Goal: Task Accomplishment & Management: Manage account settings

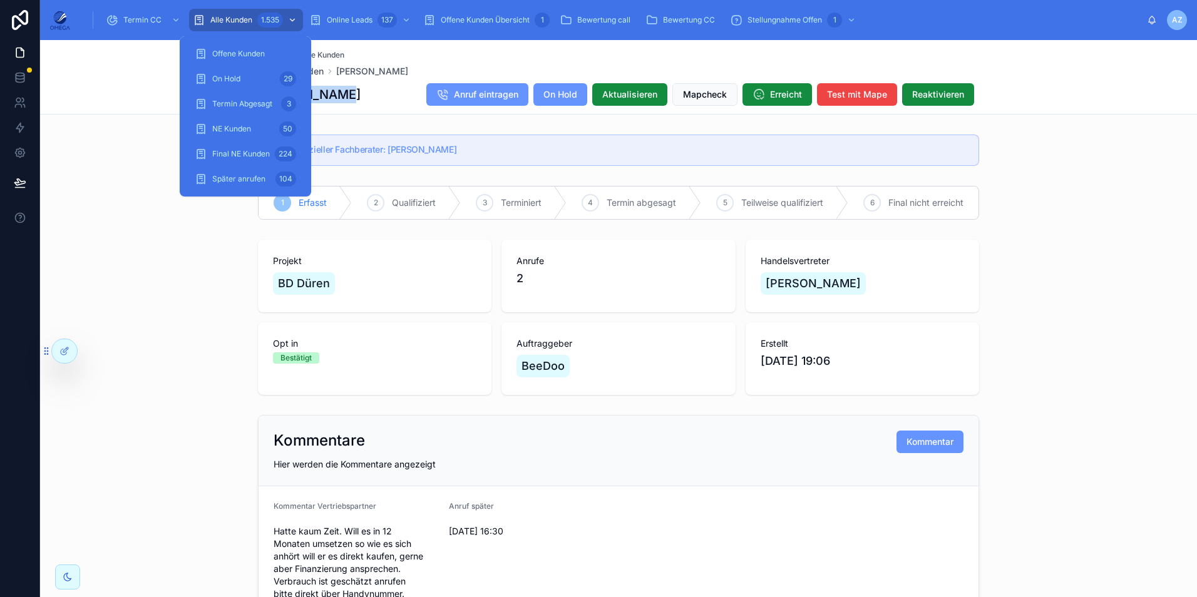
click at [246, 26] on div "Alle Kunden 1.535" at bounding box center [246, 20] width 106 height 20
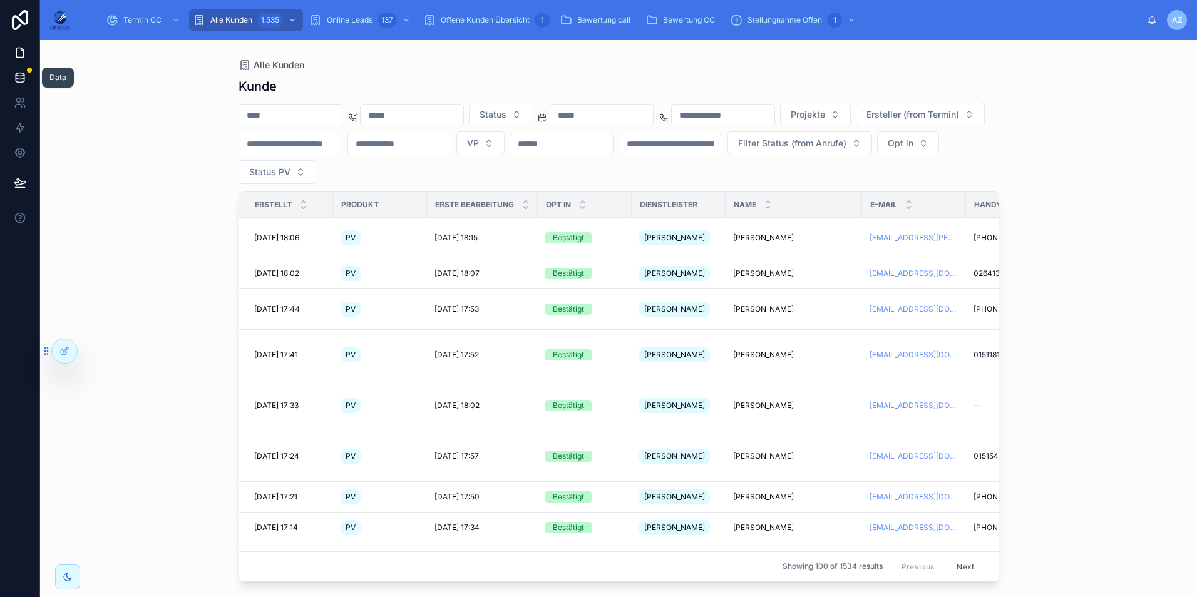
click at [8, 79] on link at bounding box center [19, 77] width 39 height 25
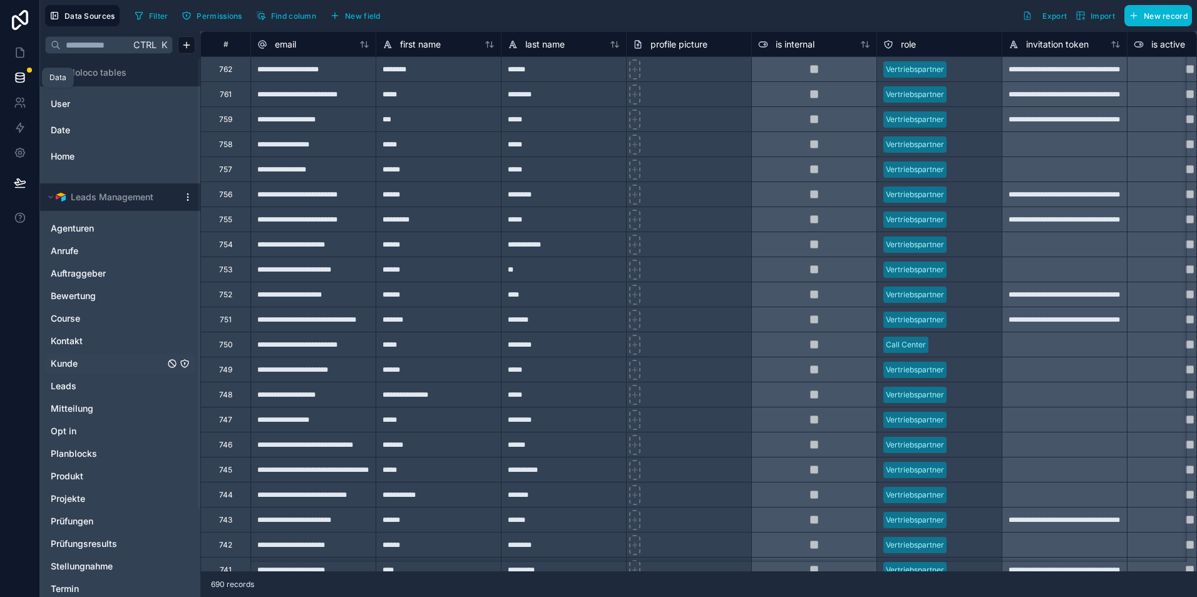
click at [31, 73] on link at bounding box center [19, 77] width 39 height 25
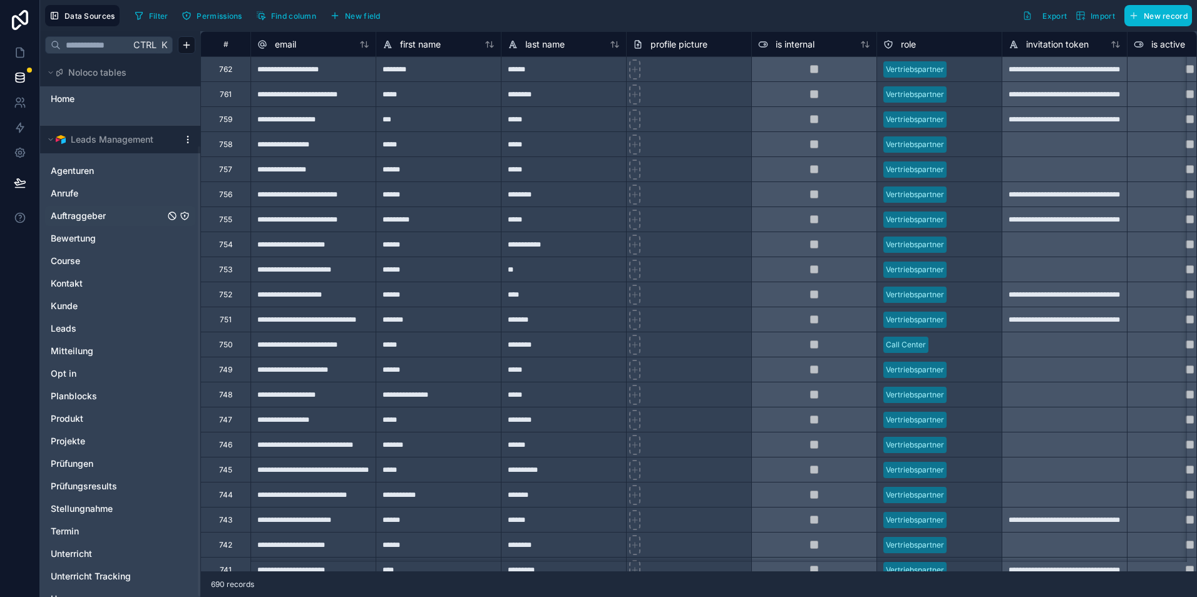
scroll to position [105, 0]
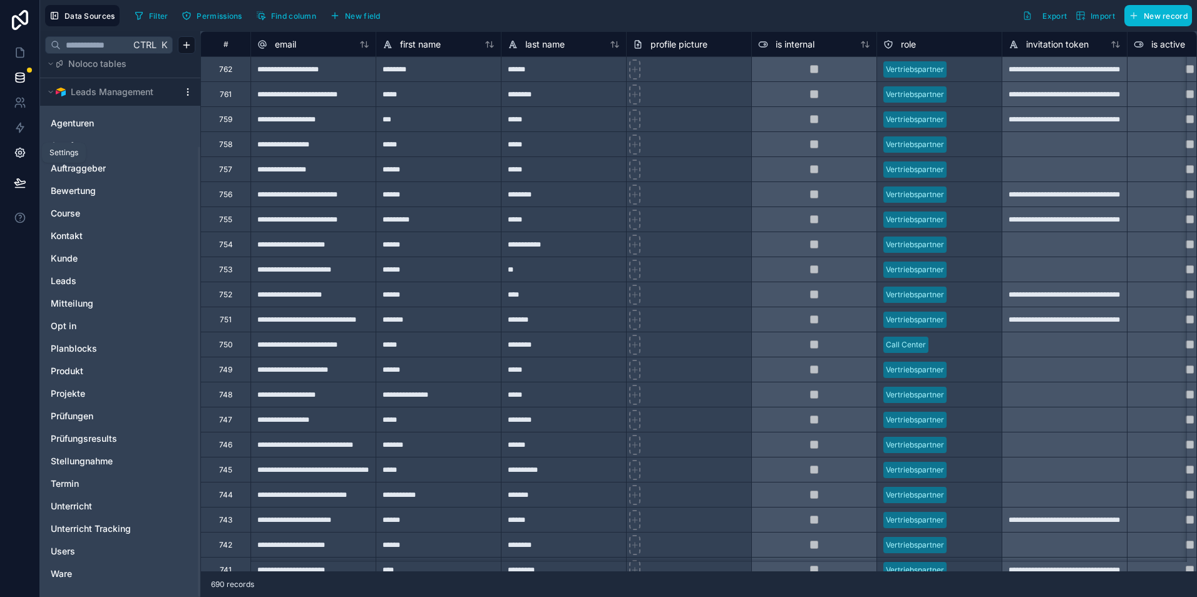
click at [24, 159] on link at bounding box center [19, 152] width 39 height 25
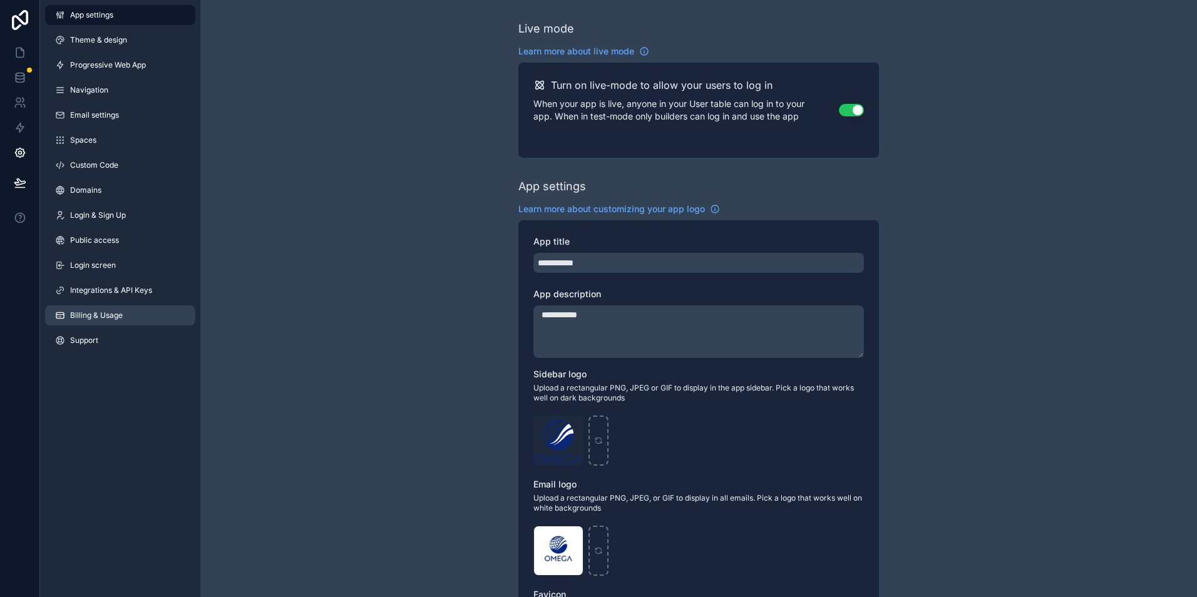
click at [151, 317] on link "Billing & Usage" at bounding box center [120, 315] width 150 height 20
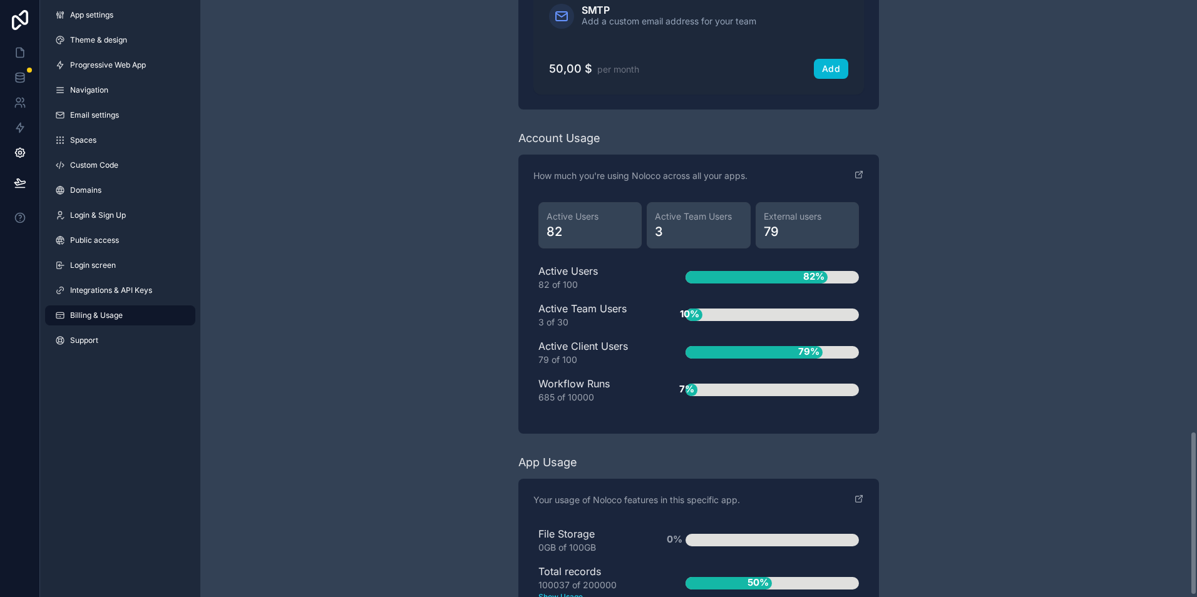
scroll to position [1574, 0]
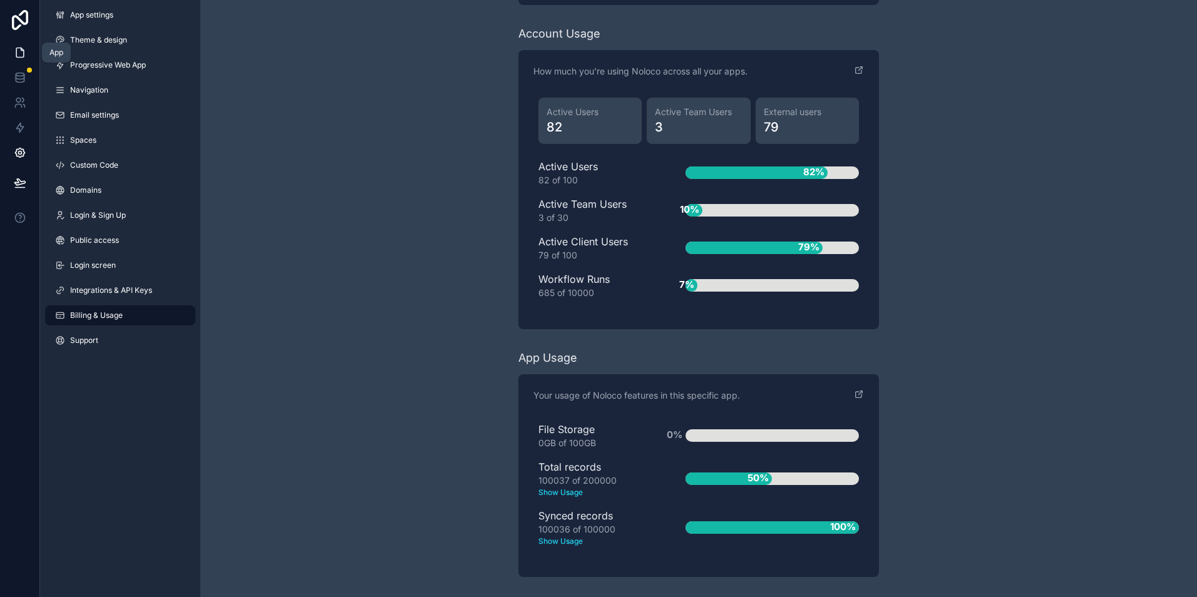
click at [26, 51] on icon at bounding box center [20, 52] width 13 height 13
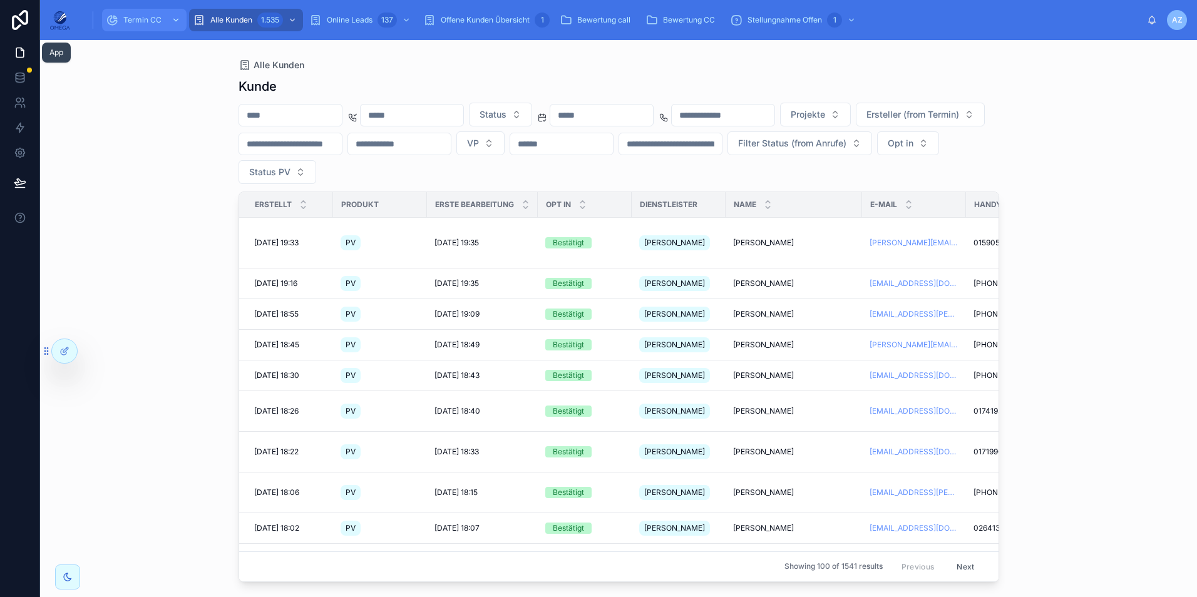
click at [135, 16] on span "Termin CC" at bounding box center [142, 20] width 38 height 10
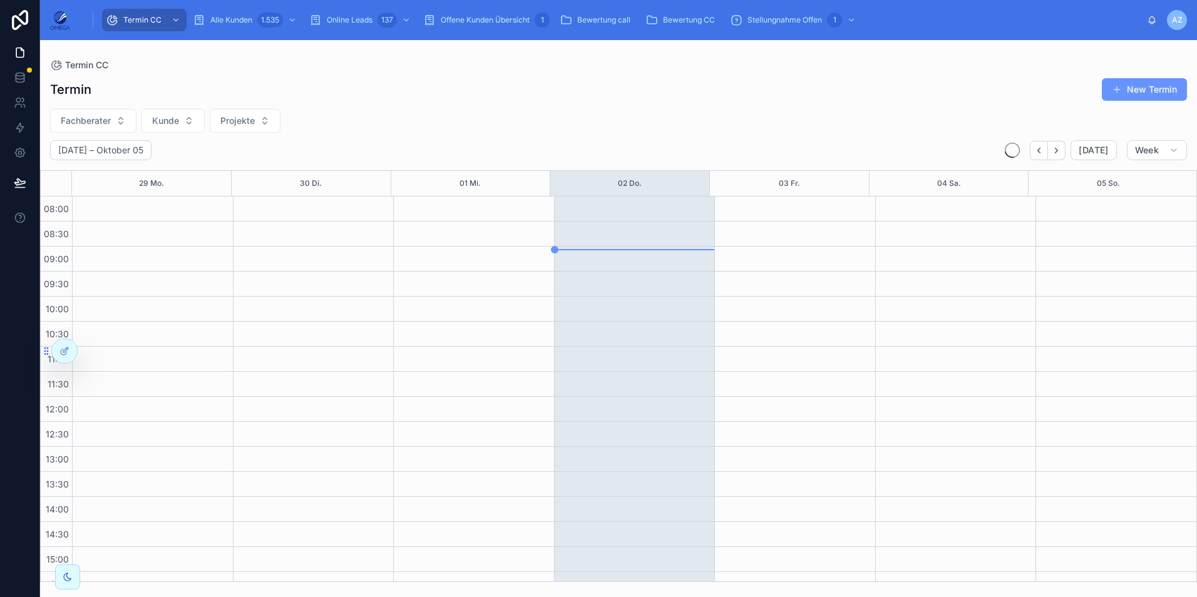
scroll to position [266, 0]
click at [96, 118] on span "Fachberater" at bounding box center [86, 121] width 50 height 13
type input "****"
click at [88, 174] on div "[PERSON_NAME]" at bounding box center [93, 172] width 150 height 20
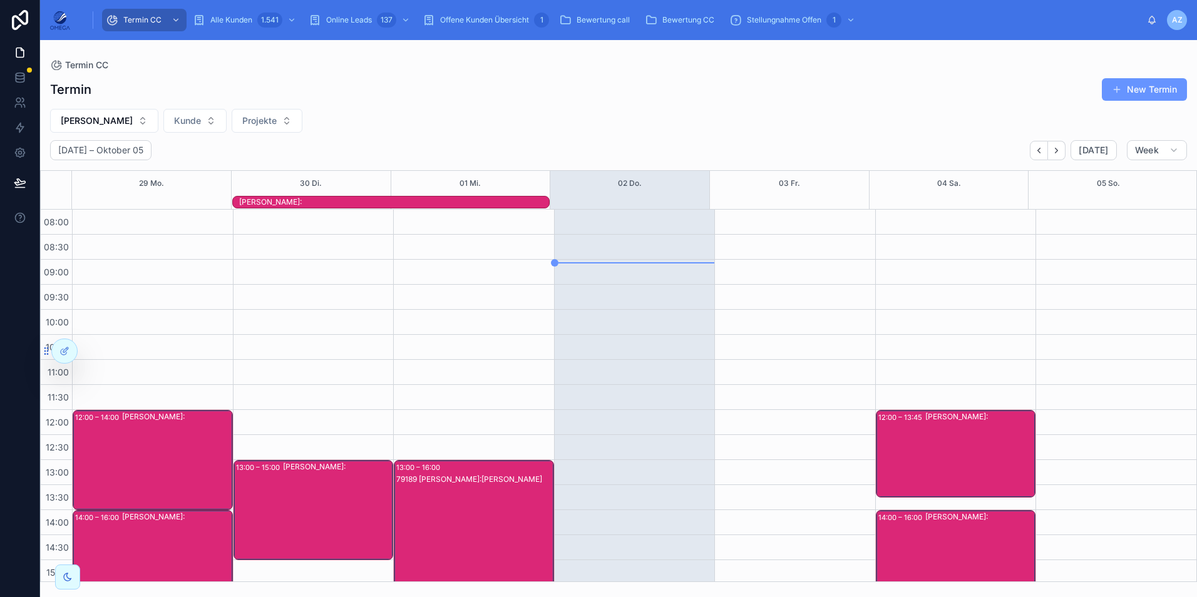
scroll to position [63, 0]
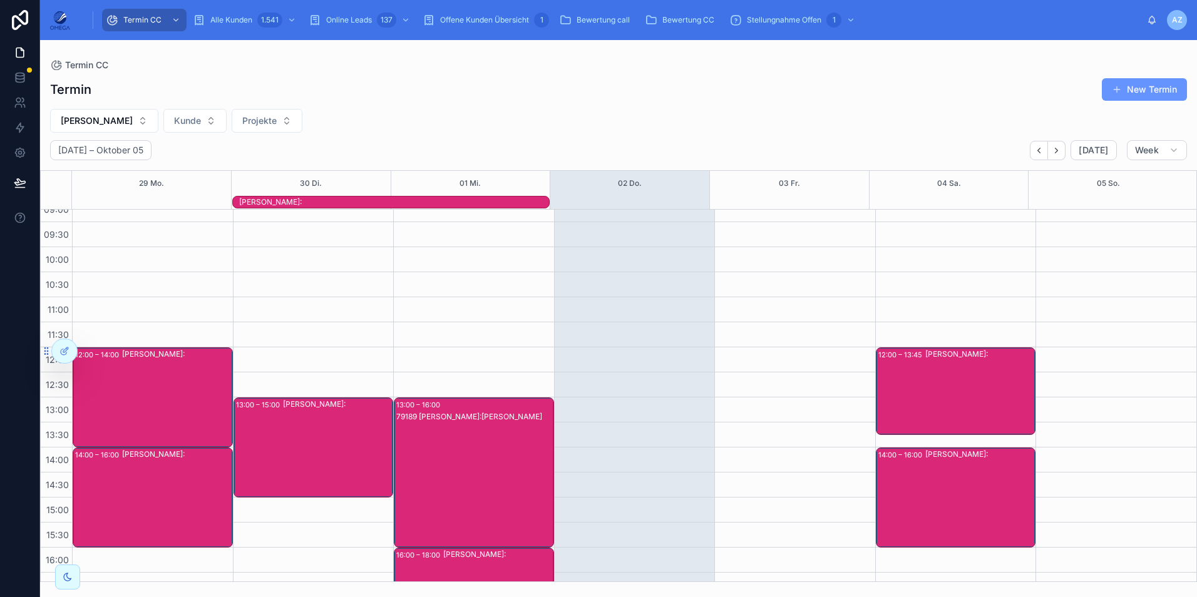
click at [506, 200] on div "[PERSON_NAME]:" at bounding box center [394, 202] width 310 height 10
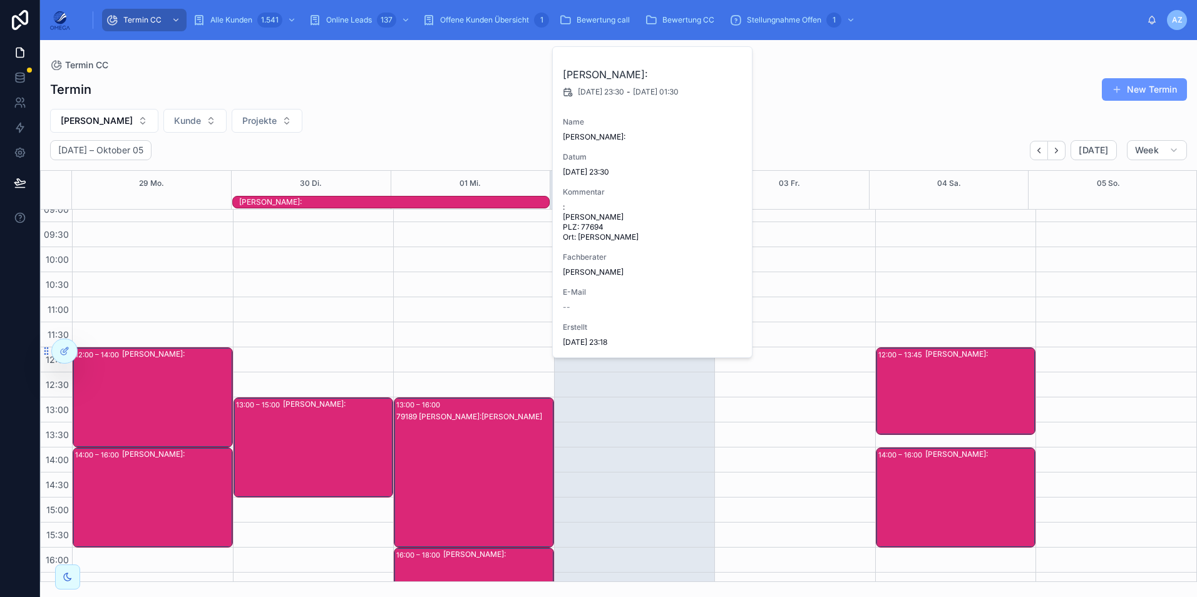
click at [506, 200] on div "[PERSON_NAME]:" at bounding box center [394, 202] width 310 height 10
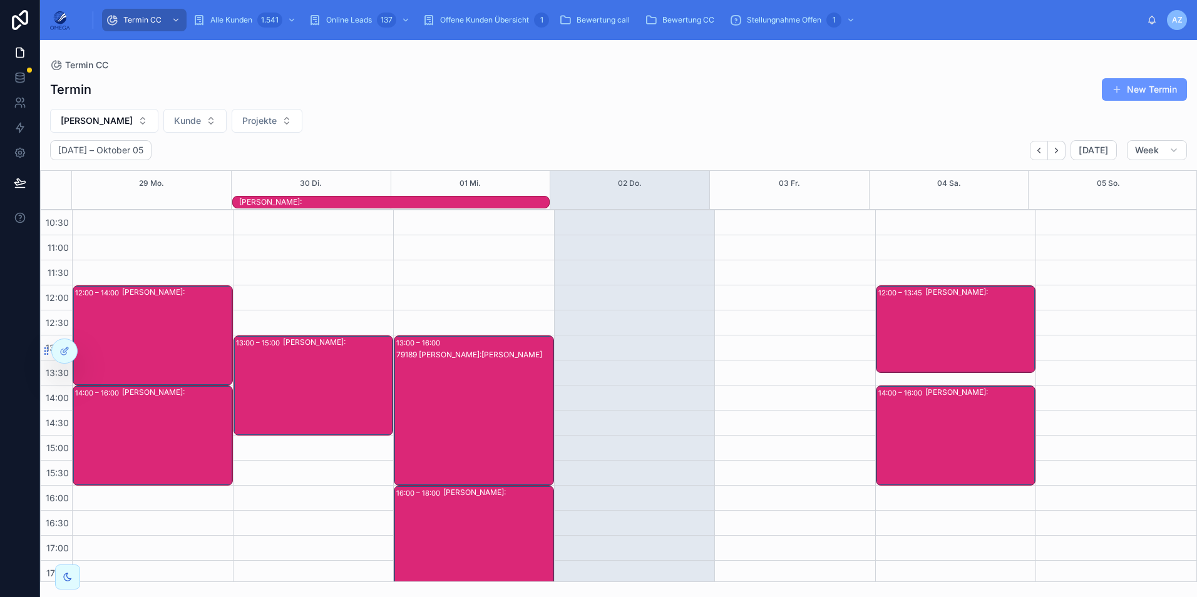
scroll to position [125, 0]
click at [108, 122] on span "[PERSON_NAME]" at bounding box center [97, 121] width 72 height 13
type input "****"
click at [95, 190] on div "[PERSON_NAME]" at bounding box center [97, 192] width 150 height 20
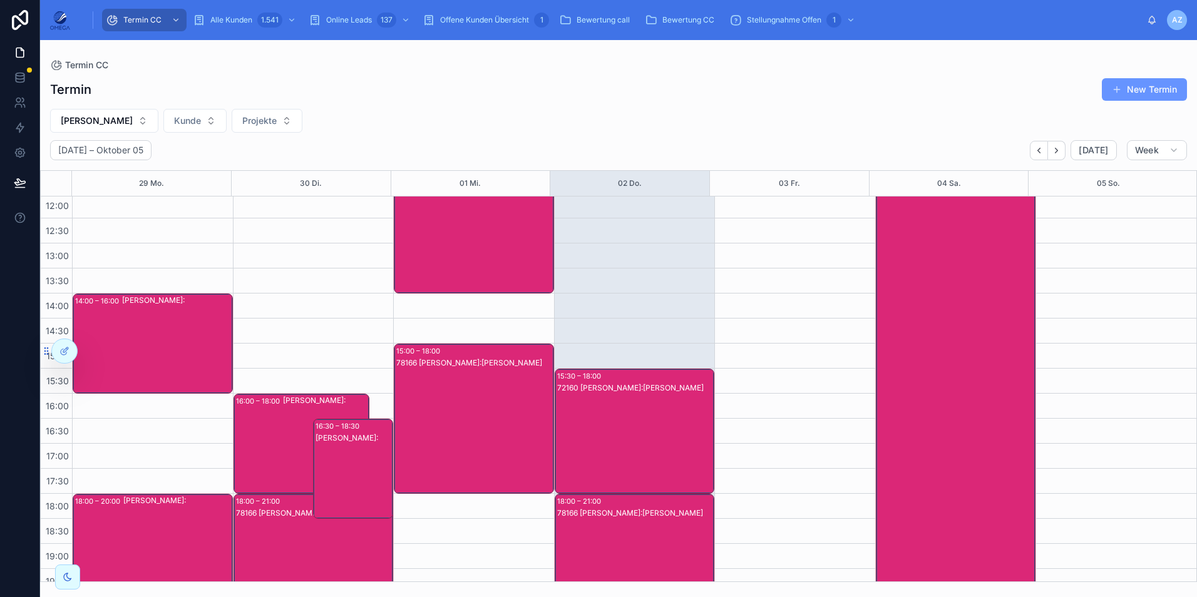
click at [627, 385] on div "72160 [PERSON_NAME]:[PERSON_NAME]" at bounding box center [635, 388] width 156 height 10
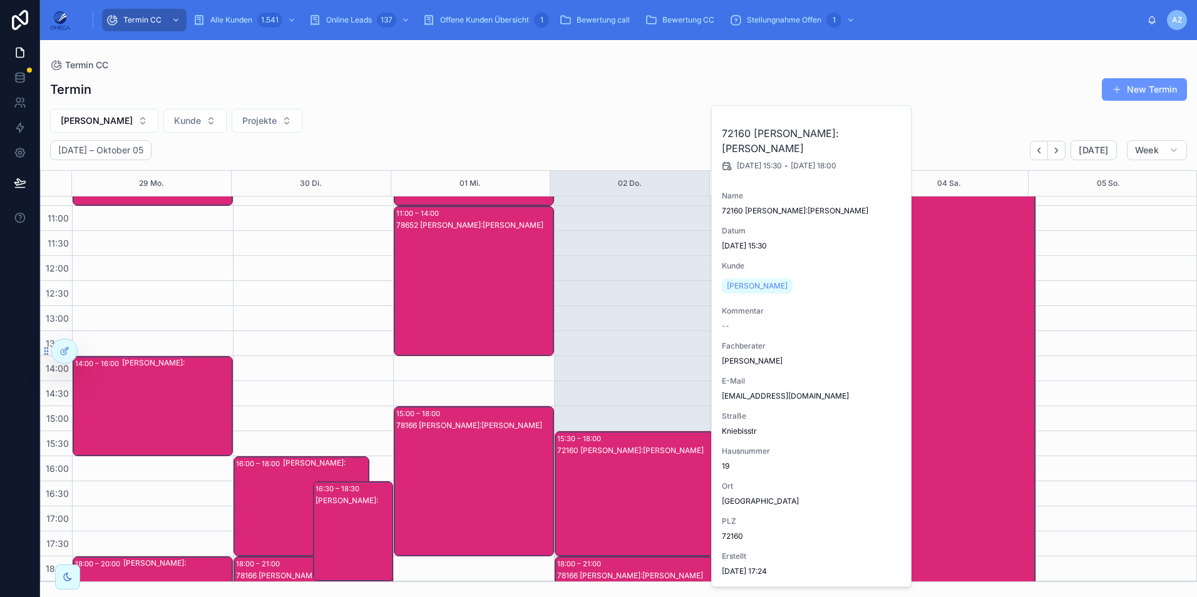
click at [638, 446] on div "72160 [PERSON_NAME]:[PERSON_NAME]" at bounding box center [635, 451] width 156 height 10
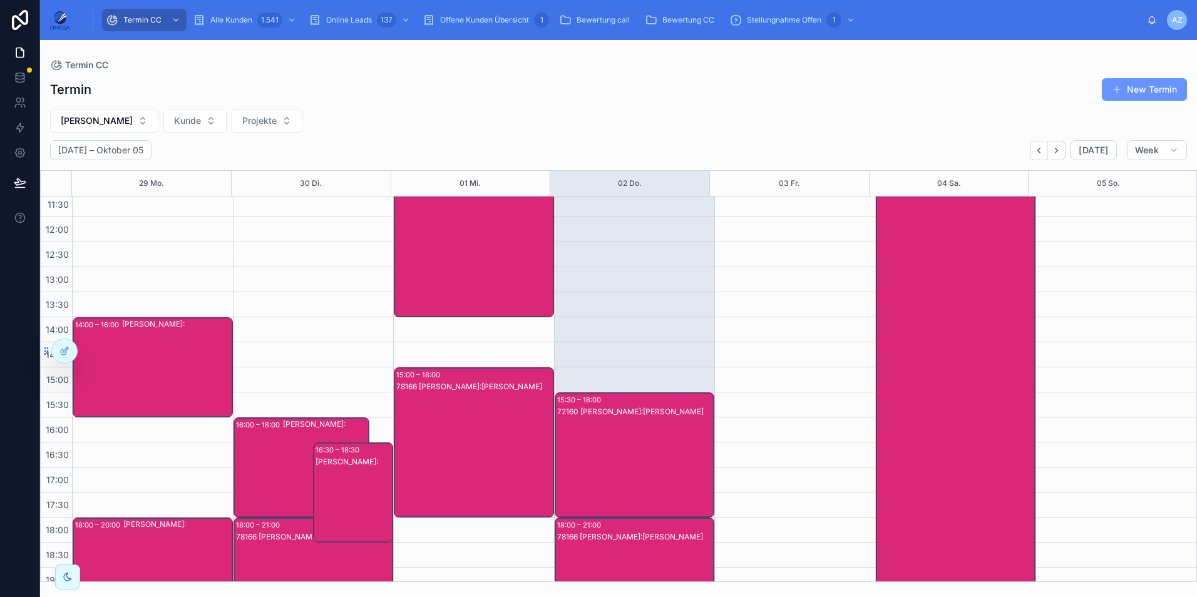
scroll to position [266, 0]
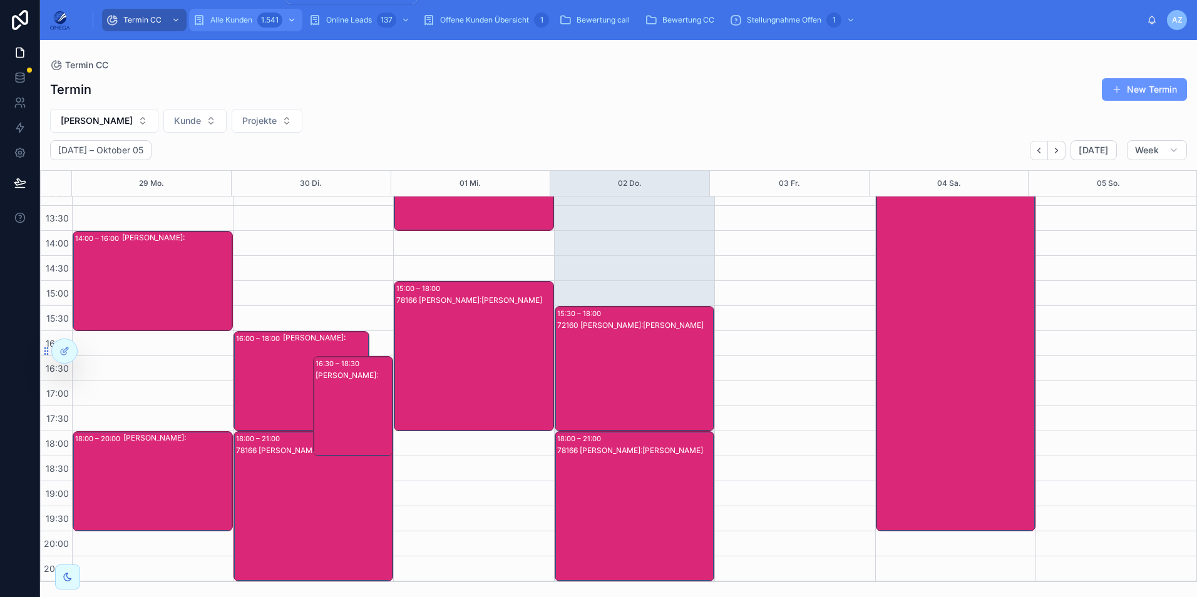
click at [238, 16] on span "Alle Kunden" at bounding box center [231, 20] width 42 height 10
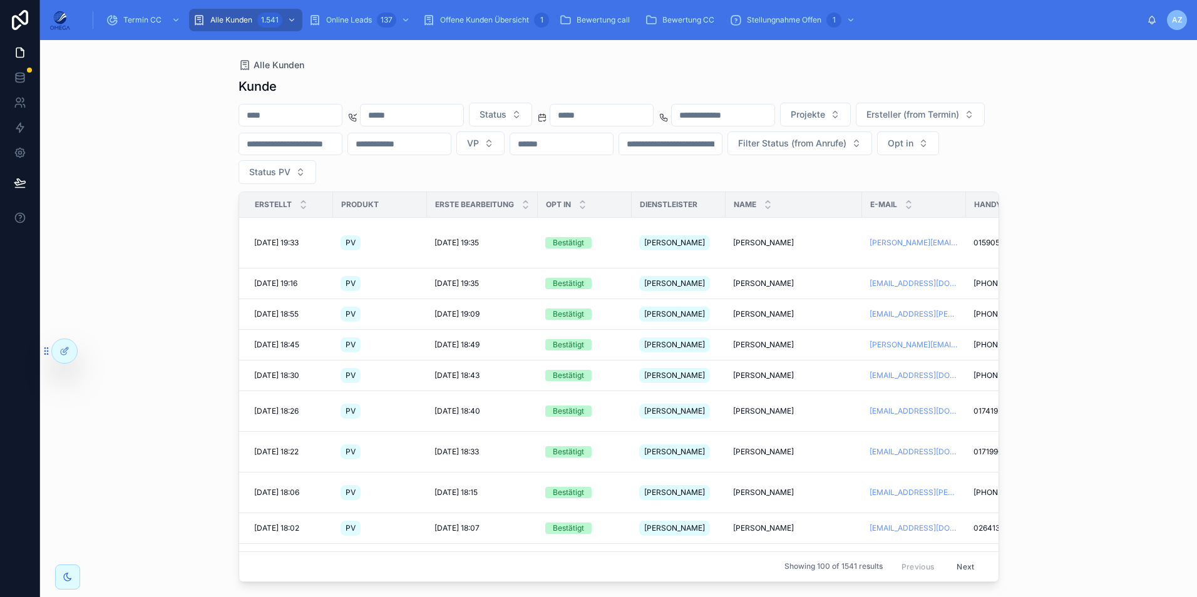
click at [310, 110] on input "text" at bounding box center [290, 115] width 103 height 18
paste input "**********"
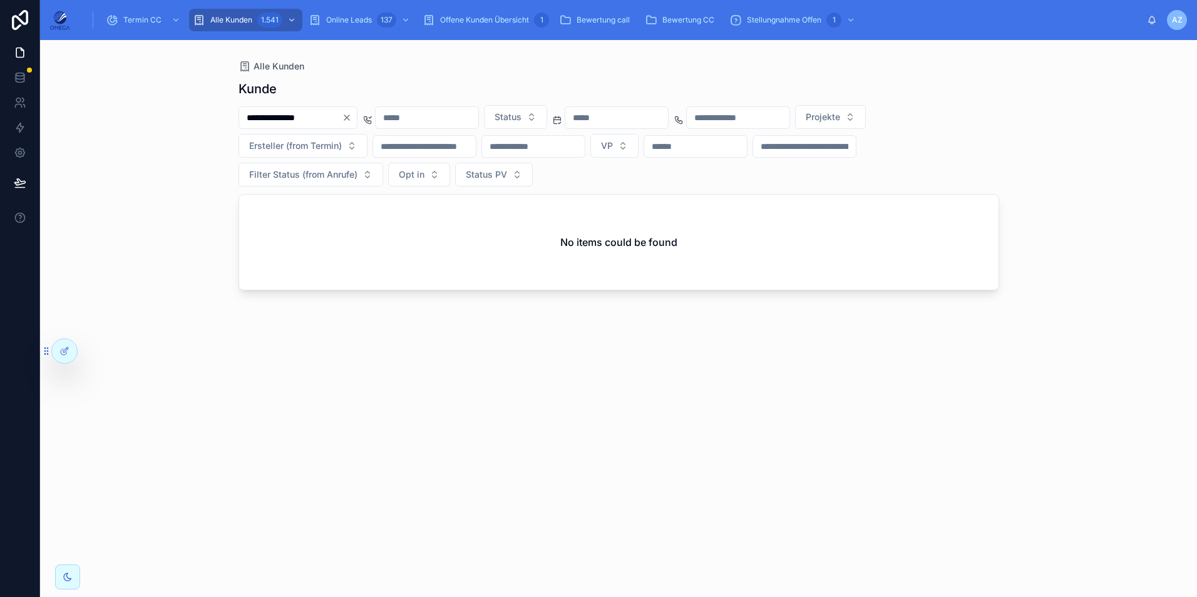
click at [254, 118] on input "**********" at bounding box center [290, 118] width 103 height 18
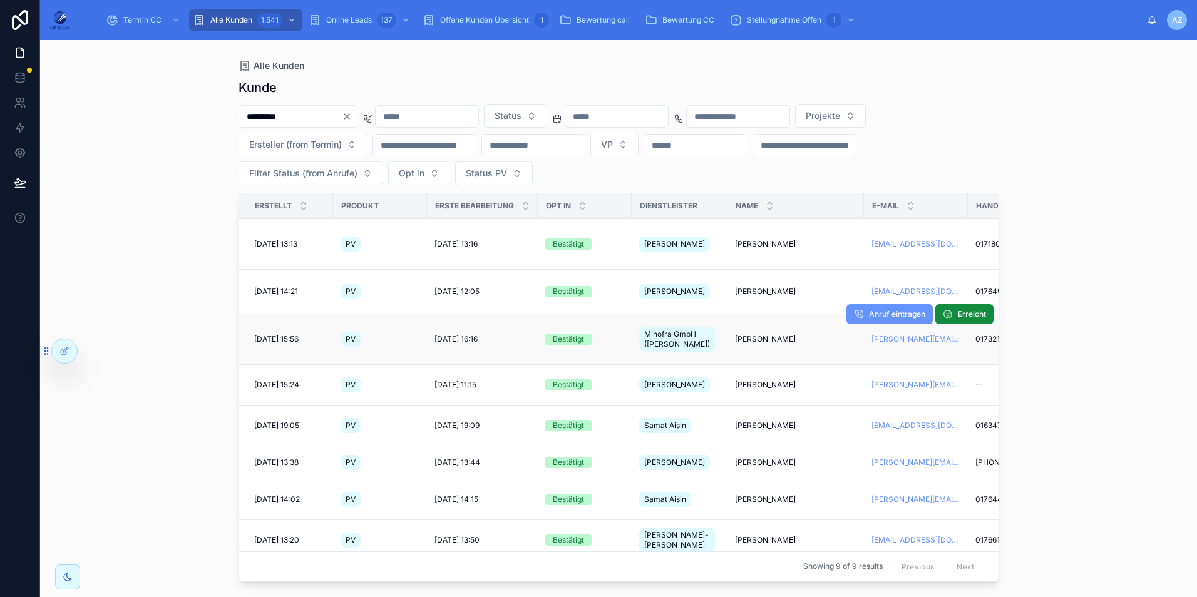
type input "*********"
click at [772, 334] on span "[PERSON_NAME]" at bounding box center [765, 339] width 61 height 10
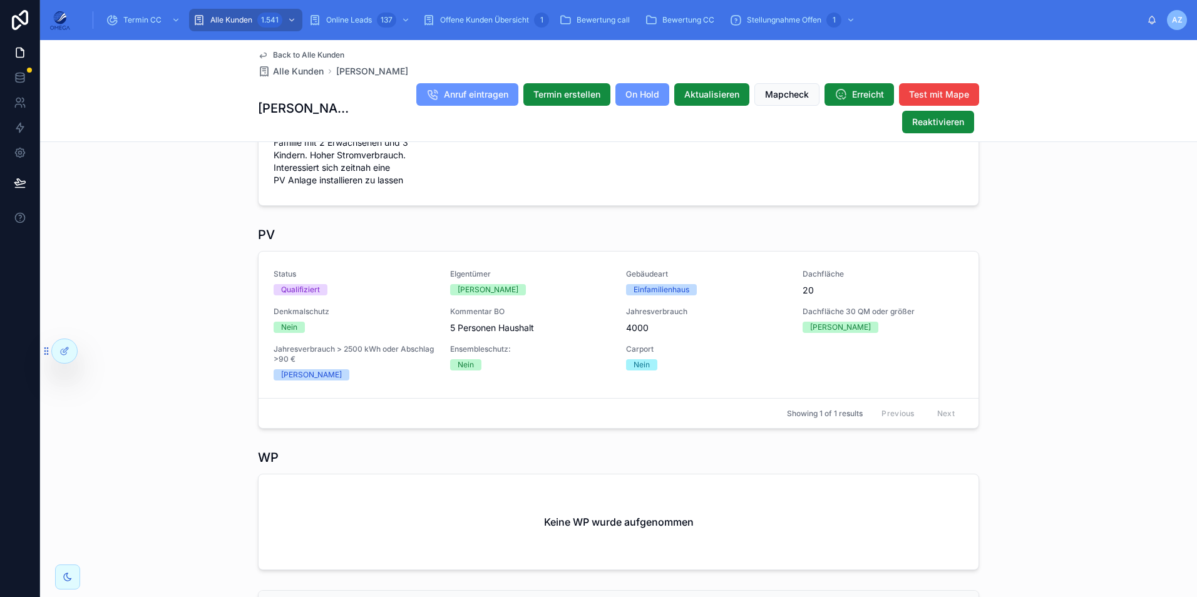
scroll to position [250, 0]
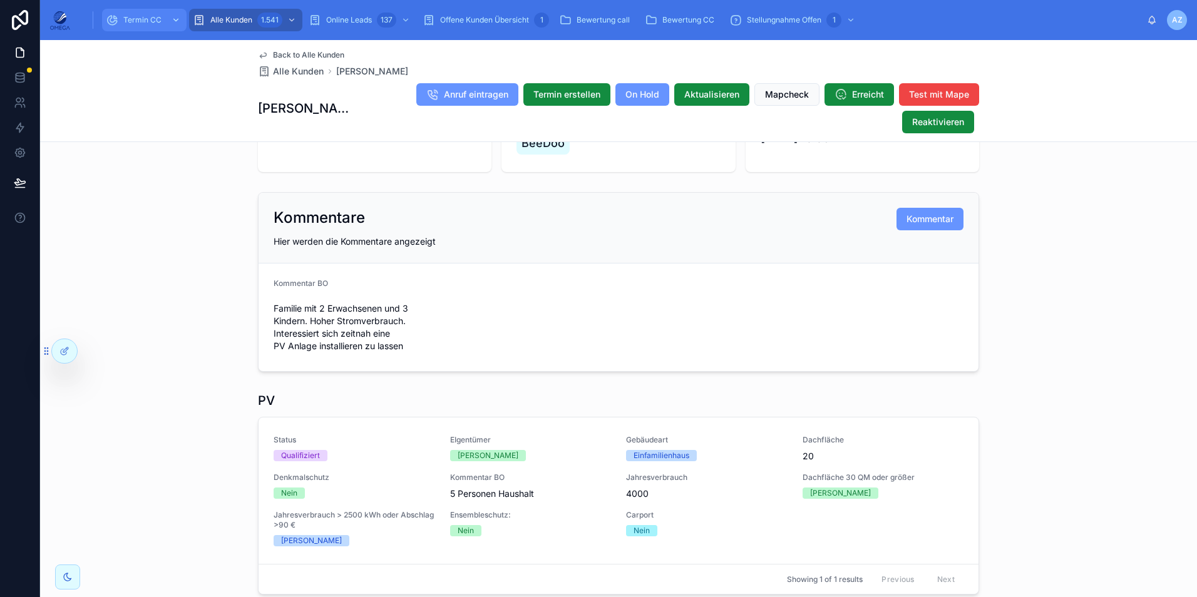
click at [151, 16] on span "Termin CC" at bounding box center [142, 20] width 38 height 10
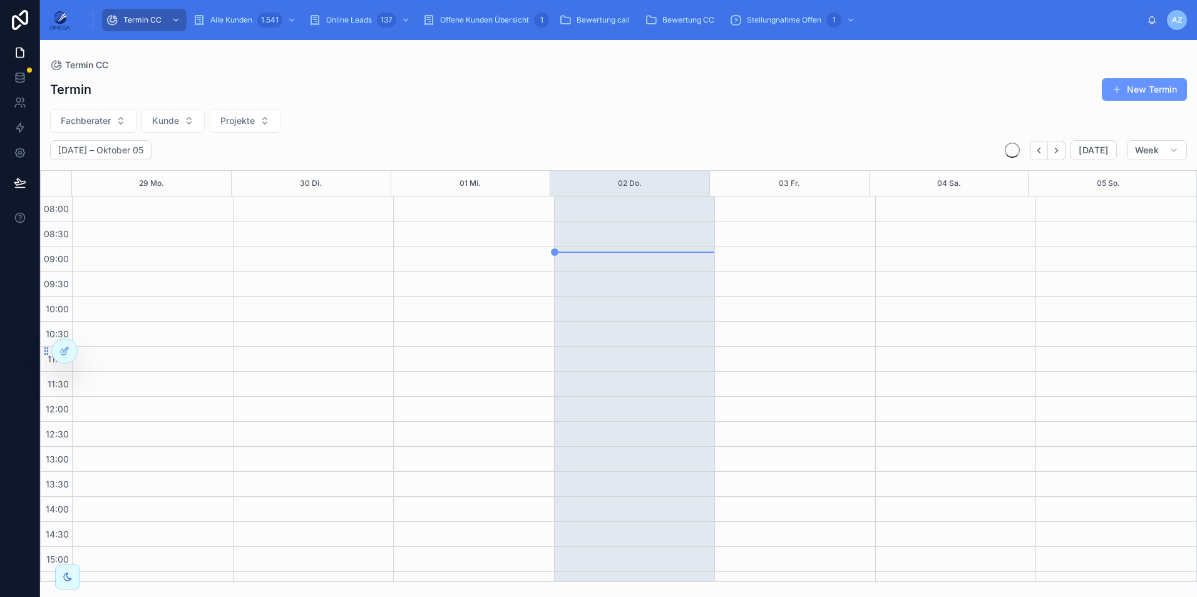
scroll to position [266, 0]
click at [115, 116] on button "Fachberater" at bounding box center [93, 121] width 86 height 24
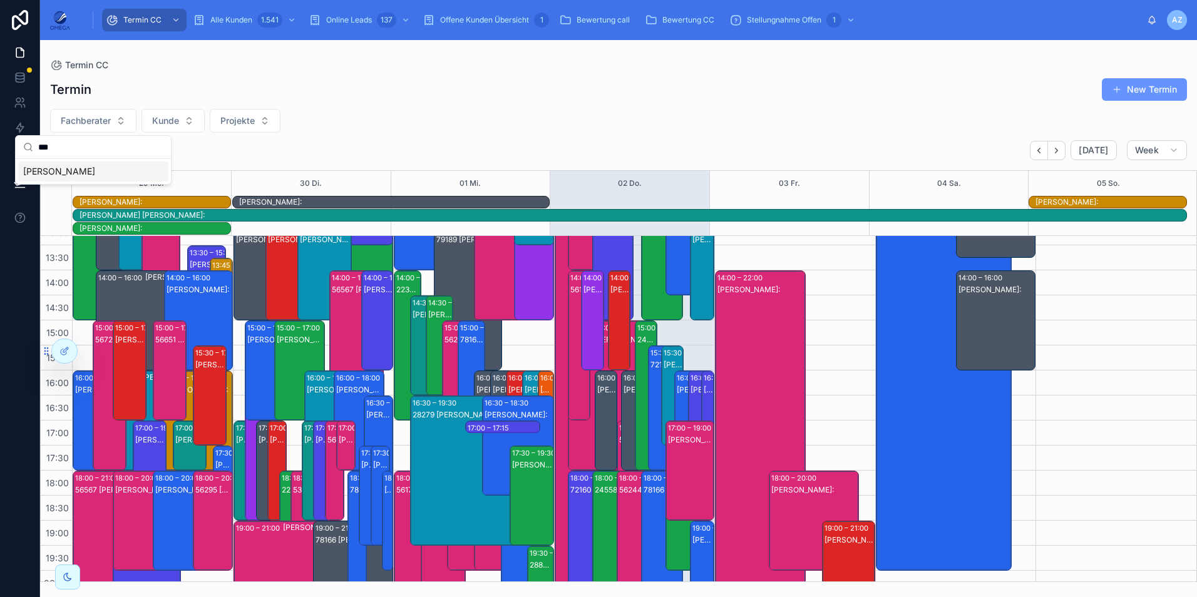
type input "***"
click at [72, 172] on span "[PERSON_NAME]" at bounding box center [59, 171] width 72 height 13
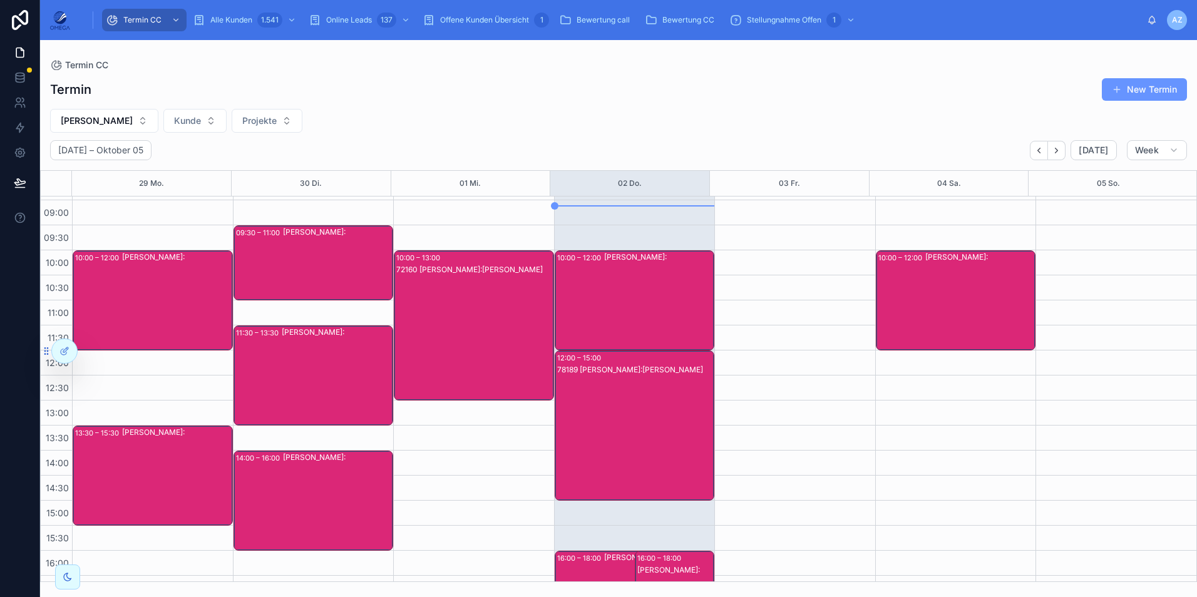
scroll to position [17, 0]
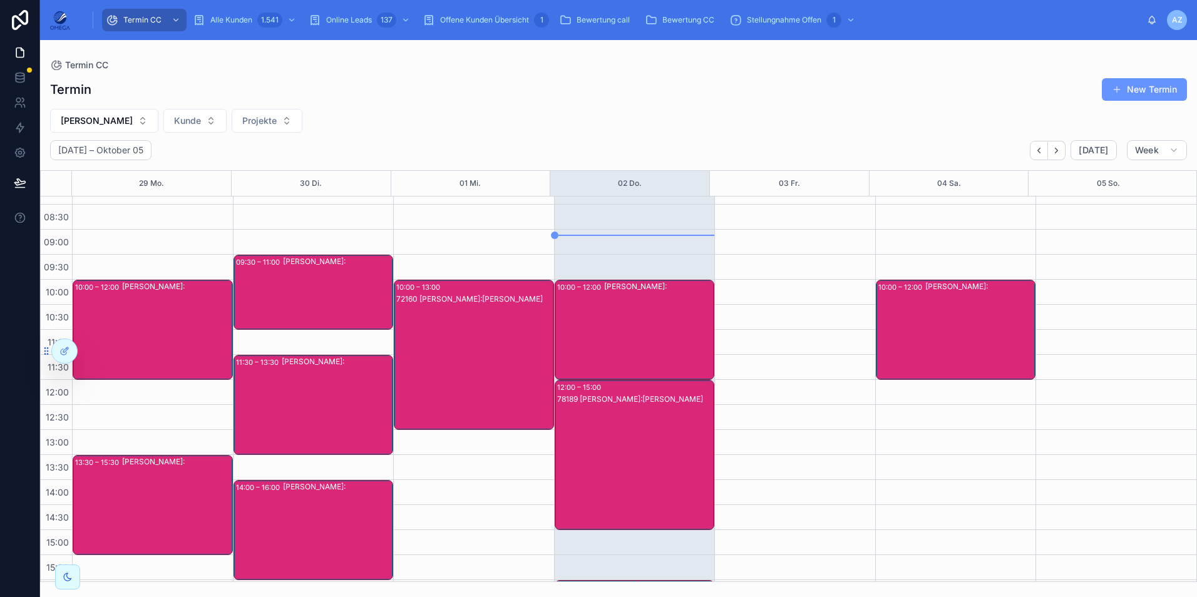
click at [651, 436] on div "78189 [PERSON_NAME]:[PERSON_NAME]" at bounding box center [635, 468] width 156 height 148
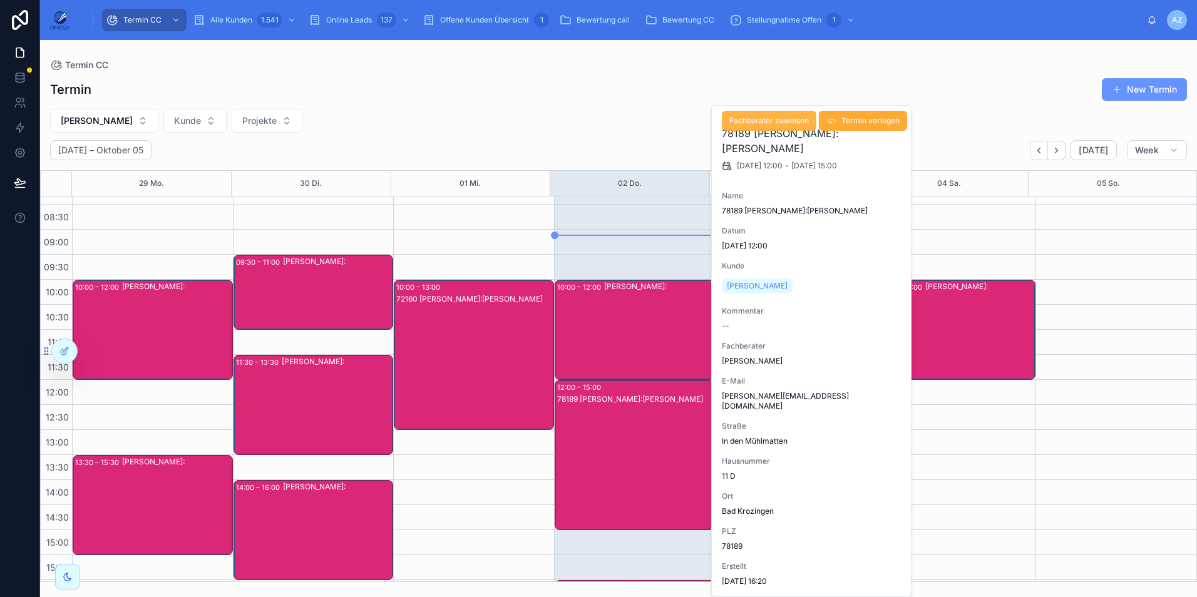
click at [784, 125] on span "Fachberater zuweisen" at bounding box center [769, 121] width 80 height 10
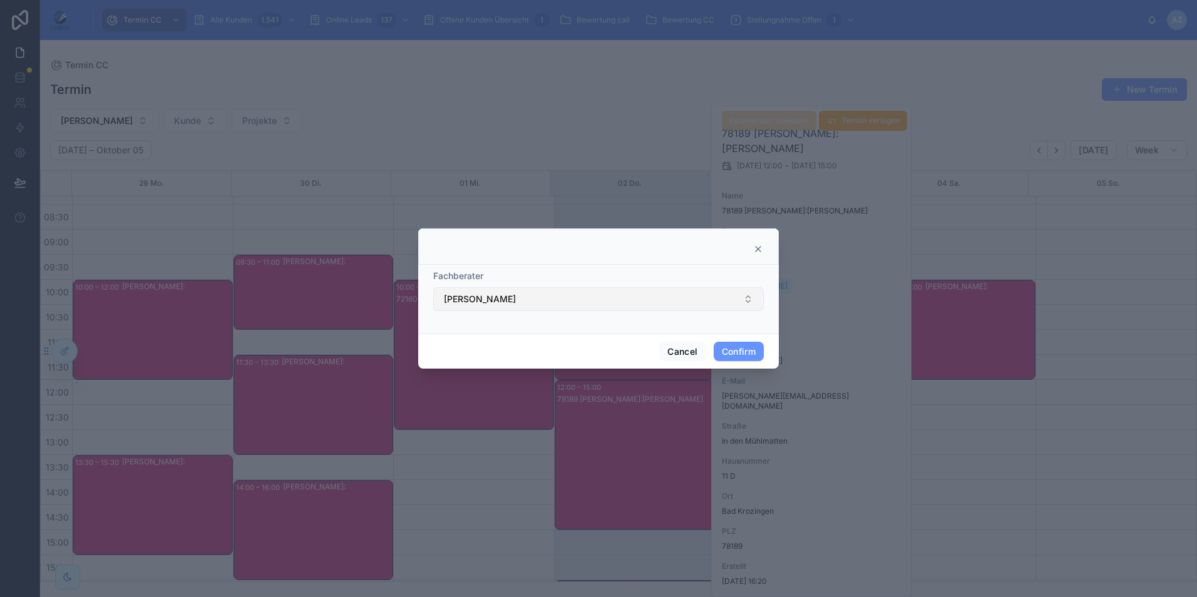
click at [531, 289] on button "[PERSON_NAME]" at bounding box center [598, 299] width 331 height 24
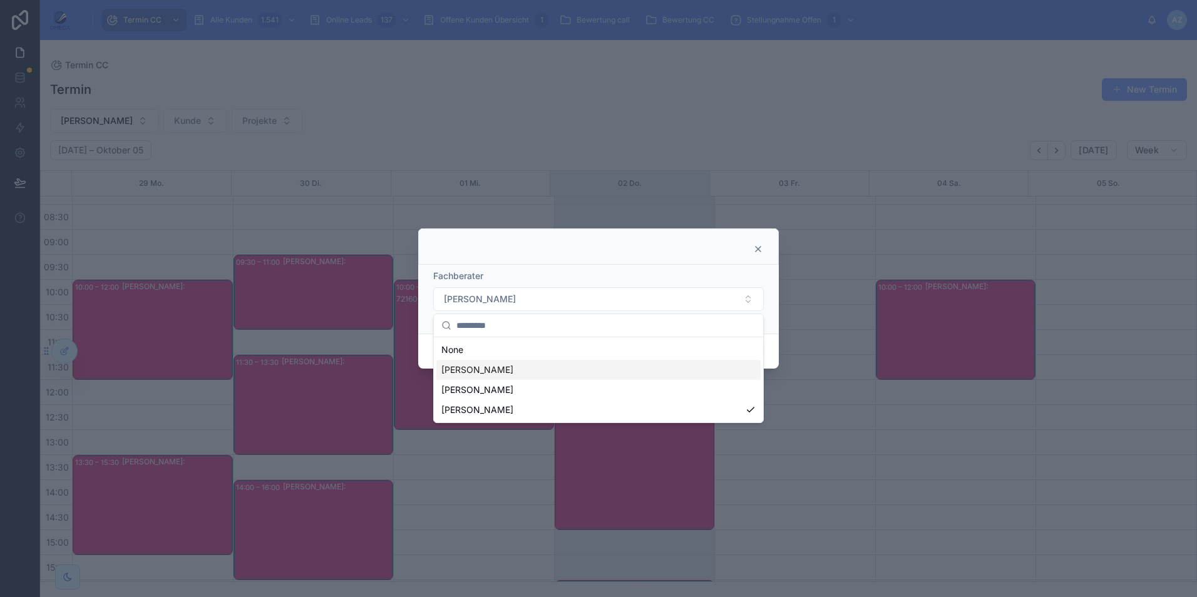
click at [519, 374] on div "[PERSON_NAME]" at bounding box center [598, 370] width 324 height 20
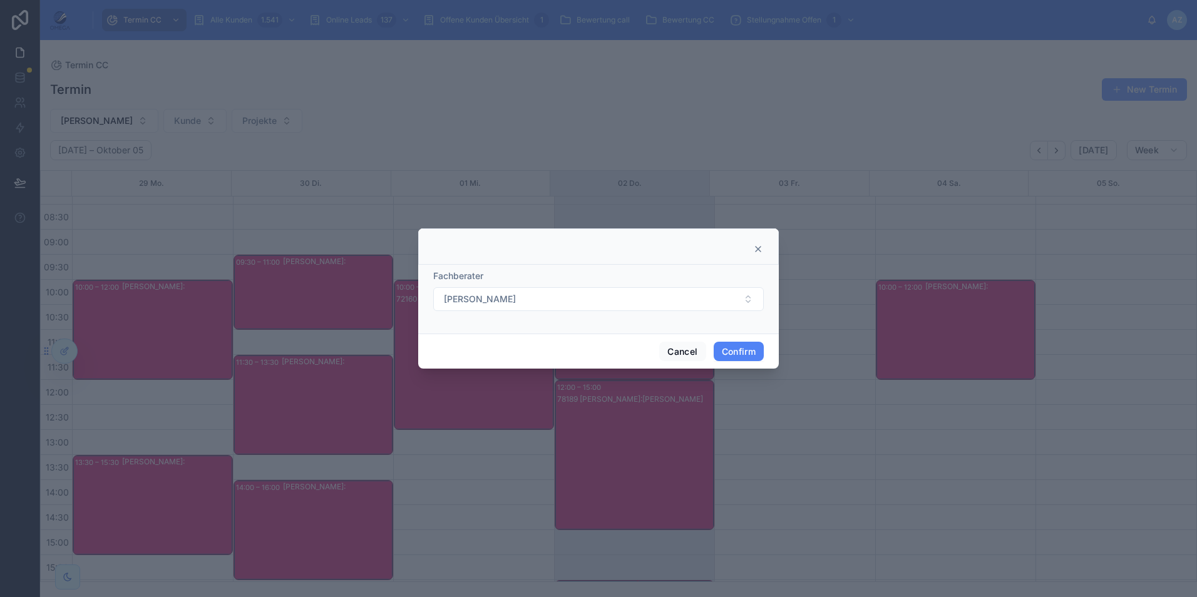
click at [739, 353] on button "Confirm" at bounding box center [739, 352] width 50 height 20
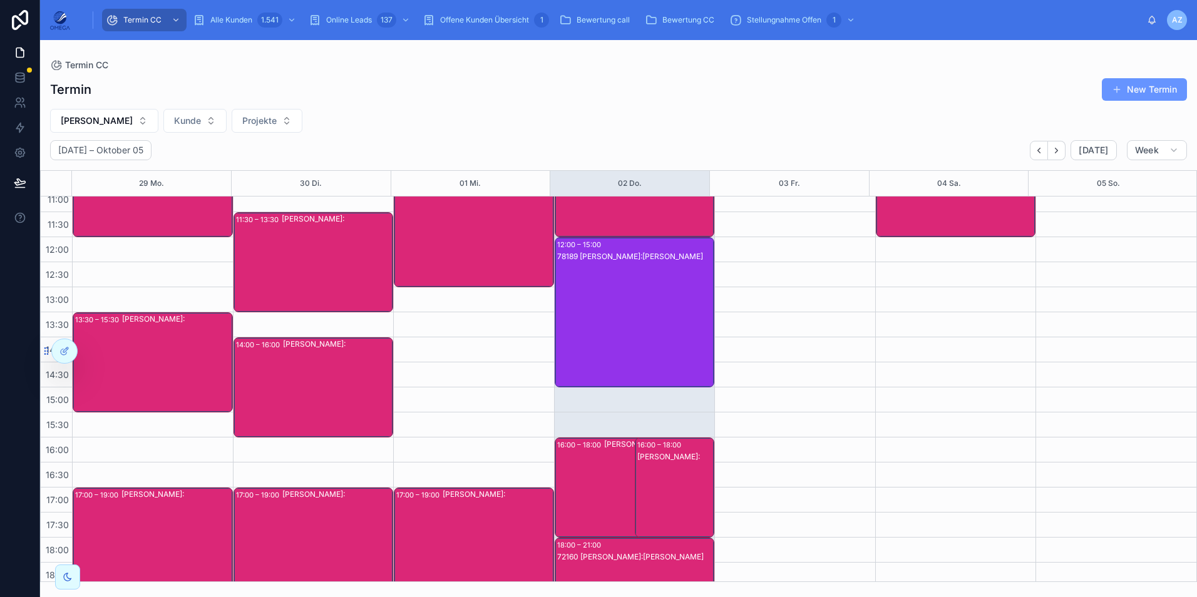
scroll to position [205, 0]
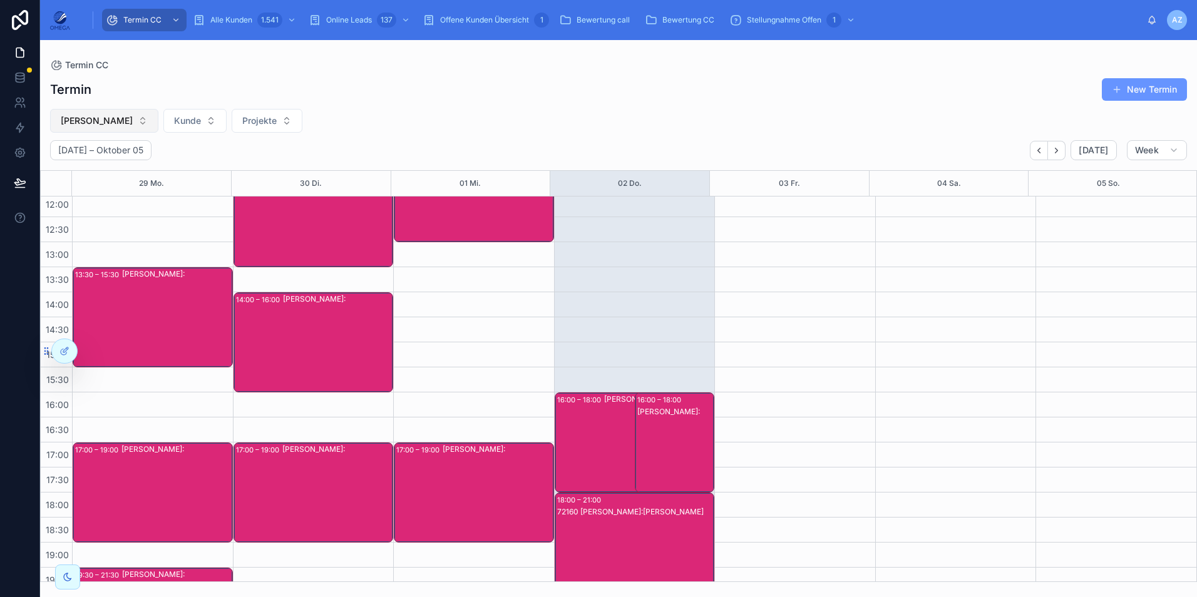
click at [127, 118] on button "[PERSON_NAME]" at bounding box center [104, 121] width 108 height 24
type input "****"
click at [98, 185] on div "[PERSON_NAME]" at bounding box center [96, 192] width 150 height 20
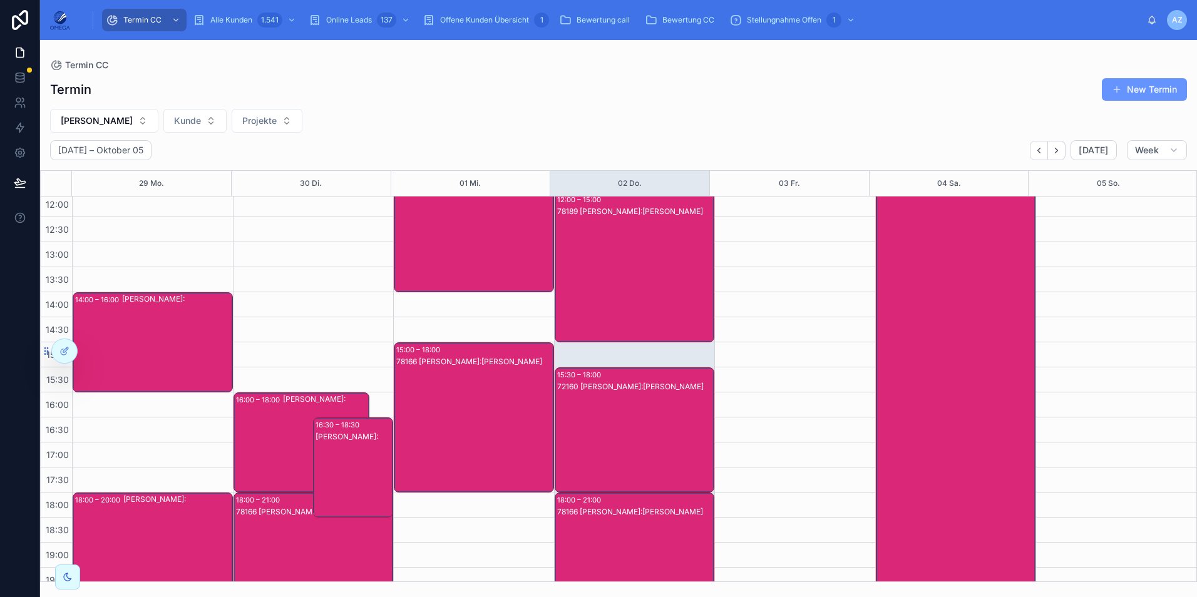
click at [625, 295] on div "78189 [PERSON_NAME]:[PERSON_NAME]" at bounding box center [635, 280] width 156 height 148
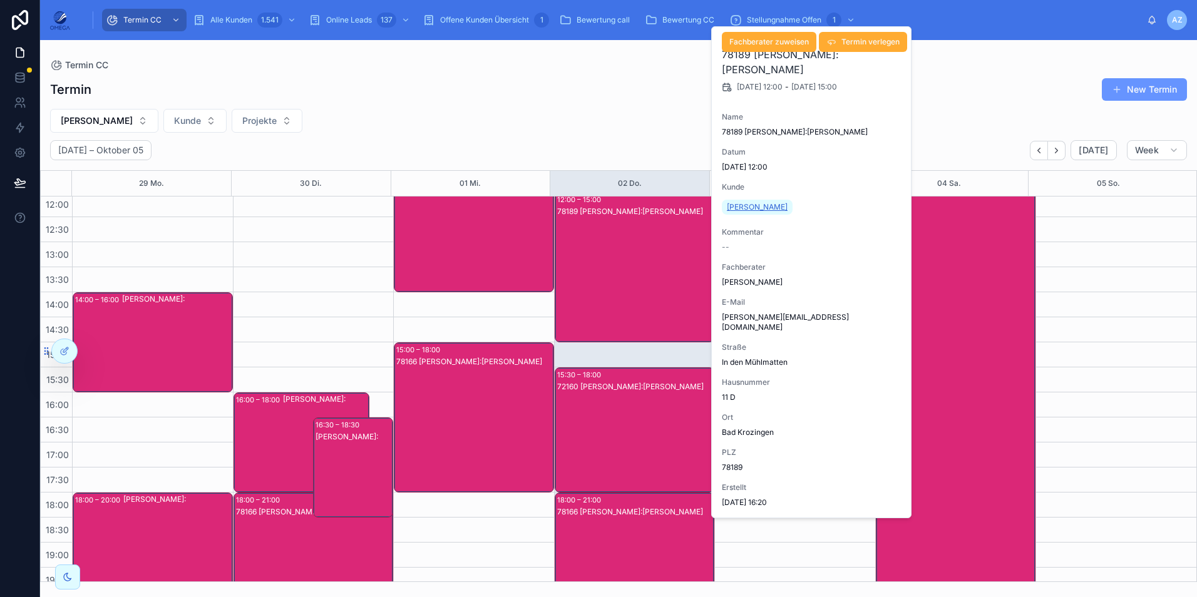
click at [762, 209] on span "[PERSON_NAME]" at bounding box center [757, 207] width 61 height 10
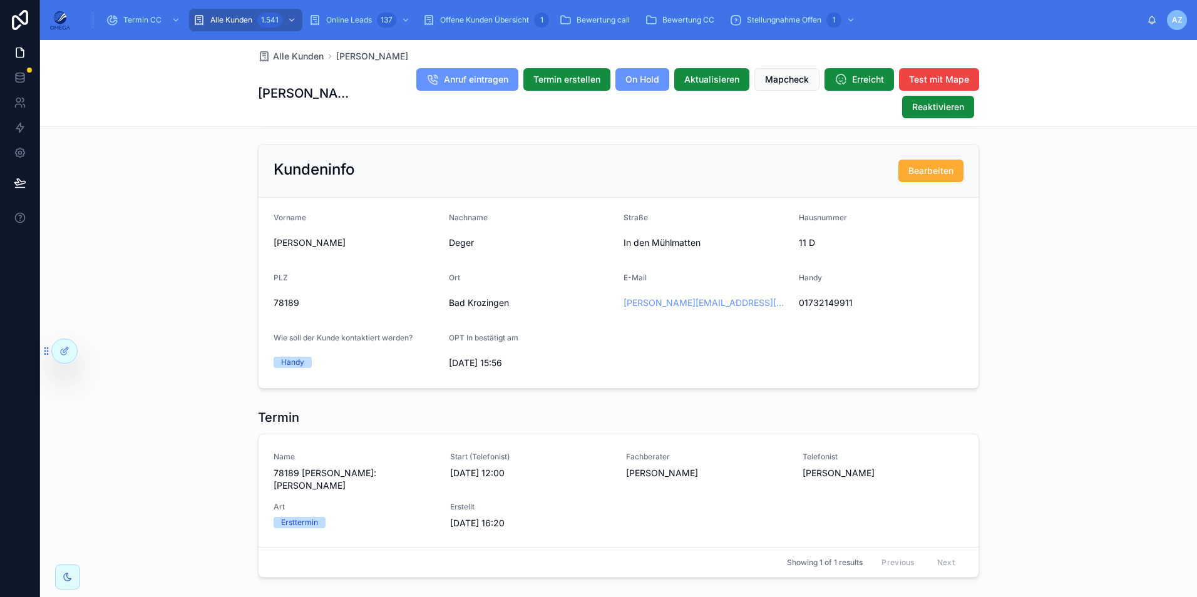
scroll to position [876, 0]
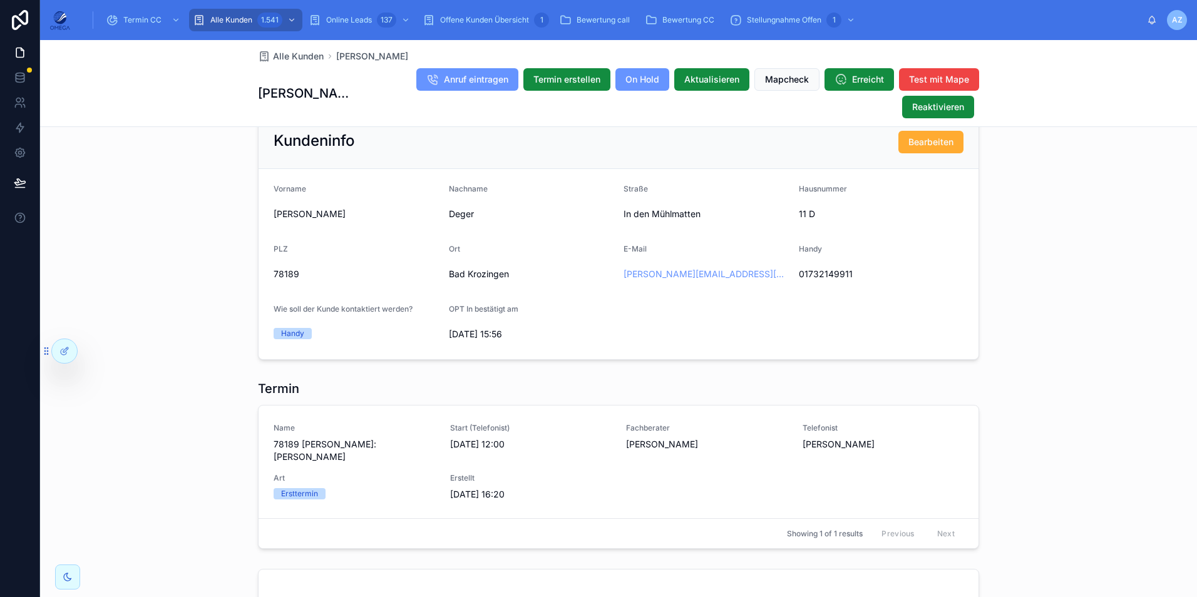
click at [830, 280] on span "01732149911" at bounding box center [881, 274] width 165 height 13
copy span "01732149911"
click at [26, 150] on link at bounding box center [19, 152] width 39 height 25
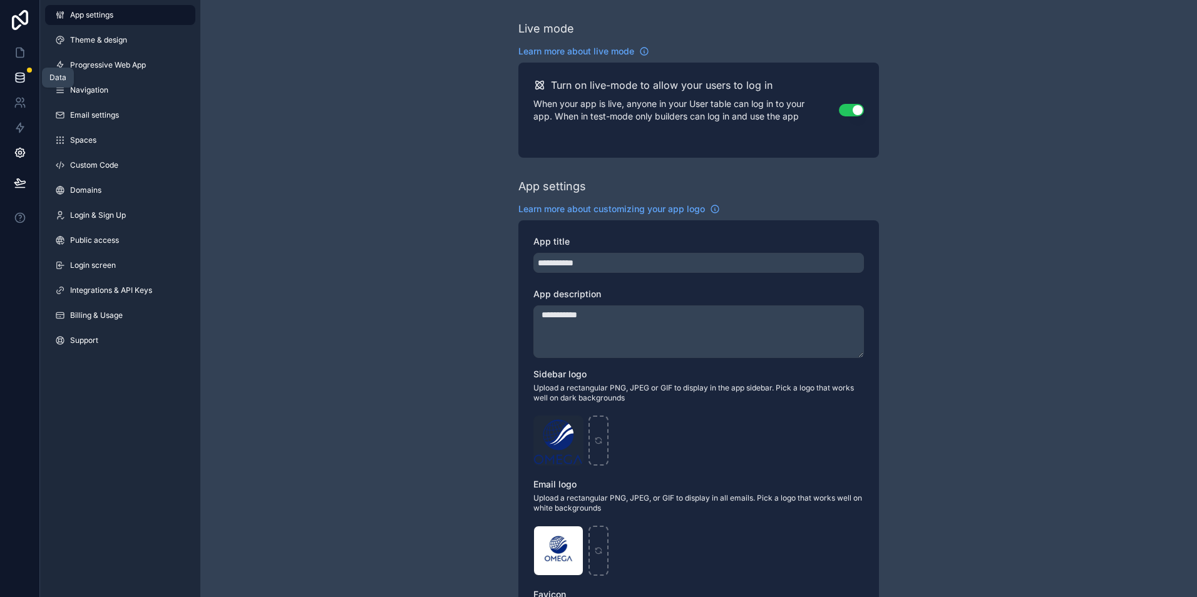
click at [20, 72] on icon at bounding box center [20, 77] width 13 height 13
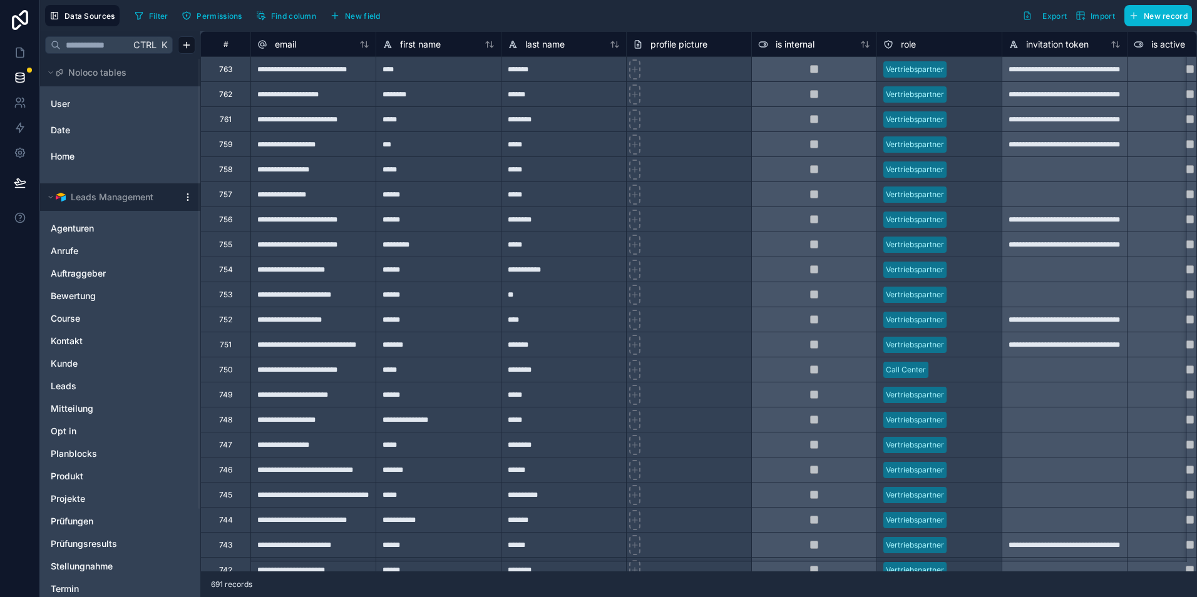
click at [186, 198] on html "**********" at bounding box center [598, 298] width 1197 height 597
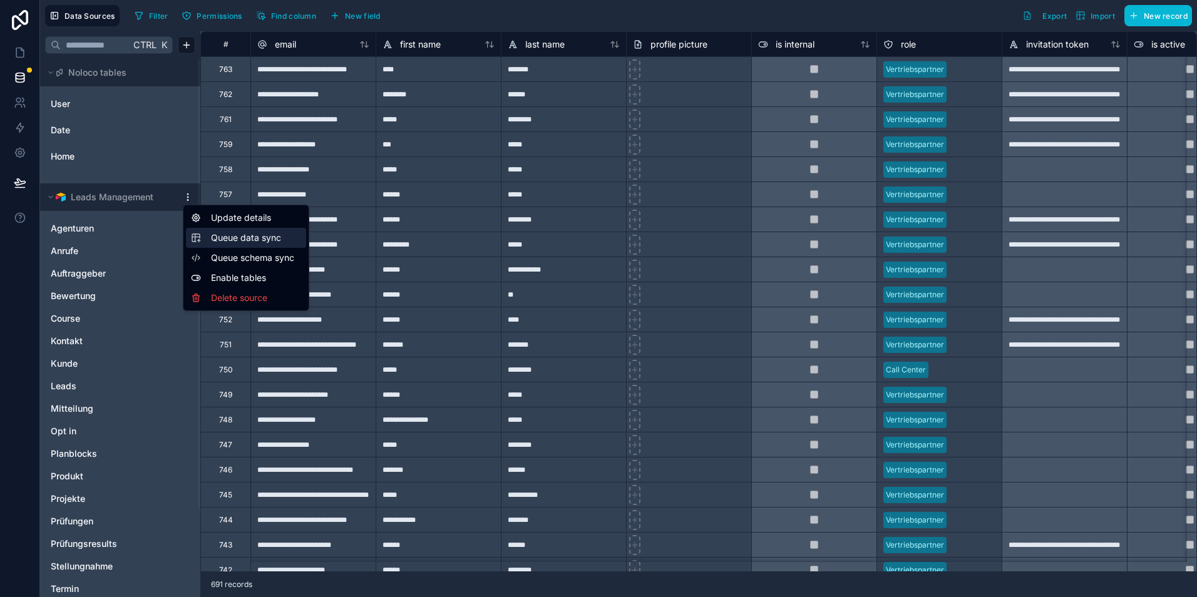
click at [261, 245] on div "Queue data sync" at bounding box center [246, 238] width 120 height 20
click at [187, 197] on html "**********" at bounding box center [598, 298] width 1197 height 597
click at [232, 257] on span "Queue schema sync" at bounding box center [256, 258] width 90 height 13
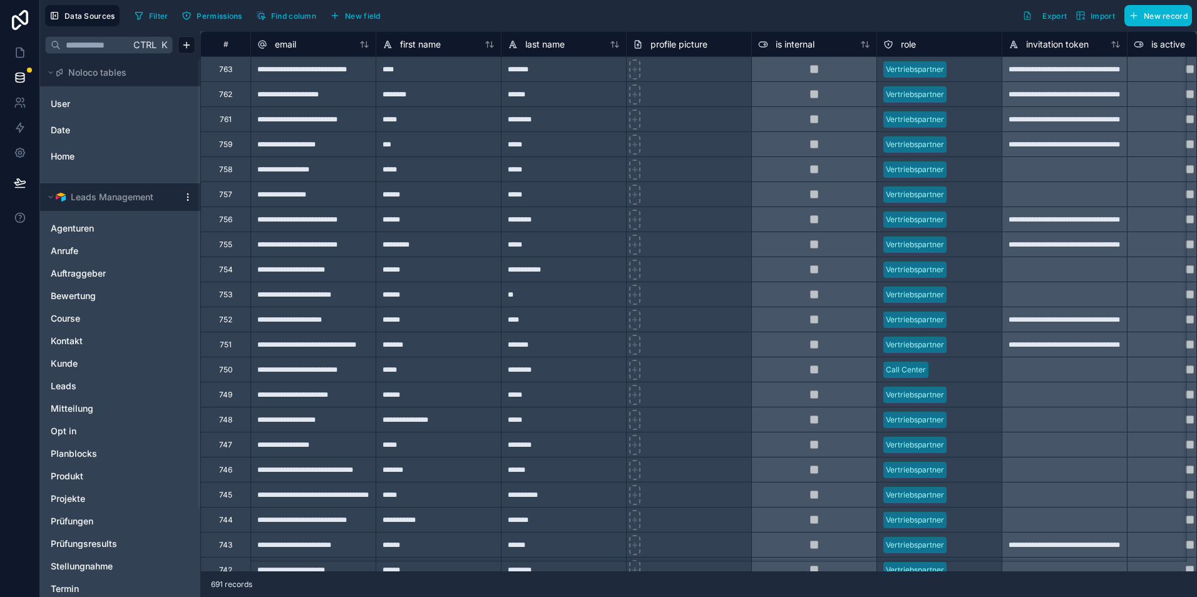
click at [188, 196] on html "**********" at bounding box center [598, 298] width 1197 height 597
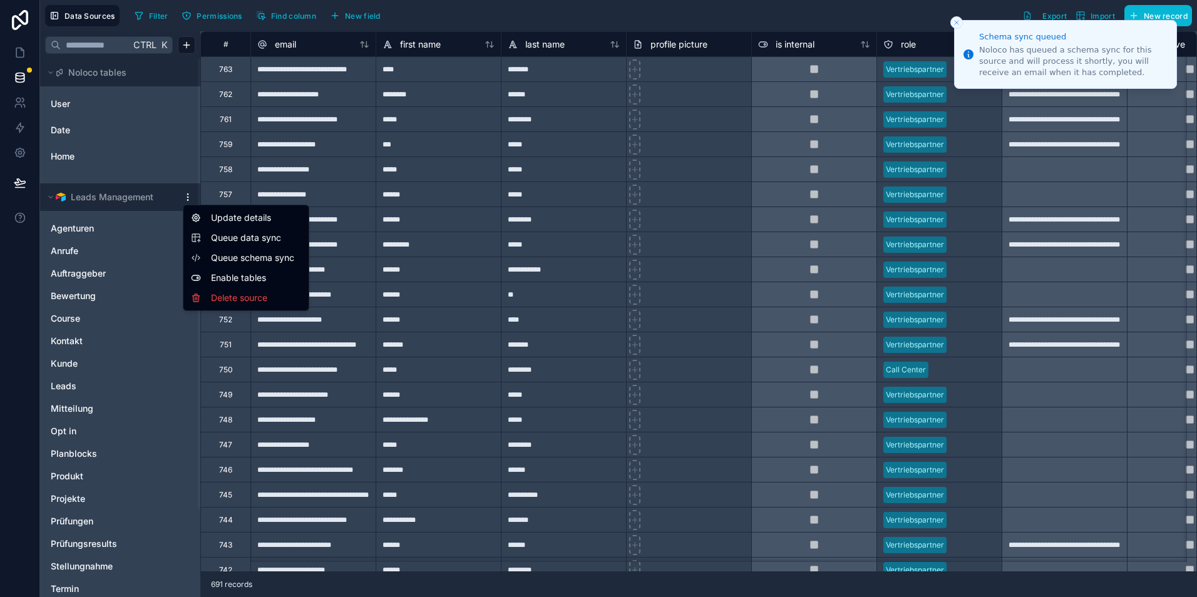
click at [188, 196] on html "**********" at bounding box center [598, 298] width 1197 height 597
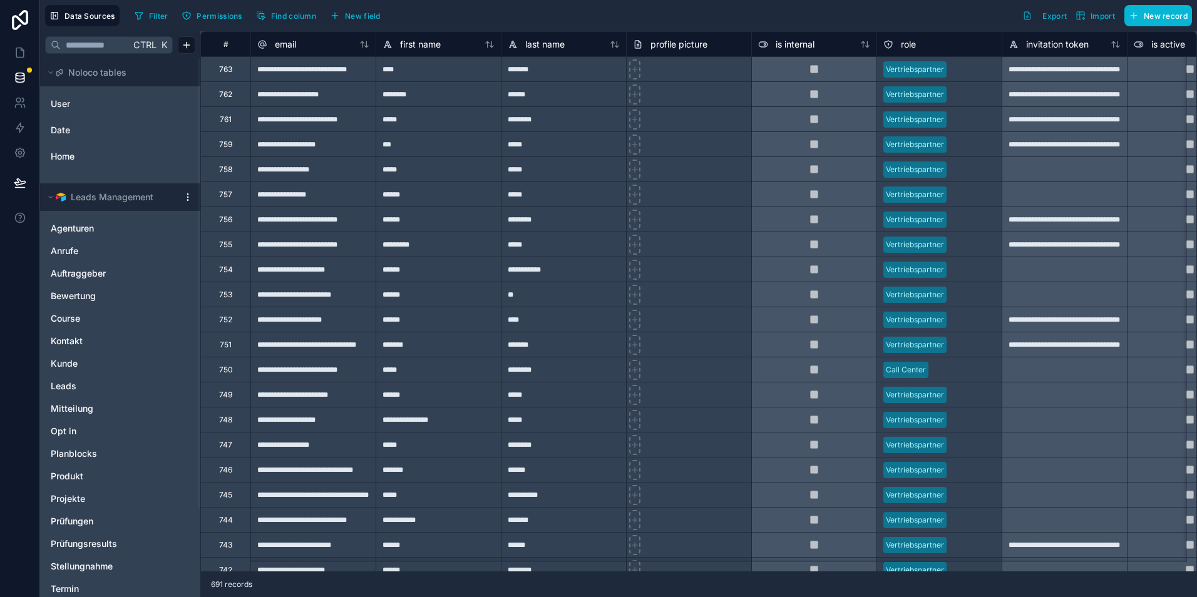
click at [709, 11] on div "Filter Permissions Find column New field Export Import New record" at bounding box center [661, 15] width 1062 height 21
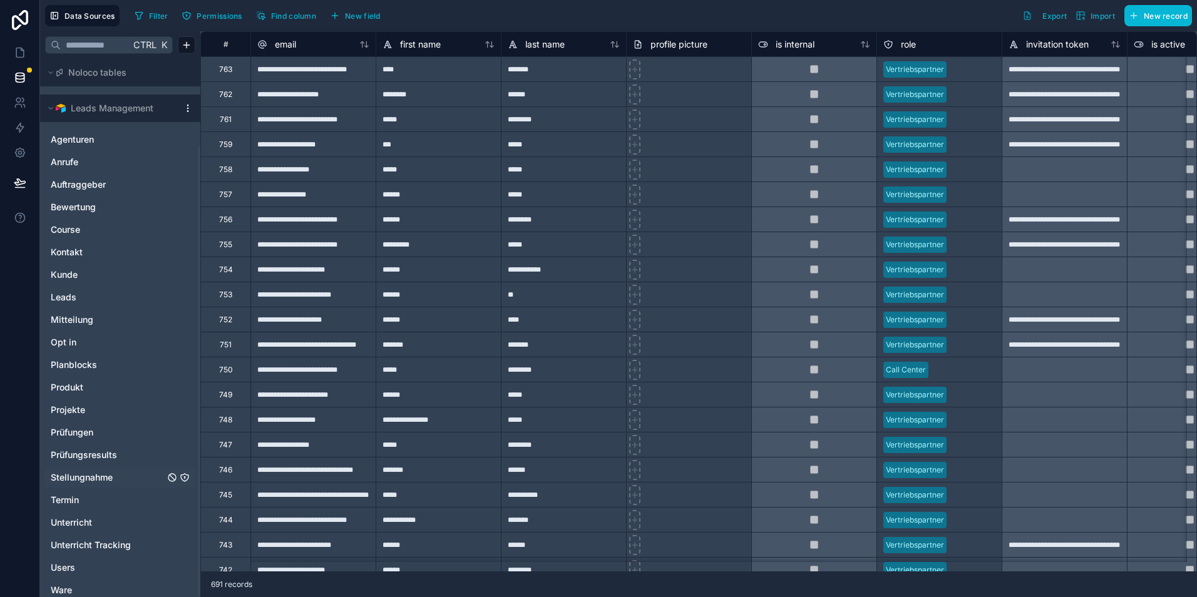
scroll to position [105, 0]
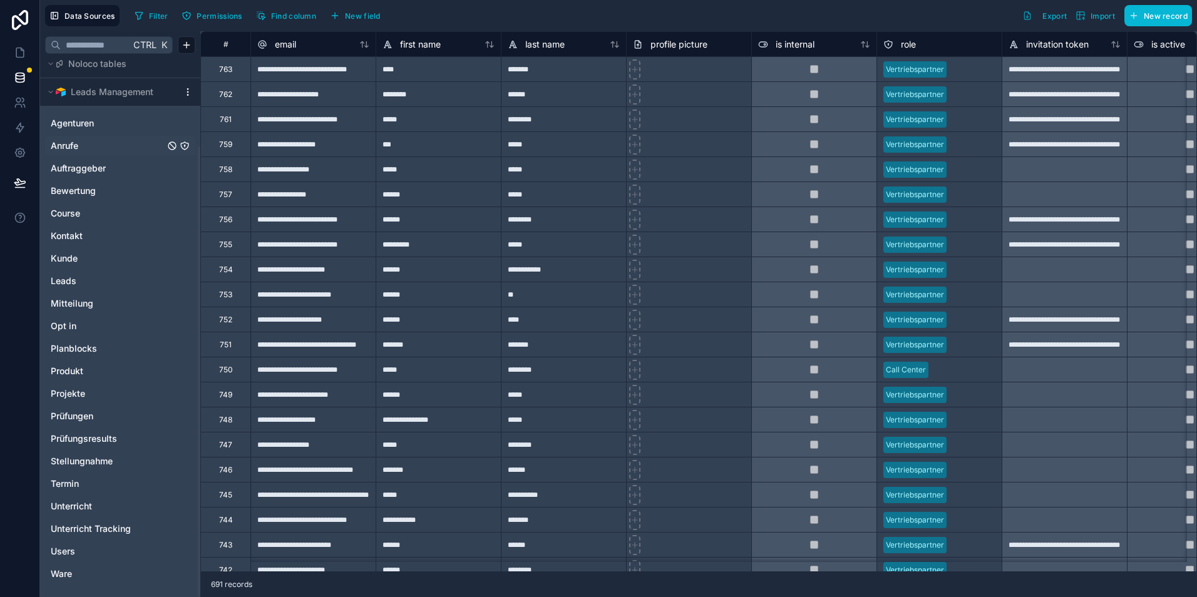
click at [83, 148] on link "Anrufe" at bounding box center [108, 146] width 114 height 13
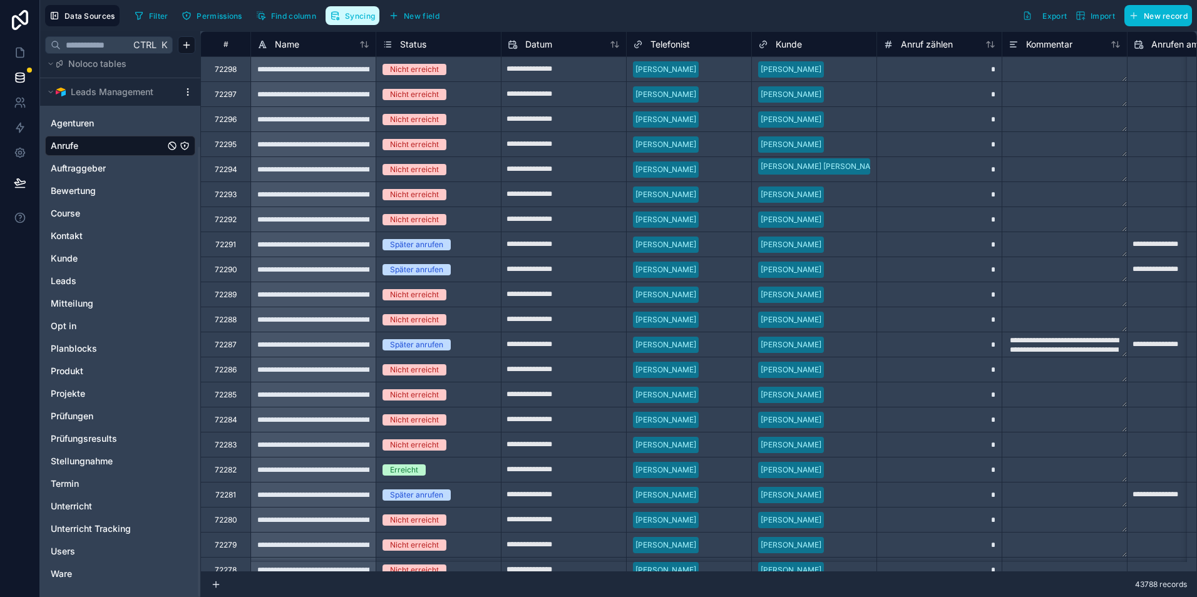
click at [337, 18] on icon "button" at bounding box center [337, 18] width 1 height 1
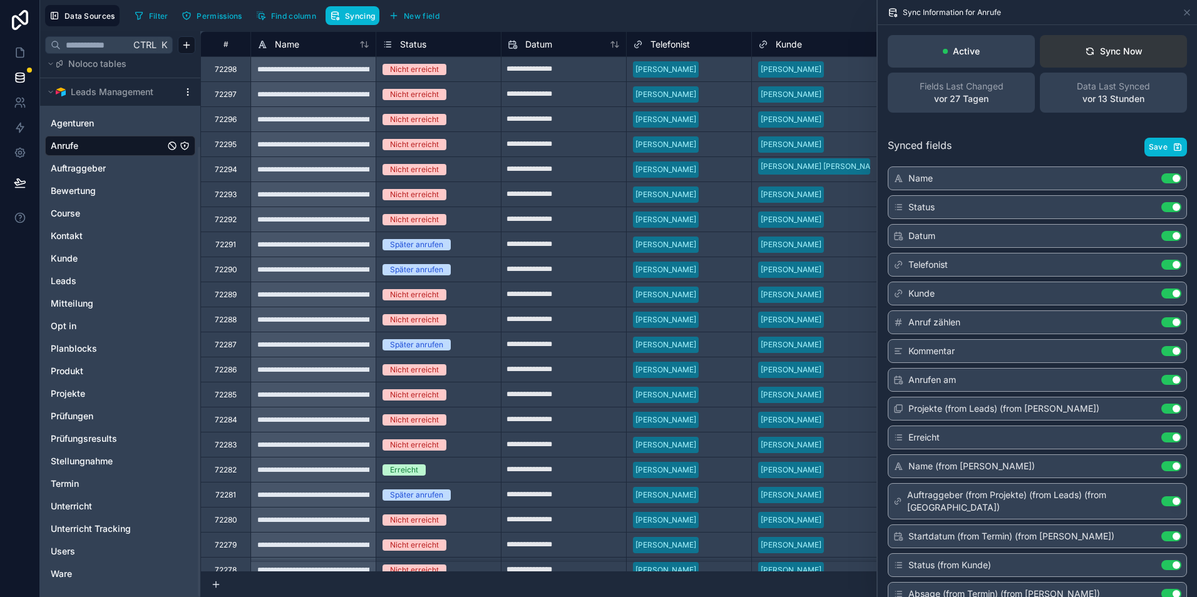
click at [1123, 48] on div "Sync Now" at bounding box center [1114, 51] width 58 height 13
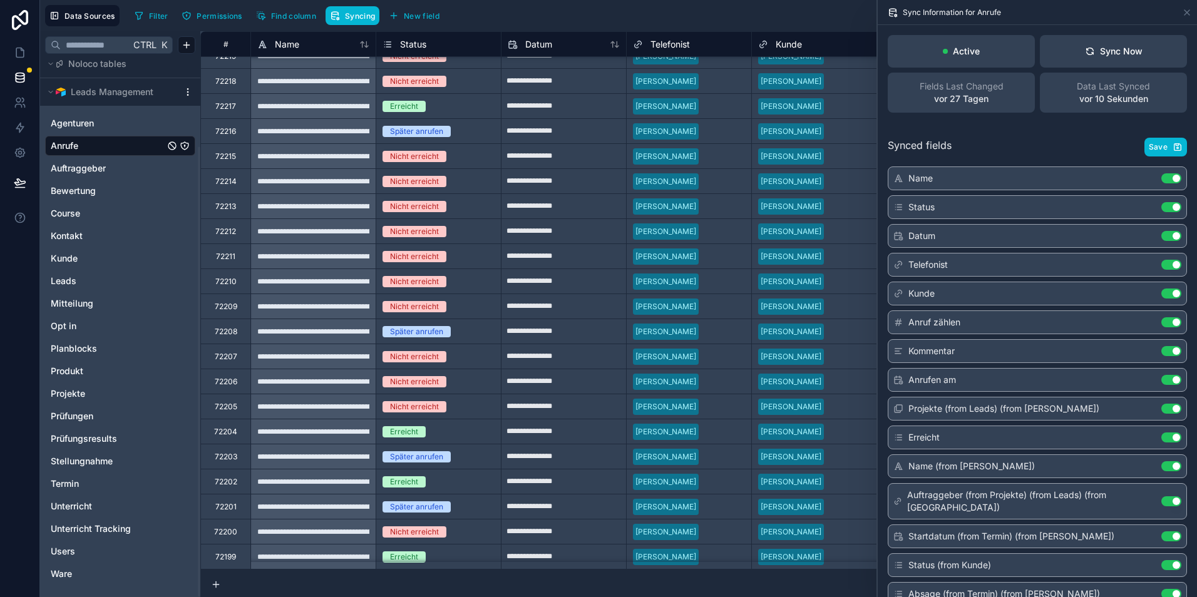
scroll to position [2001, 0]
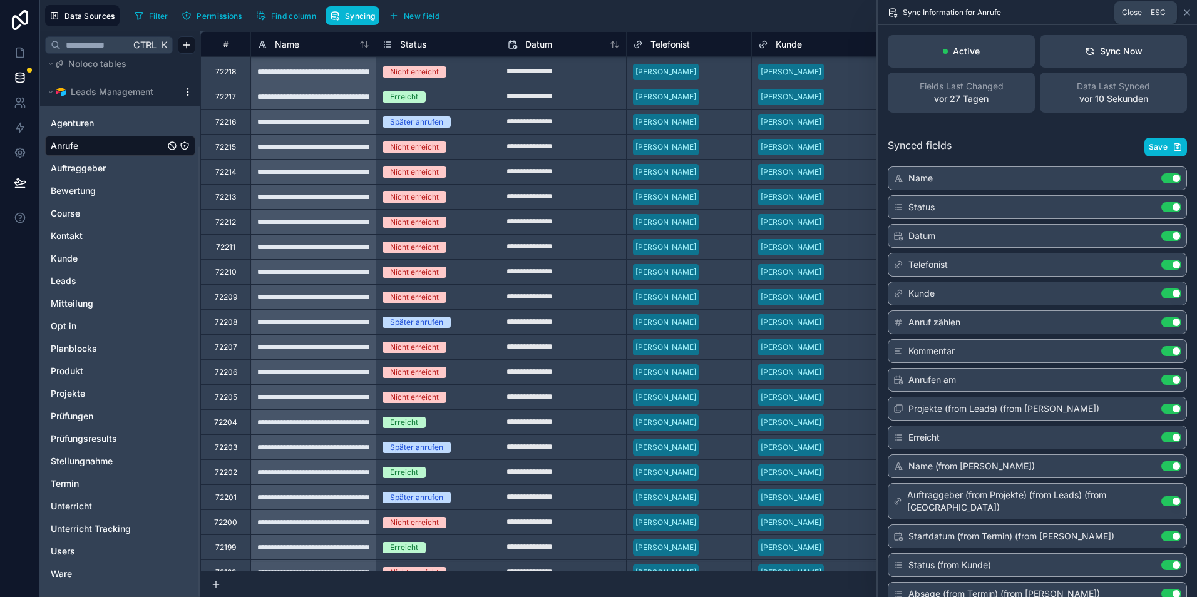
click at [1184, 12] on icon at bounding box center [1187, 13] width 10 height 10
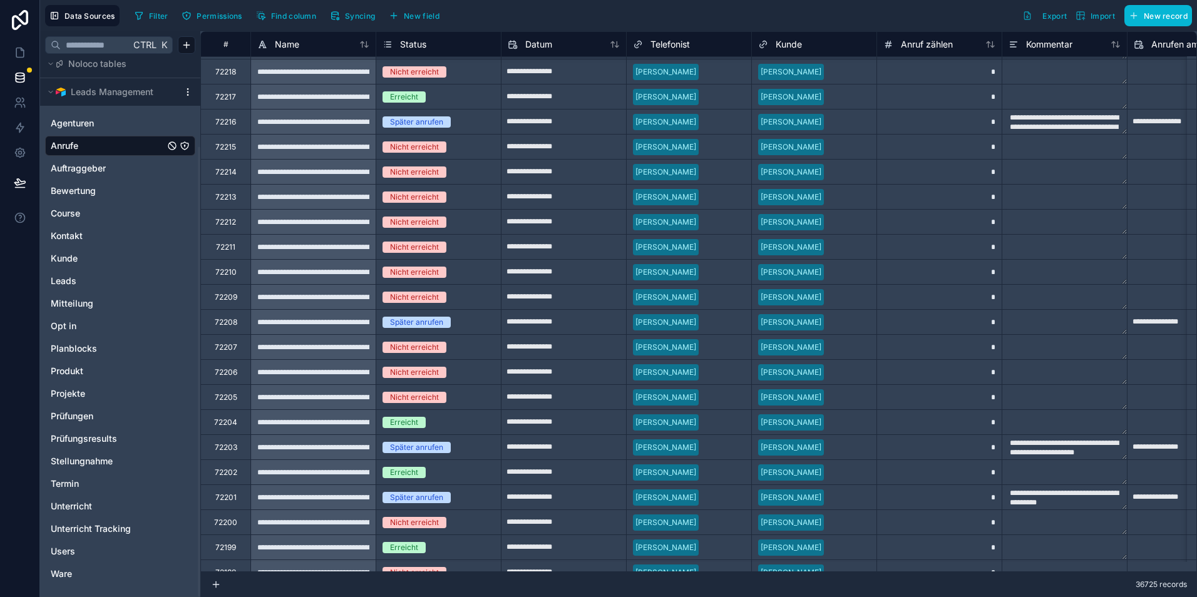
click at [351, 25] on div "Filter Permissions Find column Syncing New field" at bounding box center [289, 15] width 319 height 21
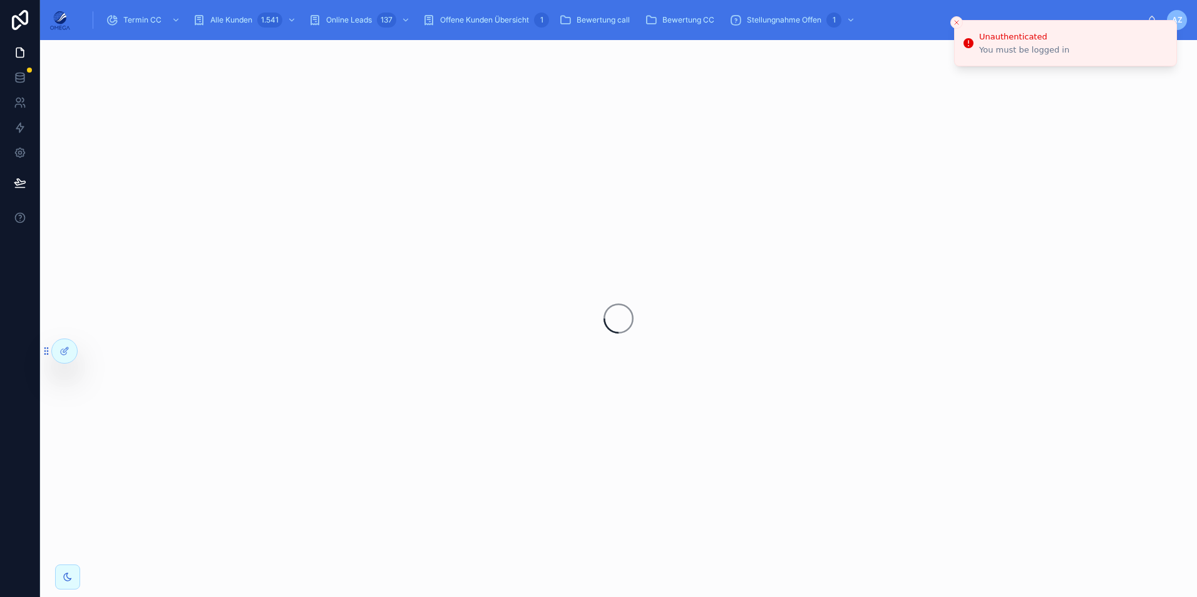
click at [957, 21] on icon "Close toast" at bounding box center [957, 23] width 8 height 8
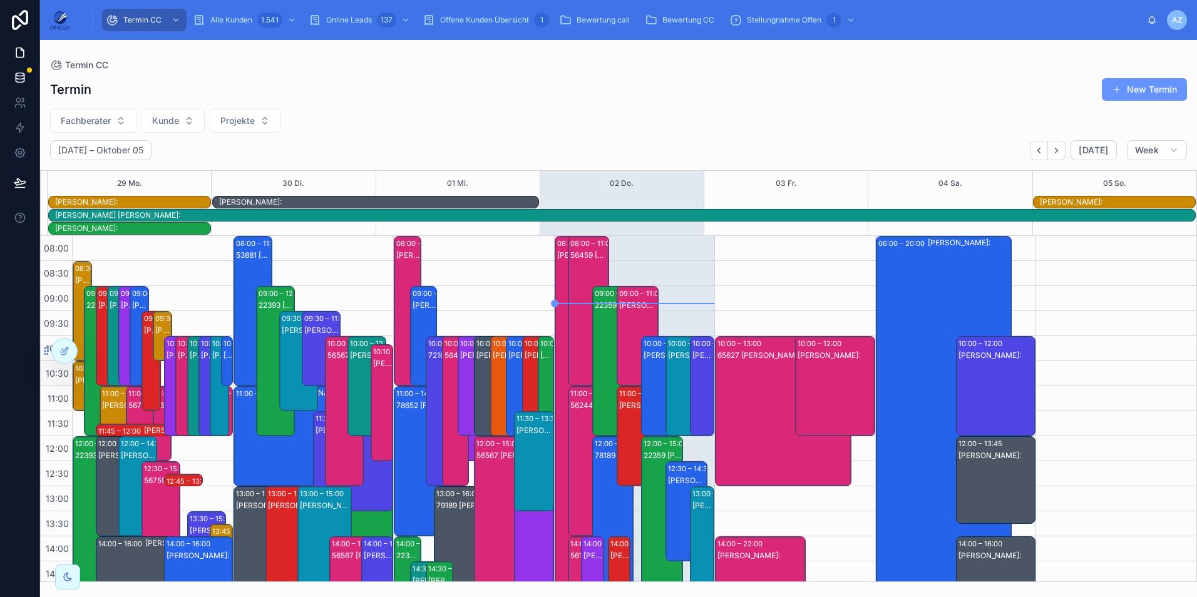
click at [25, 78] on icon at bounding box center [20, 77] width 13 height 13
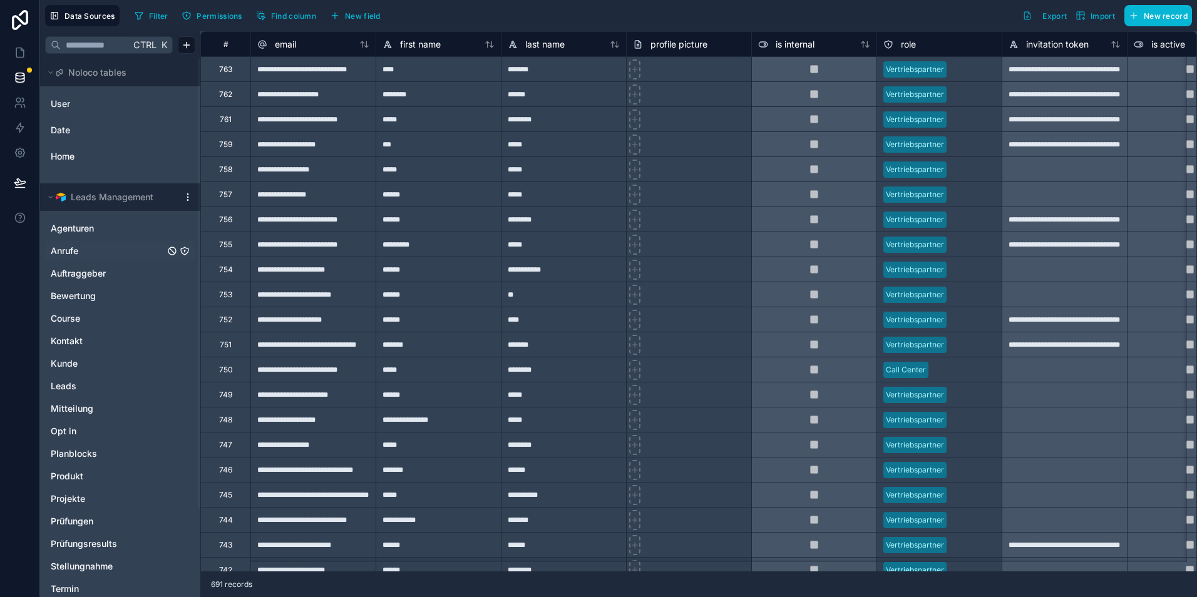
click at [87, 252] on link "Anrufe" at bounding box center [108, 251] width 114 height 13
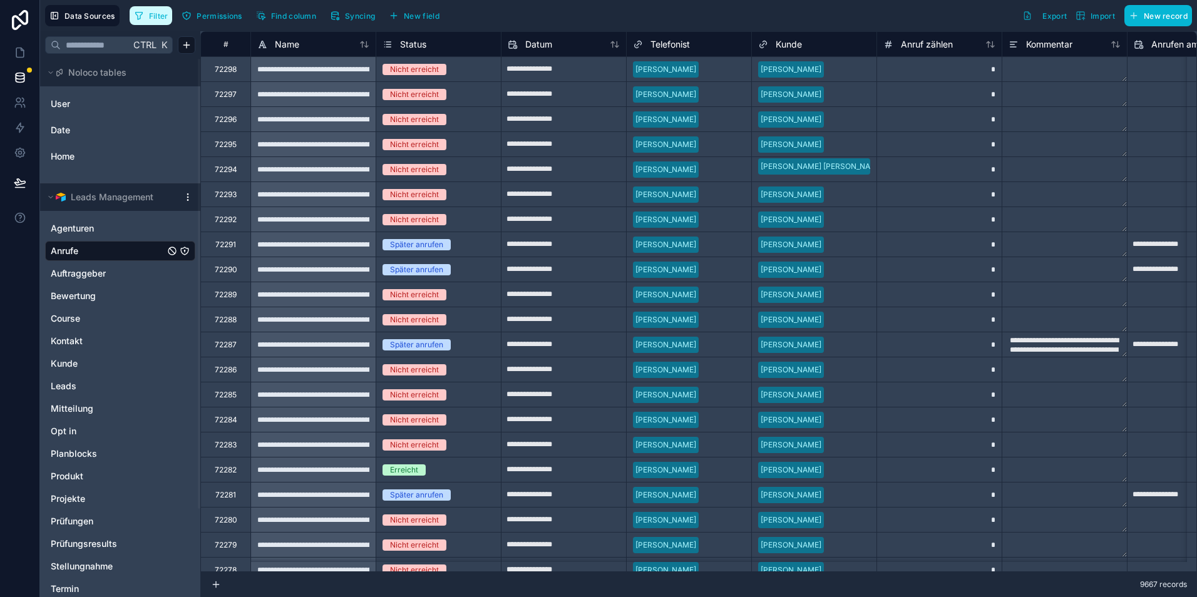
click at [158, 14] on span "Filter" at bounding box center [158, 15] width 19 height 9
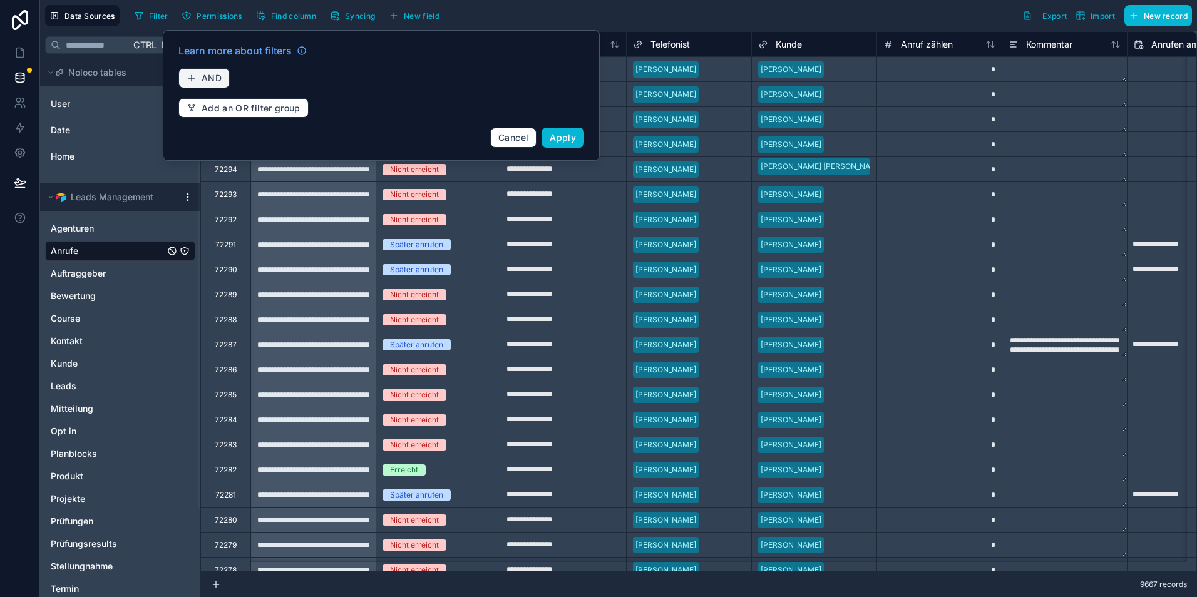
click at [222, 81] on button "AND" at bounding box center [203, 78] width 51 height 20
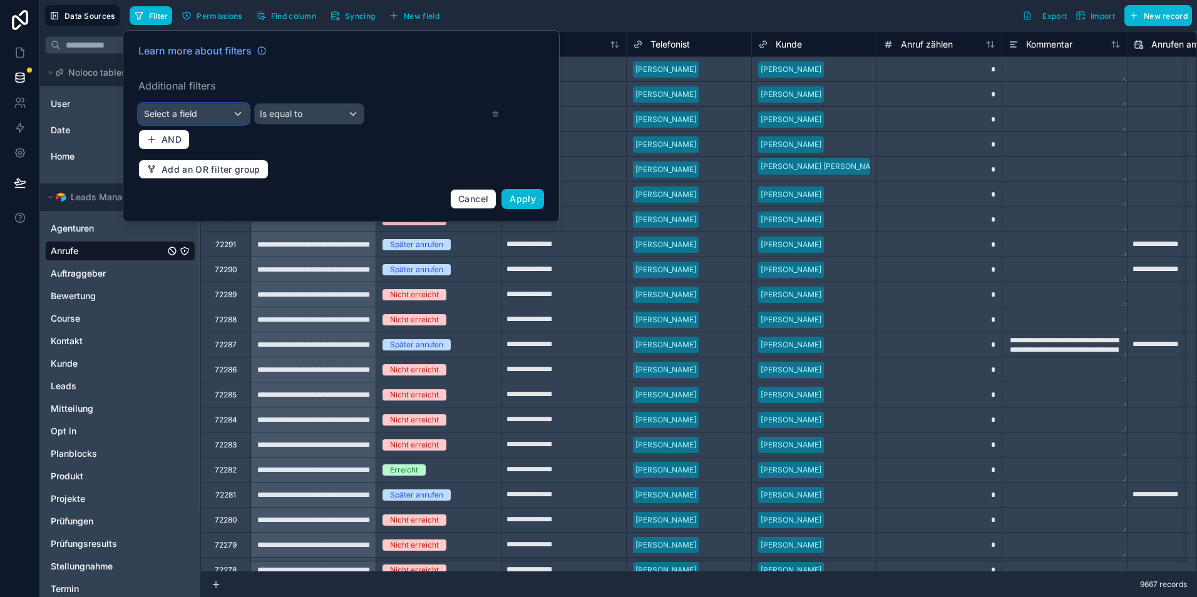
click at [225, 111] on div "Select a field" at bounding box center [194, 114] width 110 height 20
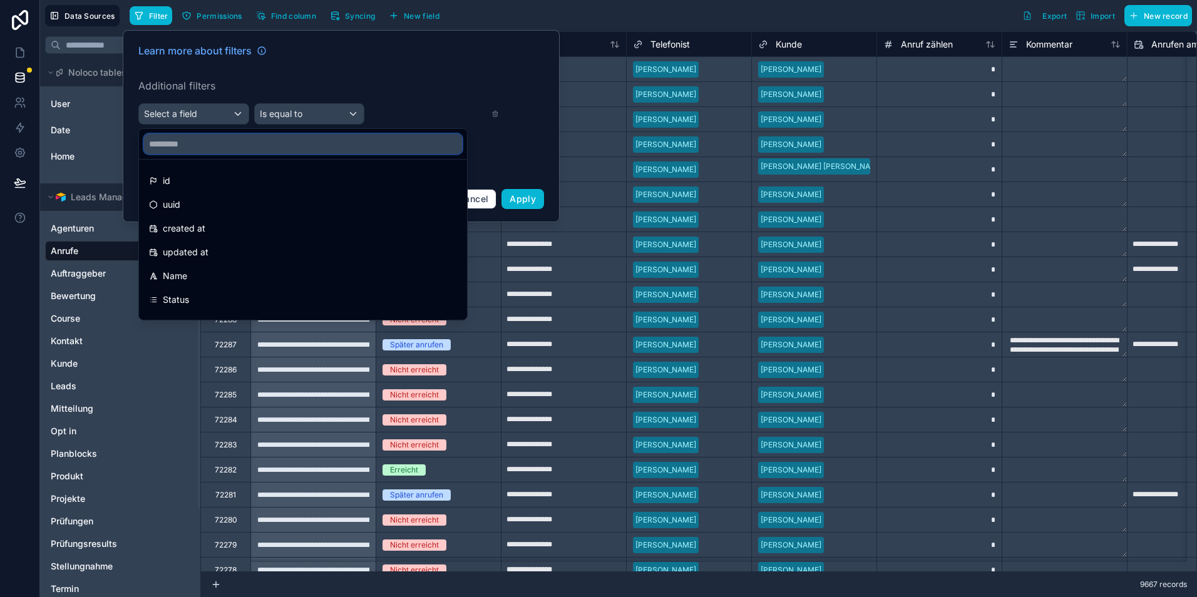
click at [232, 140] on input "text" at bounding box center [303, 144] width 318 height 20
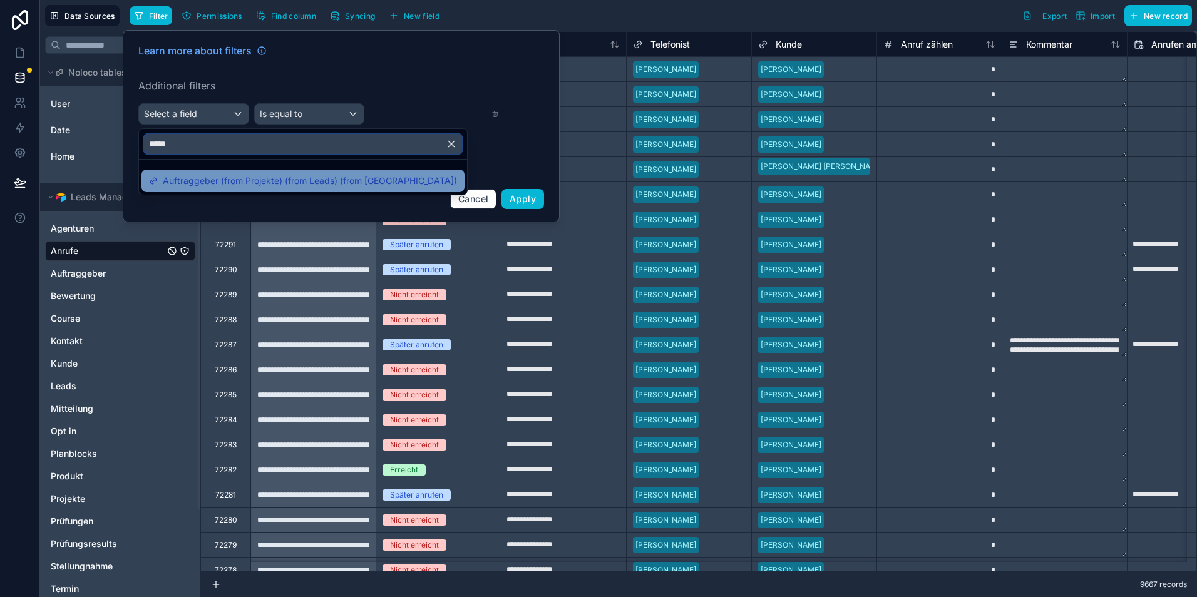
type input "*****"
click at [279, 176] on span "Auftraggeber (from Projekte) (from Leads) (from [GEOGRAPHIC_DATA])" at bounding box center [310, 180] width 294 height 15
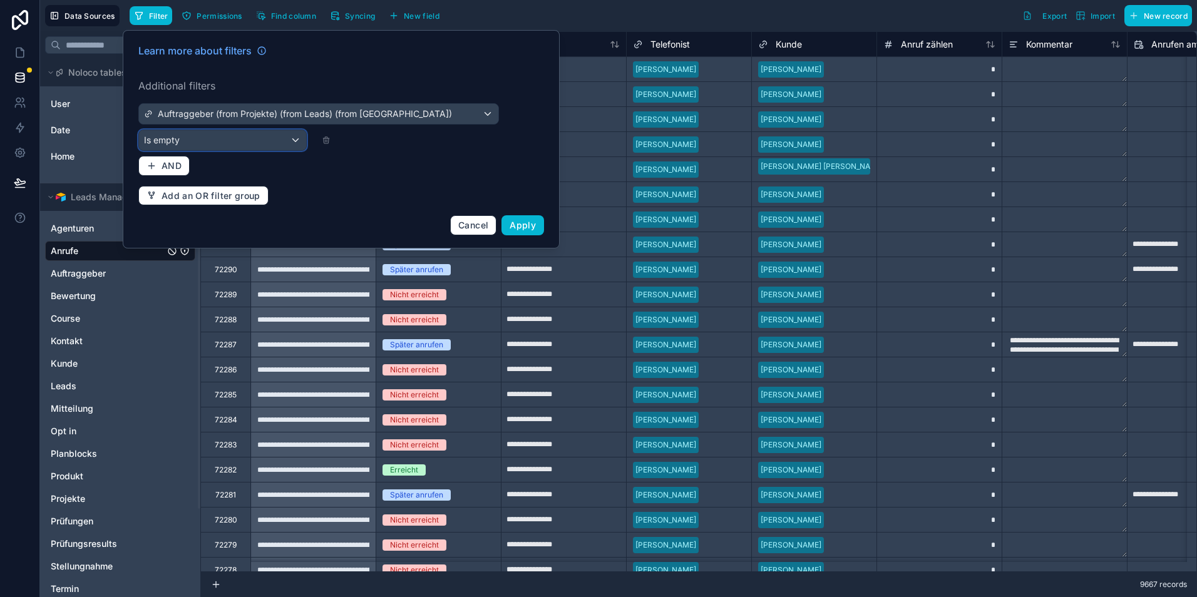
click at [180, 134] on span "Is empty" at bounding box center [162, 140] width 36 height 13
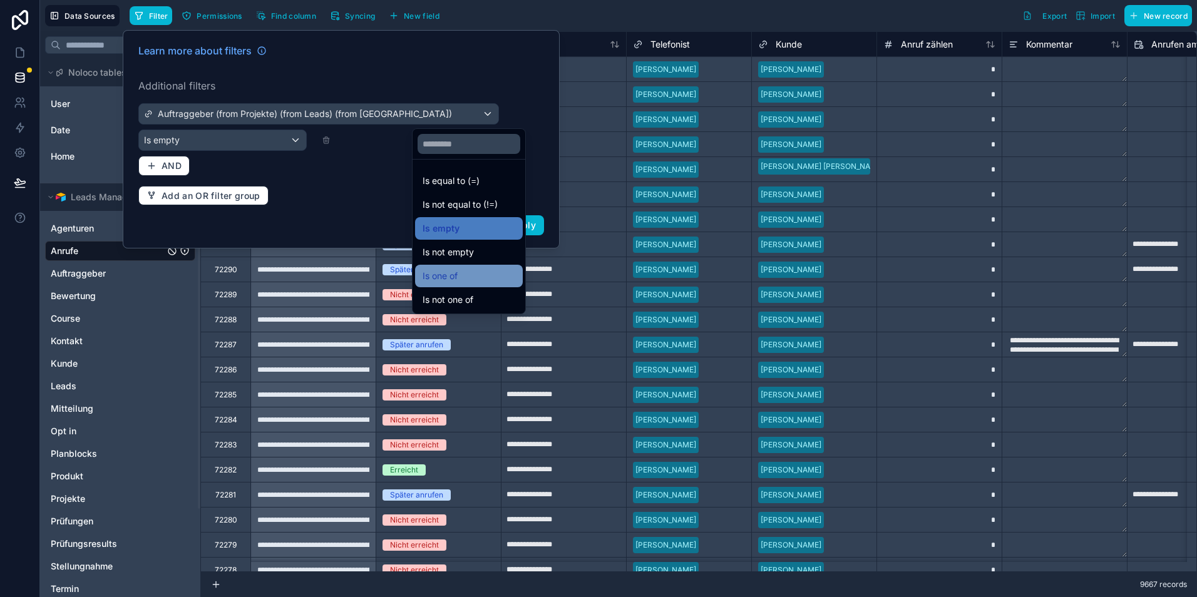
click at [459, 274] on div "Is one of" at bounding box center [469, 276] width 93 height 15
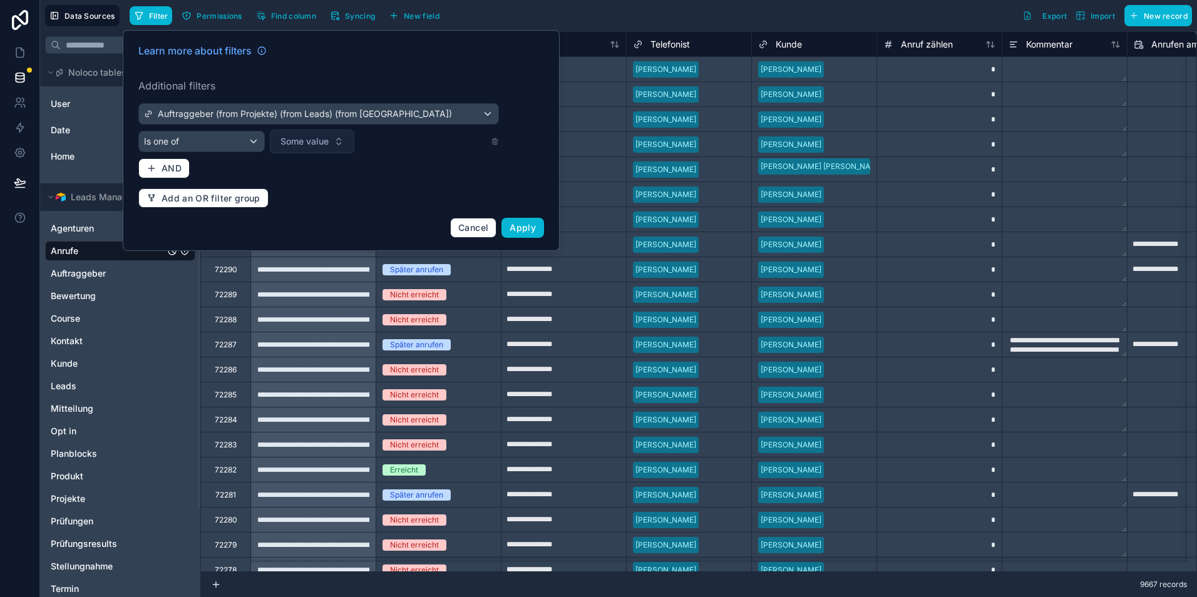
click at [280, 142] on span "Some value" at bounding box center [304, 141] width 48 height 13
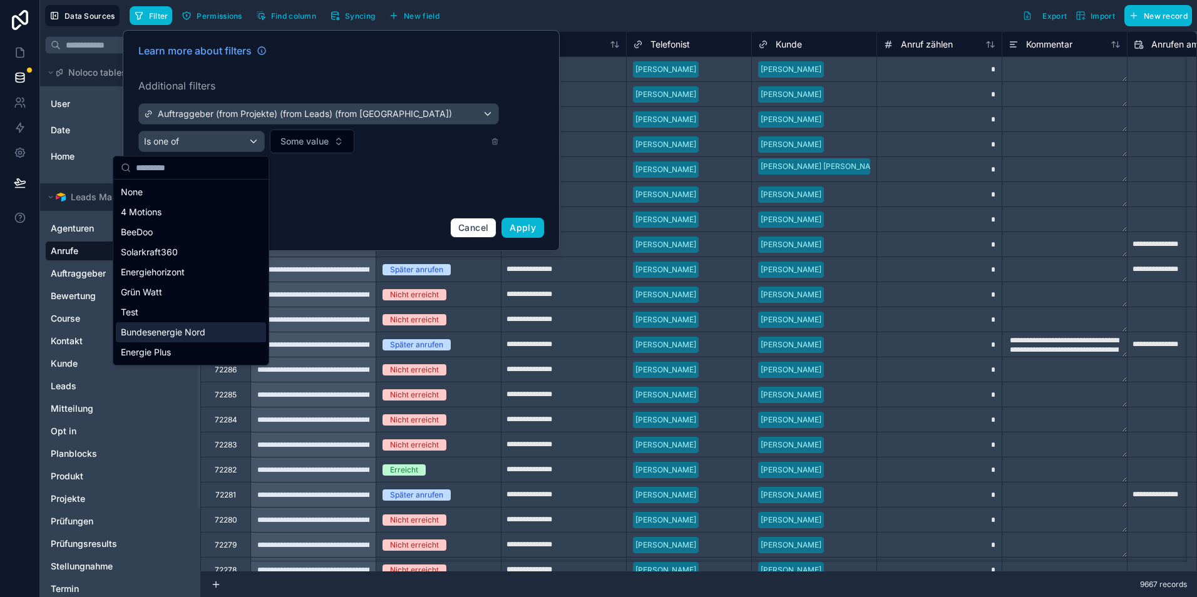
click at [205, 337] on span "Bundesenergie Nord" at bounding box center [163, 332] width 85 height 13
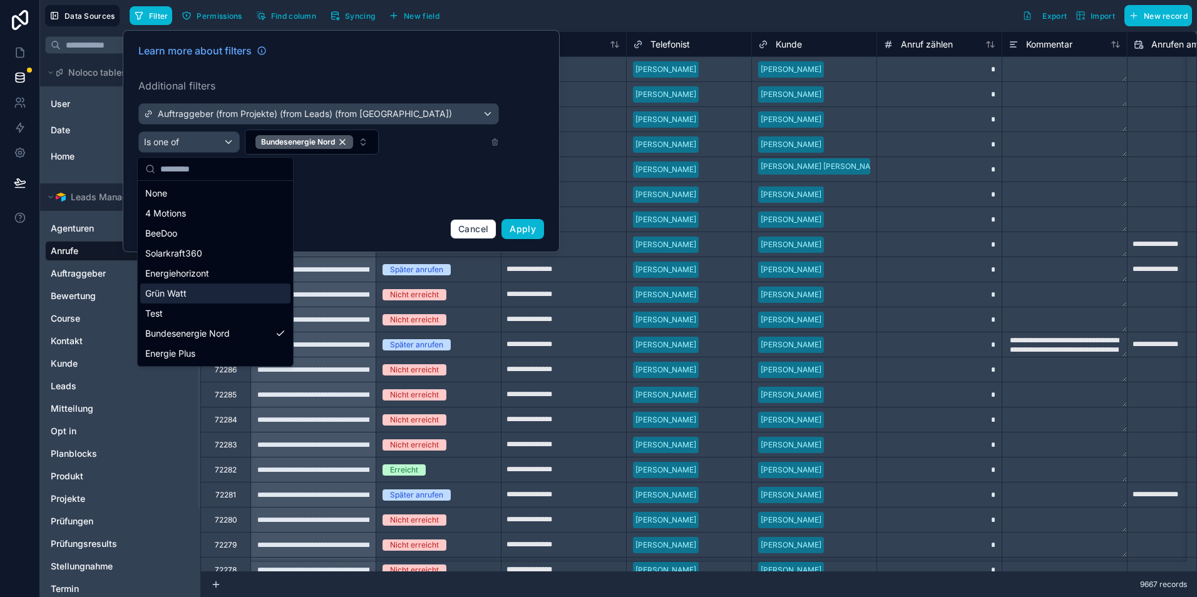
click at [391, 182] on div "Learn more about filters Additional filters Auftraggeber (from Projekte) (from …" at bounding box center [341, 141] width 421 height 211
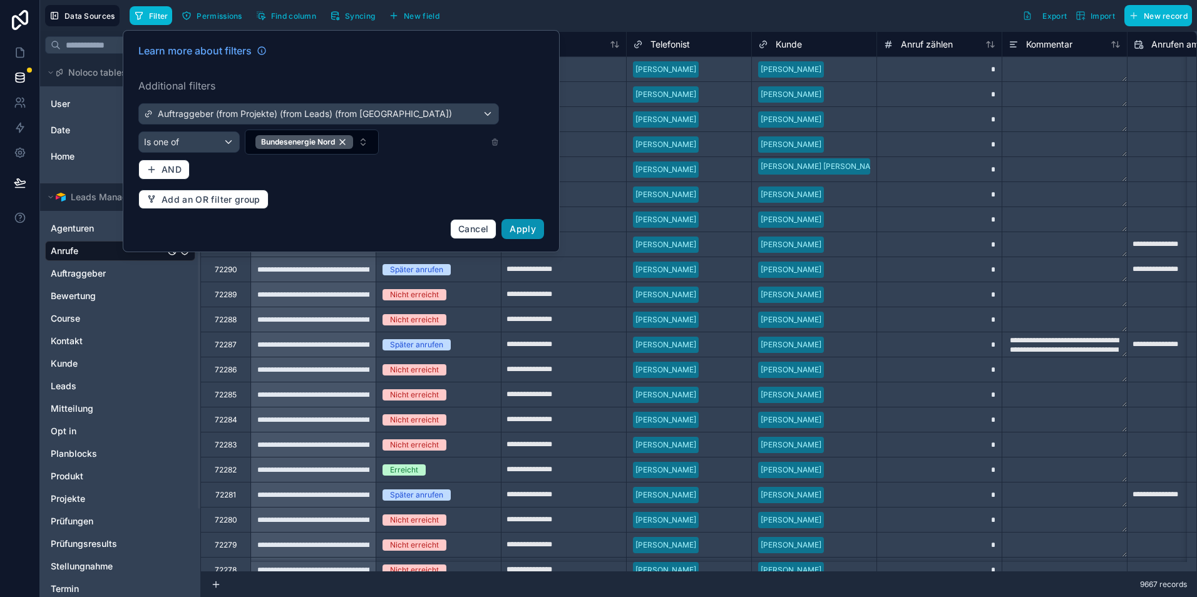
click at [516, 232] on span "Apply" at bounding box center [523, 228] width 26 height 11
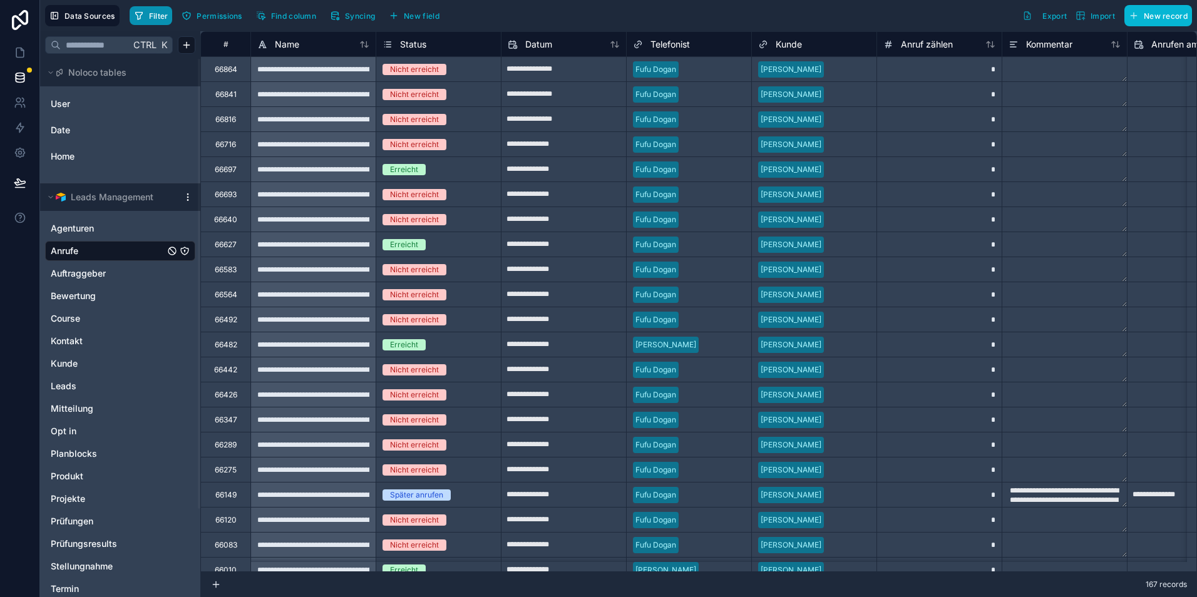
click at [162, 13] on span "Filter" at bounding box center [158, 15] width 19 height 9
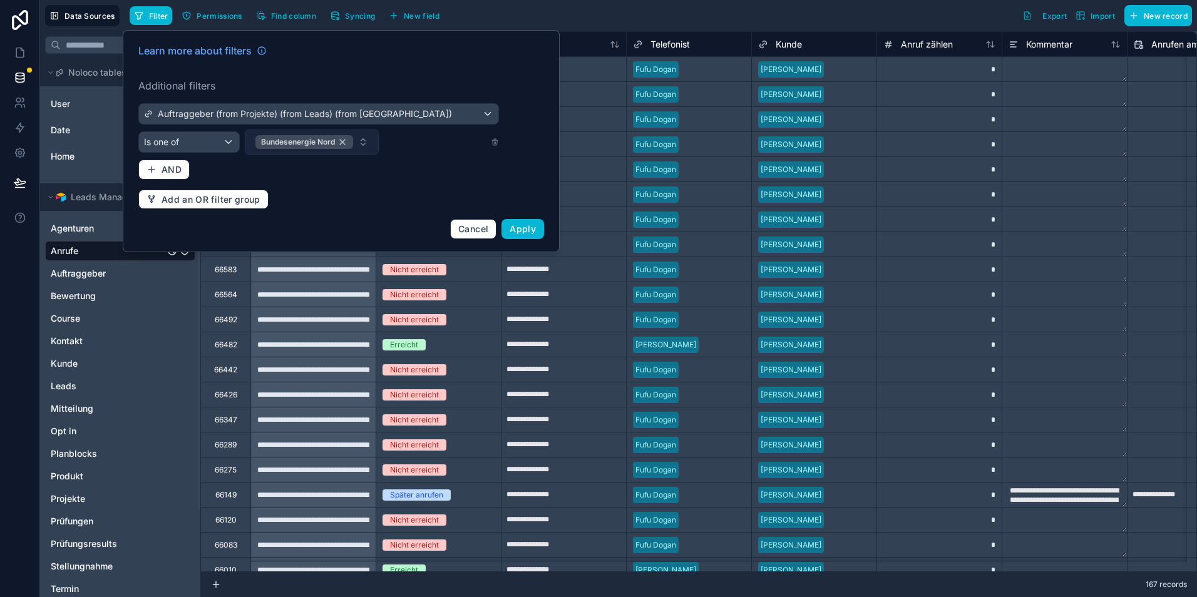
click at [255, 140] on div "Bundesenergie Nord" at bounding box center [304, 142] width 98 height 14
click at [270, 141] on button "Some value" at bounding box center [312, 142] width 85 height 24
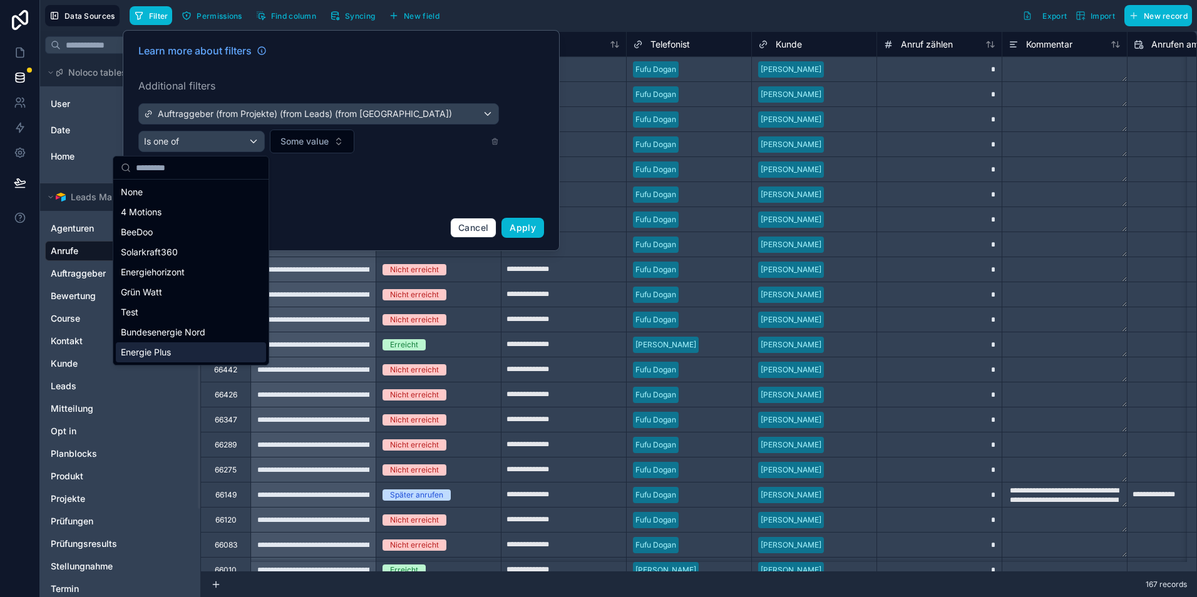
click at [180, 350] on div "Energie Plus" at bounding box center [191, 352] width 150 height 20
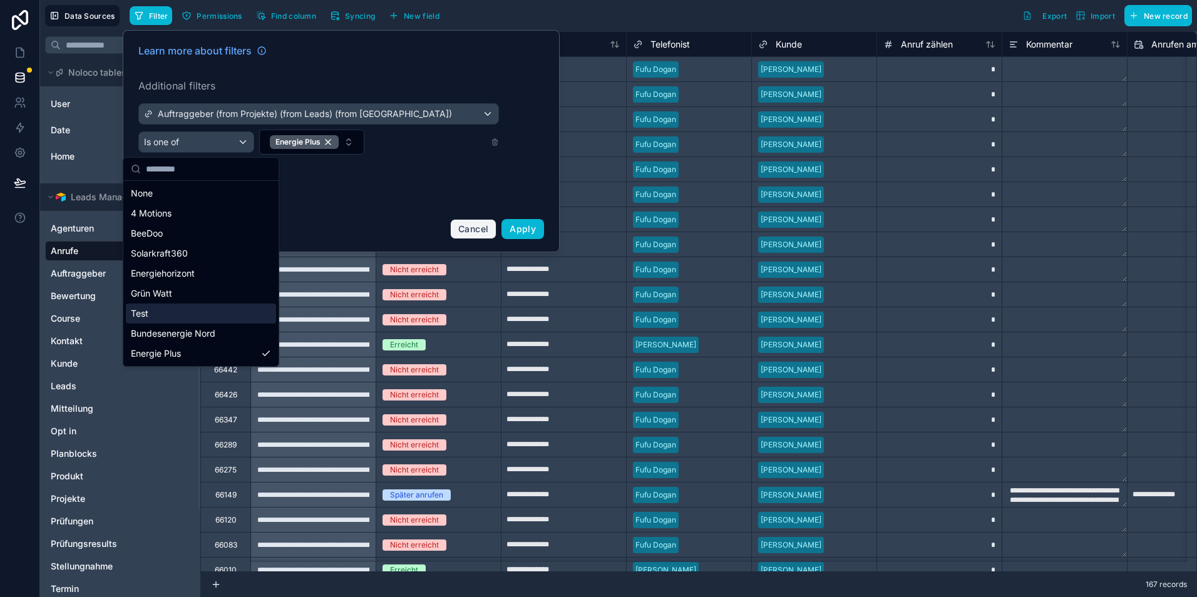
click at [471, 225] on span "Cancel" at bounding box center [473, 228] width 30 height 11
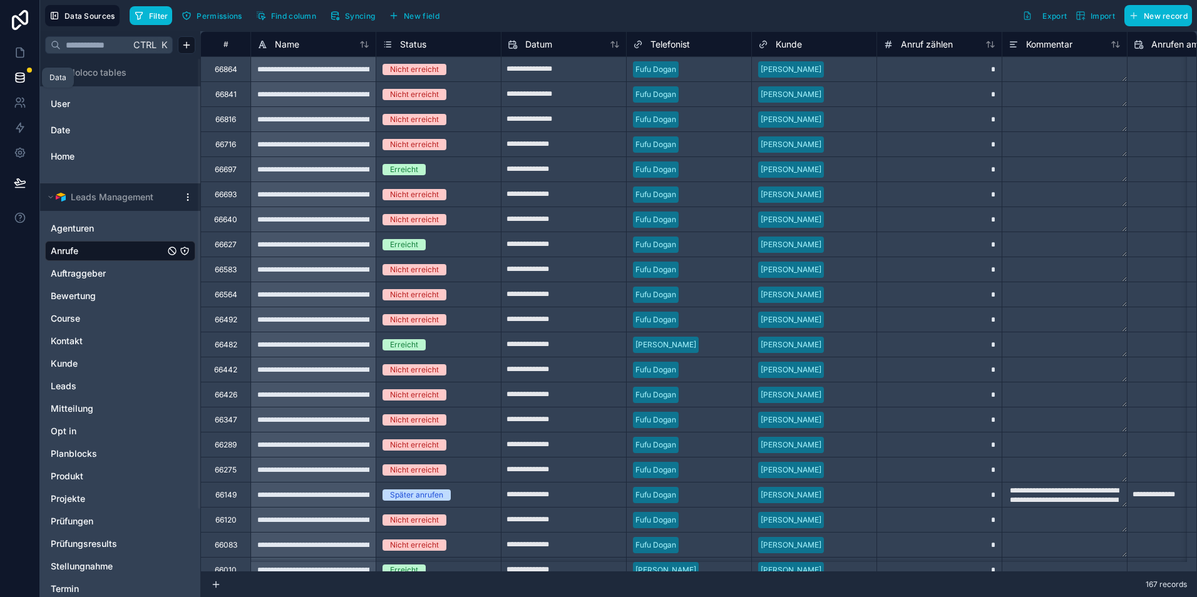
click at [22, 80] on icon at bounding box center [20, 77] width 13 height 13
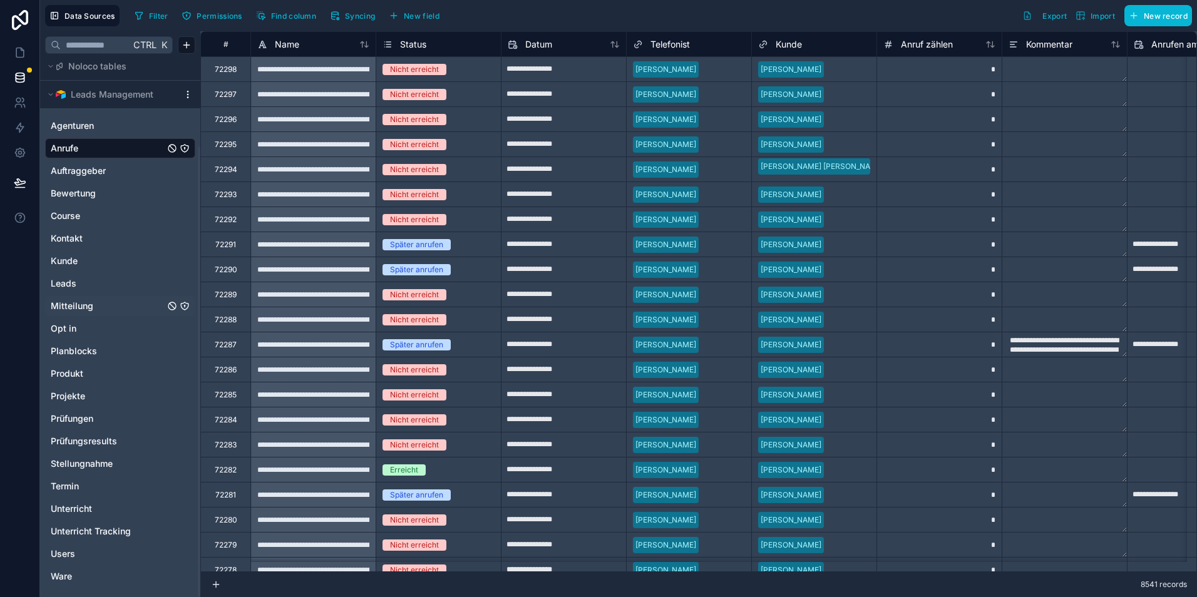
scroll to position [105, 0]
click at [183, 280] on icon "Leads" at bounding box center [185, 281] width 10 height 10
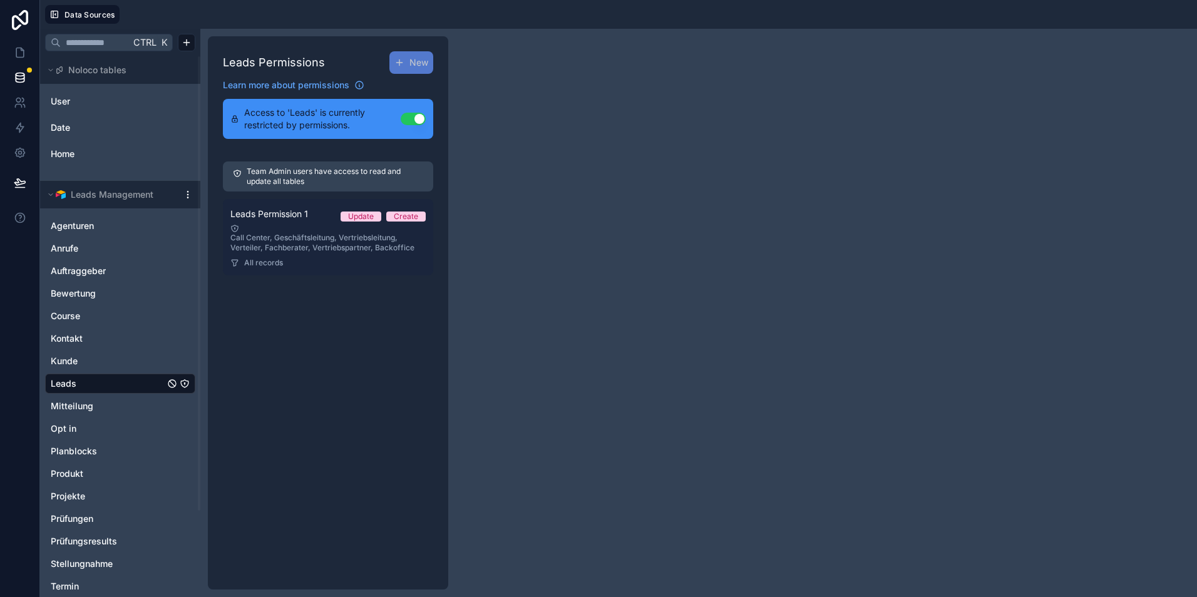
click at [325, 245] on div "Call Center, Geschäftsleitung, Vertriebsleitung, Verteiler, Fachberater, Vertri…" at bounding box center [327, 238] width 195 height 29
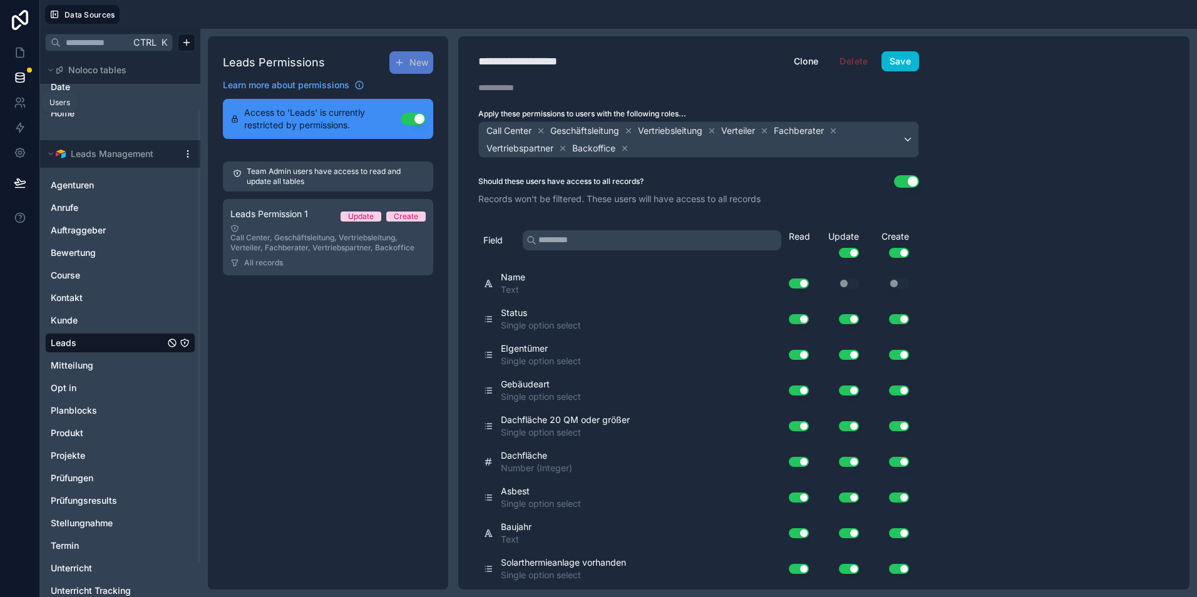
scroll to position [63, 0]
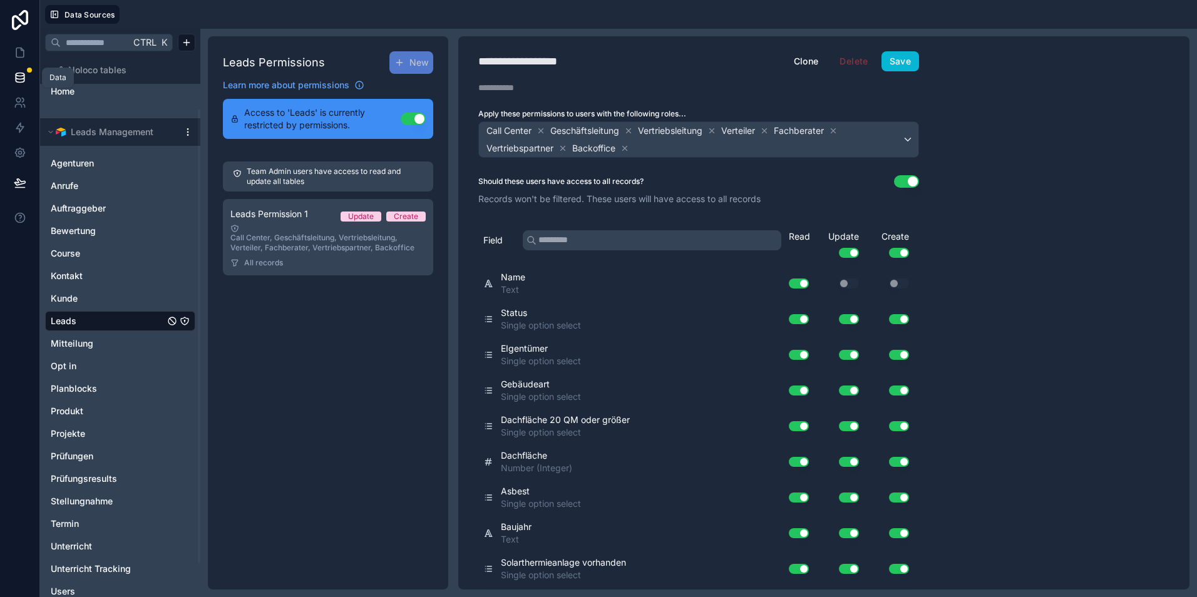
click at [27, 72] on link at bounding box center [19, 77] width 39 height 25
click at [22, 60] on link at bounding box center [19, 52] width 39 height 25
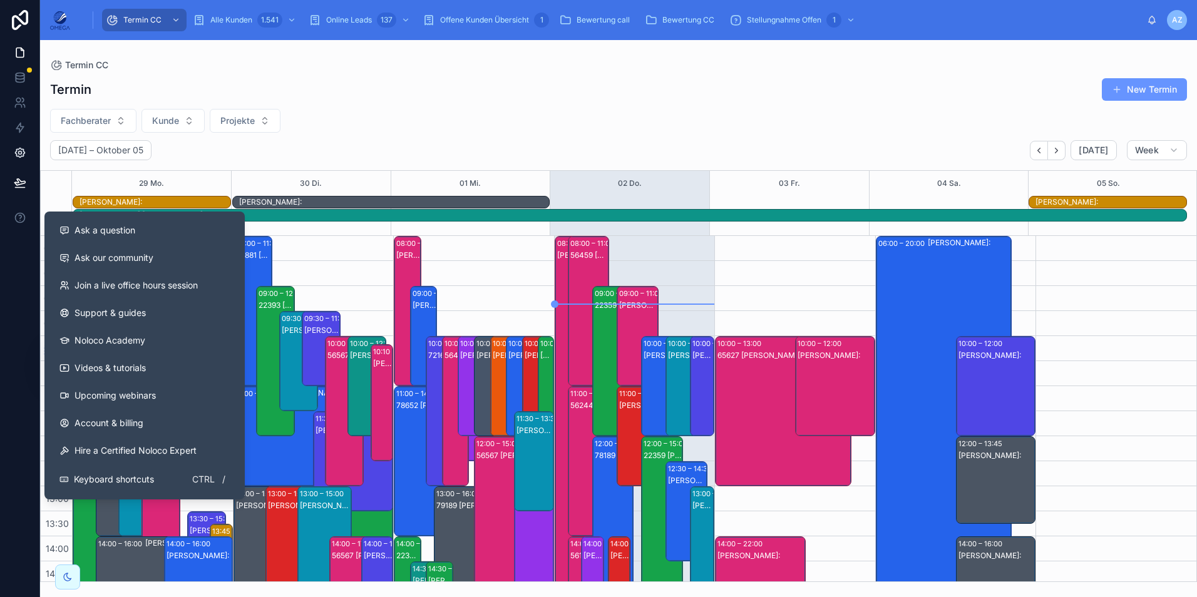
click at [23, 153] on icon at bounding box center [20, 152] width 13 height 13
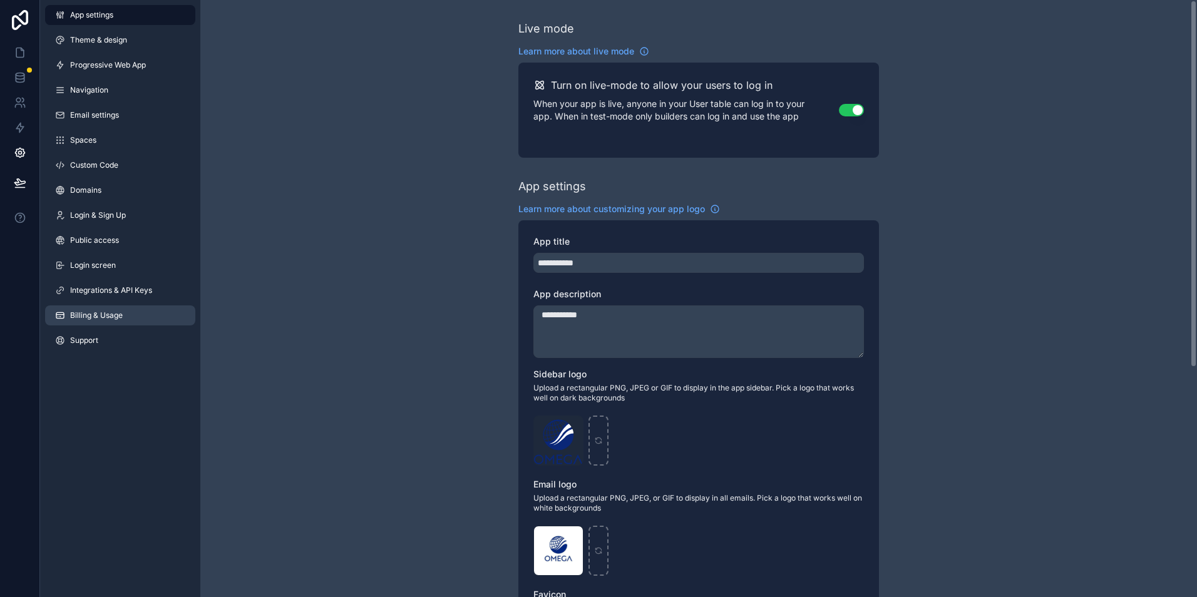
click at [130, 318] on link "Billing & Usage" at bounding box center [120, 315] width 150 height 20
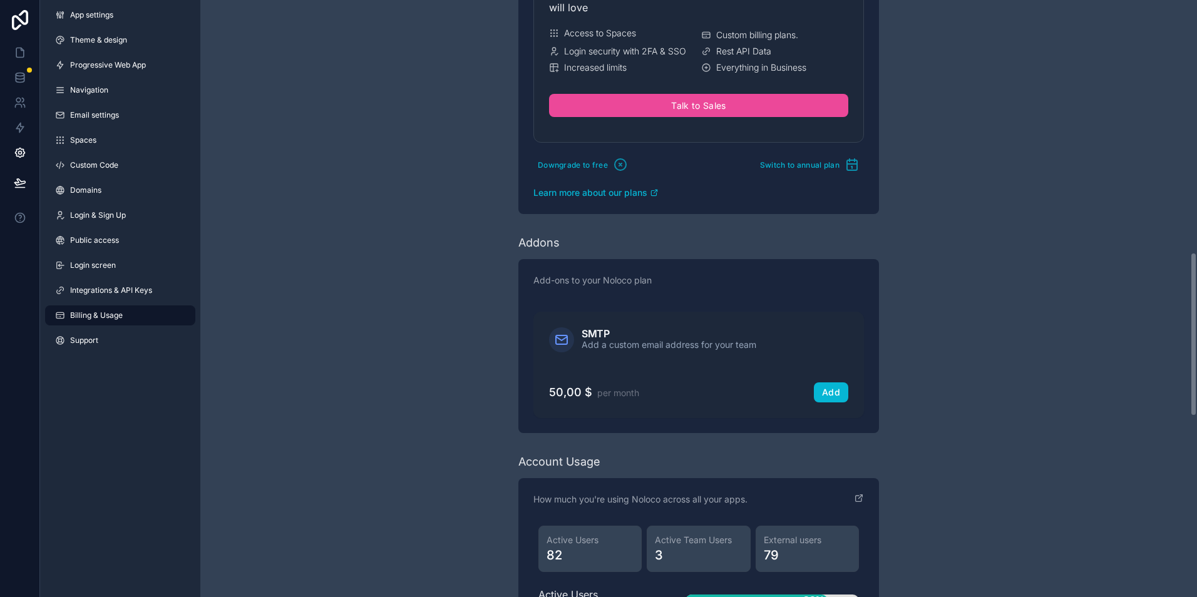
scroll to position [1574, 0]
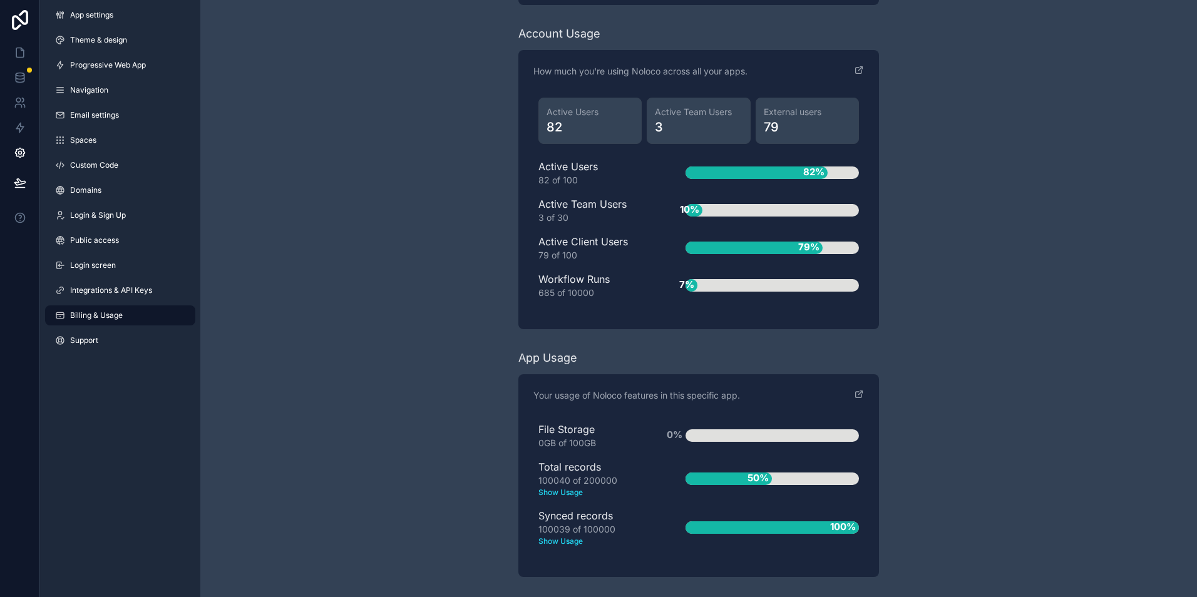
click at [567, 544] on text "Show Usage" at bounding box center [591, 541] width 107 height 11
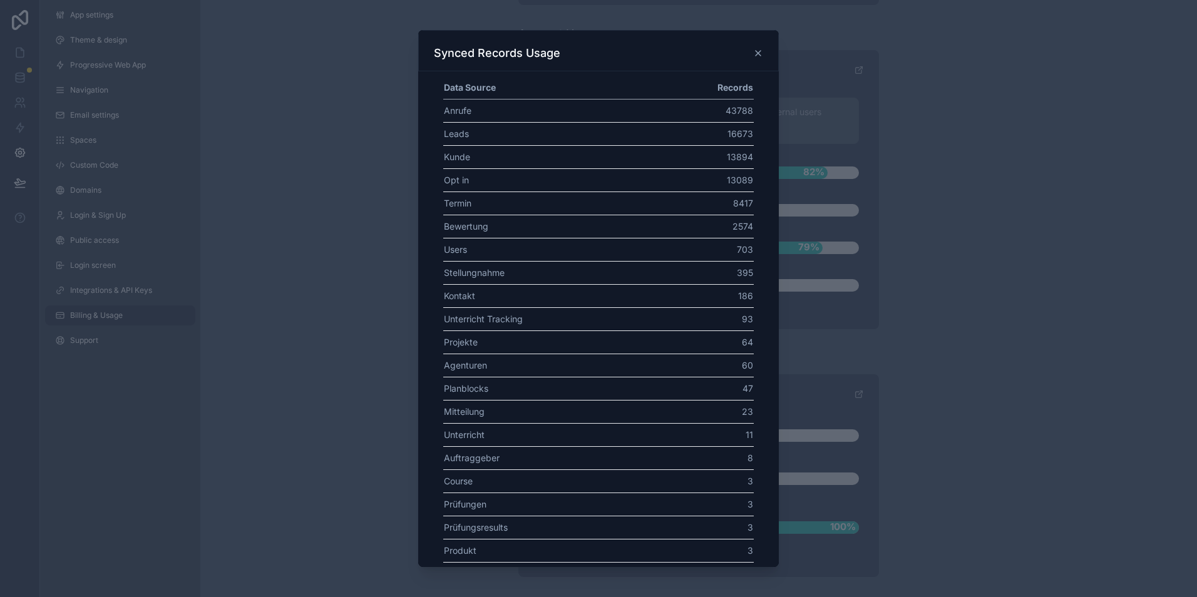
click at [755, 55] on icon at bounding box center [758, 53] width 10 height 10
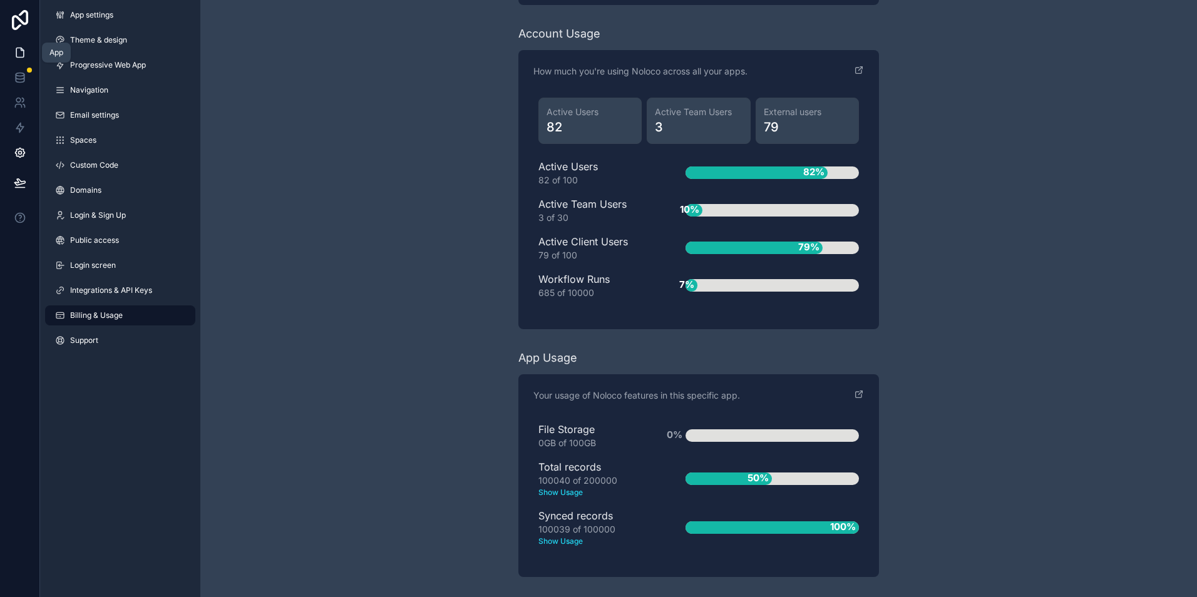
click at [11, 53] on link at bounding box center [19, 52] width 39 height 25
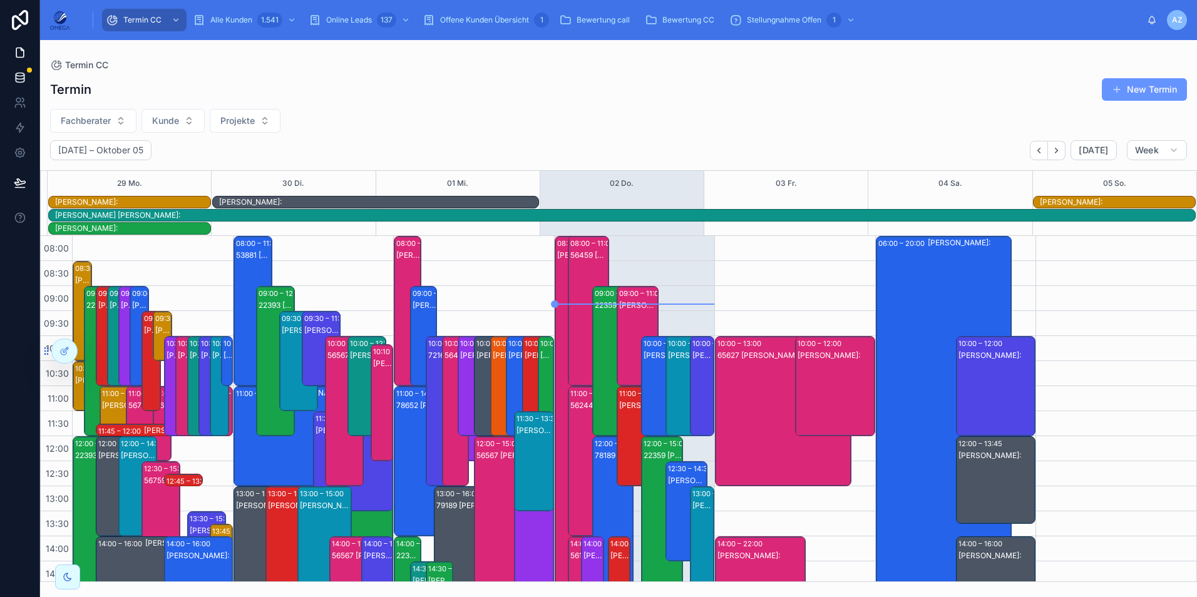
click at [22, 75] on icon at bounding box center [20, 77] width 13 height 13
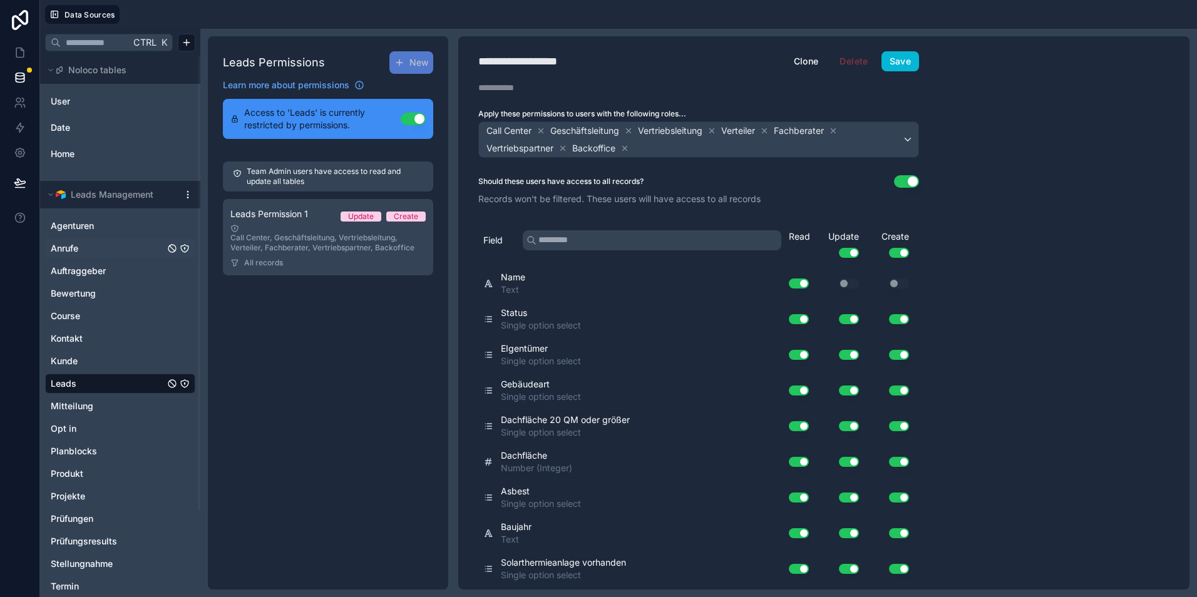
click at [88, 252] on link "Anrufe" at bounding box center [108, 248] width 114 height 13
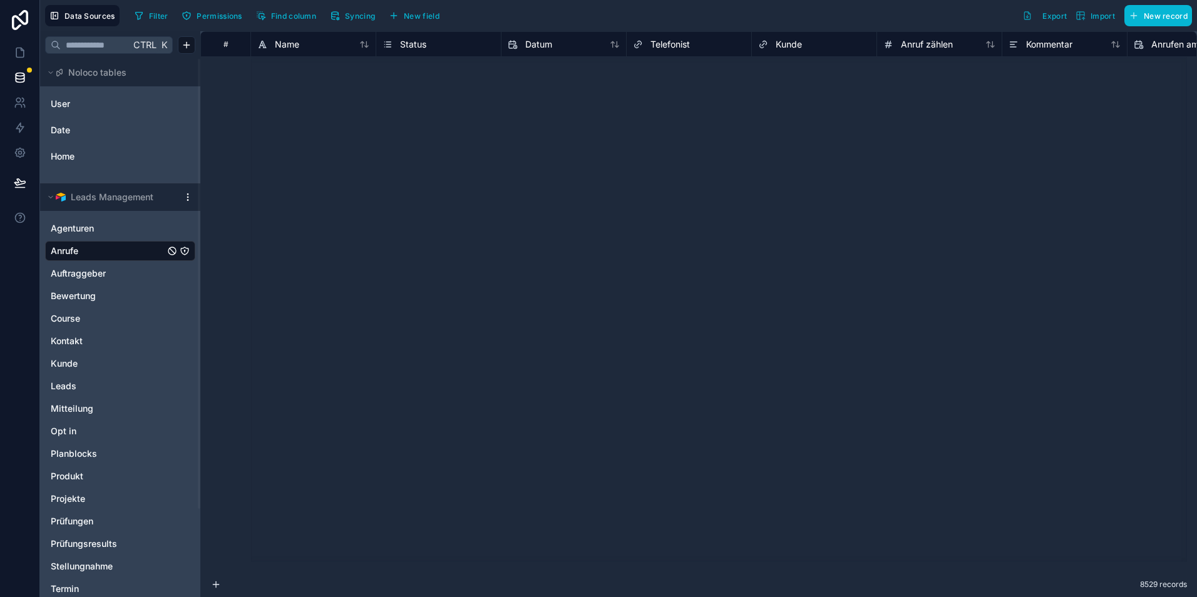
scroll to position [18277, 0]
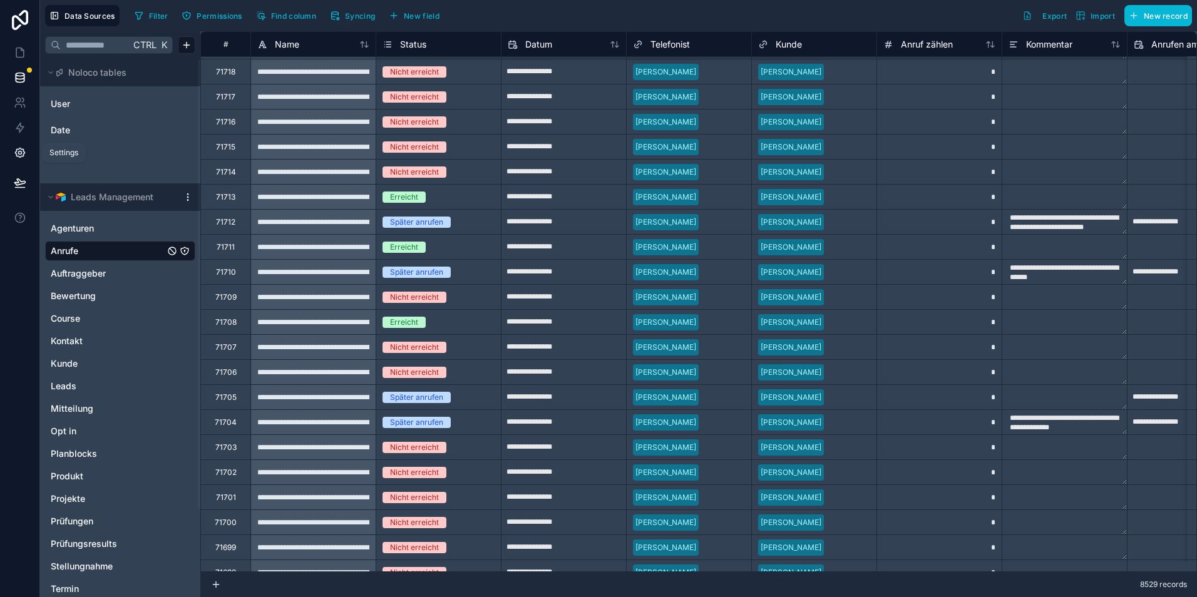
click at [26, 160] on link at bounding box center [19, 152] width 39 height 25
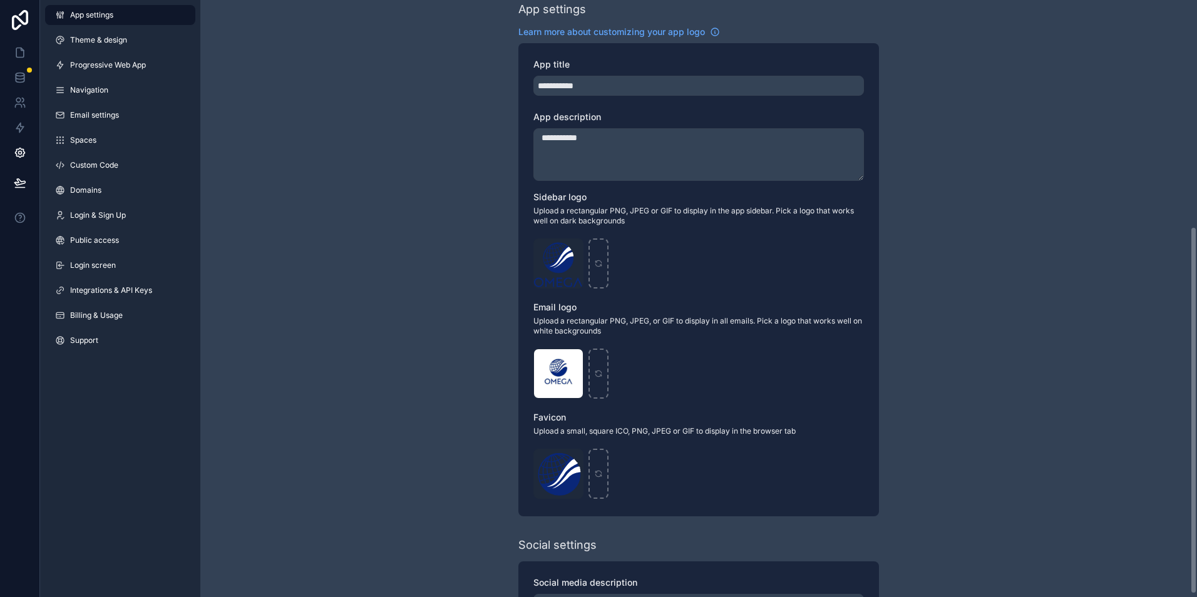
scroll to position [372, 0]
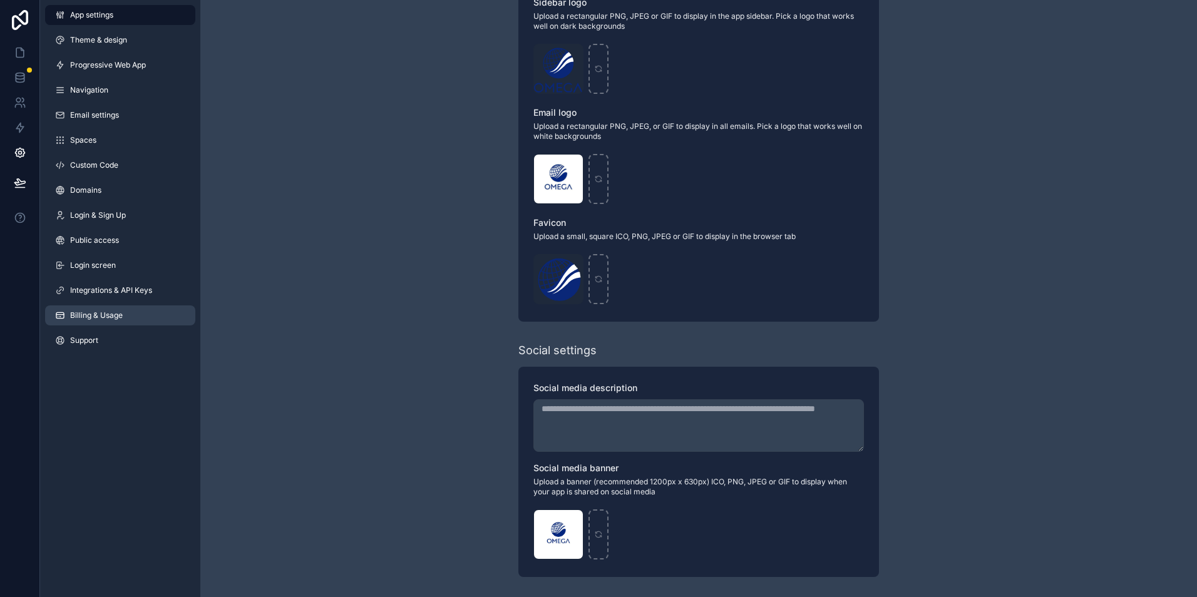
click at [111, 323] on link "Billing & Usage" at bounding box center [120, 315] width 150 height 20
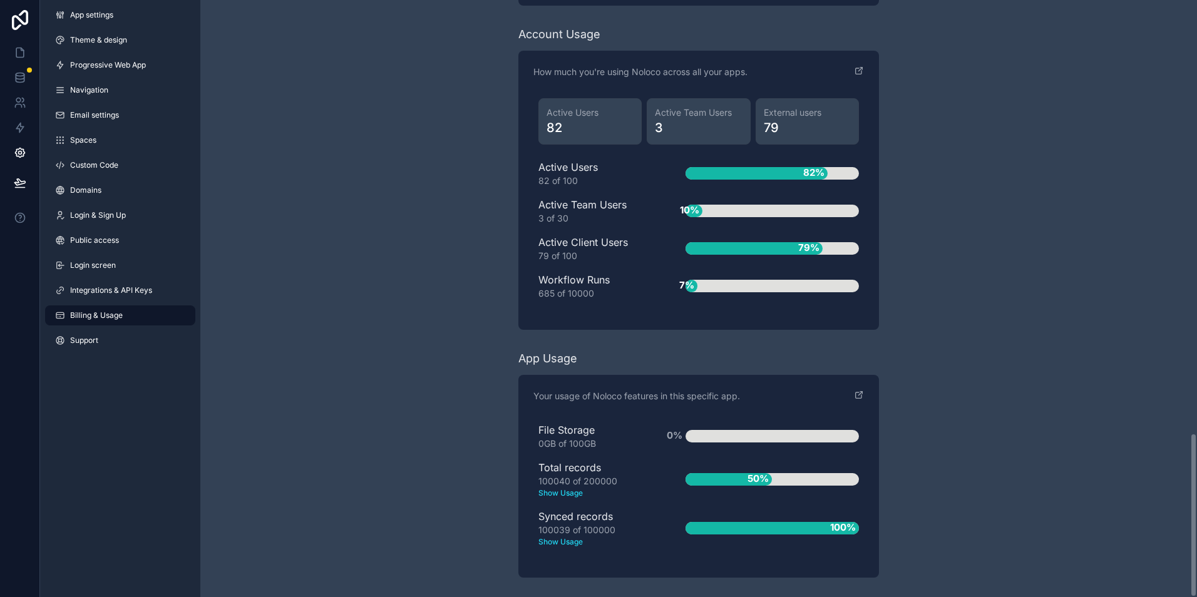
scroll to position [1574, 0]
click at [28, 78] on link at bounding box center [19, 77] width 39 height 25
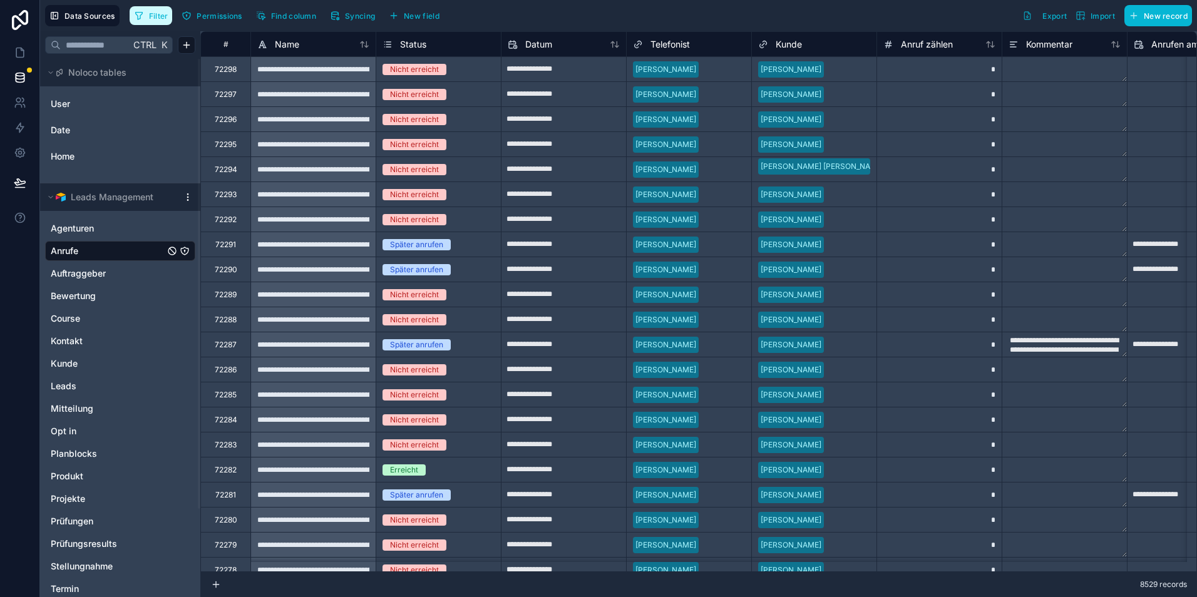
click at [165, 19] on span "Filter" at bounding box center [158, 15] width 19 height 9
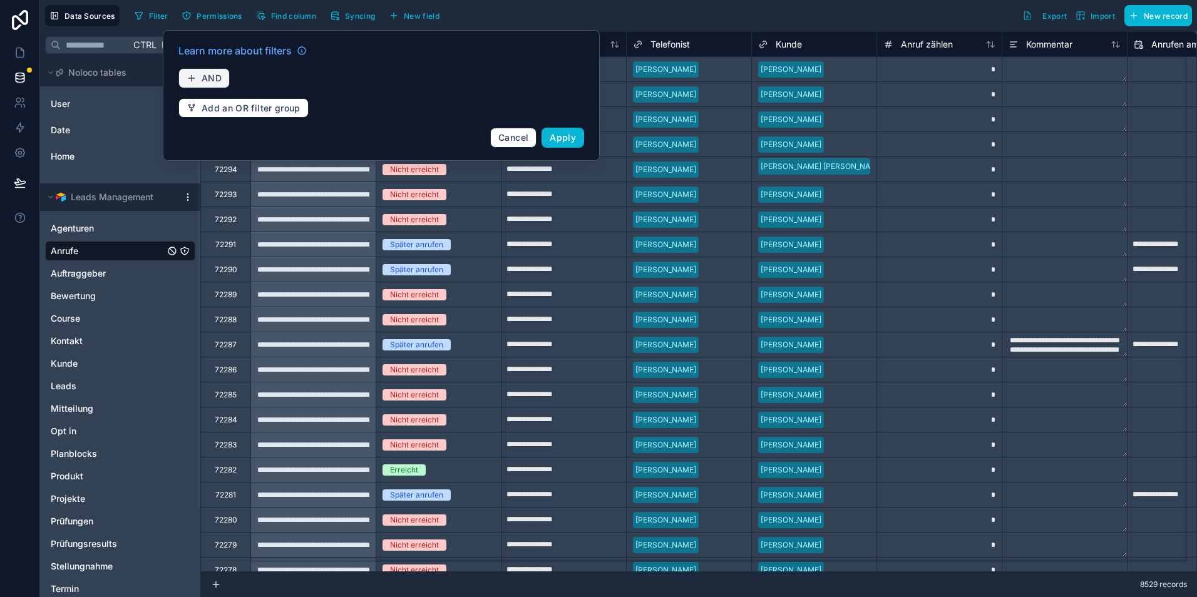
click at [215, 83] on span "AND" at bounding box center [212, 78] width 20 height 11
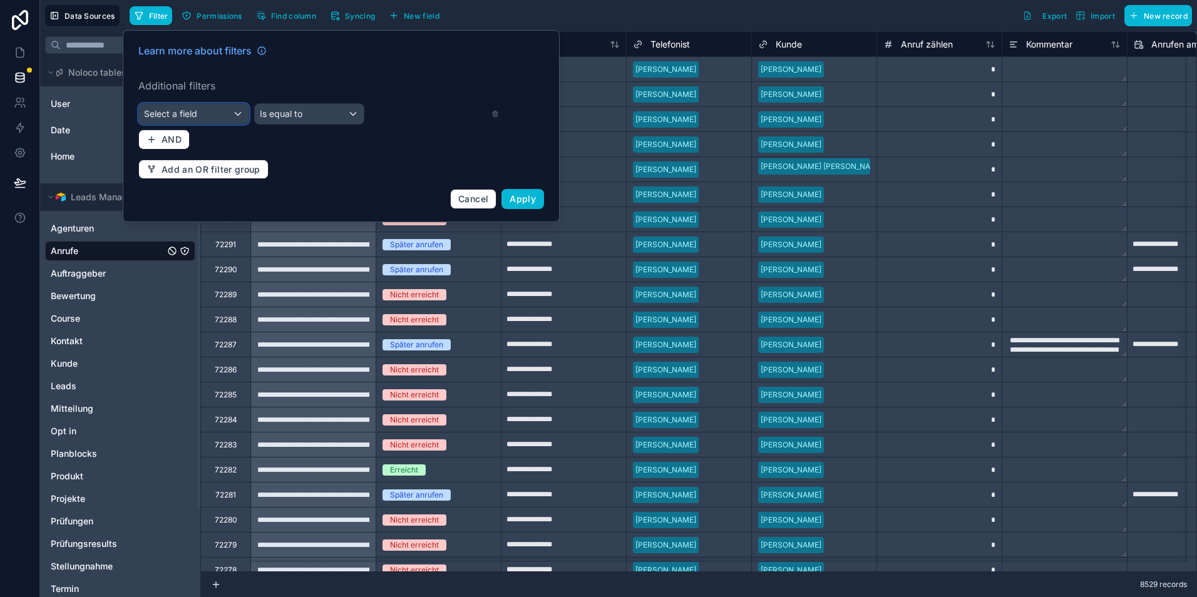
click at [230, 113] on div "Select a field" at bounding box center [194, 114] width 110 height 20
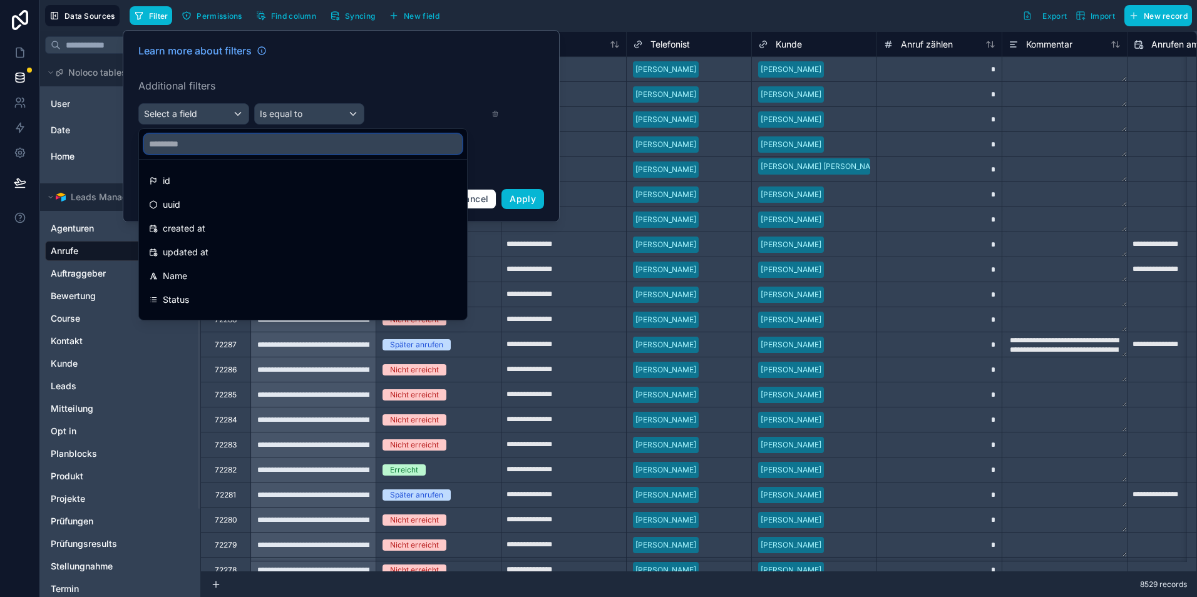
click at [220, 148] on input "text" at bounding box center [303, 144] width 318 height 20
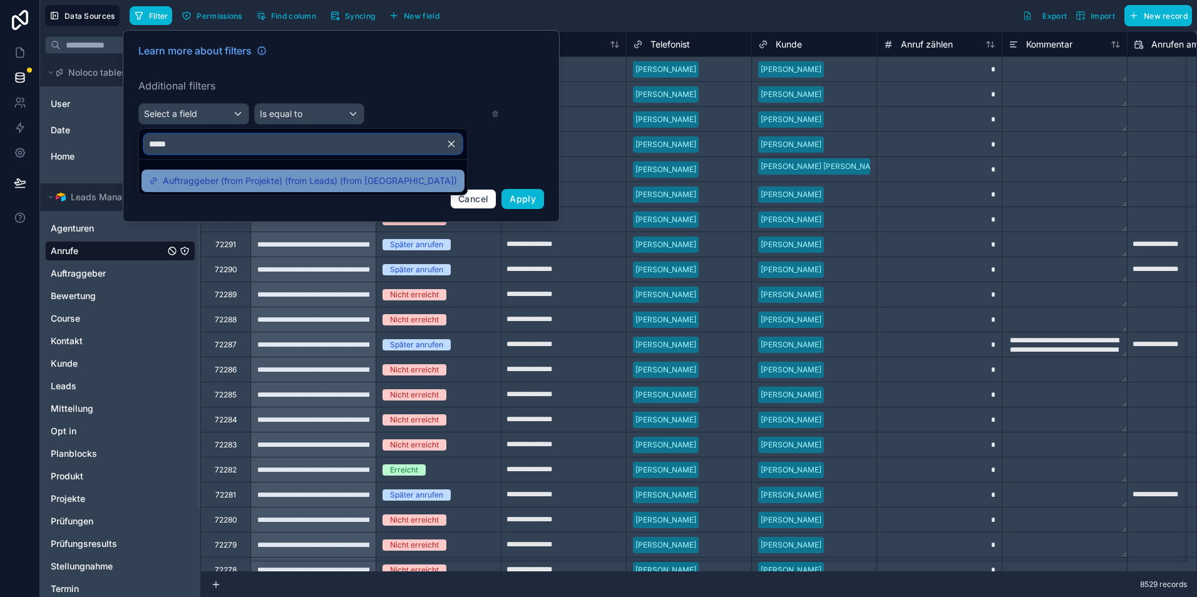
type input "*****"
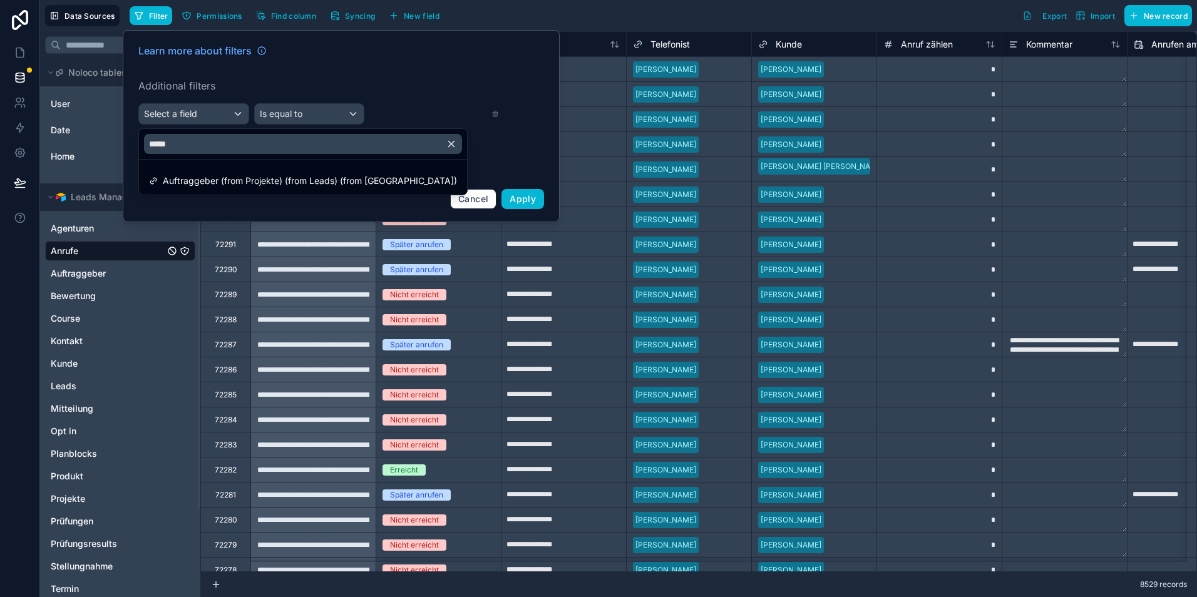
drag, startPoint x: 268, startPoint y: 182, endPoint x: 277, endPoint y: 175, distance: 11.3
click at [269, 182] on span "Auftraggeber (from Projekte) (from Leads) (from [GEOGRAPHIC_DATA])" at bounding box center [310, 180] width 294 height 15
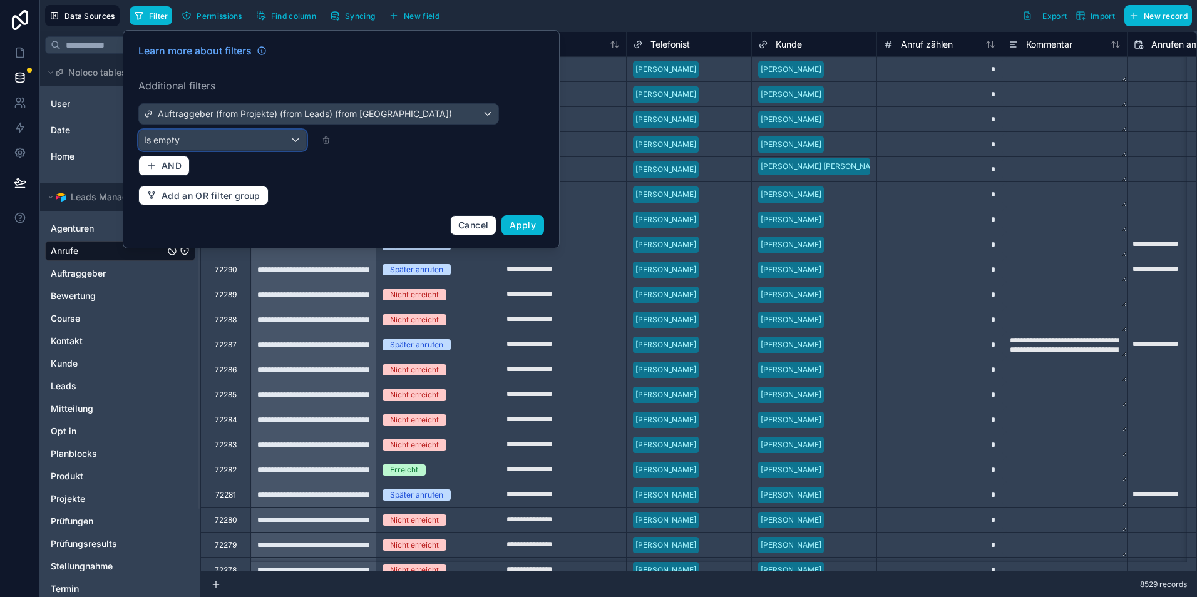
click at [180, 134] on span "Is empty" at bounding box center [162, 140] width 36 height 13
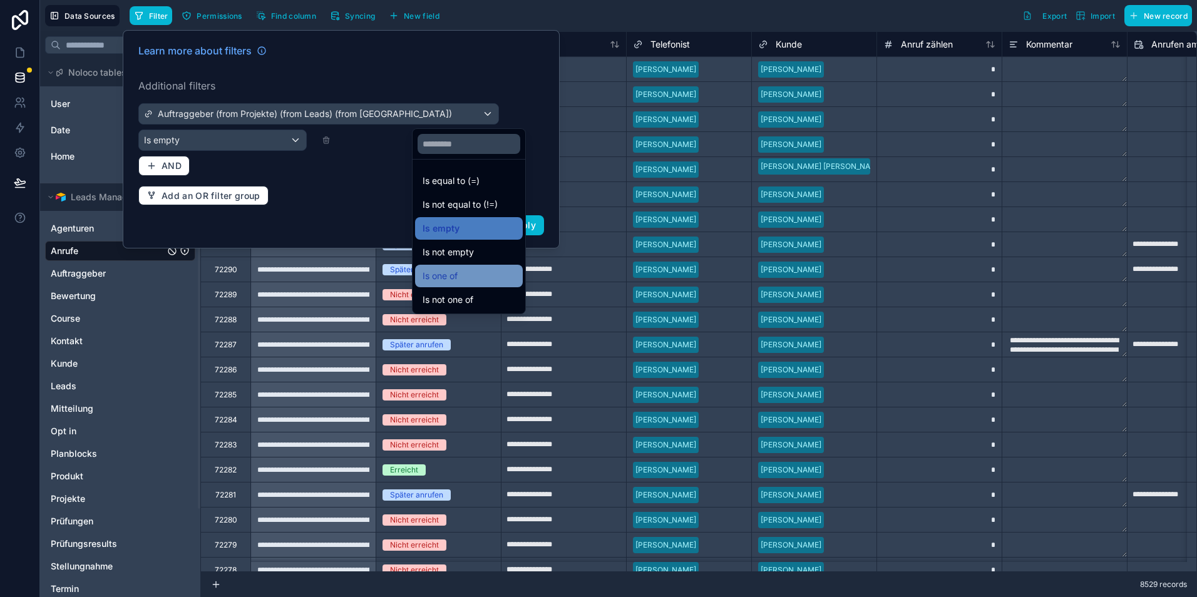
click at [471, 275] on div "Is one of" at bounding box center [469, 276] width 93 height 15
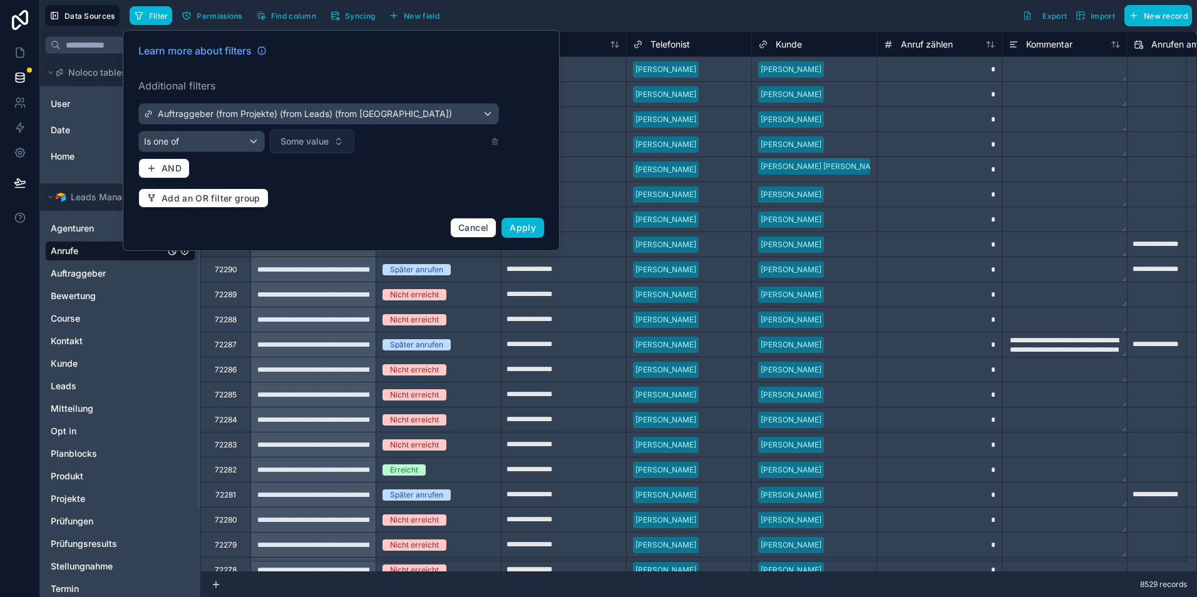
click at [270, 137] on button "Some value" at bounding box center [312, 142] width 85 height 24
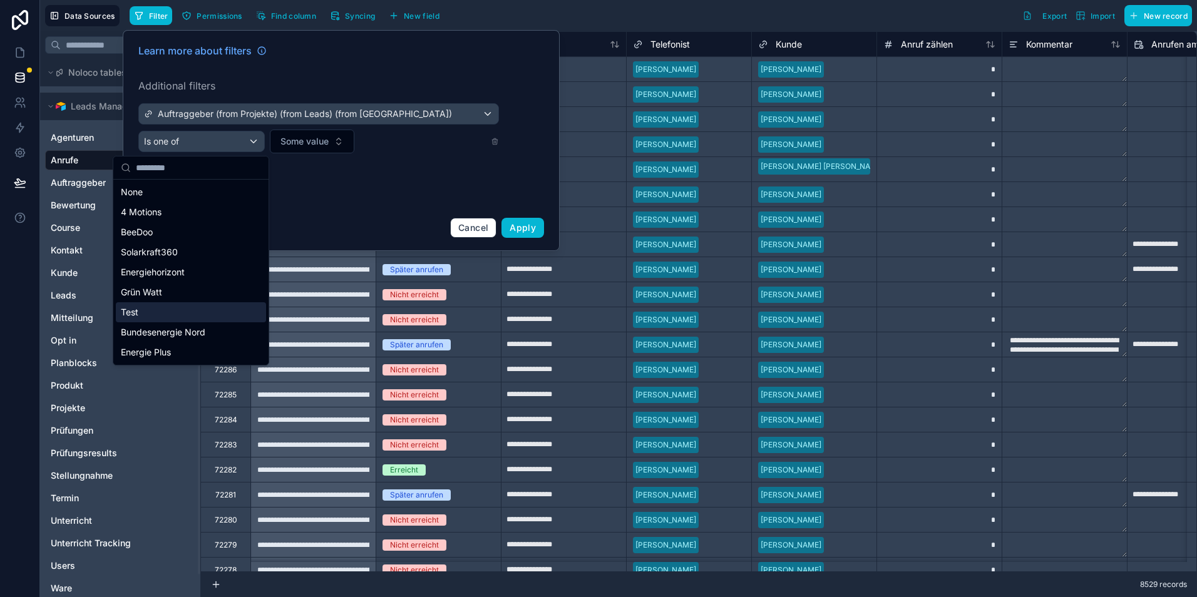
scroll to position [105, 0]
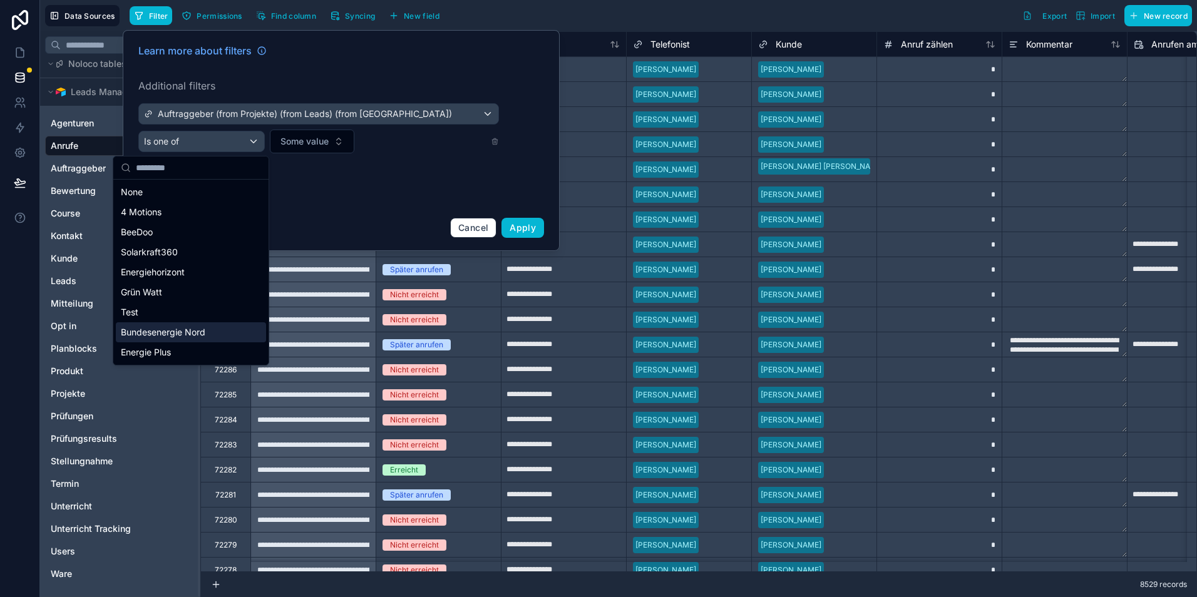
click at [185, 332] on span "Bundesenergie Nord" at bounding box center [163, 332] width 85 height 13
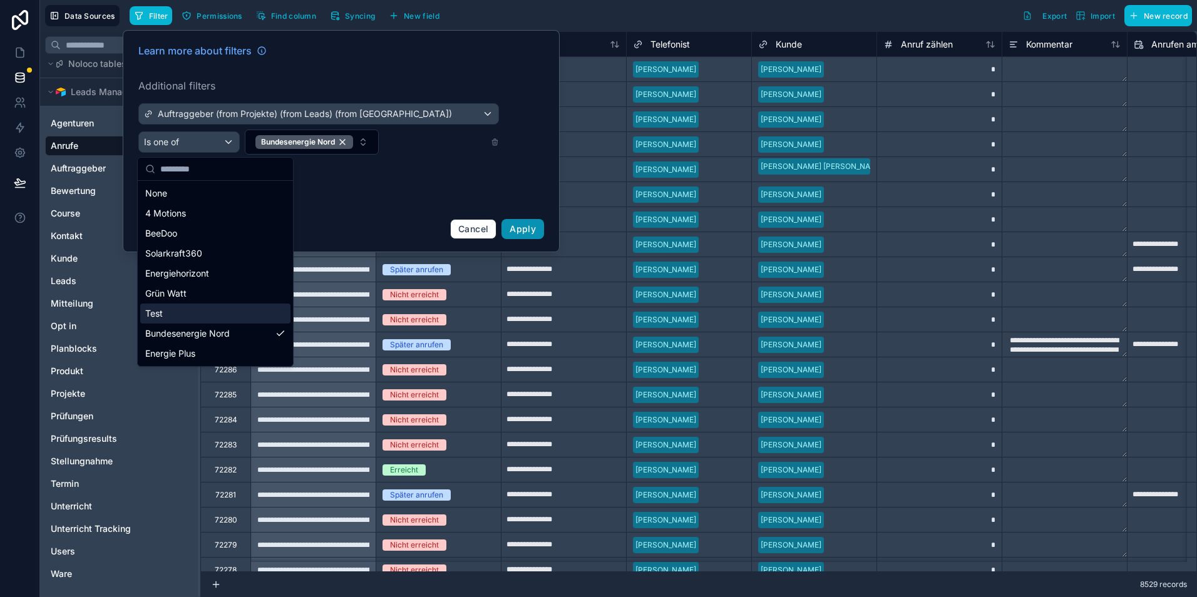
click at [515, 228] on span "Apply" at bounding box center [523, 228] width 26 height 11
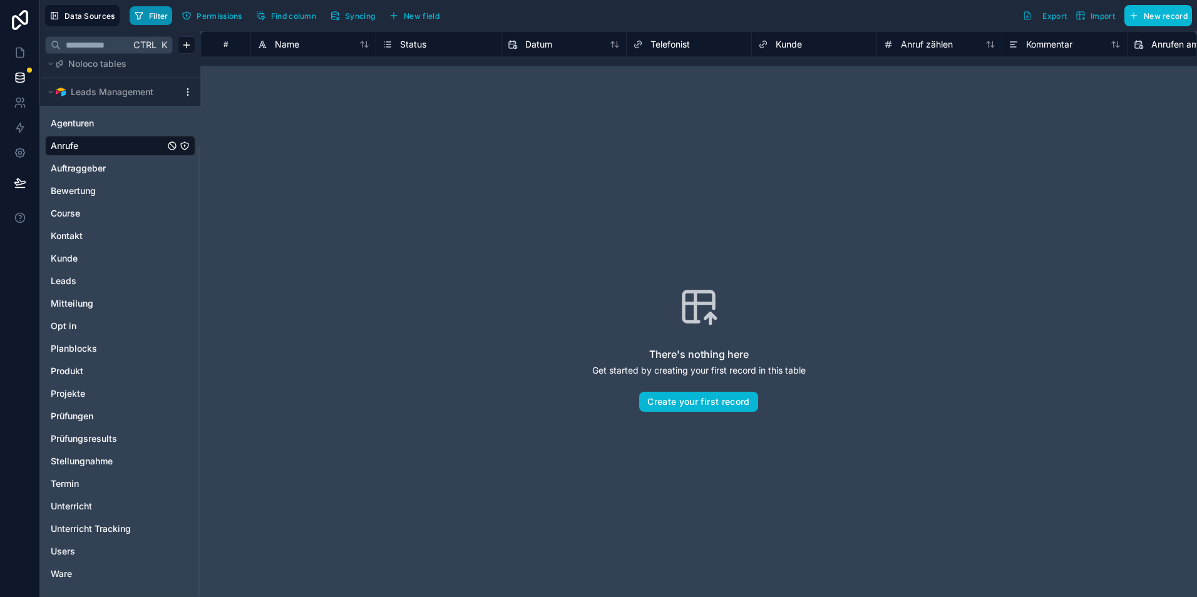
click at [152, 21] on button "Filter" at bounding box center [151, 15] width 43 height 19
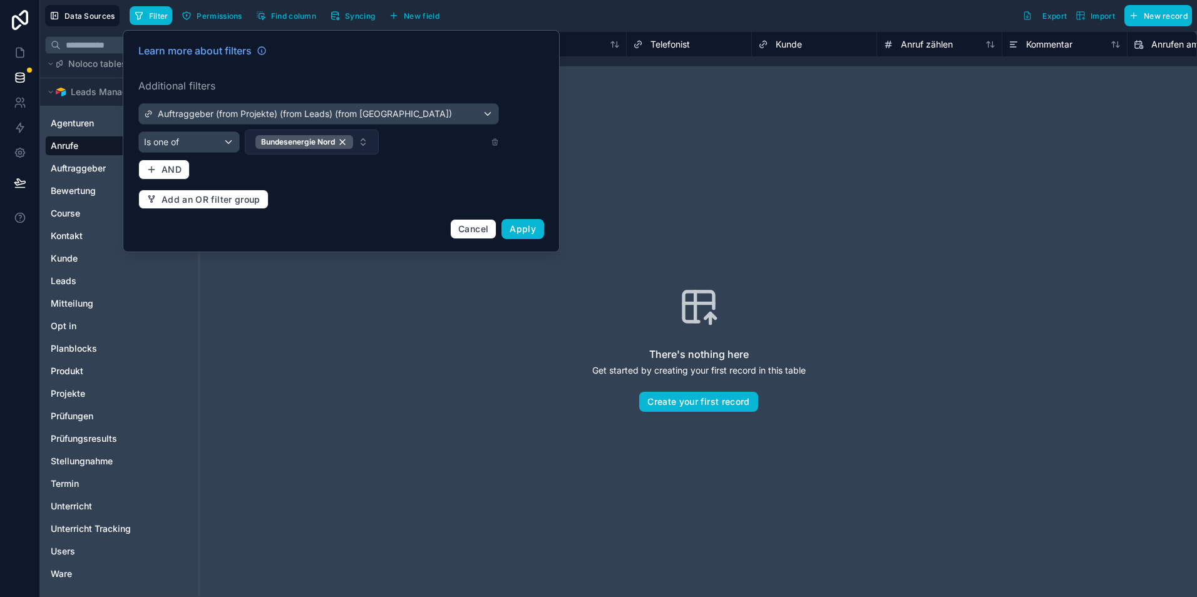
click at [264, 142] on button "Bundesenergie Nord" at bounding box center [312, 142] width 134 height 25
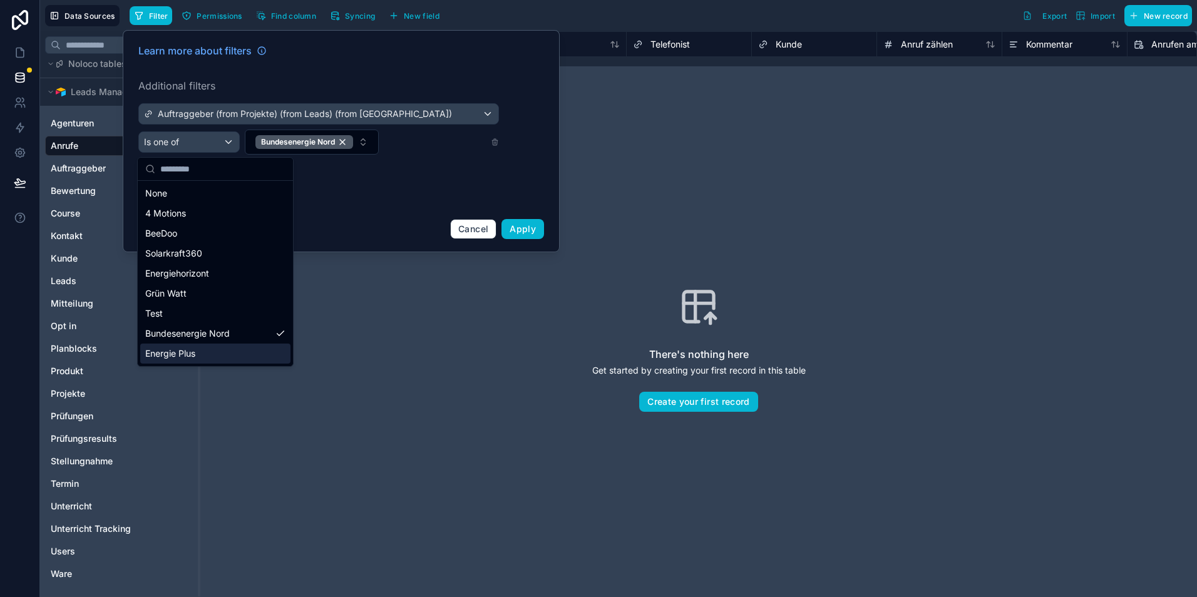
click at [213, 350] on div "Energie Plus" at bounding box center [215, 354] width 150 height 20
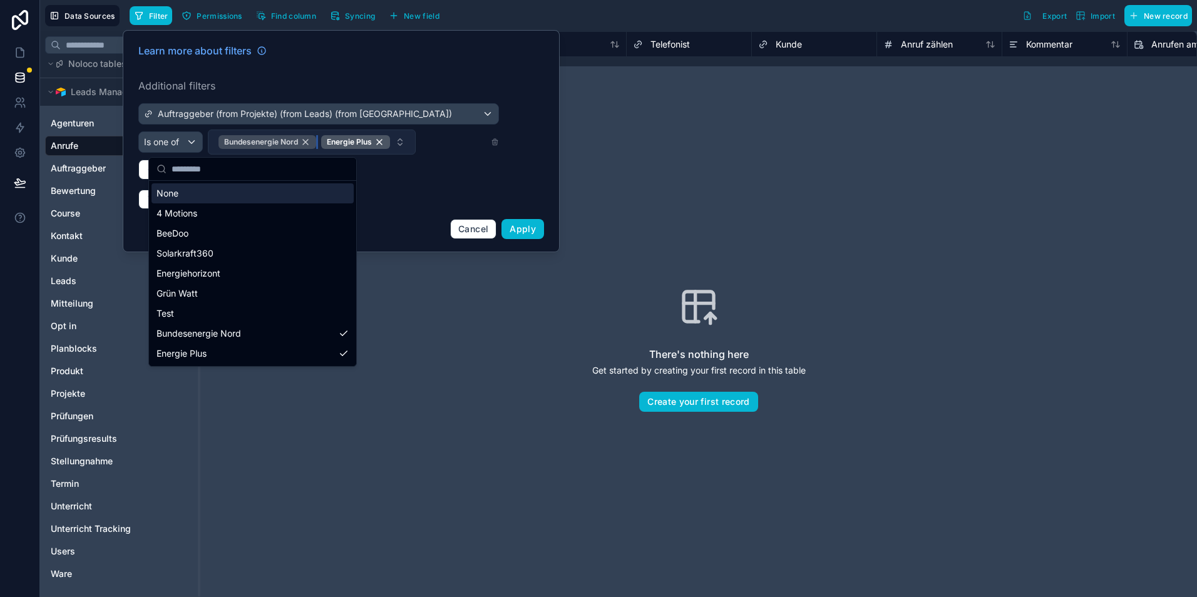
click at [247, 141] on div "Bundesenergie Nord" at bounding box center [267, 142] width 98 height 14
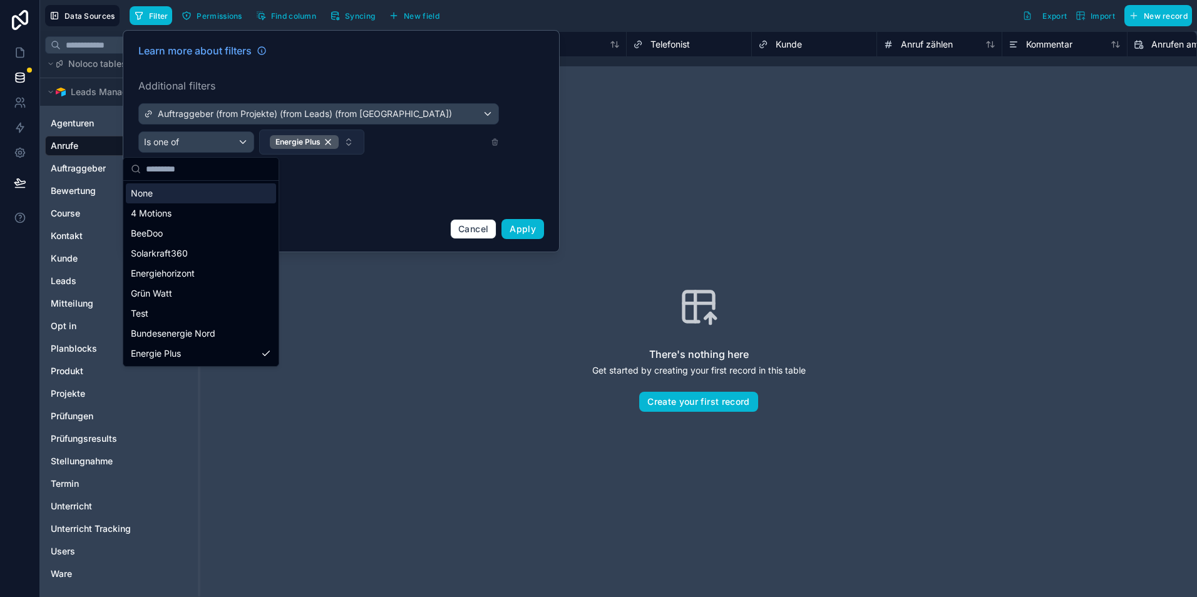
click at [399, 160] on div "Learn more about filters Additional filters Auftraggeber (from Projekte) (from …" at bounding box center [341, 141] width 421 height 211
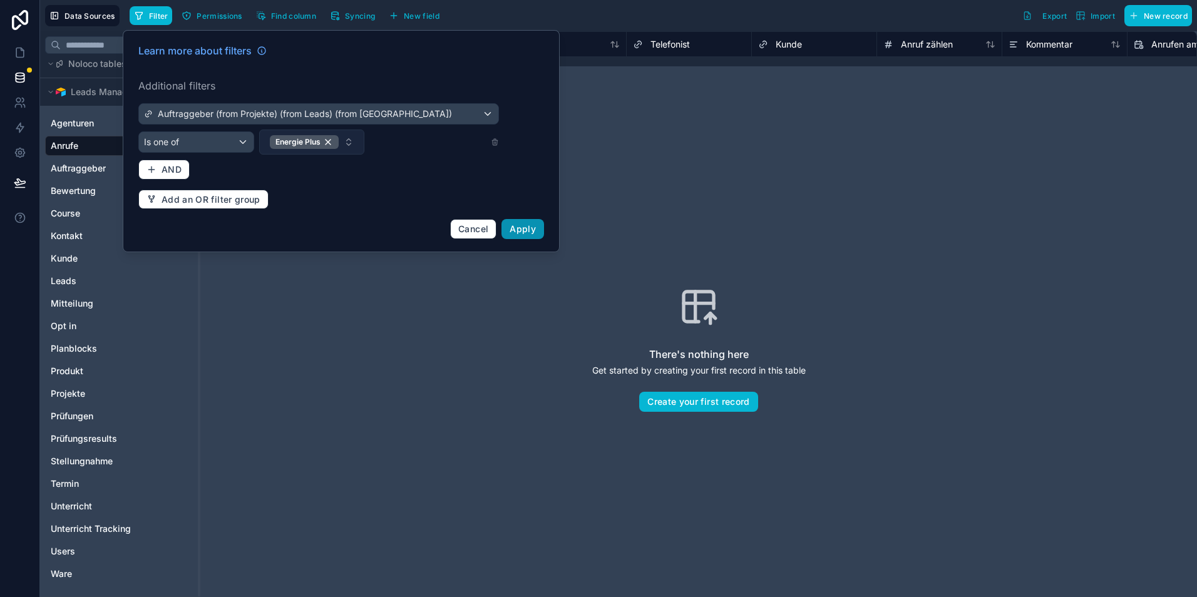
click at [526, 220] on button "Apply" at bounding box center [522, 229] width 43 height 20
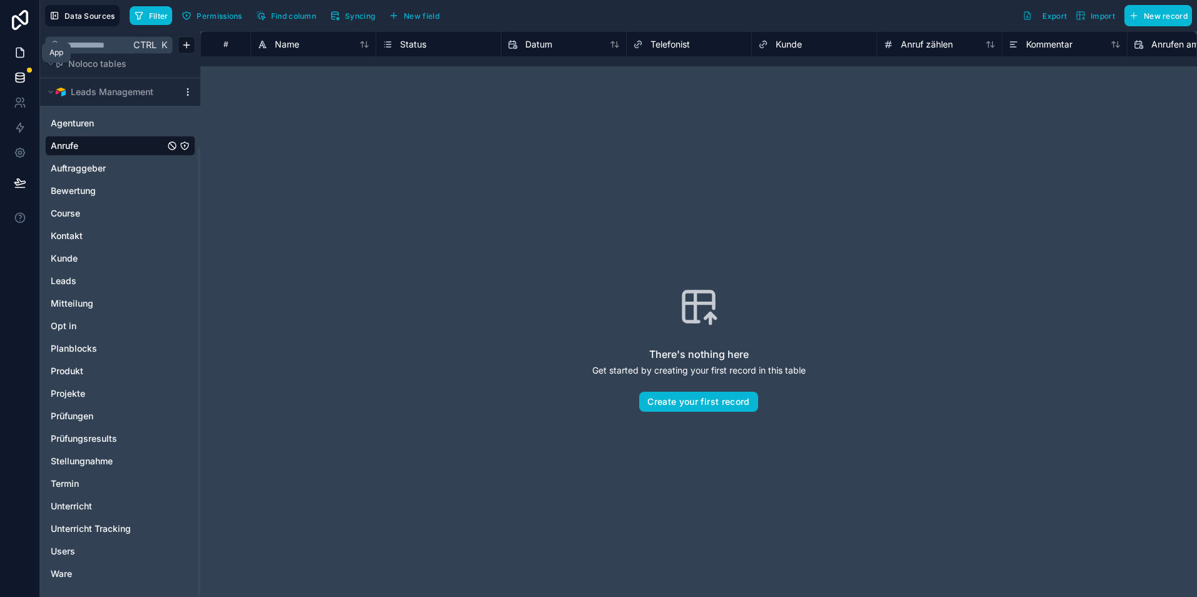
click at [27, 43] on link at bounding box center [19, 52] width 39 height 25
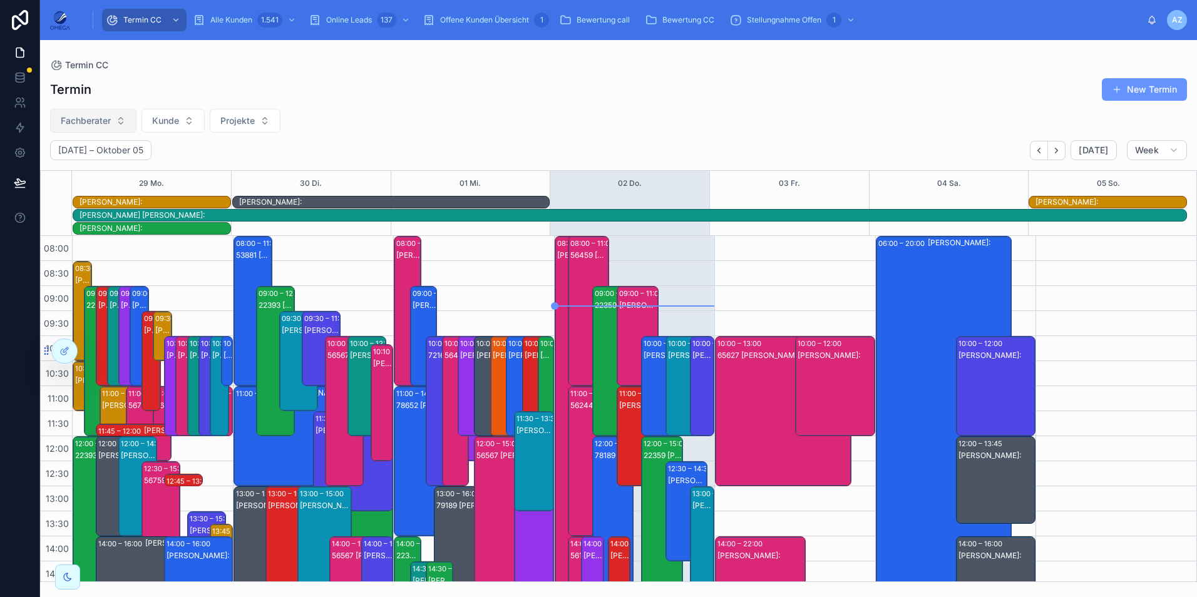
scroll to position [307, 0]
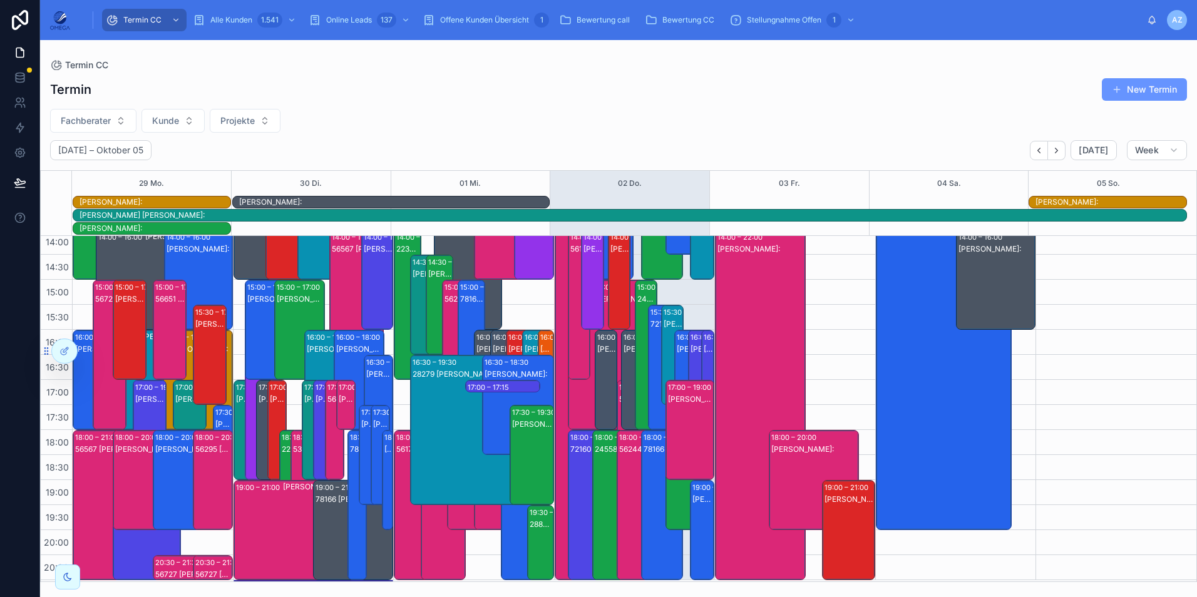
click at [1101, 204] on div "[PERSON_NAME]:" at bounding box center [1110, 202] width 151 height 10
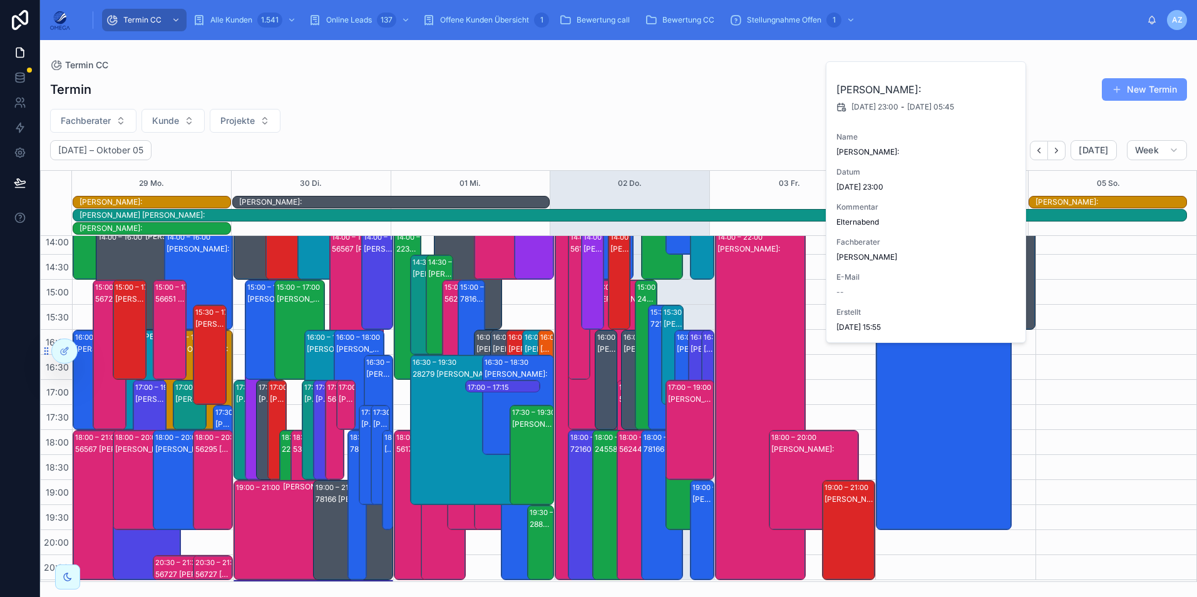
click at [1101, 204] on div "[PERSON_NAME]:" at bounding box center [1110, 202] width 151 height 10
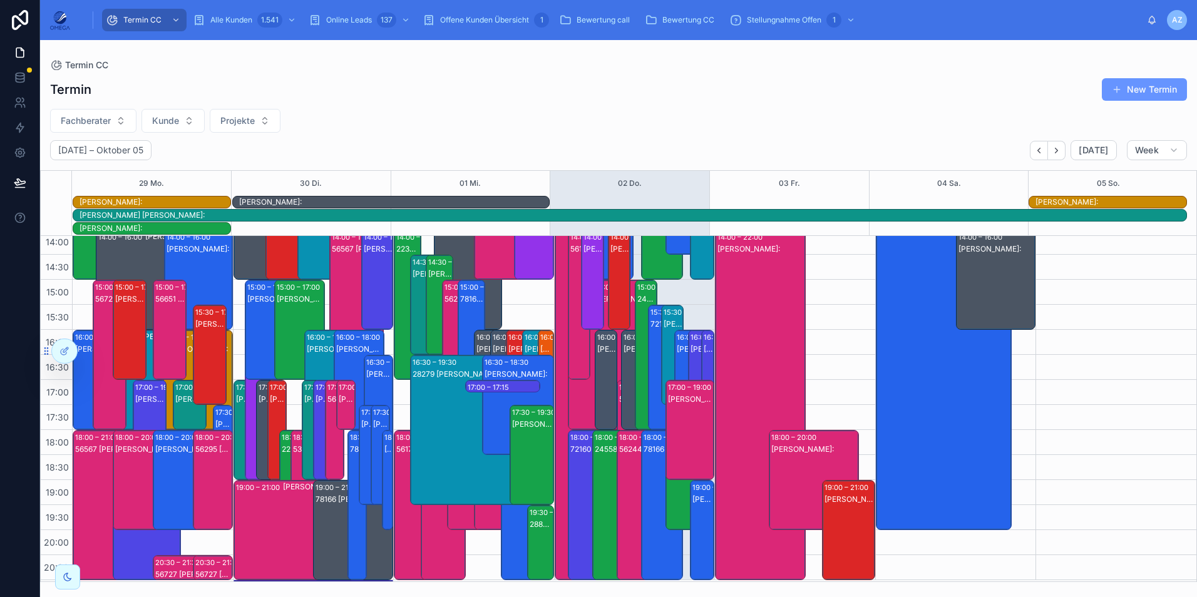
click at [803, 458] on div "[PERSON_NAME]:" at bounding box center [814, 493] width 87 height 98
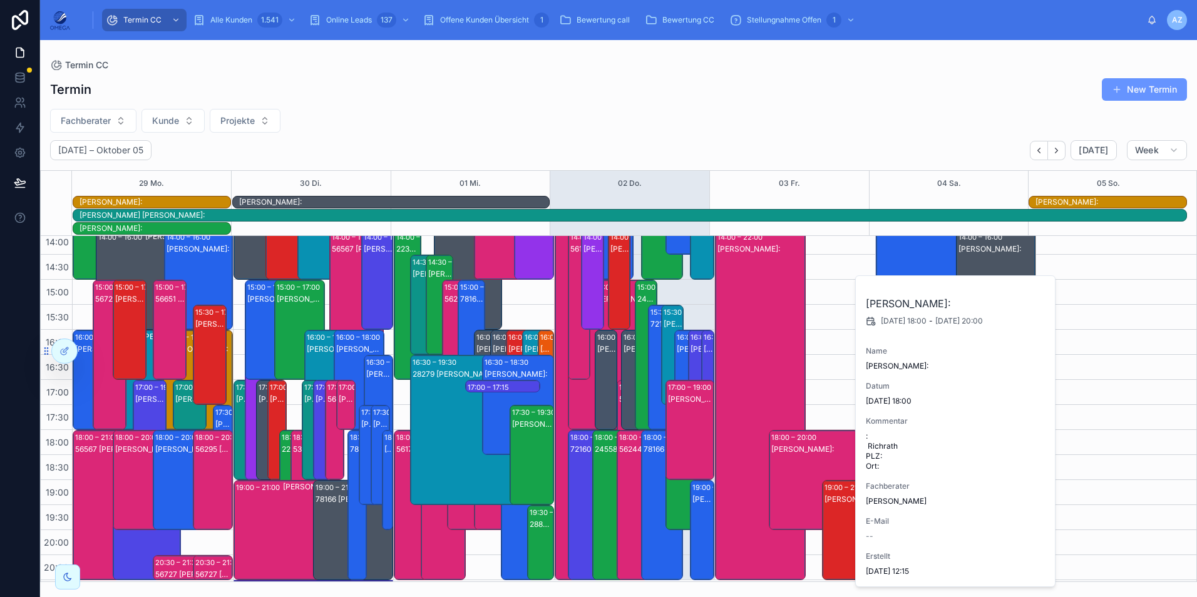
click at [803, 458] on div "[PERSON_NAME]:" at bounding box center [814, 493] width 87 height 98
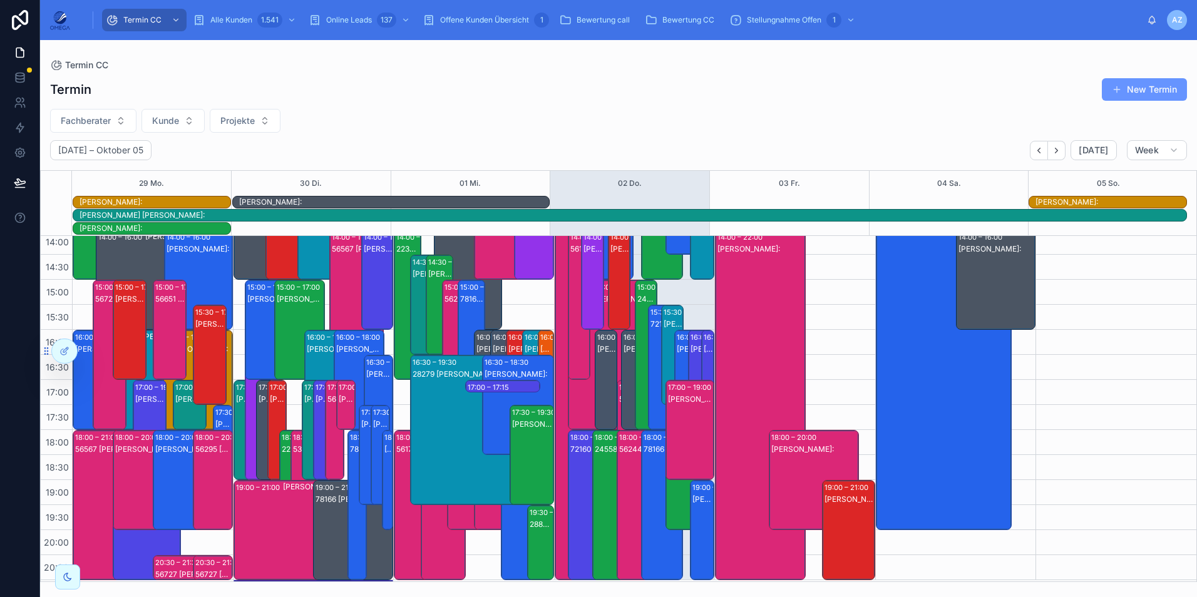
click at [836, 510] on div "[PERSON_NAME]:" at bounding box center [848, 543] width 49 height 98
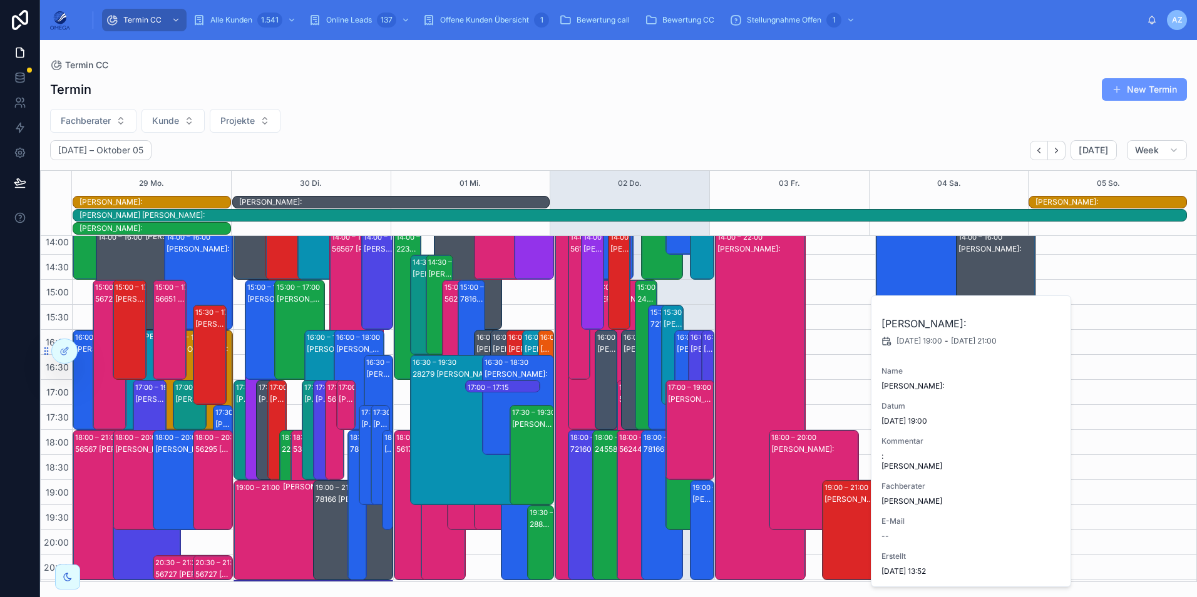
click at [836, 510] on div "[PERSON_NAME]:" at bounding box center [848, 543] width 49 height 98
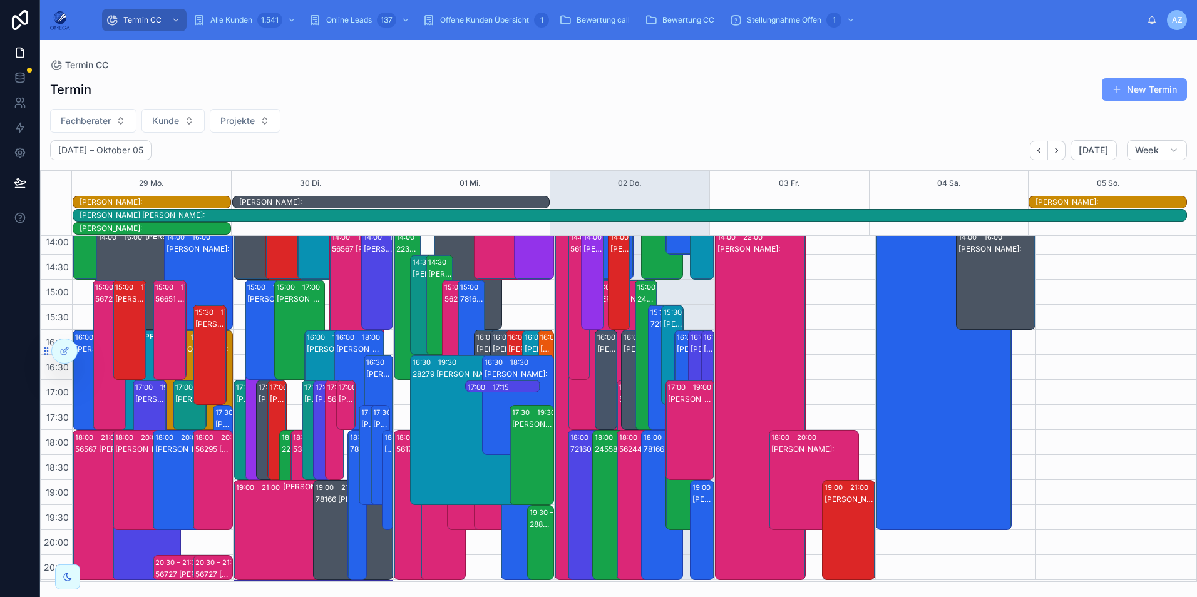
scroll to position [0, 0]
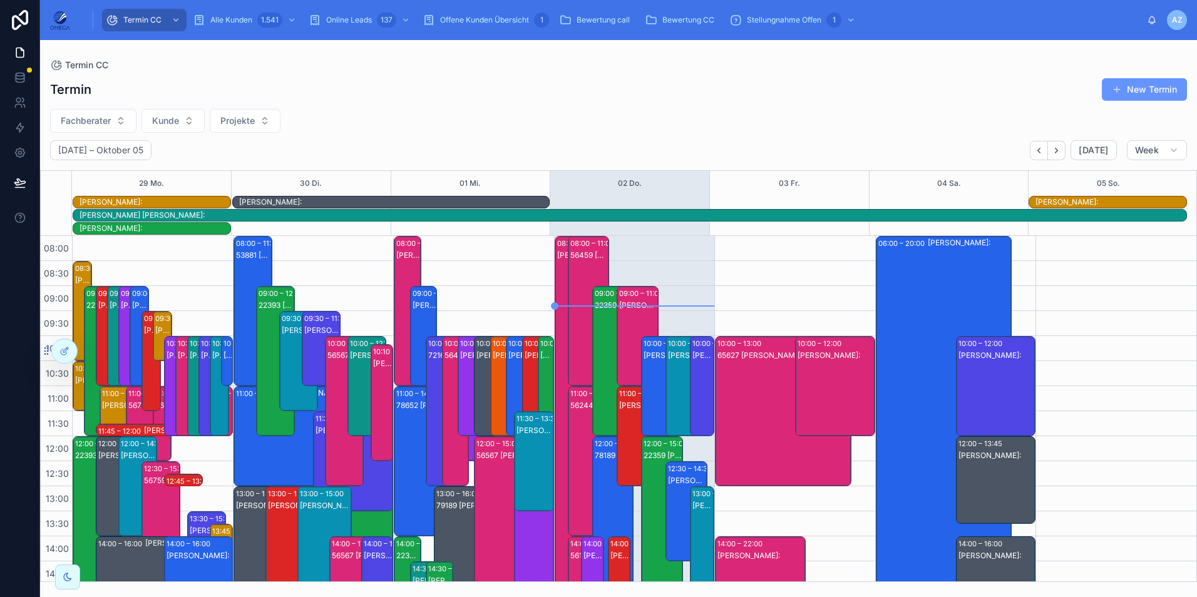
click at [766, 387] on div "65627 [PERSON_NAME]:[PERSON_NAME]" at bounding box center [783, 424] width 132 height 148
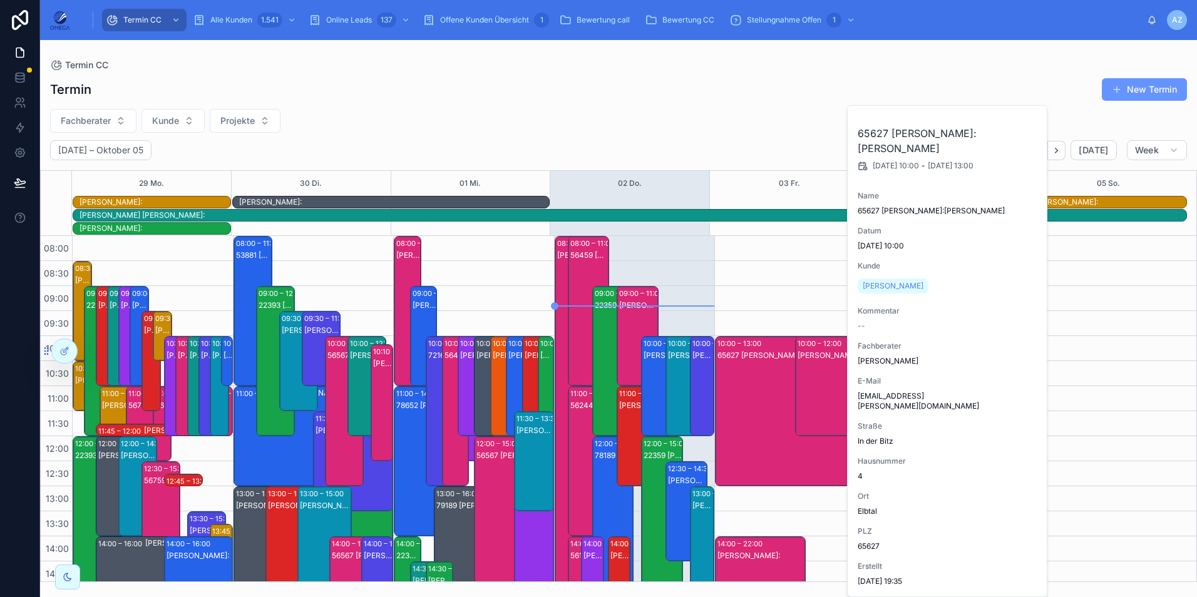
click at [759, 387] on div "65627 [PERSON_NAME]:[PERSON_NAME]" at bounding box center [783, 424] width 132 height 148
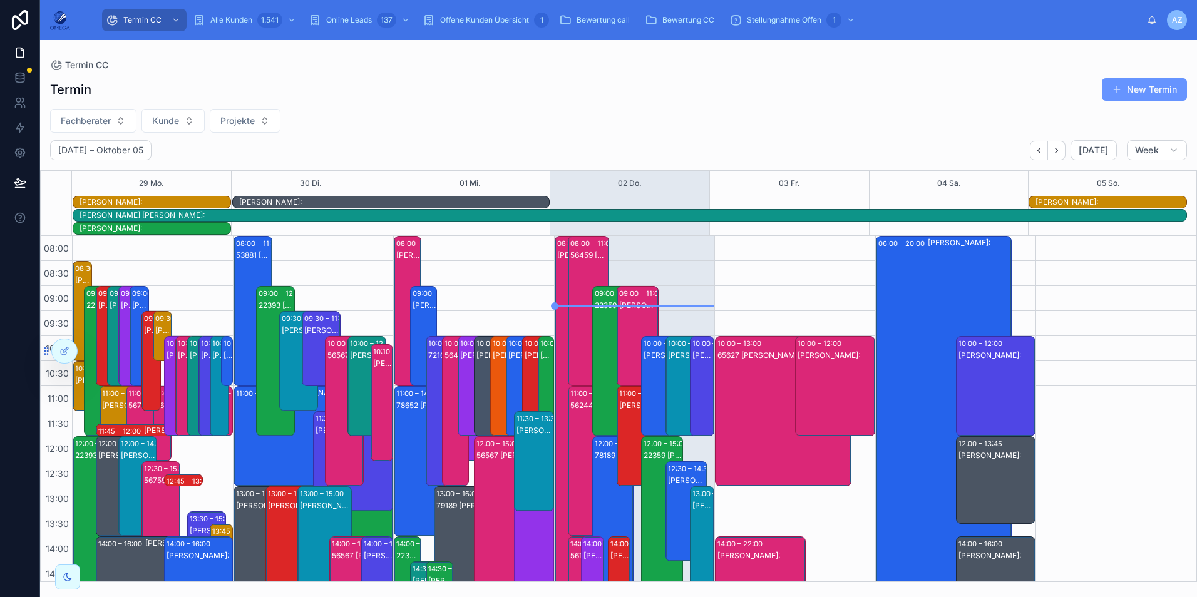
click at [834, 384] on div "[PERSON_NAME]:" at bounding box center [836, 399] width 76 height 98
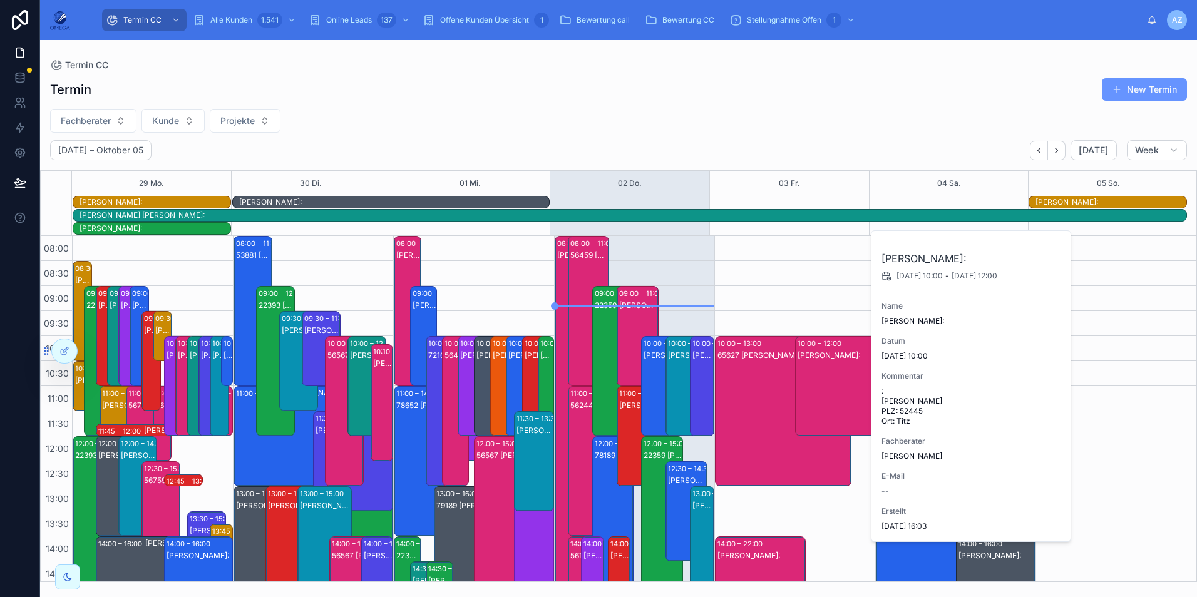
click at [834, 384] on div "[PERSON_NAME]:" at bounding box center [836, 399] width 76 height 98
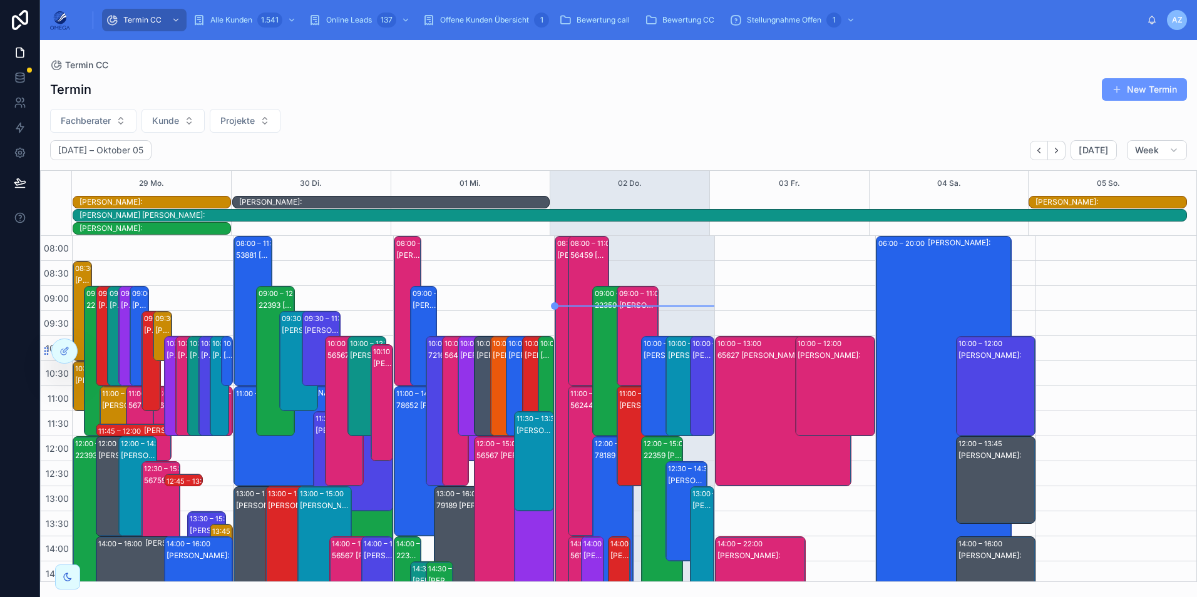
click at [740, 374] on div "65627 [PERSON_NAME]:[PERSON_NAME]" at bounding box center [783, 424] width 132 height 148
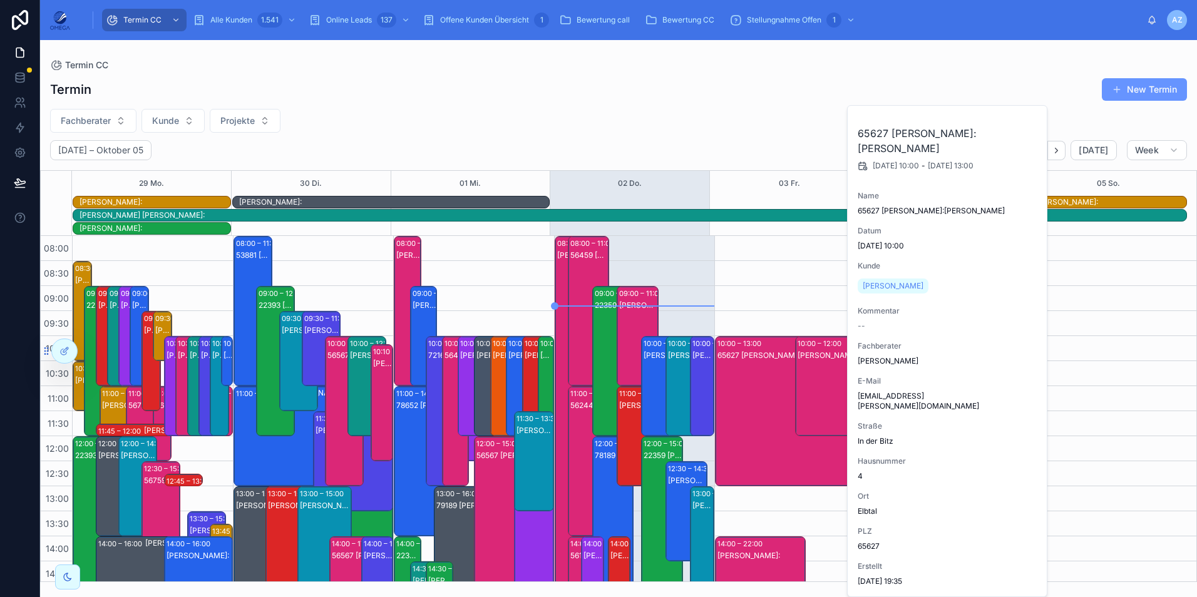
click at [740, 374] on div "65627 [PERSON_NAME]:[PERSON_NAME]" at bounding box center [783, 424] width 132 height 148
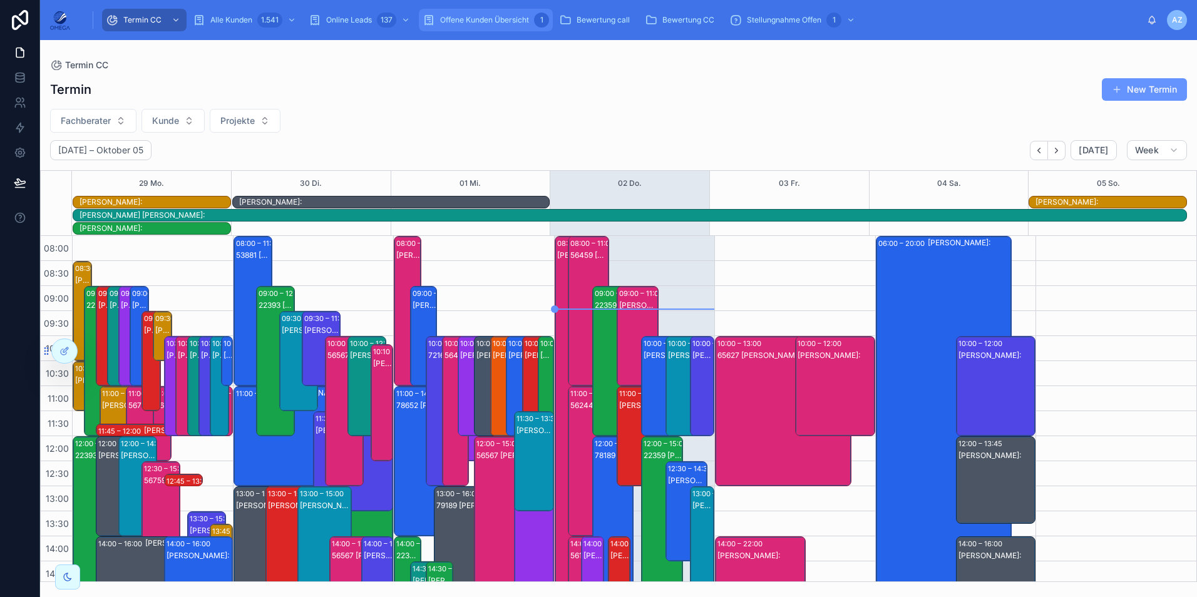
click at [463, 18] on span "Offene Kunden Übersicht" at bounding box center [484, 20] width 89 height 10
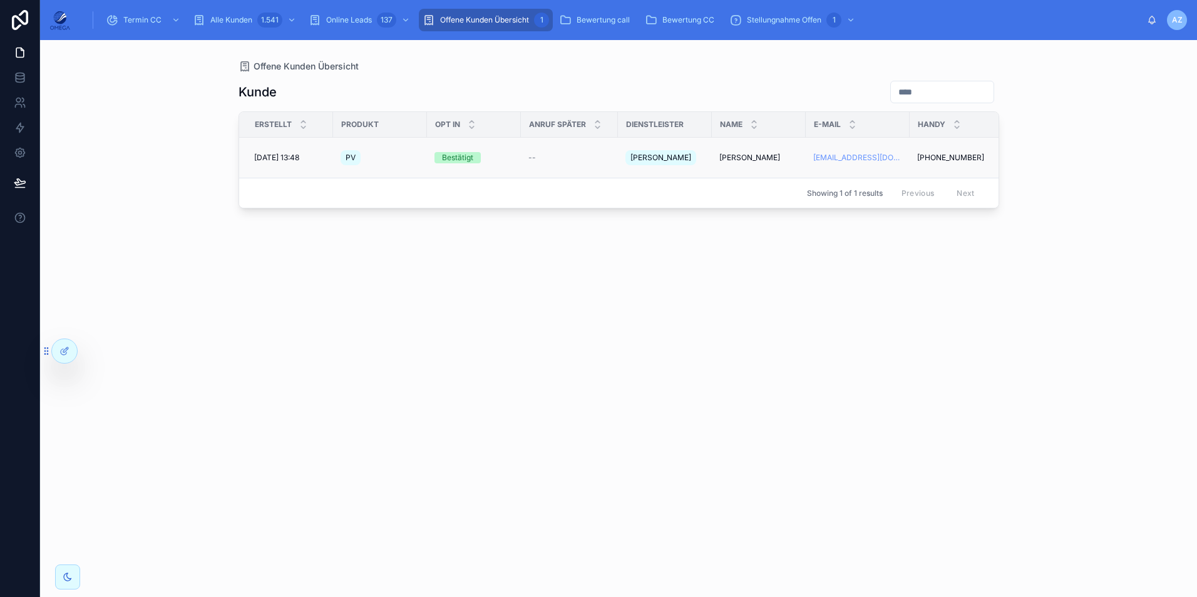
scroll to position [0, 1]
click at [746, 155] on span "David Meinhardt" at bounding box center [749, 158] width 61 height 10
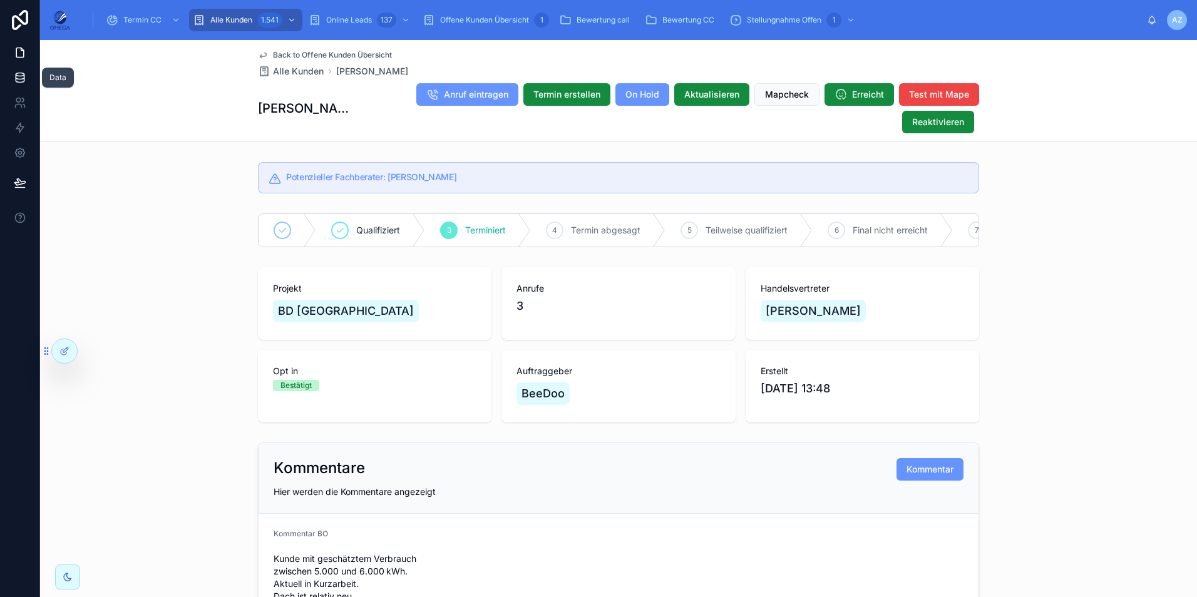
click at [24, 76] on icon at bounding box center [20, 76] width 8 height 5
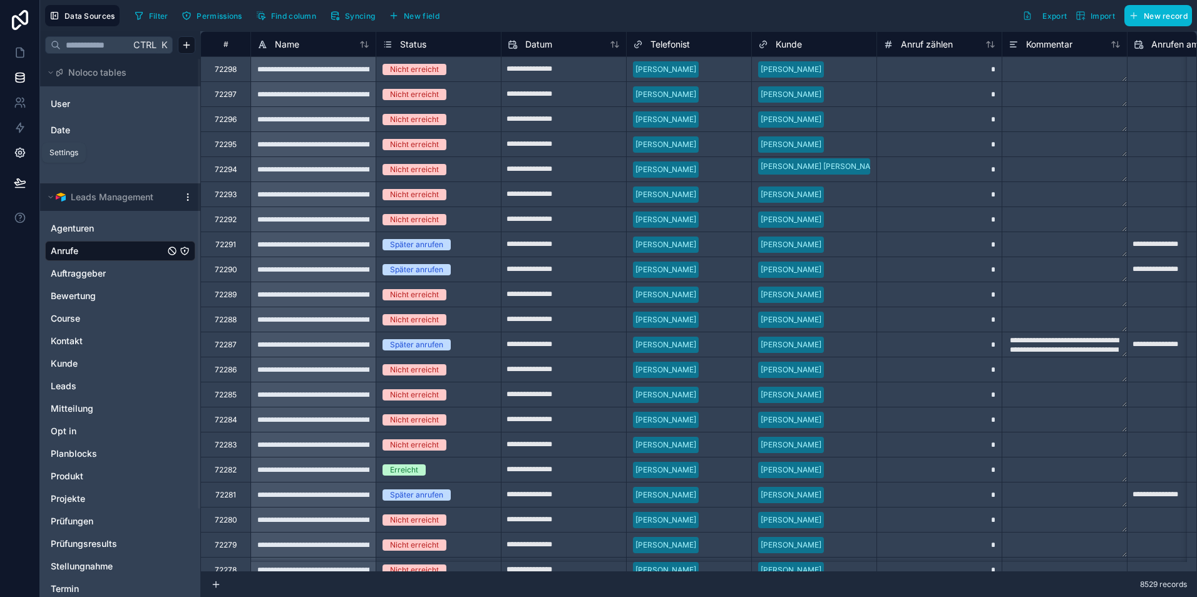
click at [29, 155] on link at bounding box center [19, 152] width 39 height 25
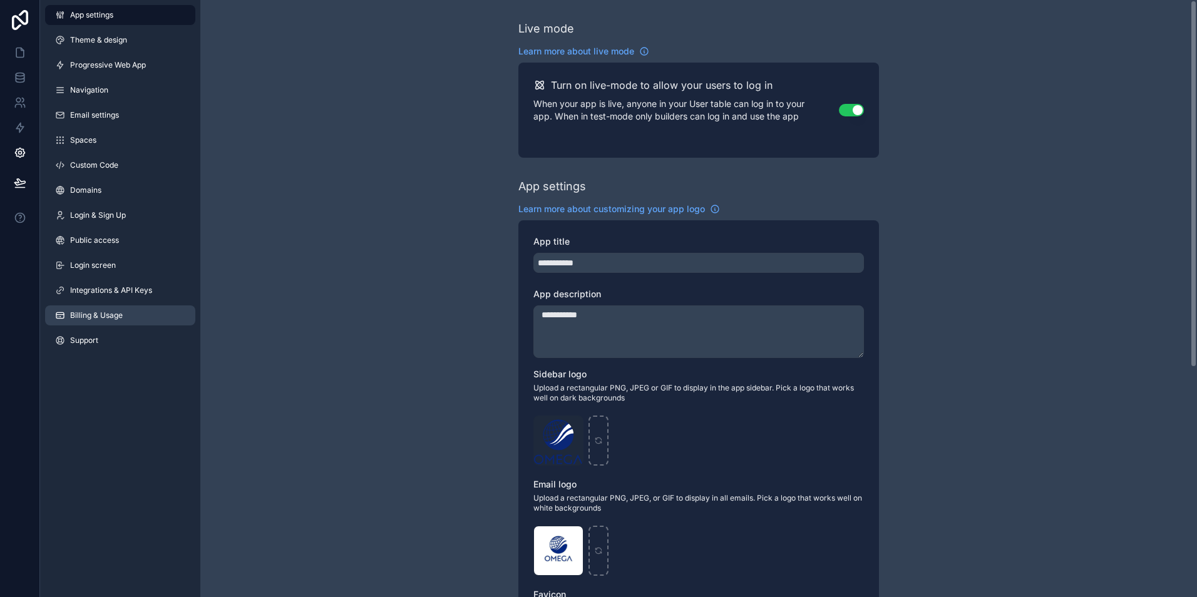
click at [129, 319] on link "Billing & Usage" at bounding box center [120, 315] width 150 height 20
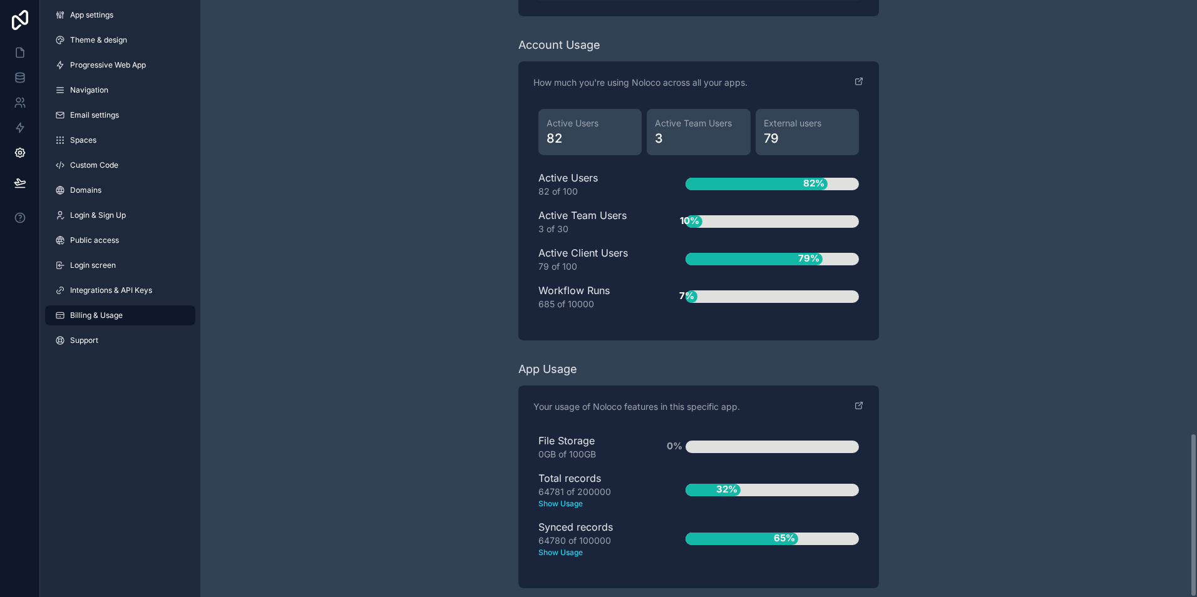
scroll to position [1574, 0]
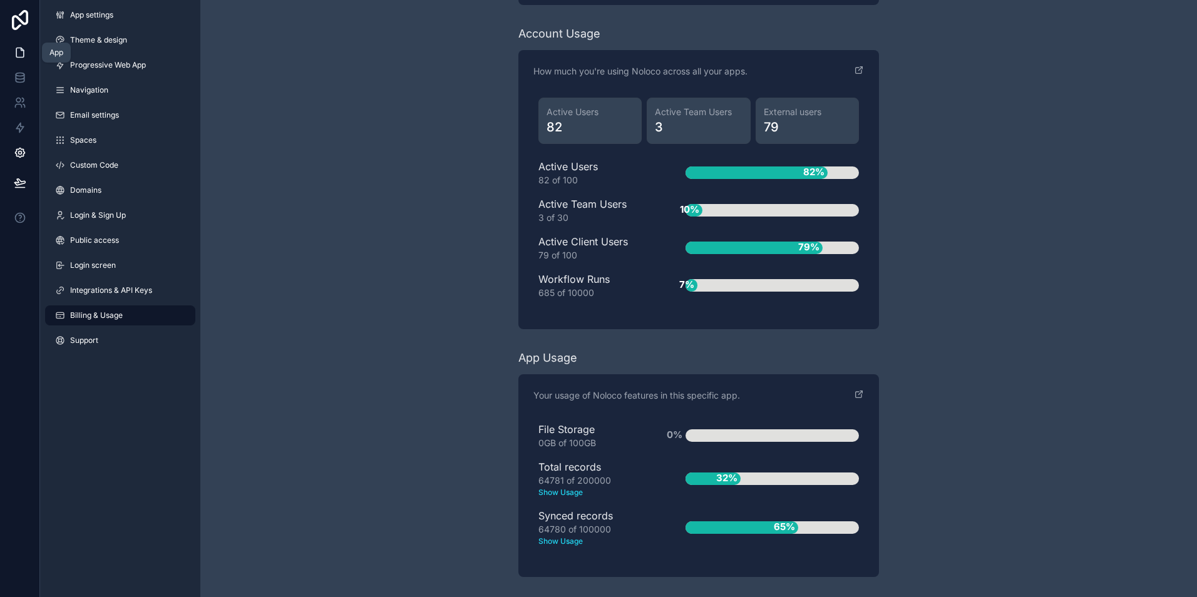
click at [26, 47] on icon at bounding box center [20, 52] width 13 height 13
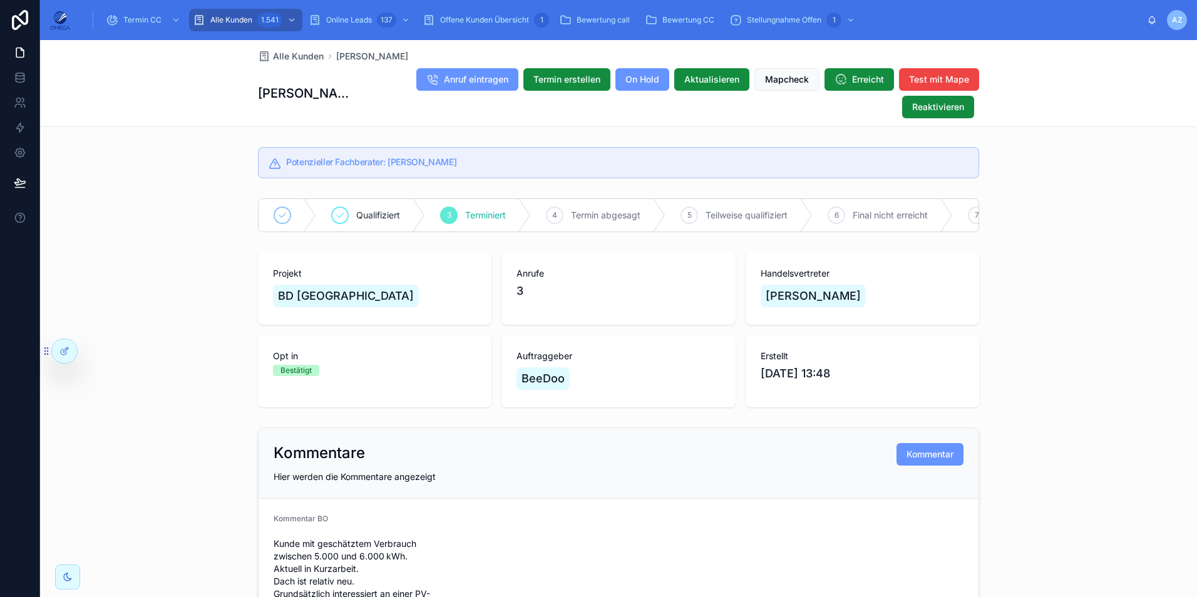
click at [1074, 68] on div "Alle Kunden David Meinhardt David Meinhardt Anruf eintragen Termin erstellen On…" at bounding box center [618, 83] width 1157 height 87
click at [444, 18] on span "Offene Kunden Übersicht" at bounding box center [484, 20] width 89 height 10
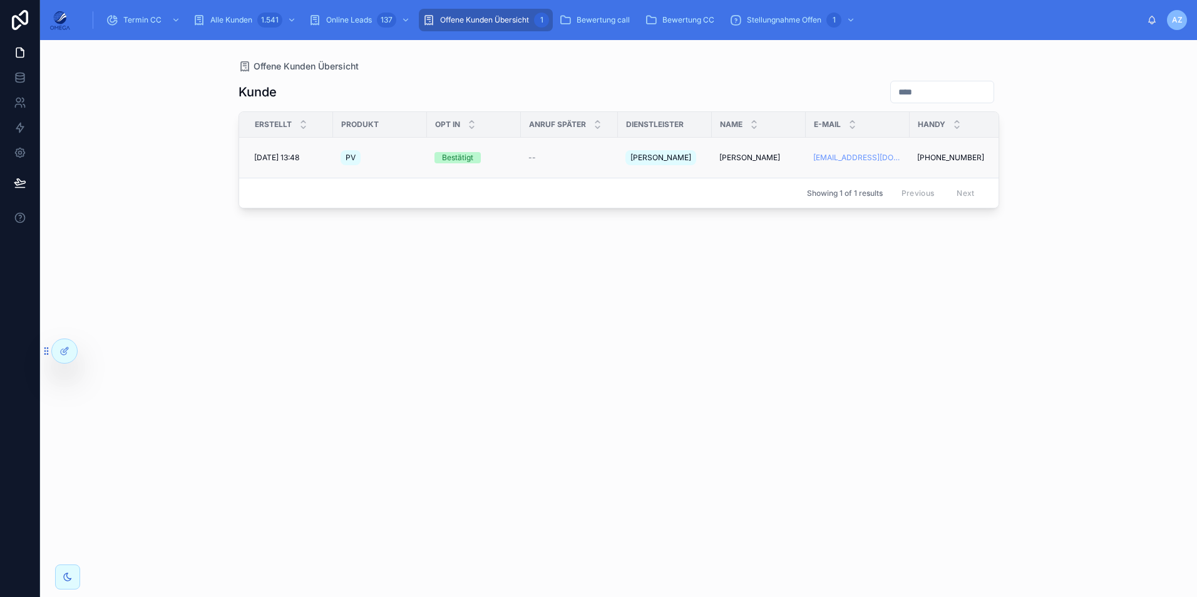
click at [736, 153] on span "David Meinhardt" at bounding box center [749, 158] width 61 height 10
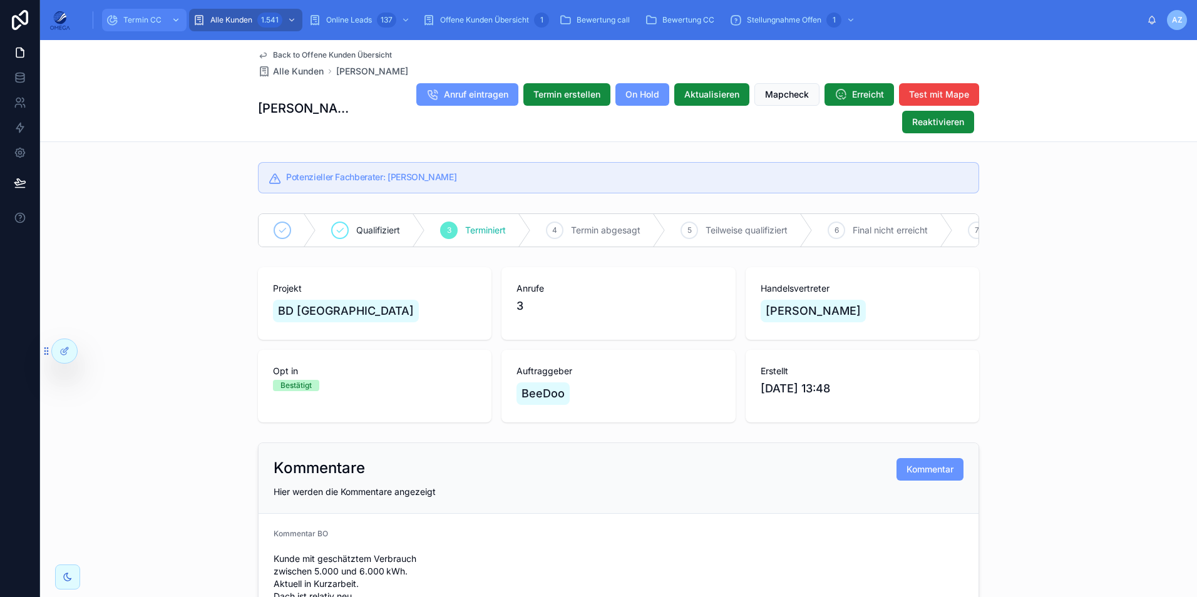
click at [126, 13] on div "Termin CC" at bounding box center [144, 20] width 77 height 20
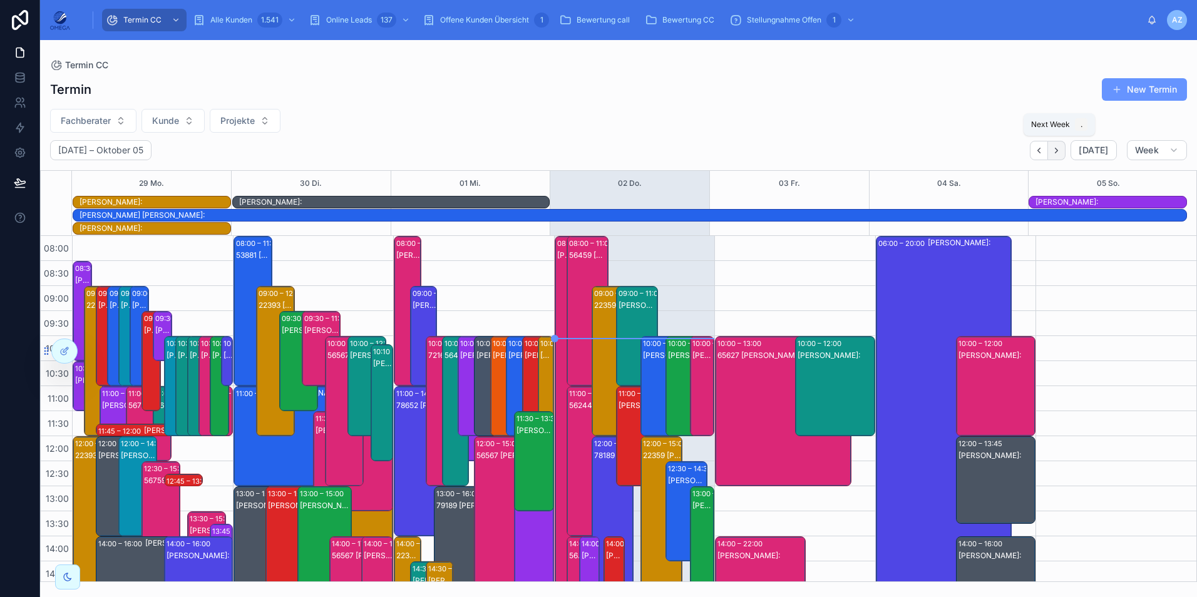
click at [1051, 147] on button "Next" at bounding box center [1057, 150] width 18 height 19
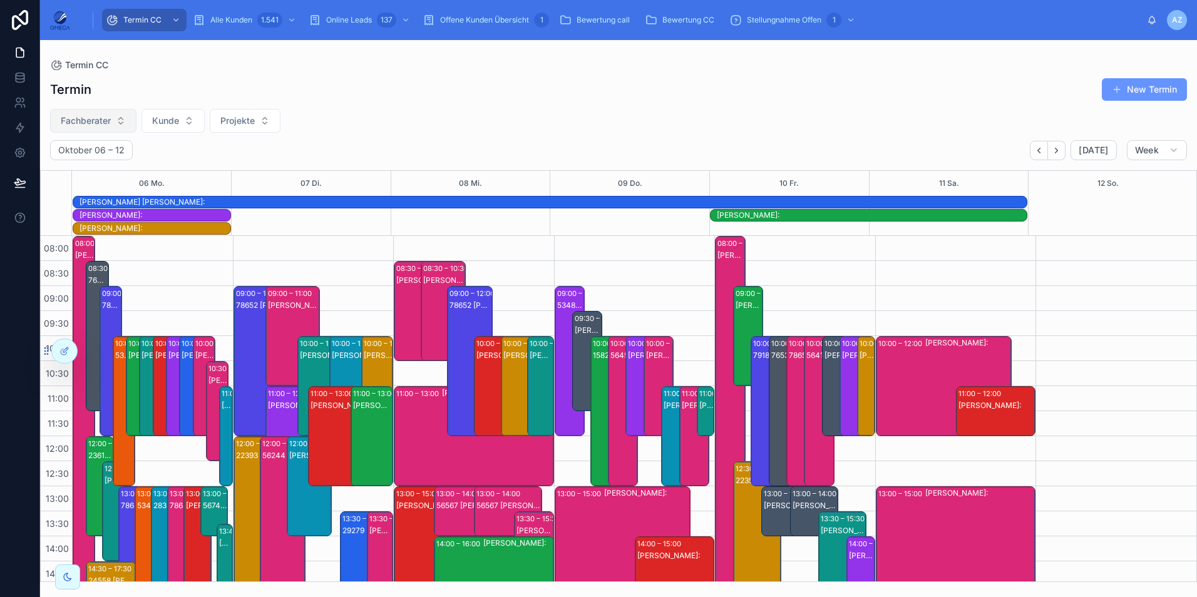
click at [95, 121] on span "Fachberater" at bounding box center [86, 121] width 50 height 13
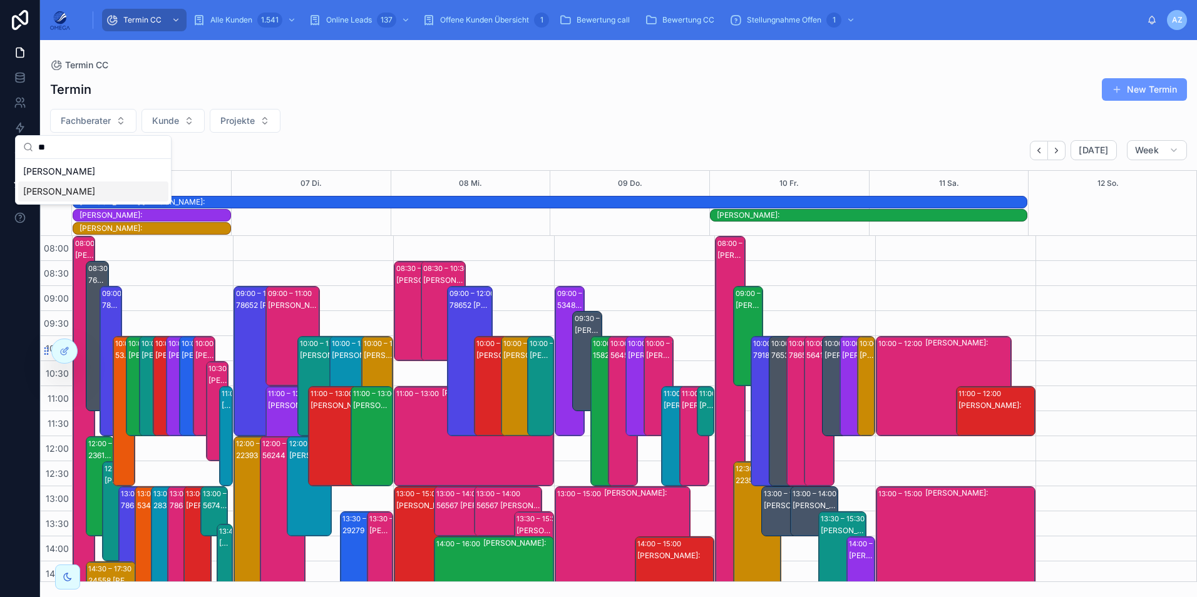
type input "**"
click at [101, 187] on div "[PERSON_NAME]" at bounding box center [93, 192] width 150 height 20
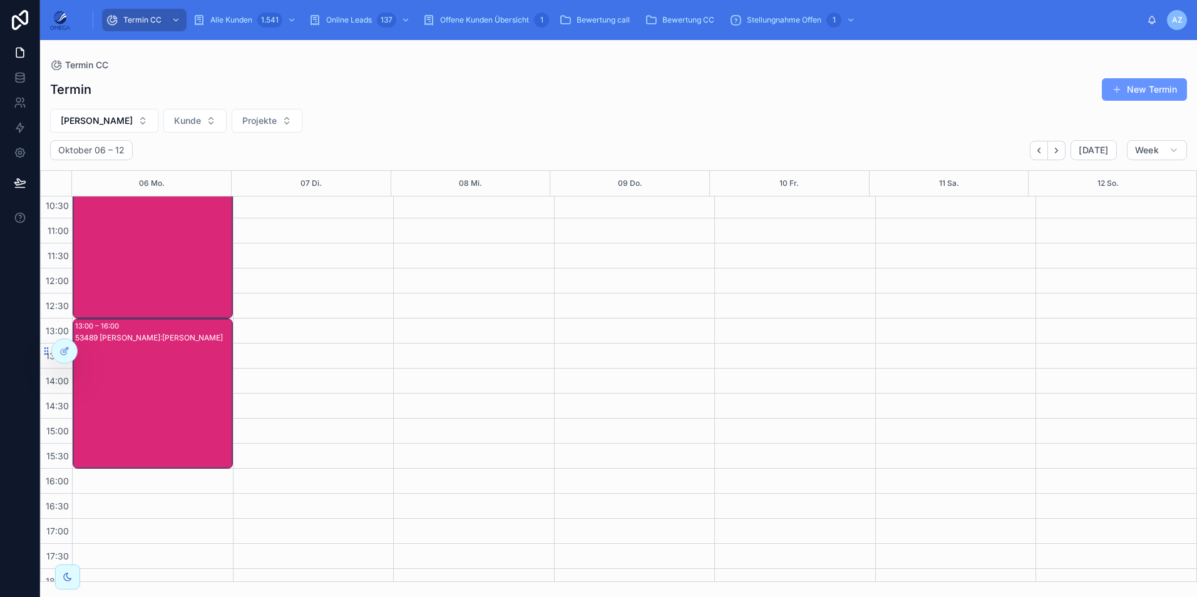
scroll to position [63, 0]
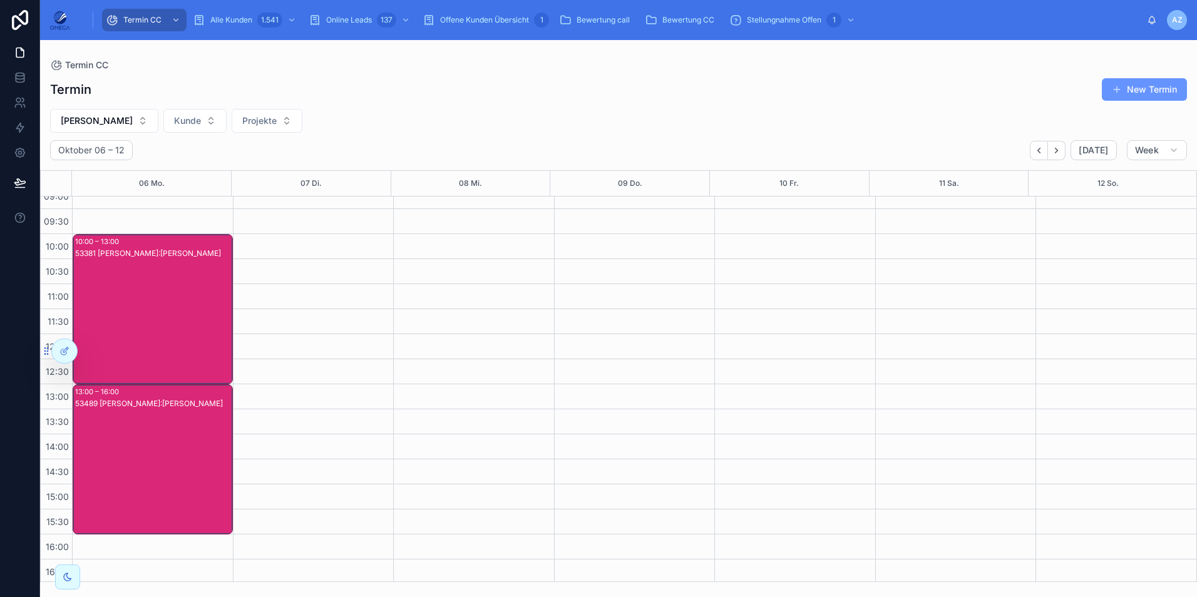
click at [208, 424] on div "53489 Mathias Götte Kunde:Dieter Dismon" at bounding box center [153, 472] width 156 height 148
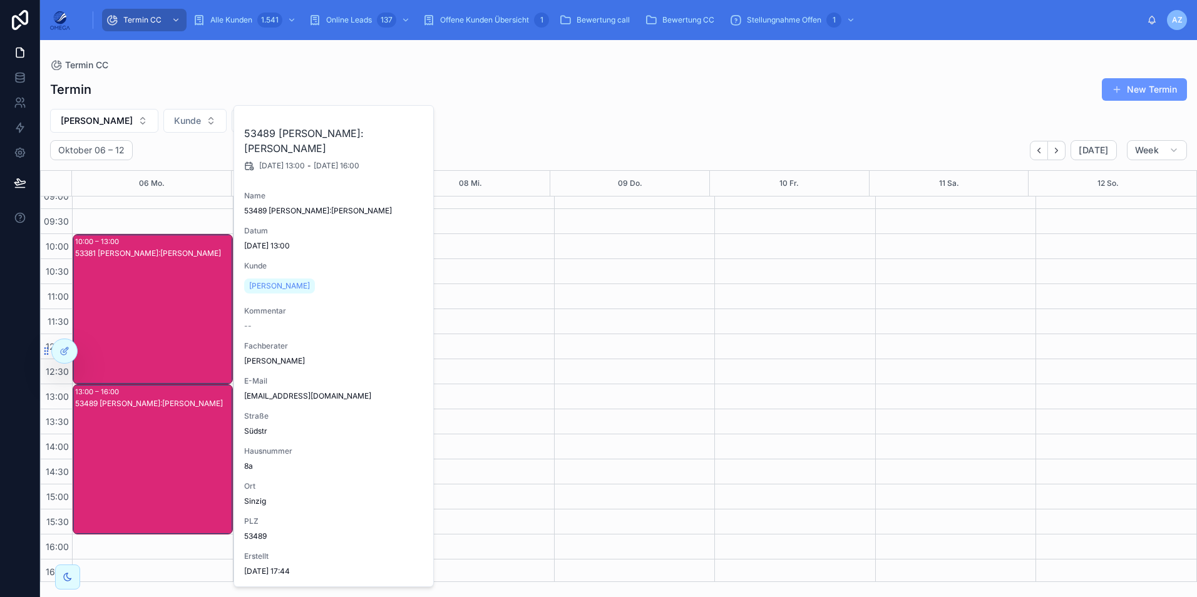
click at [203, 428] on div "53489 Mathias Götte Kunde:Dieter Dismon" at bounding box center [153, 472] width 156 height 148
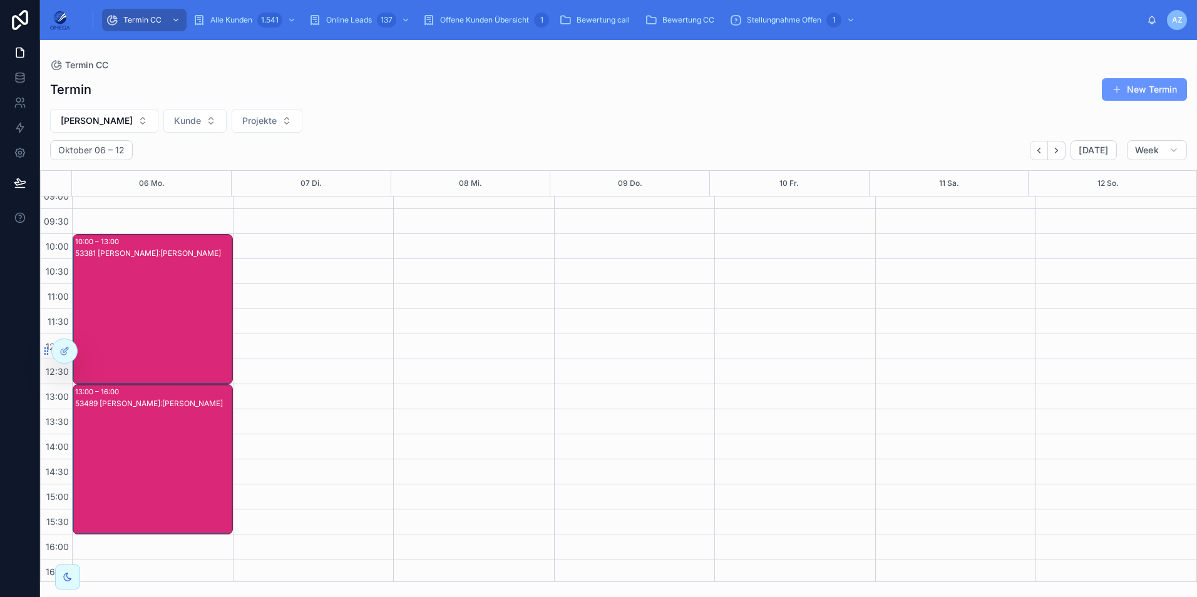
click at [199, 272] on div "53381 Mathias Götte Kunde:Werner Keith" at bounding box center [153, 322] width 156 height 148
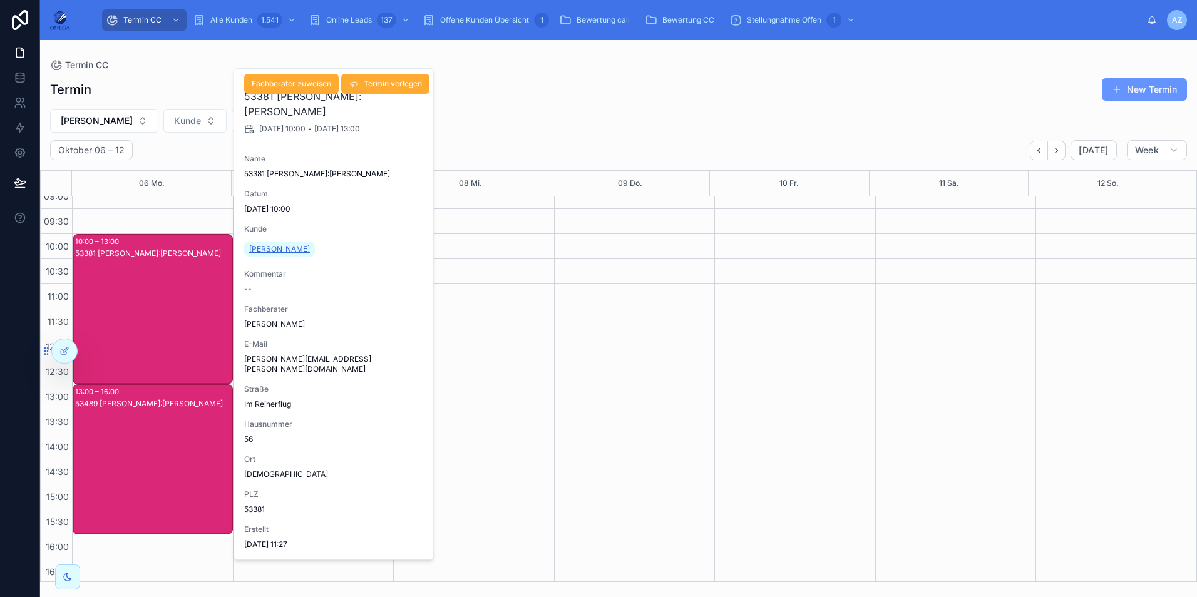
click at [281, 246] on span "Werner Keith" at bounding box center [279, 249] width 61 height 10
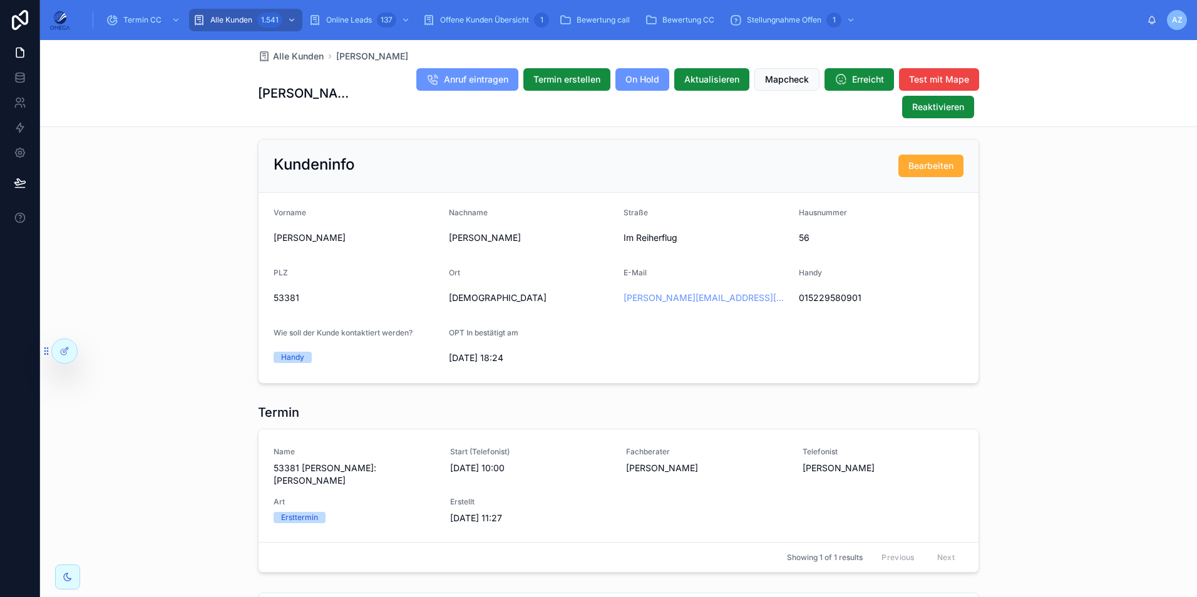
scroll to position [1064, 0]
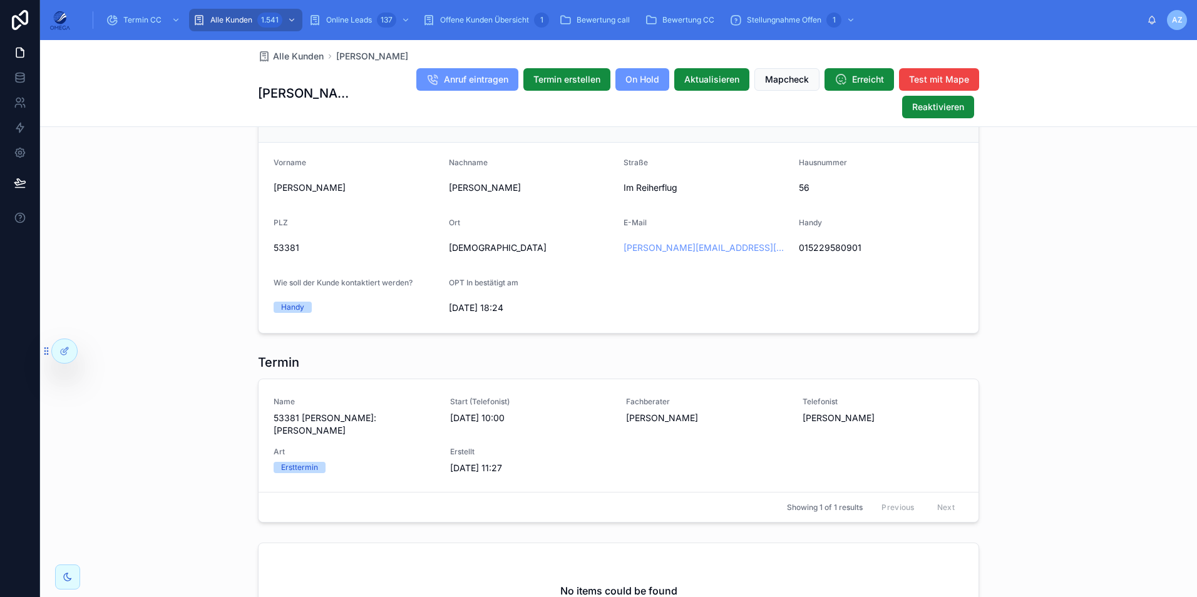
click at [453, 194] on span "Keith" at bounding box center [531, 188] width 165 height 13
copy span "Keith"
click at [170, 16] on div "scrollable content" at bounding box center [175, 20] width 16 height 20
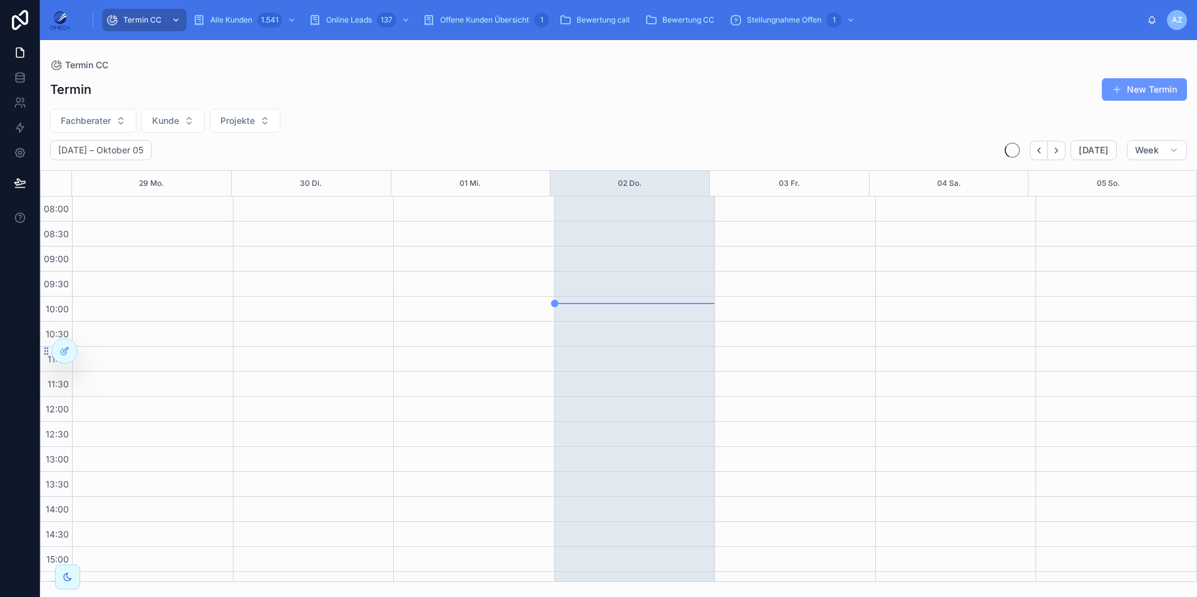
scroll to position [266, 0]
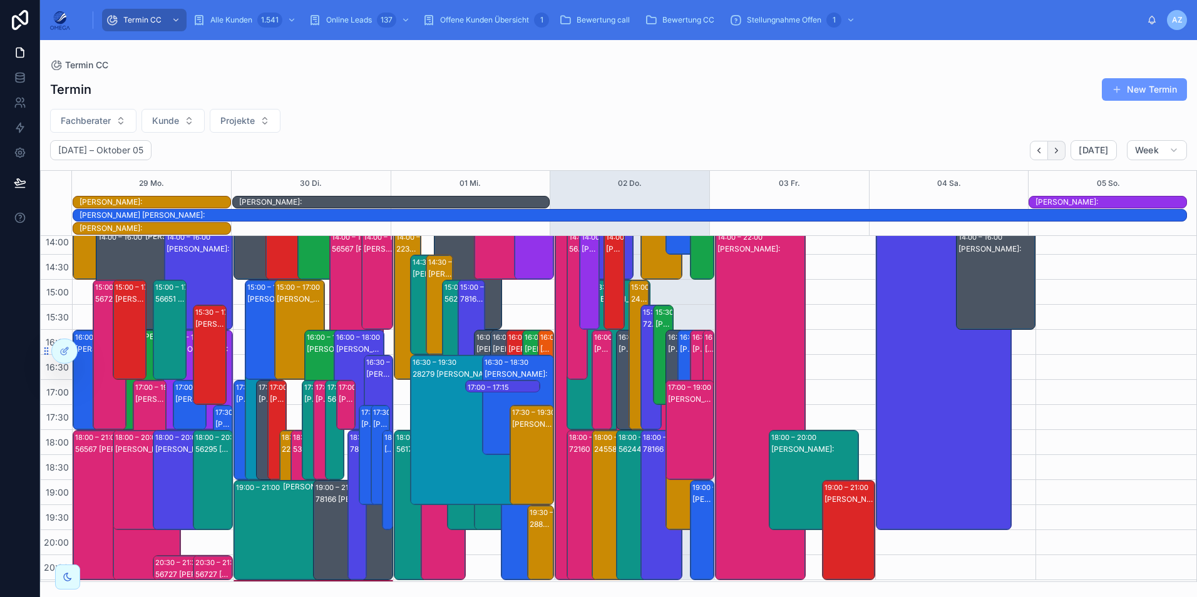
click at [1055, 153] on icon "Next" at bounding box center [1056, 150] width 9 height 9
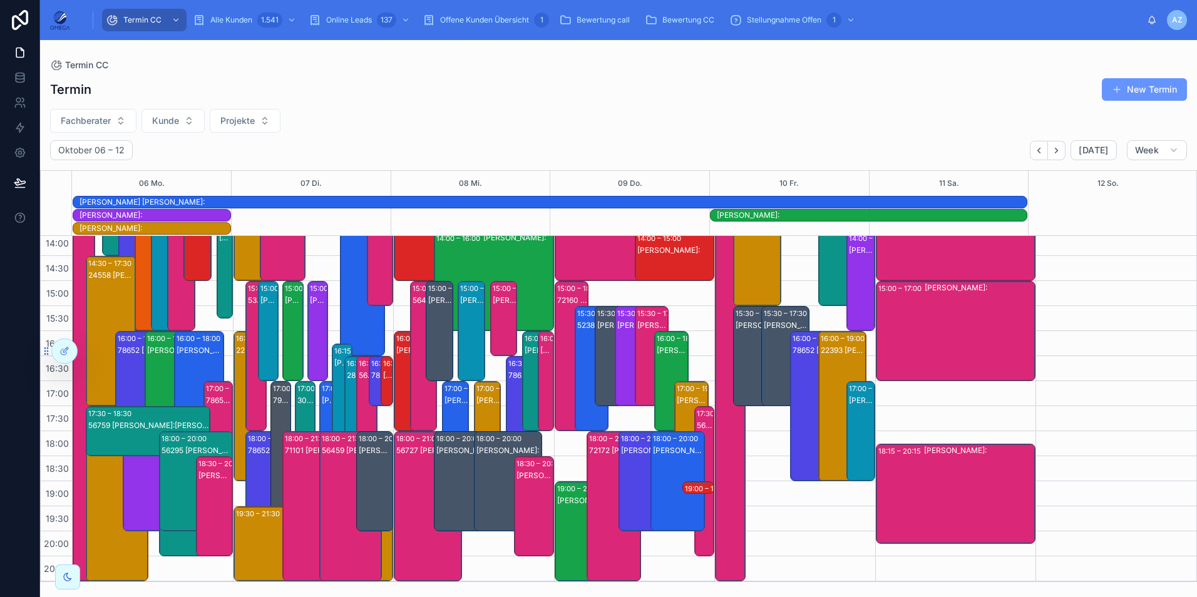
scroll to position [305, 0]
click at [103, 124] on span "Fachberater" at bounding box center [86, 121] width 50 height 13
type input "**"
click at [101, 170] on div "[PERSON_NAME]" at bounding box center [93, 172] width 150 height 20
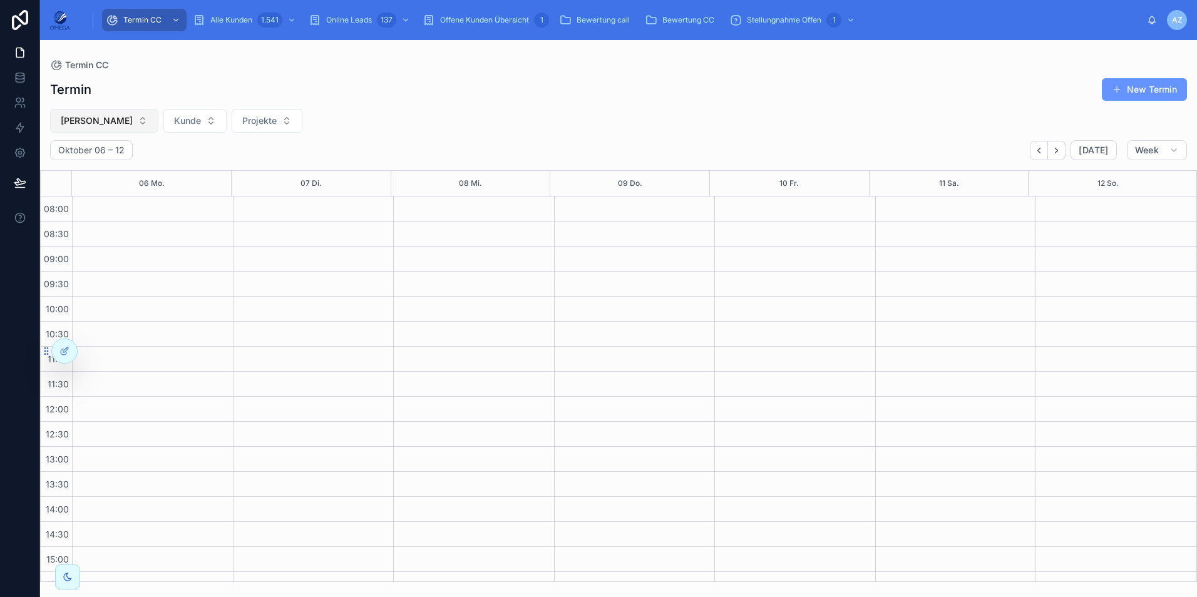
click at [116, 113] on button "[PERSON_NAME]" at bounding box center [104, 121] width 108 height 24
type input "**"
click at [102, 197] on div "[PERSON_NAME]" at bounding box center [99, 192] width 150 height 20
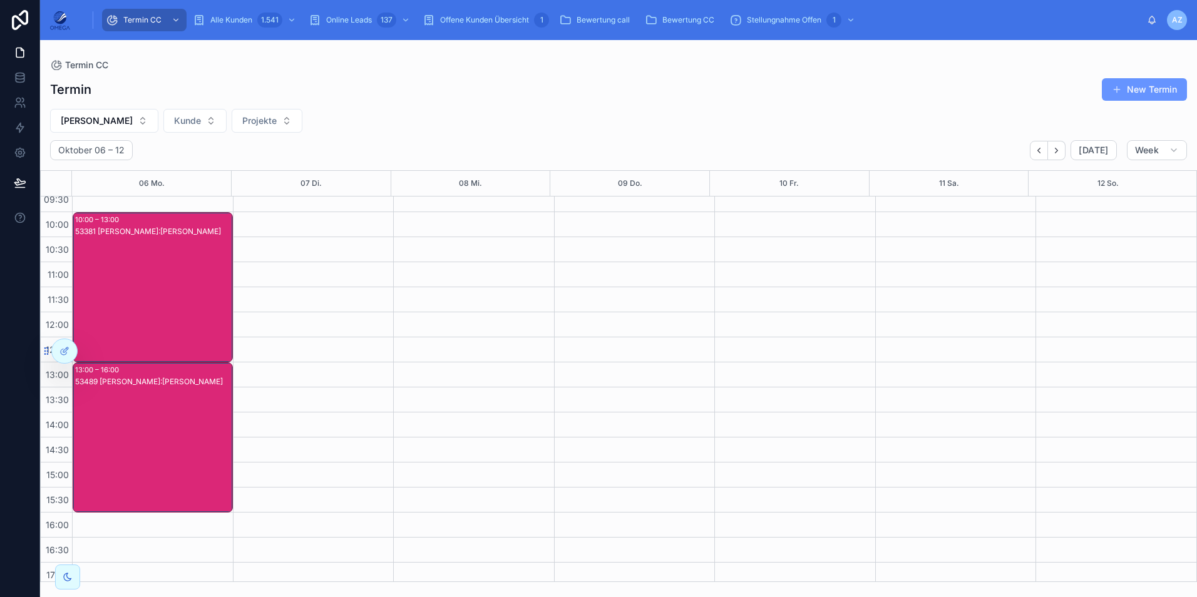
scroll to position [63, 0]
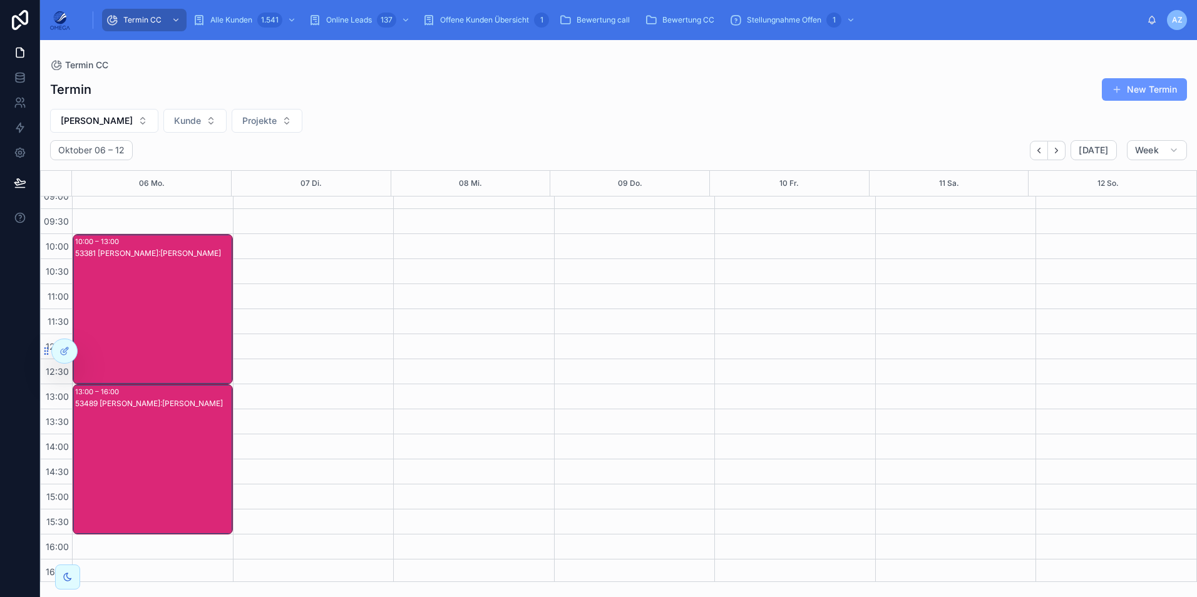
click at [167, 338] on div "53381 Mathias Götte Kunde:Werner Keith" at bounding box center [153, 322] width 156 height 148
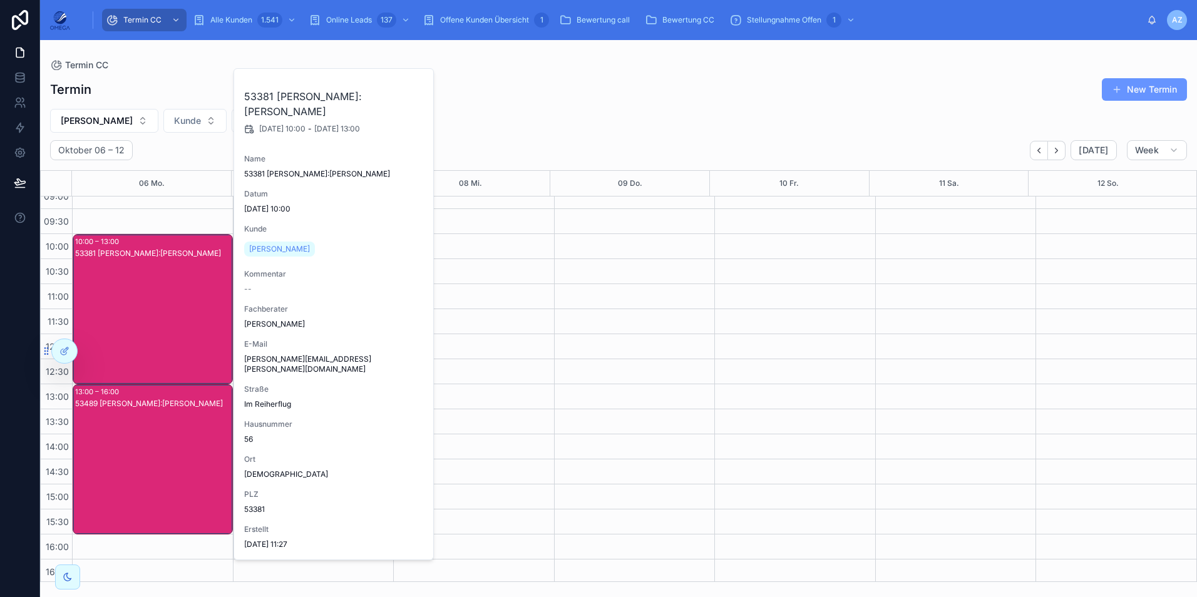
click at [167, 339] on div "53381 Mathias Götte Kunde:Werner Keith" at bounding box center [153, 322] width 156 height 148
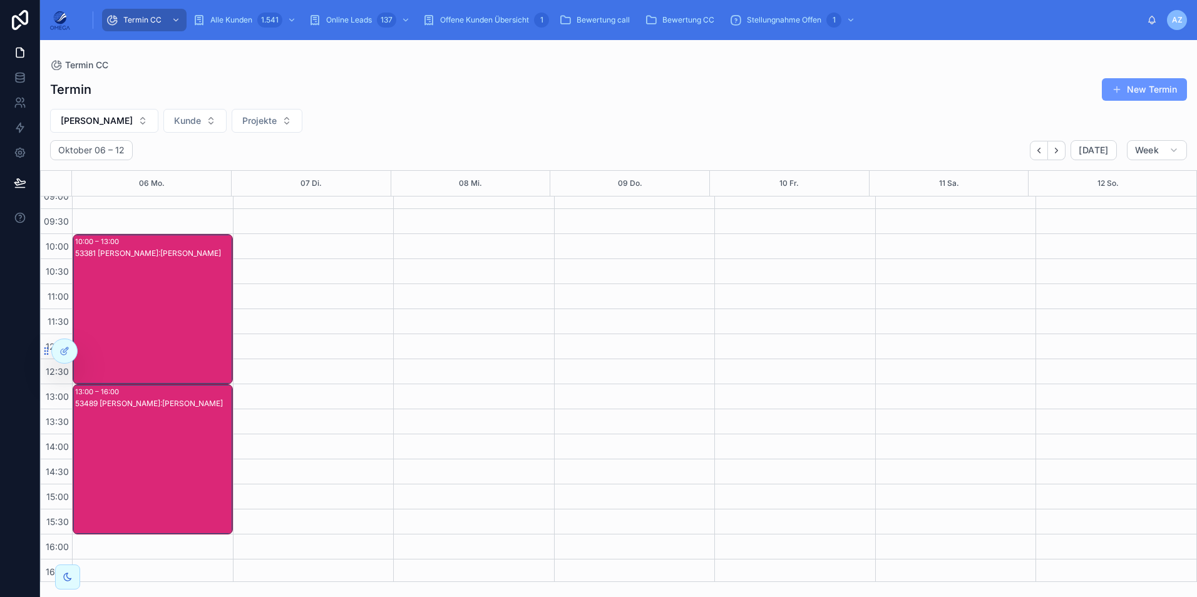
click at [167, 339] on div "53381 Mathias Götte Kunde:Werner Keith" at bounding box center [153, 322] width 156 height 148
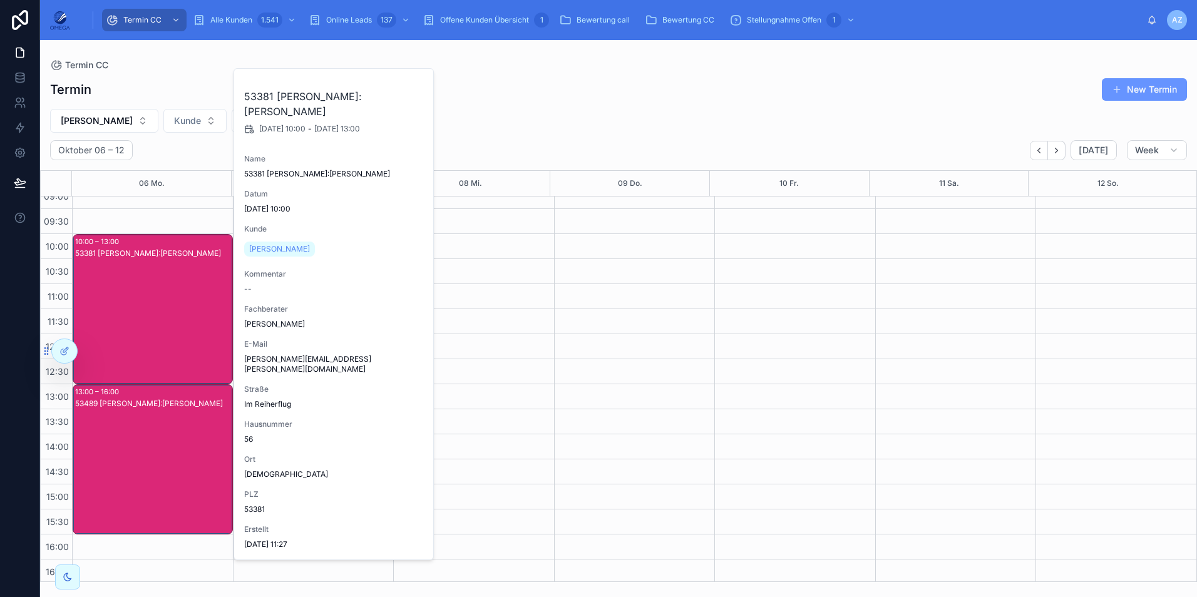
click at [530, 121] on div "Mathias Götte Kunde Projekte" at bounding box center [618, 121] width 1157 height 24
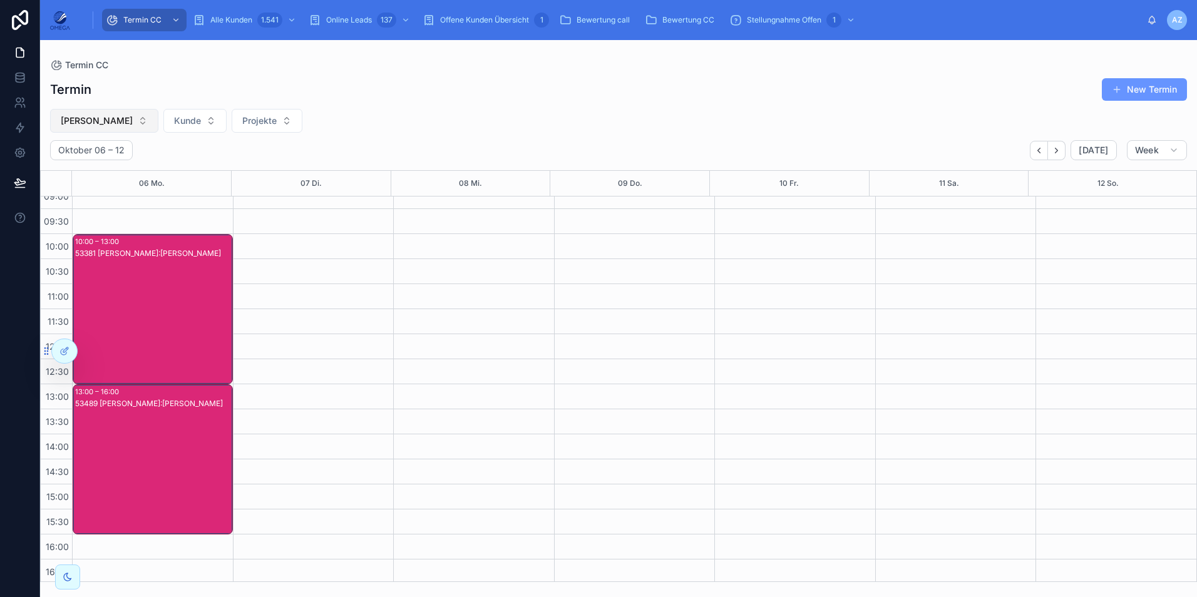
click at [130, 122] on button "[PERSON_NAME]" at bounding box center [104, 121] width 108 height 24
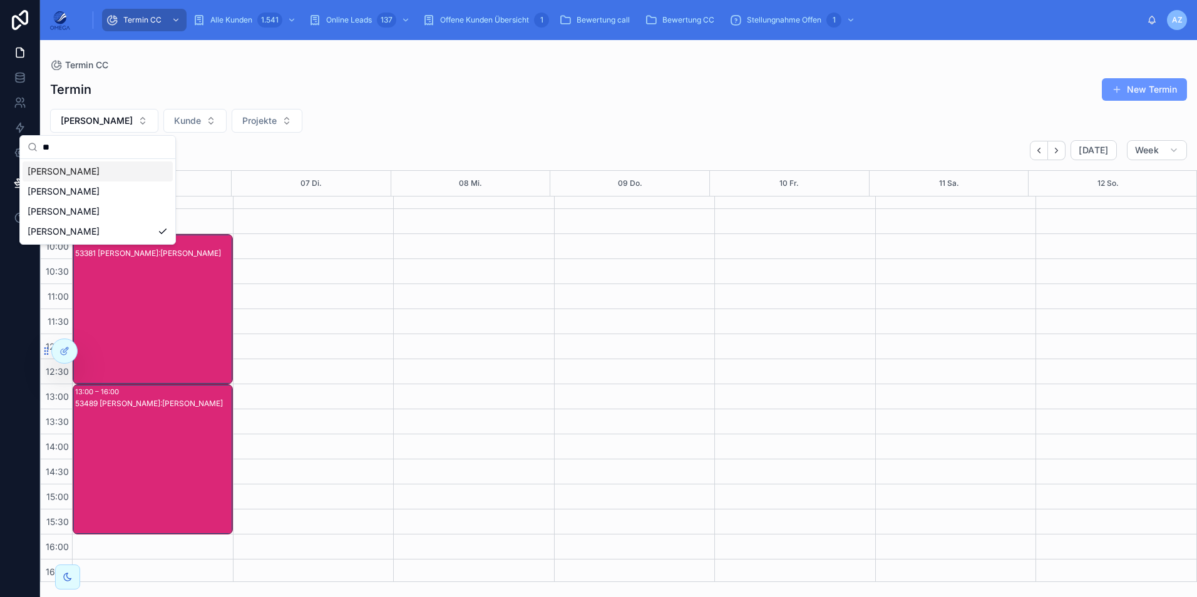
type input "**"
click at [396, 125] on div "Mathias Götte Kunde Projekte" at bounding box center [618, 121] width 1157 height 24
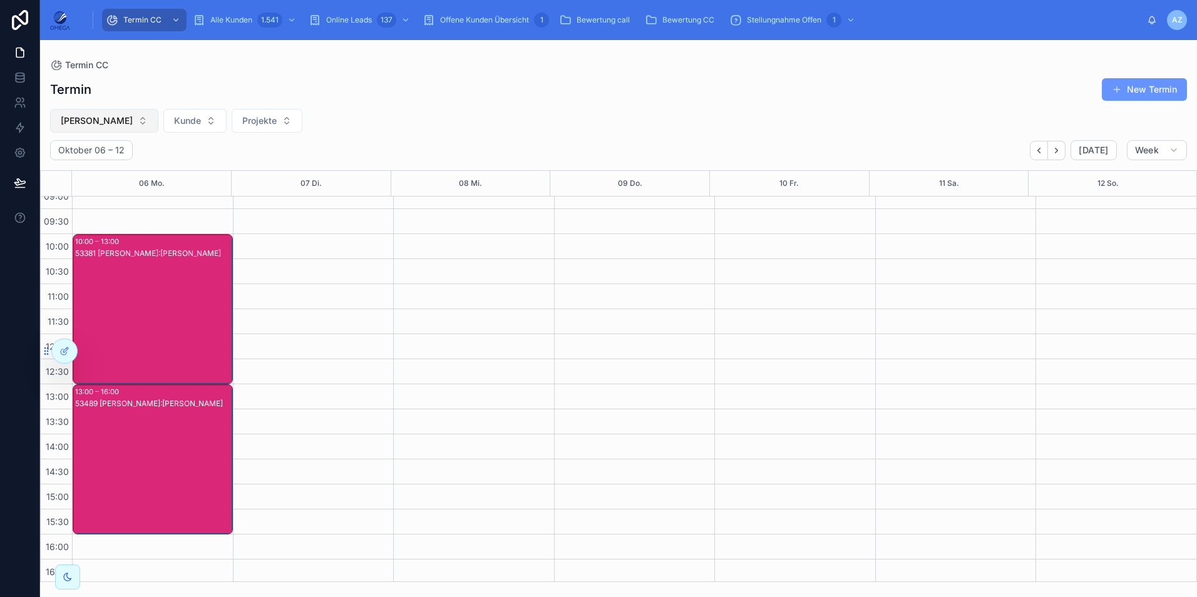
click at [126, 115] on button "[PERSON_NAME]" at bounding box center [104, 121] width 108 height 24
type input "****"
click at [96, 170] on div "[PERSON_NAME]" at bounding box center [98, 172] width 150 height 20
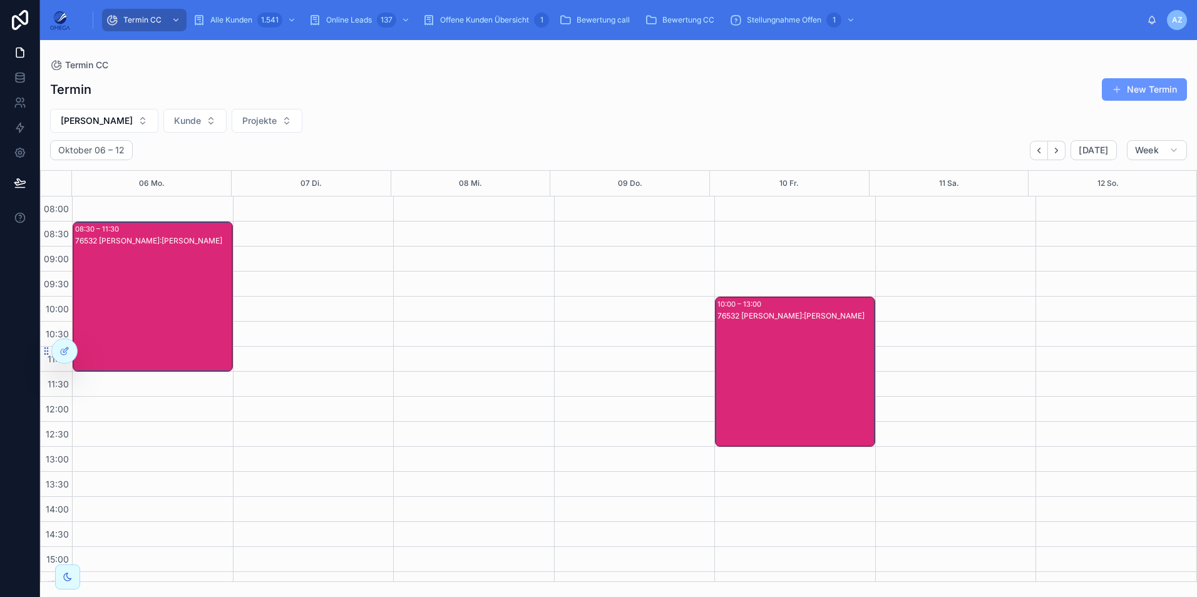
click at [185, 279] on div "76532 Klaus Vollmer Kunde:Carmen Kratz" at bounding box center [153, 309] width 156 height 148
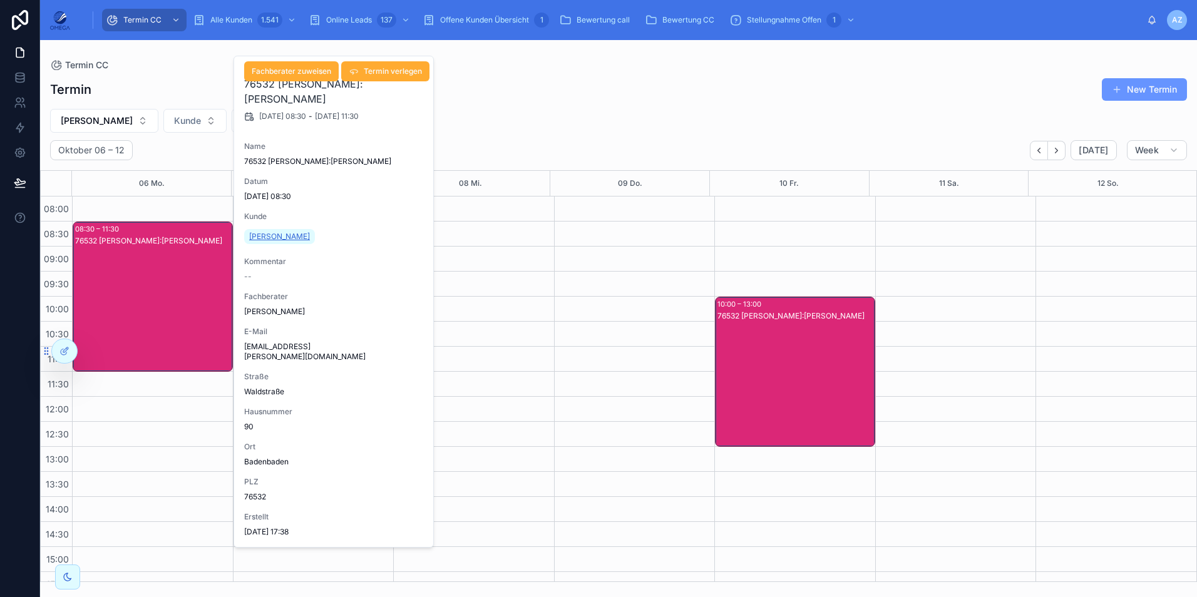
click at [277, 237] on span "Carmen Kratz" at bounding box center [279, 237] width 61 height 10
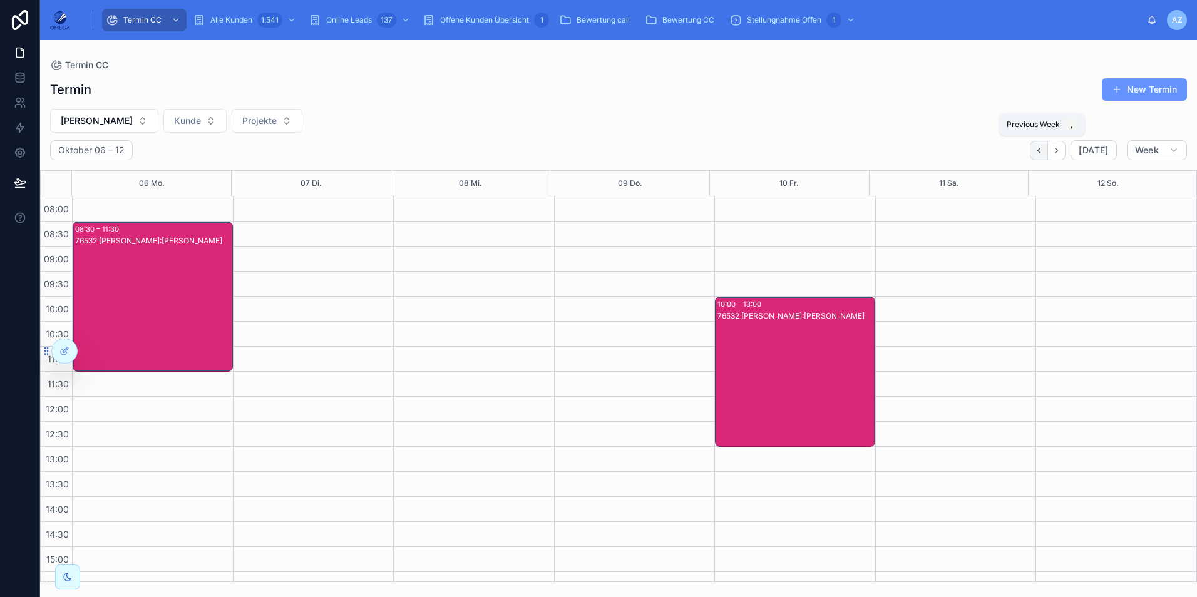
click at [1039, 151] on icon "Back" at bounding box center [1038, 150] width 9 height 9
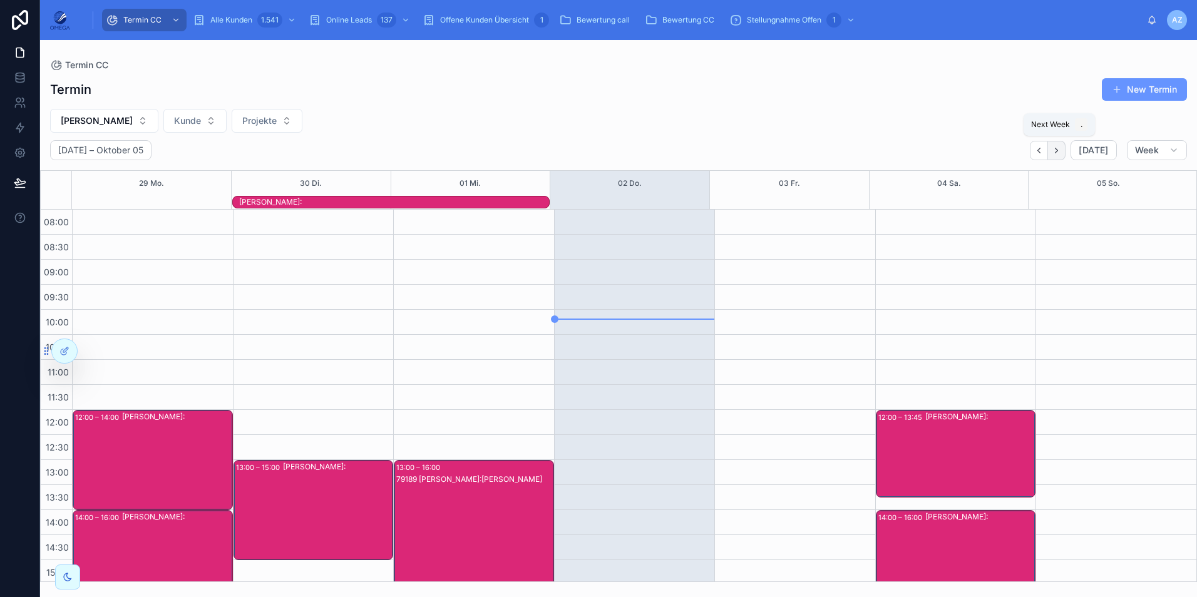
click at [1053, 158] on button "Next" at bounding box center [1057, 150] width 18 height 19
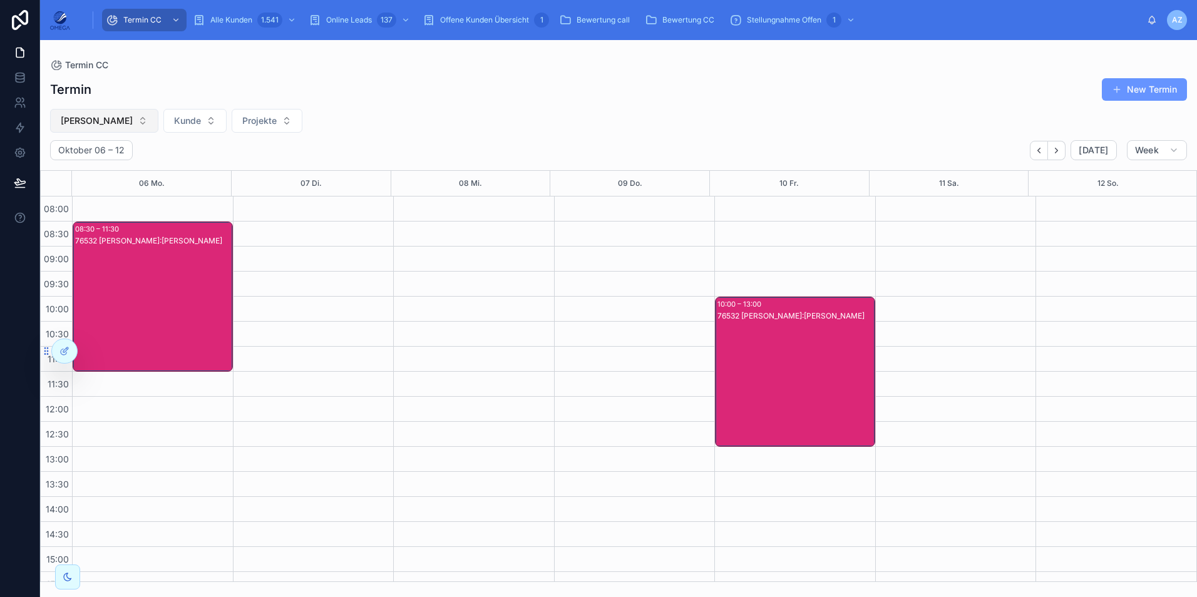
click at [97, 120] on span "[PERSON_NAME]" at bounding box center [97, 121] width 72 height 13
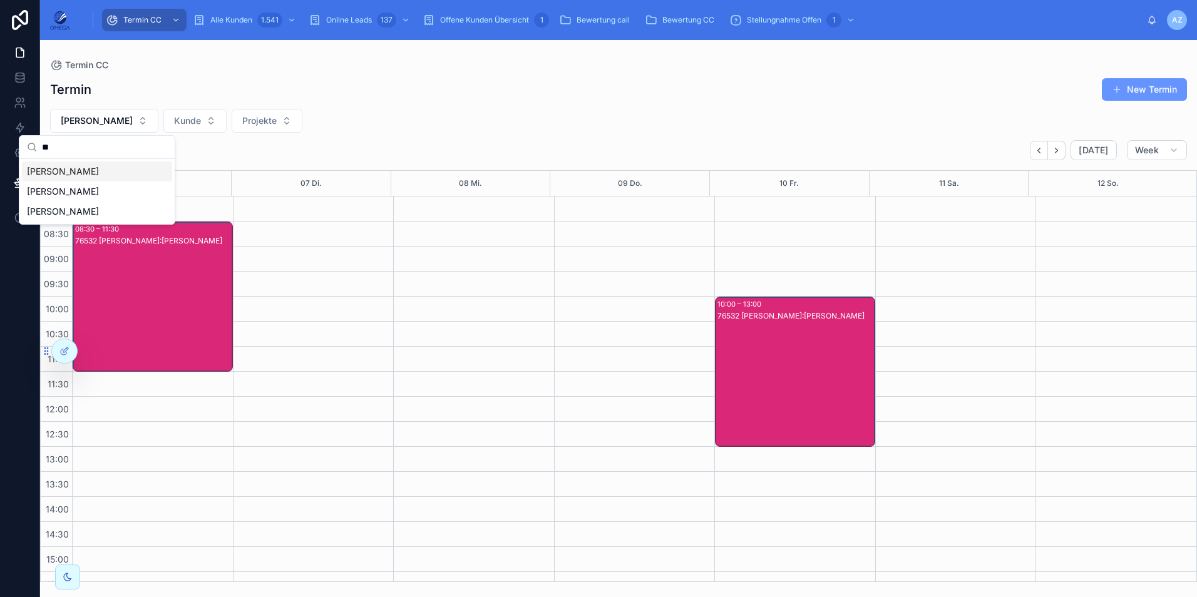
type input "*"
type input "***"
click at [101, 167] on div "[PERSON_NAME]" at bounding box center [97, 172] width 150 height 20
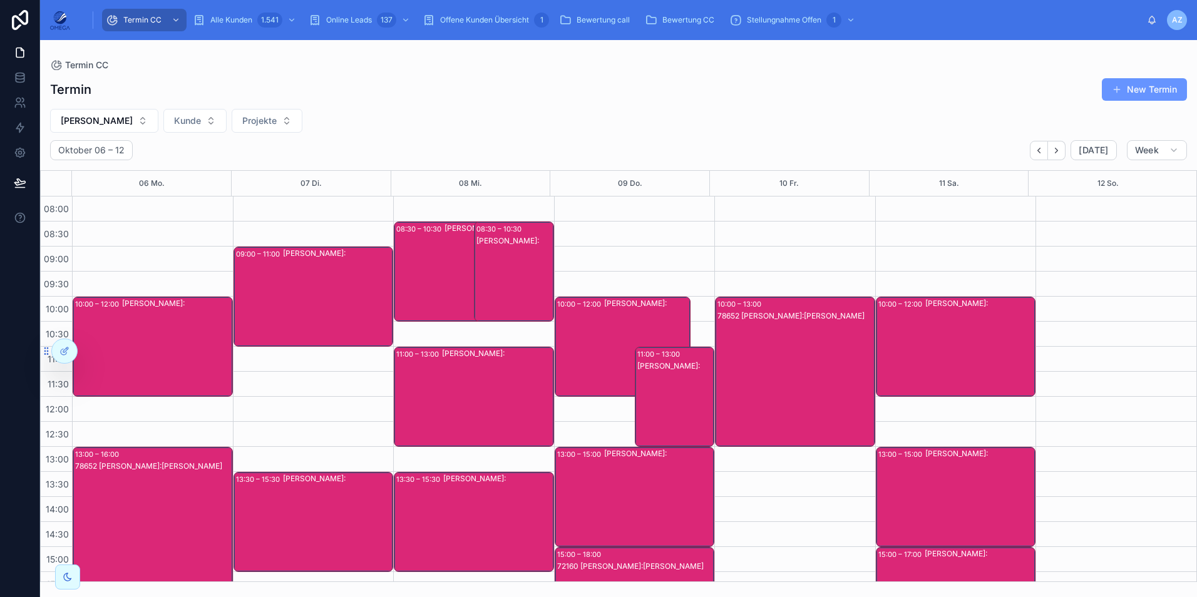
click at [130, 334] on div "[PERSON_NAME]:" at bounding box center [177, 347] width 110 height 98
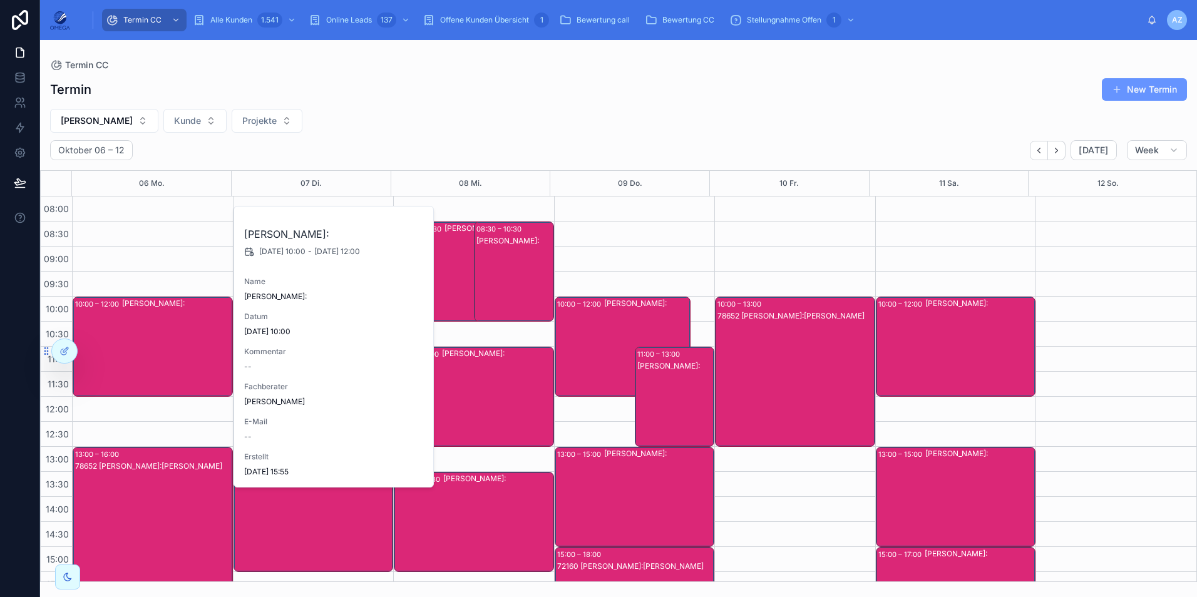
click at [138, 329] on div "[PERSON_NAME]:" at bounding box center [177, 347] width 110 height 98
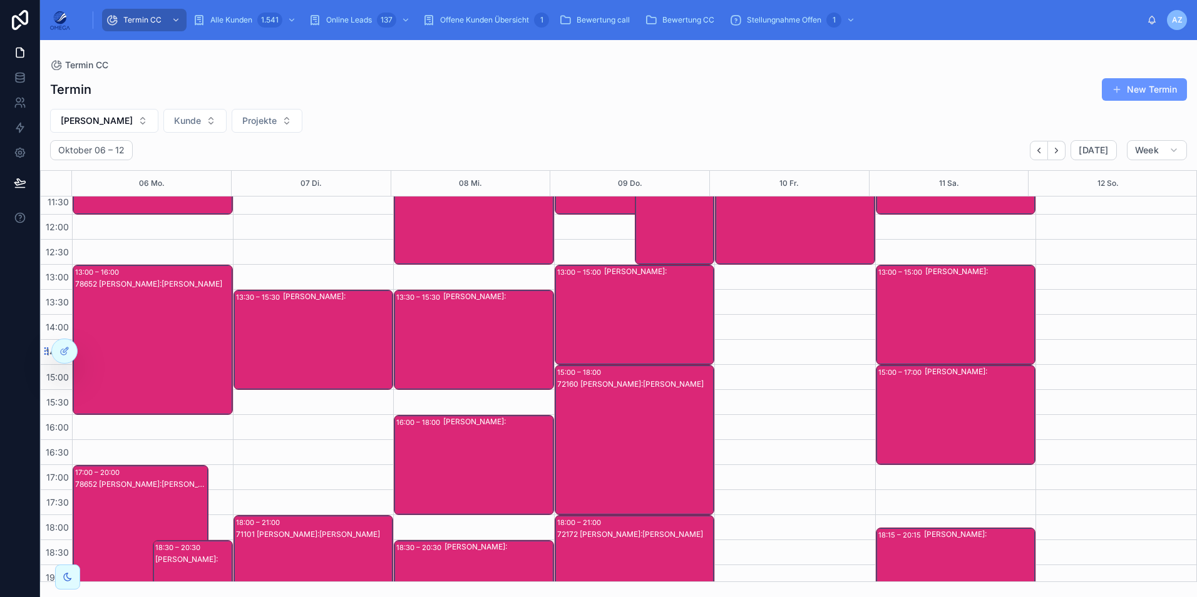
scroll to position [188, 0]
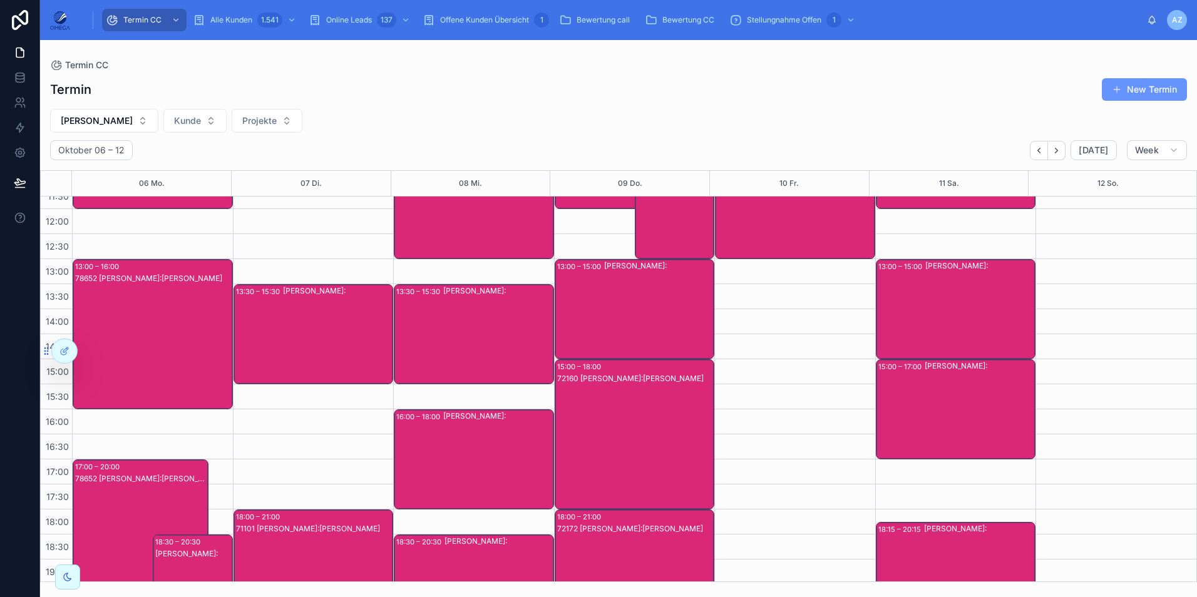
click at [164, 354] on div "78652 Nino Rimmler Kunde:Waldemar Schlegel" at bounding box center [153, 347] width 156 height 148
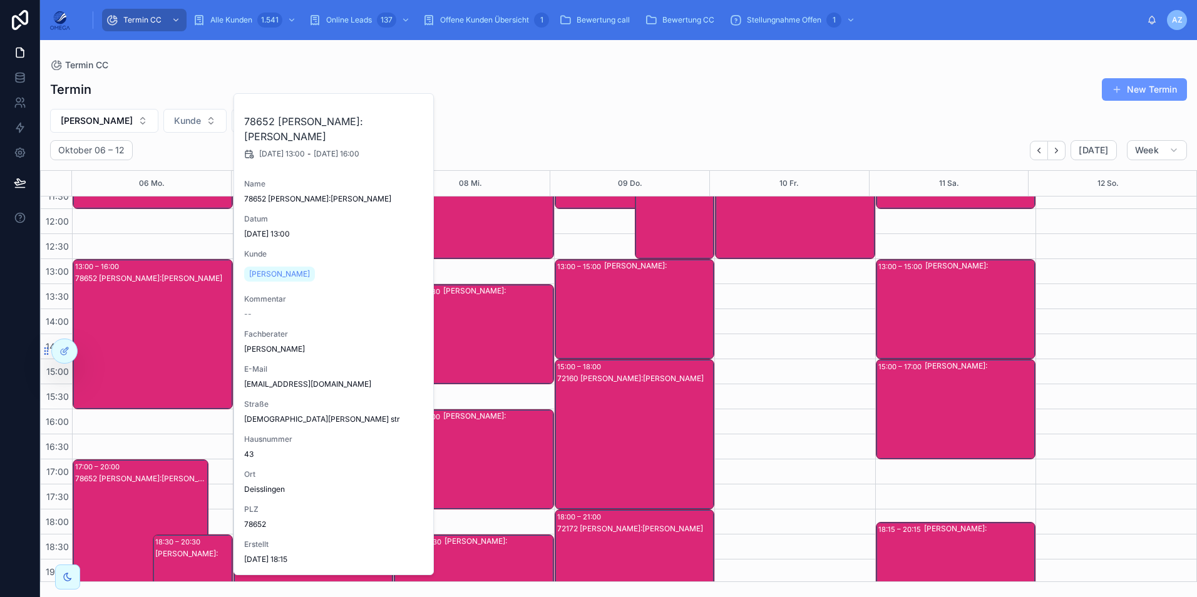
click at [165, 346] on div "78652 Nino Rimmler Kunde:Waldemar Schlegel" at bounding box center [153, 347] width 156 height 148
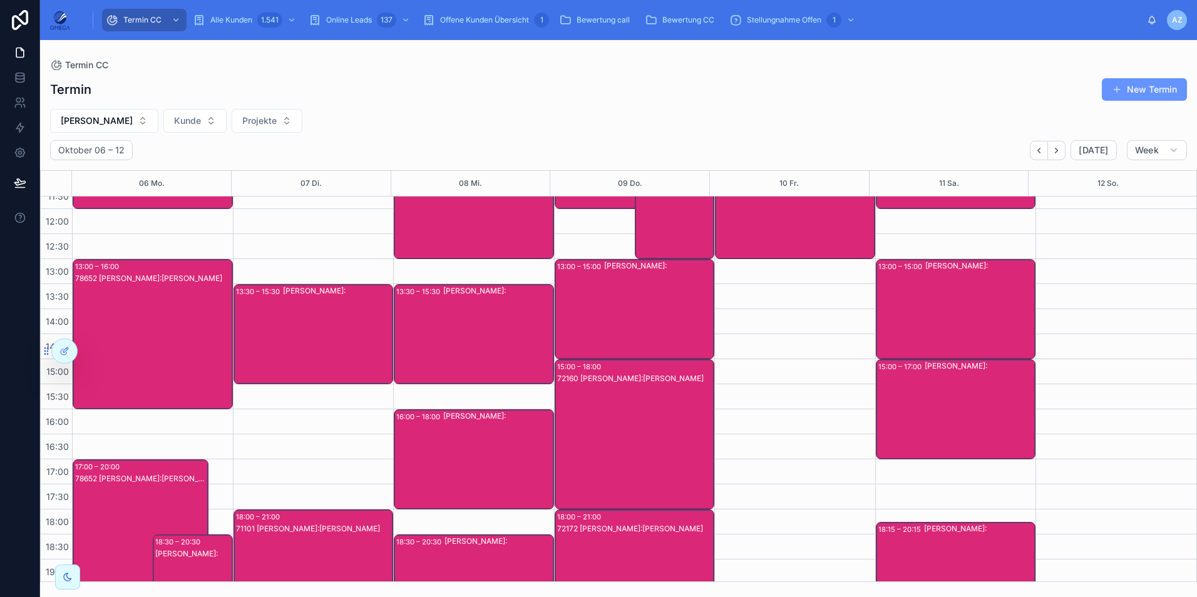
scroll to position [0, 0]
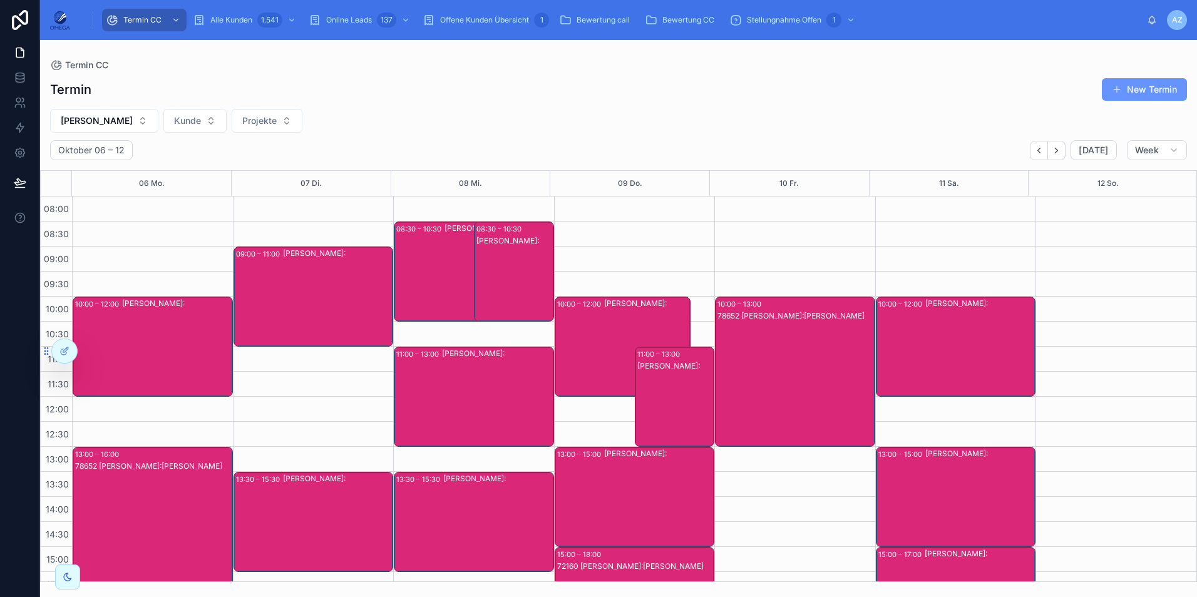
click at [77, 107] on div "Termin New Termin Nino Rimmler Kunde Projekte Oktober 06 – 12 Today Week 06 Mo.…" at bounding box center [618, 326] width 1157 height 512
click at [92, 116] on span "[PERSON_NAME]" at bounding box center [97, 121] width 72 height 13
type input "***"
click at [102, 167] on div "[PERSON_NAME]" at bounding box center [96, 172] width 150 height 20
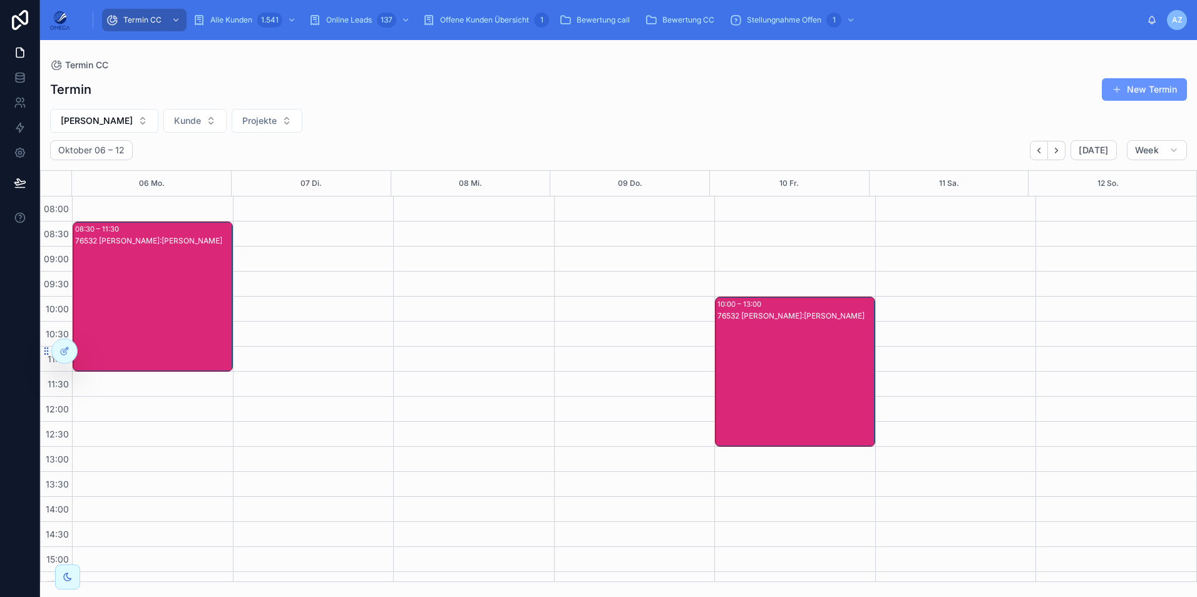
click at [163, 309] on div "76532 Klaus Vollmer Kunde:Carmen Kratz" at bounding box center [153, 309] width 156 height 148
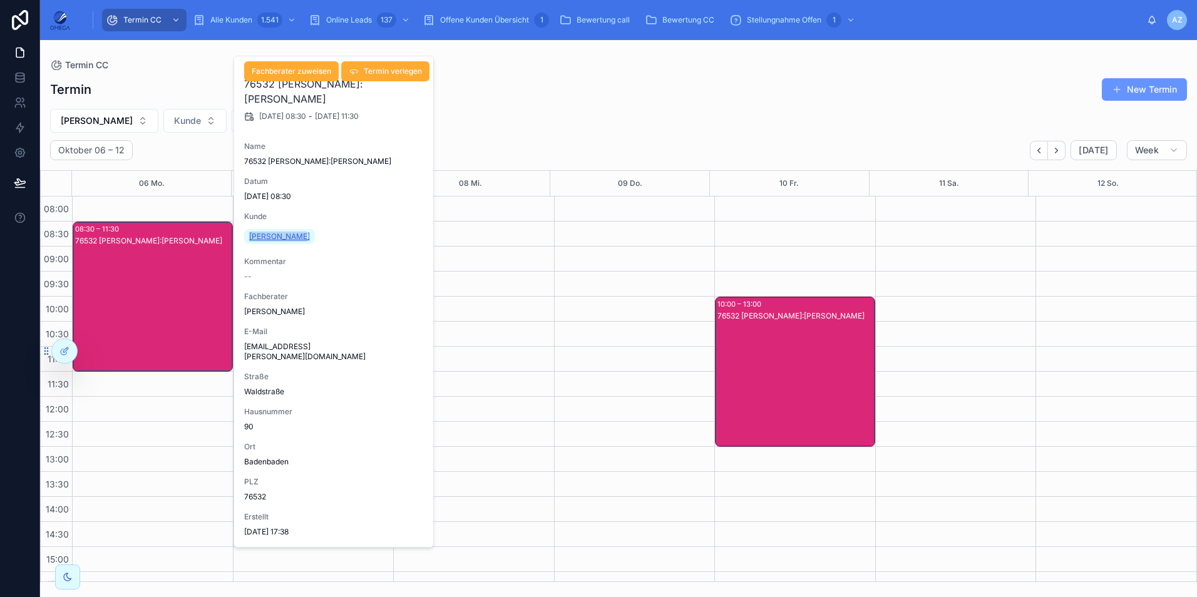
drag, startPoint x: 312, startPoint y: 235, endPoint x: 251, endPoint y: 235, distance: 61.3
click at [251, 235] on div "Carmen Kratz" at bounding box center [334, 237] width 180 height 20
copy span "Carmen Kratz"
click at [602, 108] on div "Termin New Termin Klaus Vollmer Kunde Projekte Oktober 06 – 12 Today Week 06 Mo…" at bounding box center [618, 326] width 1157 height 512
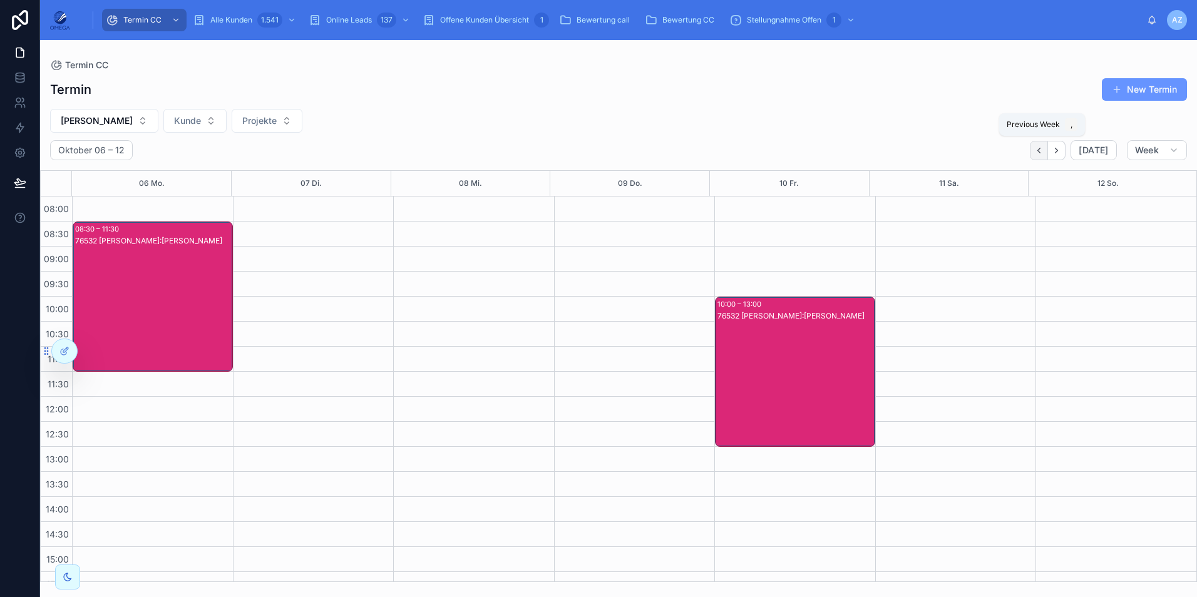
click at [1040, 146] on icon "Back" at bounding box center [1038, 150] width 9 height 9
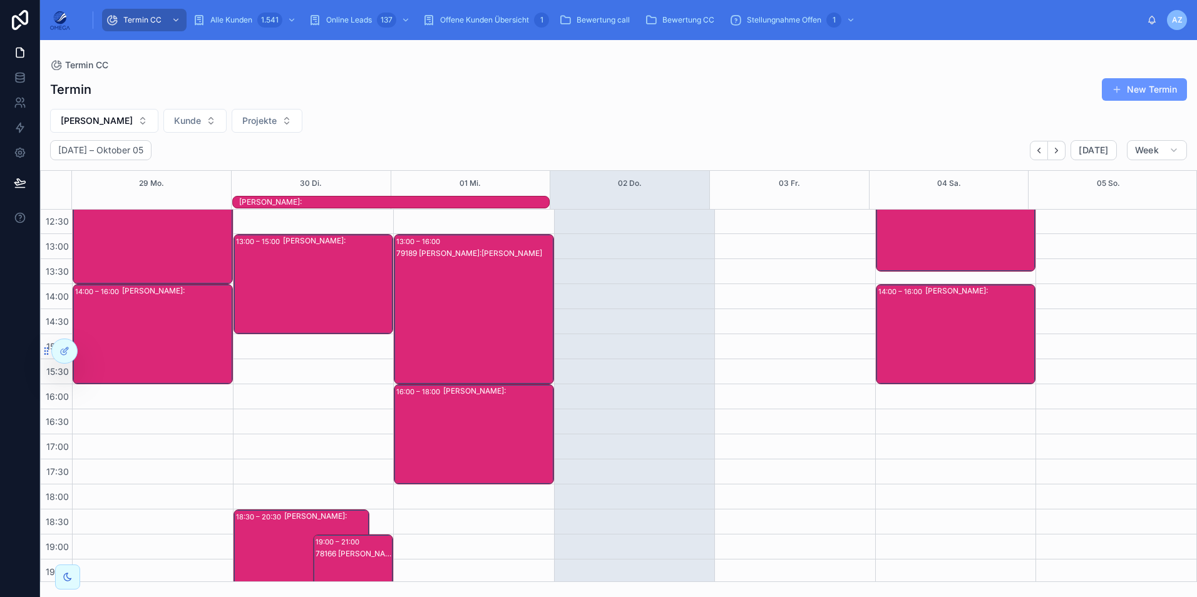
scroll to position [279, 0]
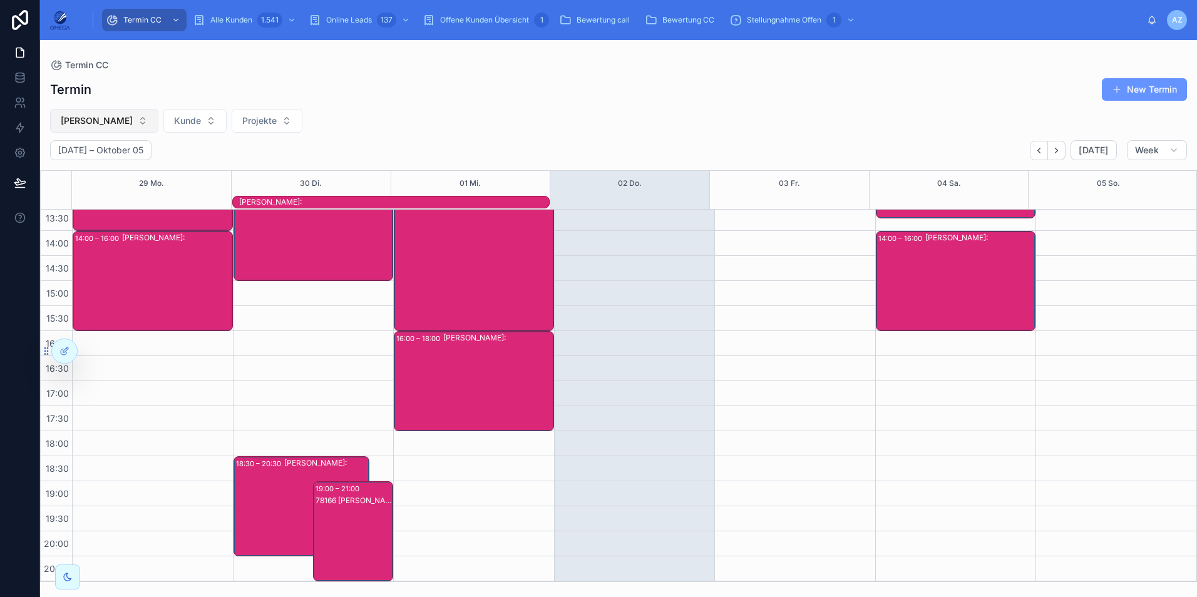
click at [126, 120] on button "[PERSON_NAME]" at bounding box center [104, 121] width 108 height 24
click at [398, 136] on div "Termin New Termin Klaus Vollmer Kunde Projekte September 29 – Oktober 05 Today …" at bounding box center [618, 326] width 1157 height 512
click at [133, 123] on button "[PERSON_NAME]" at bounding box center [104, 121] width 108 height 24
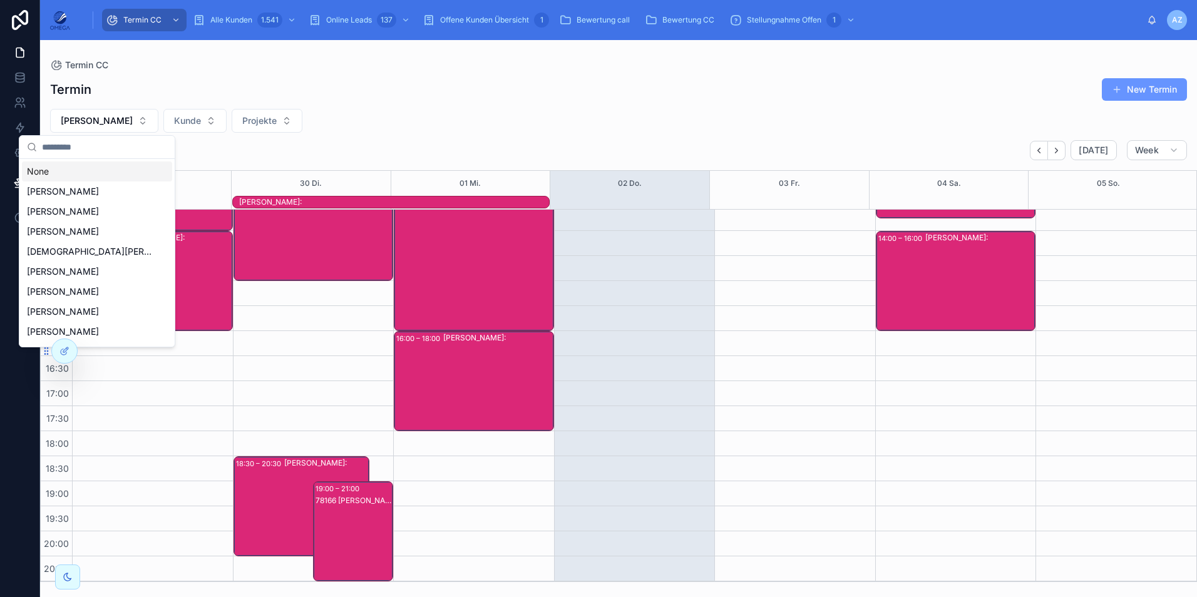
click at [107, 170] on div "None" at bounding box center [97, 172] width 150 height 20
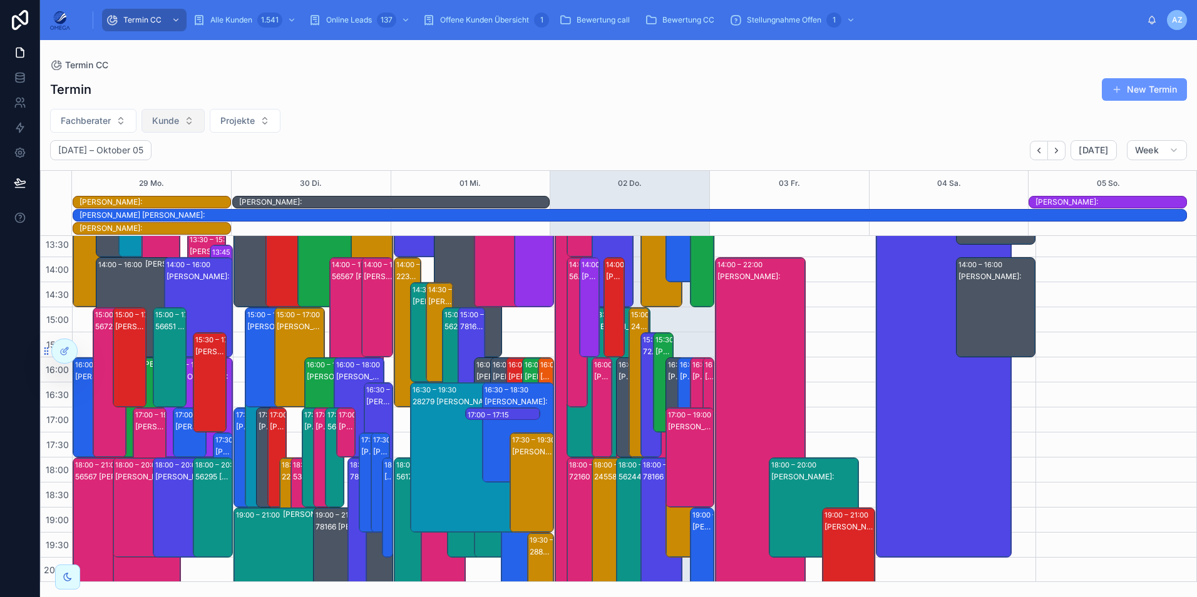
click at [178, 123] on span "Kunde" at bounding box center [165, 121] width 27 height 13
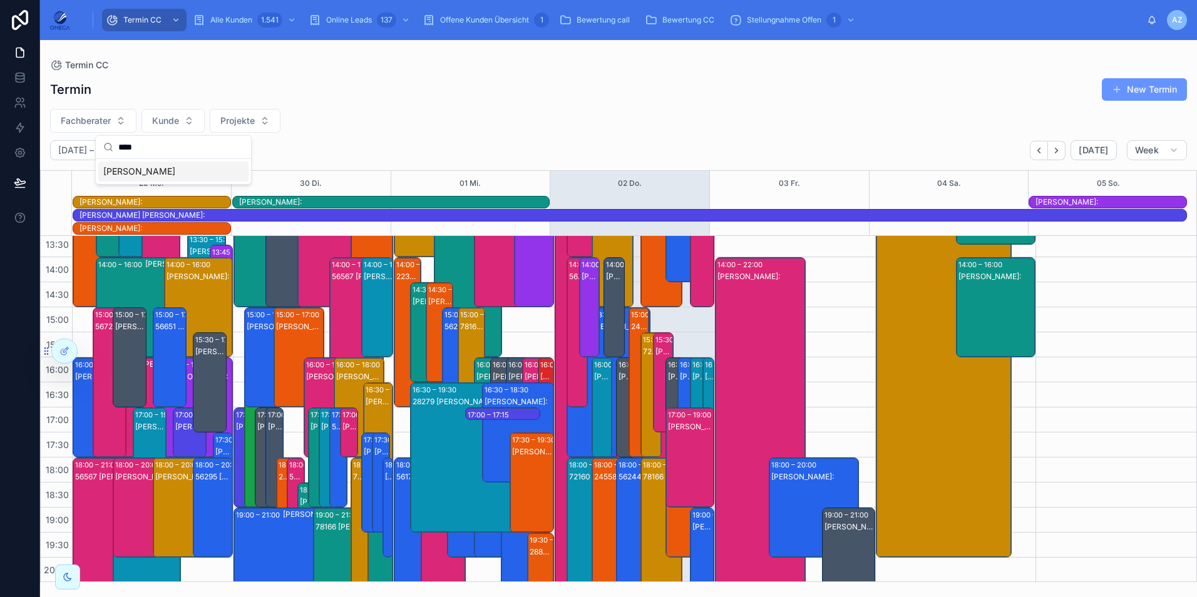
type input "****"
click at [149, 181] on div "MIRSAD HOTI" at bounding box center [173, 172] width 150 height 20
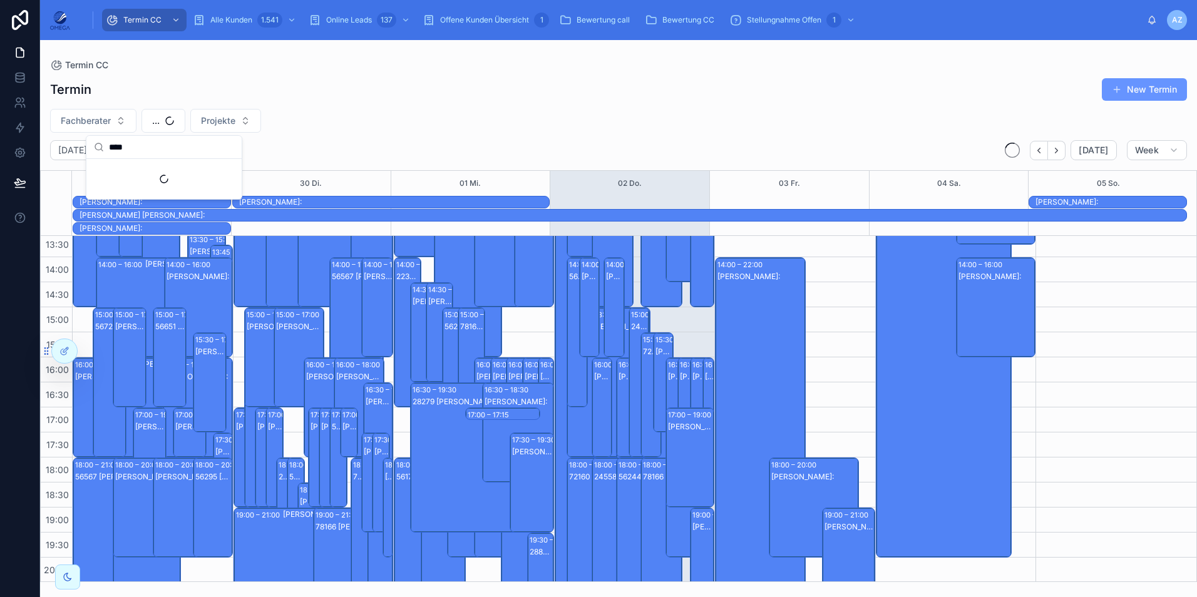
scroll to position [266, 0]
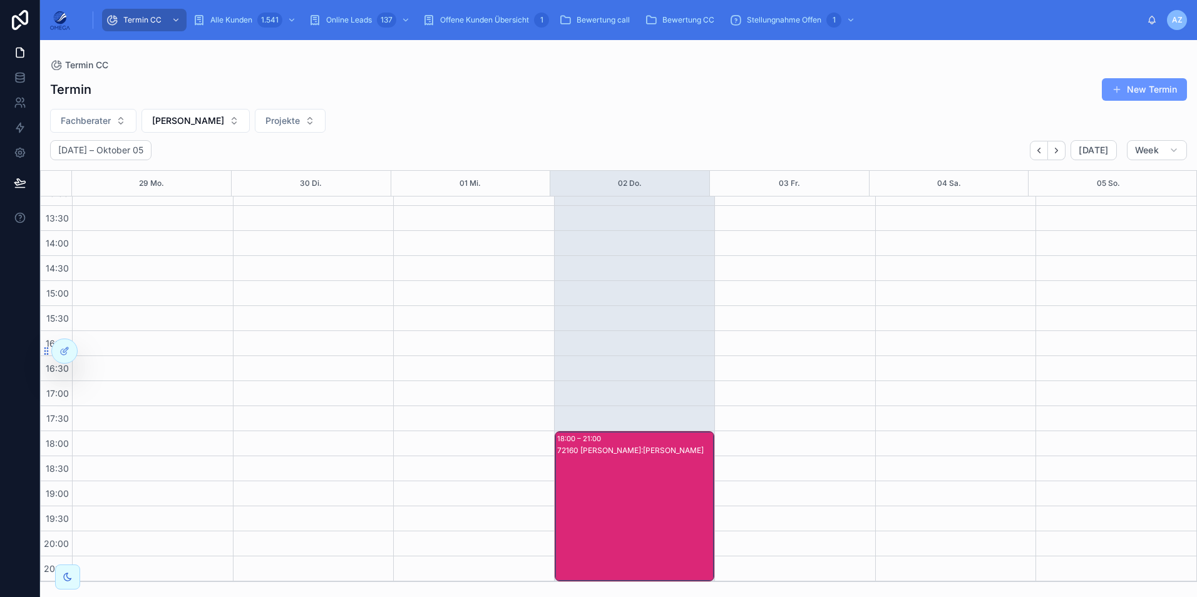
click at [647, 478] on div "72160 [PERSON_NAME]:[PERSON_NAME]" at bounding box center [635, 519] width 156 height 148
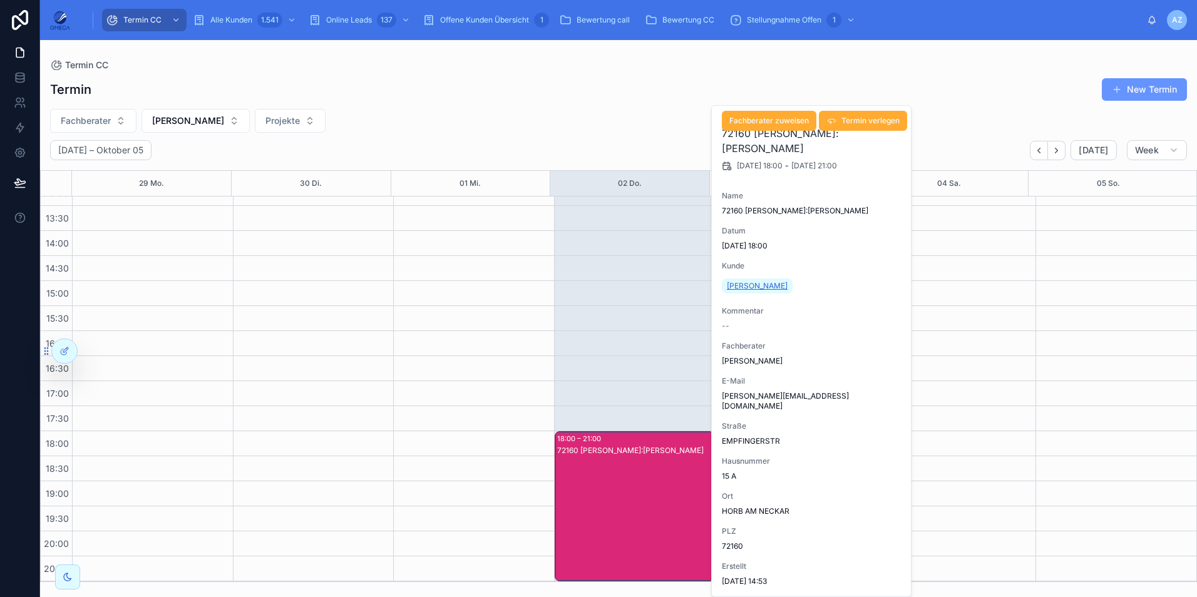
click at [752, 288] on span "MIRSAD HOTI" at bounding box center [757, 286] width 61 height 10
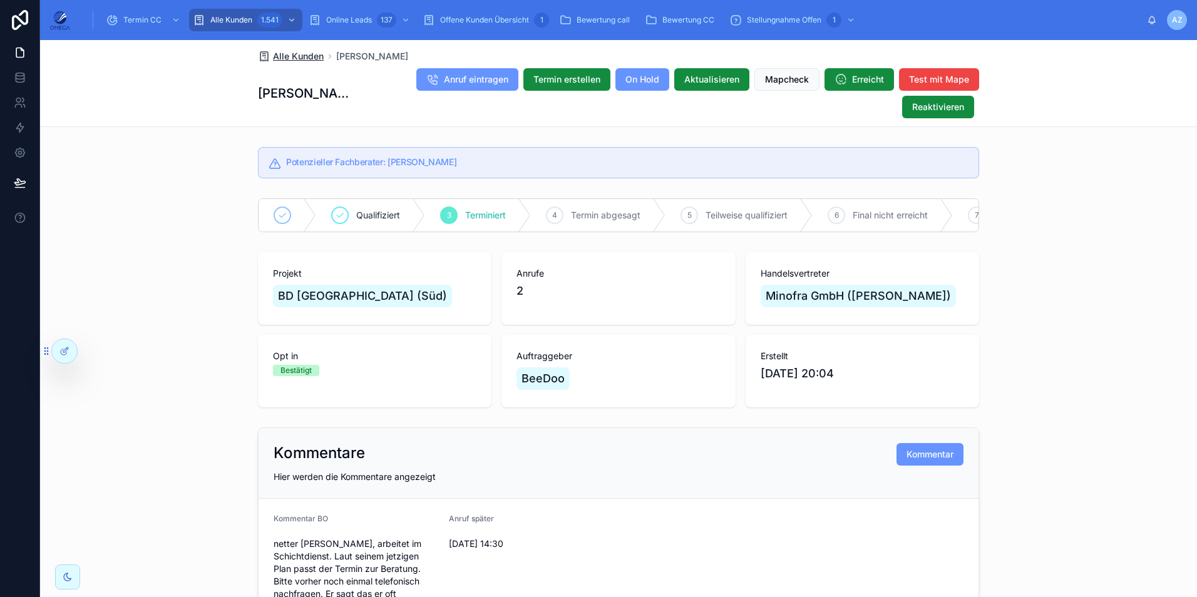
click at [311, 54] on span "Alle Kunden" at bounding box center [298, 56] width 51 height 13
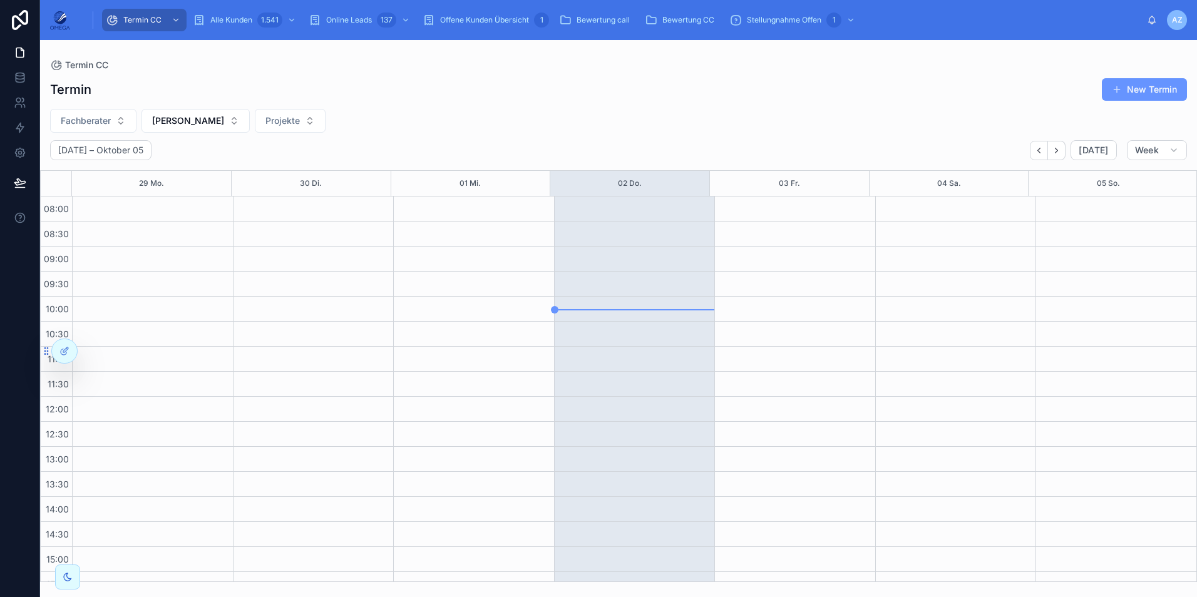
scroll to position [266, 0]
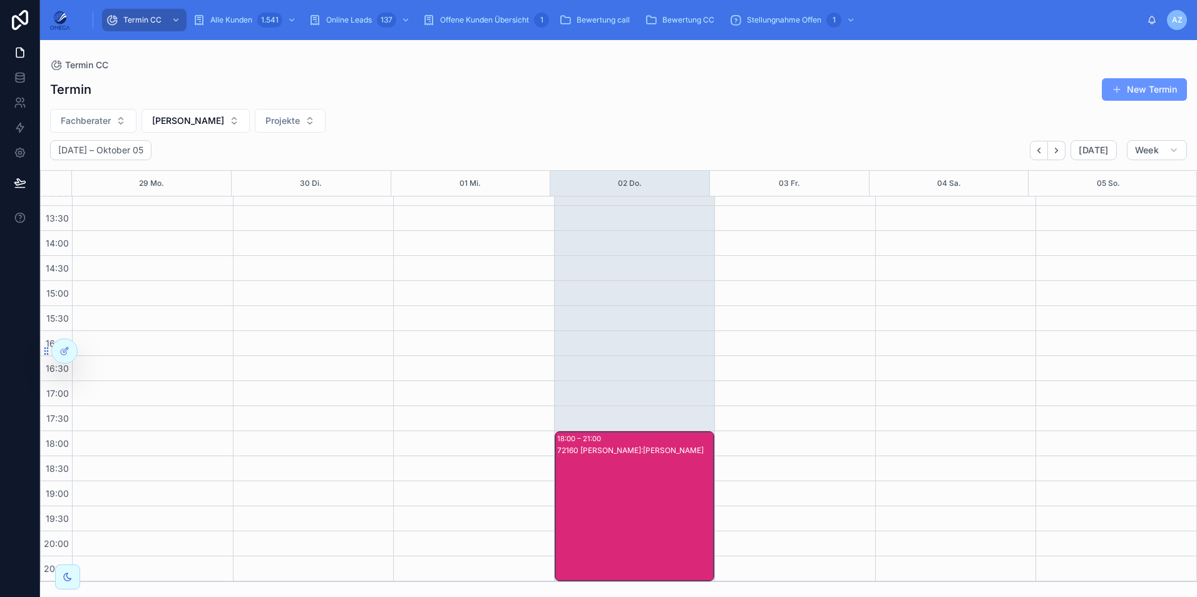
click at [639, 469] on div "72160 [PERSON_NAME]:[PERSON_NAME]" at bounding box center [635, 519] width 156 height 148
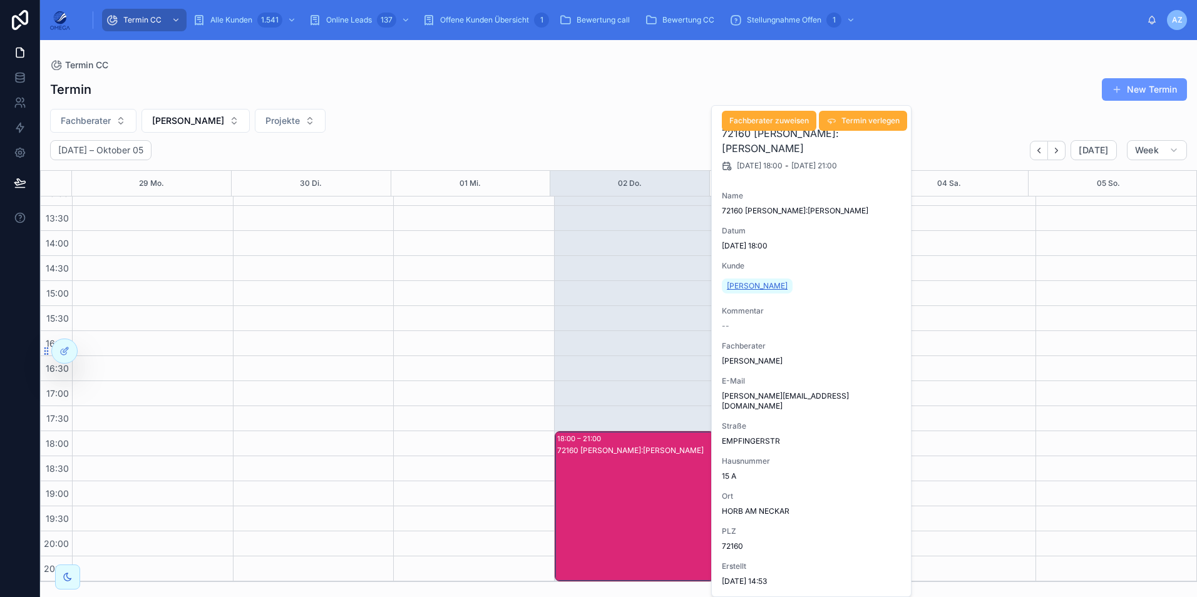
click at [759, 285] on span "MIRSAD HOTI" at bounding box center [757, 286] width 61 height 10
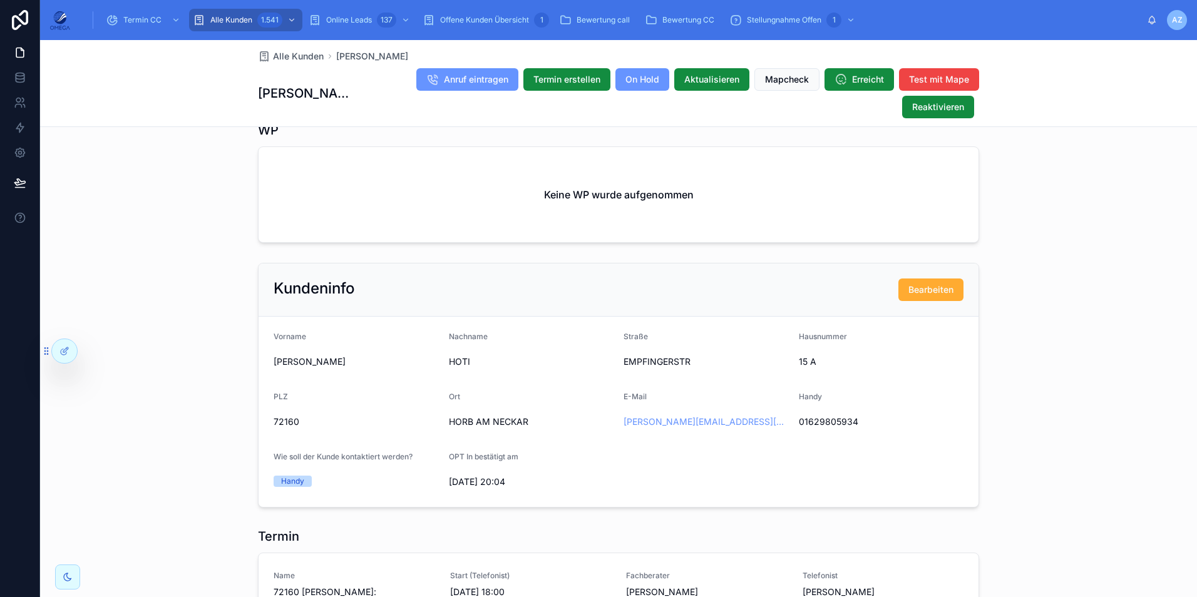
scroll to position [876, 0]
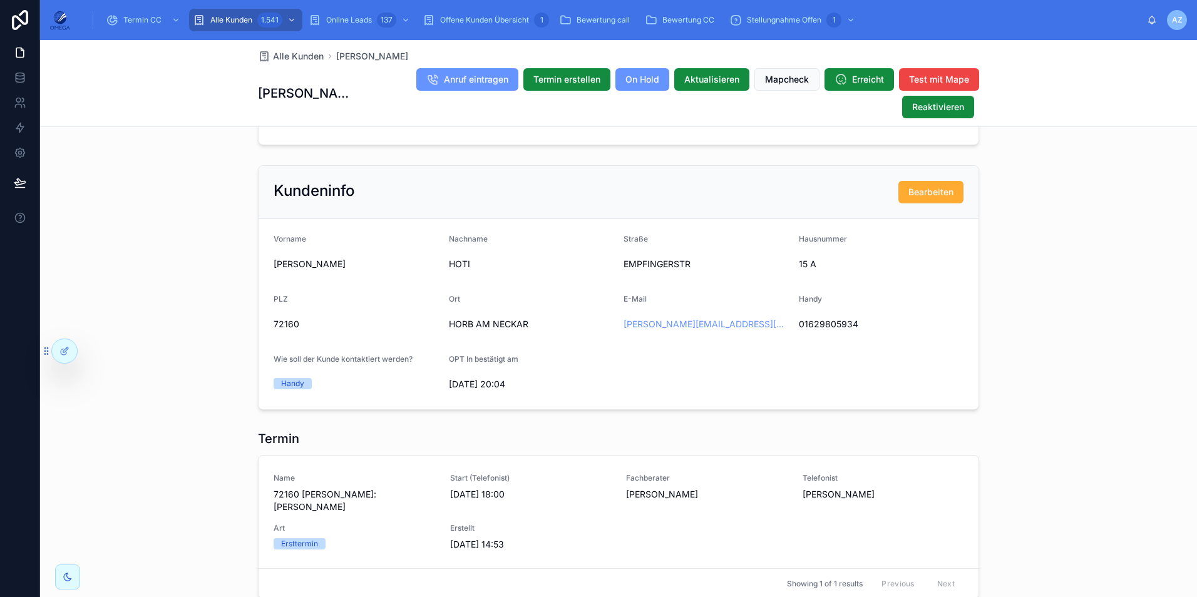
click at [832, 321] on span "01629805934" at bounding box center [881, 324] width 165 height 13
copy span "01629805934"
click at [1020, 332] on div "Kundeninfo Bearbeiten Vorname MIRSAD Nachname HOTI Straße EMPFINGERSTR Hausnumm…" at bounding box center [618, 287] width 1157 height 255
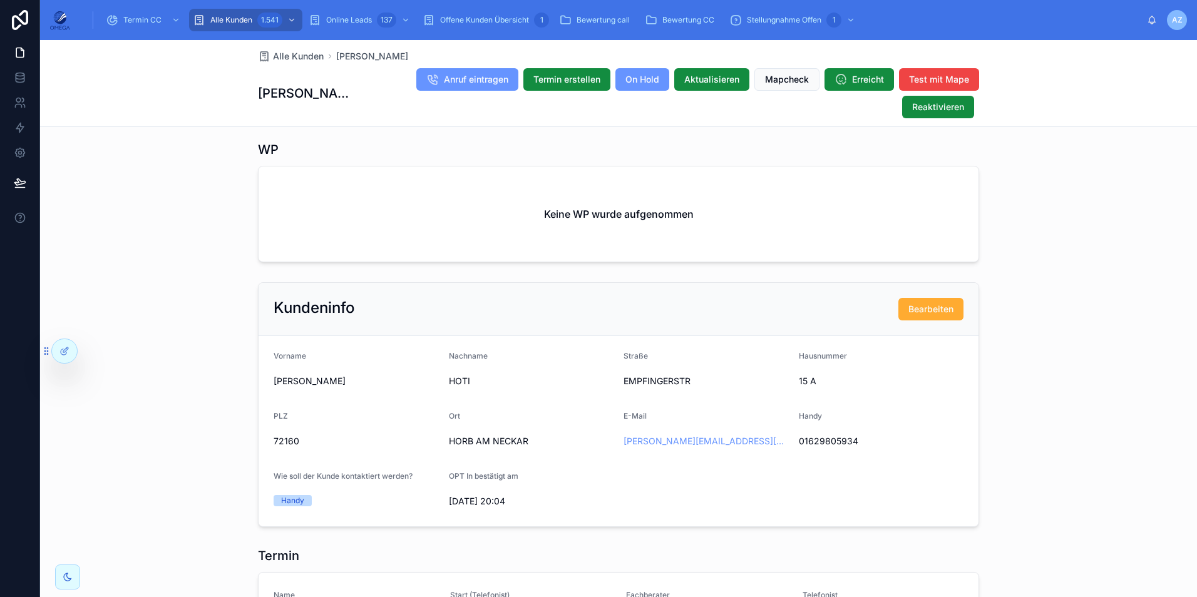
scroll to position [814, 0]
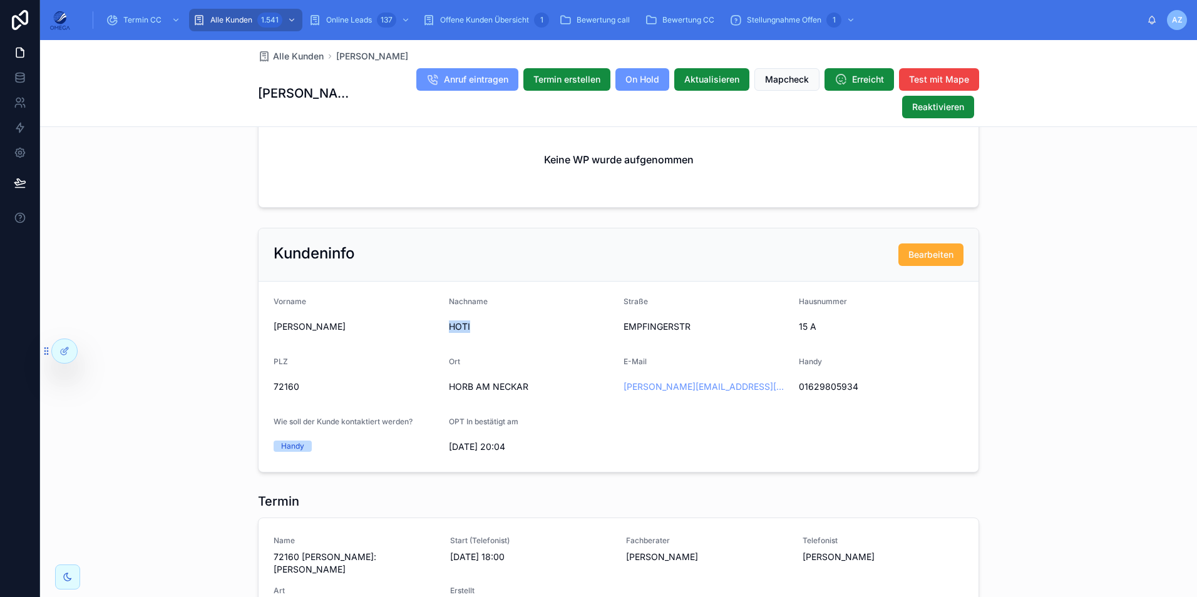
drag, startPoint x: 468, startPoint y: 322, endPoint x: 439, endPoint y: 319, distance: 29.7
click at [439, 319] on form "Vorname MIRSAD Nachname HOTI Straße EMPFINGERSTR Hausnummer 15 A PLZ 72160 Ort …" at bounding box center [619, 377] width 720 height 190
copy span "HOTI"
click at [294, 317] on div "MIRSAD" at bounding box center [356, 327] width 165 height 20
click at [294, 321] on span "MIRSAD" at bounding box center [356, 327] width 165 height 13
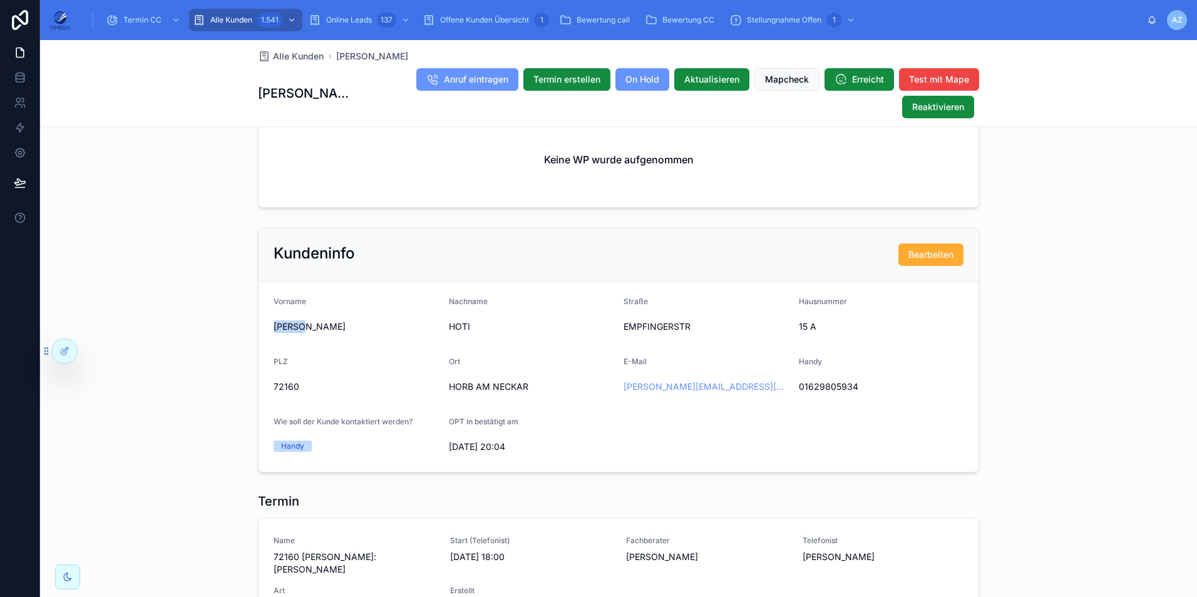
copy span "MIRSAD"
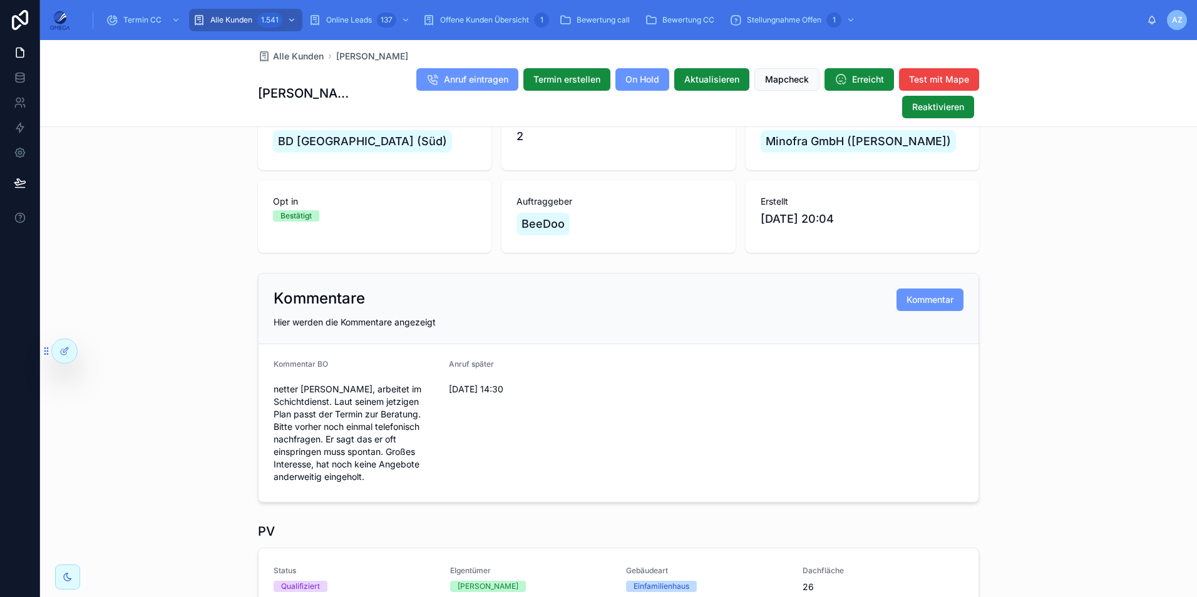
scroll to position [0, 0]
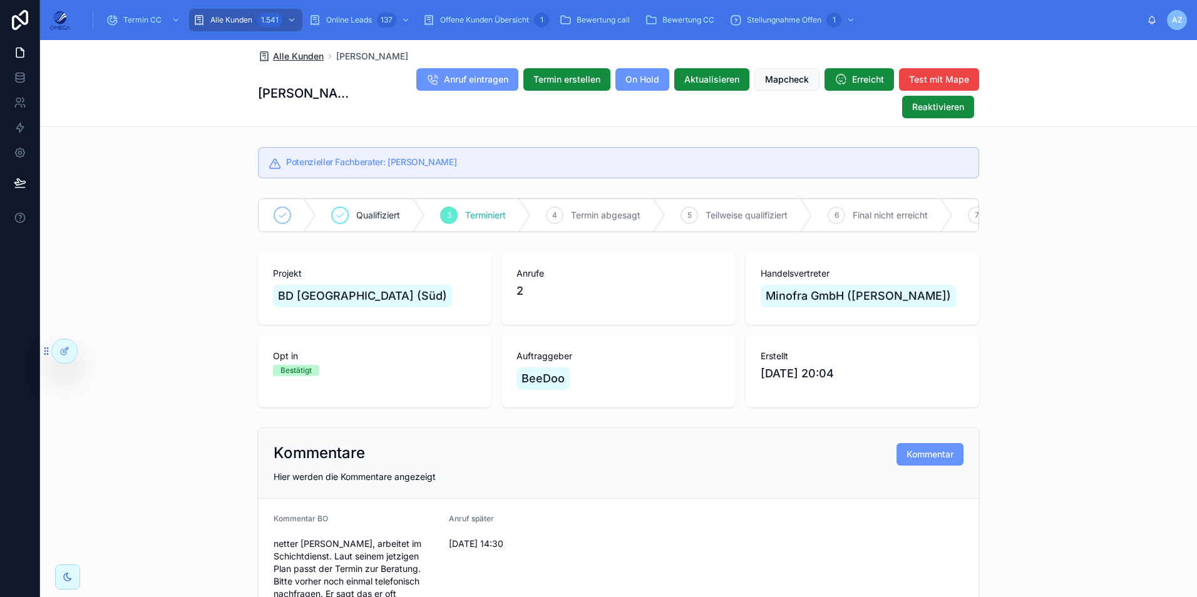
click at [288, 55] on span "Alle Kunden" at bounding box center [298, 56] width 51 height 13
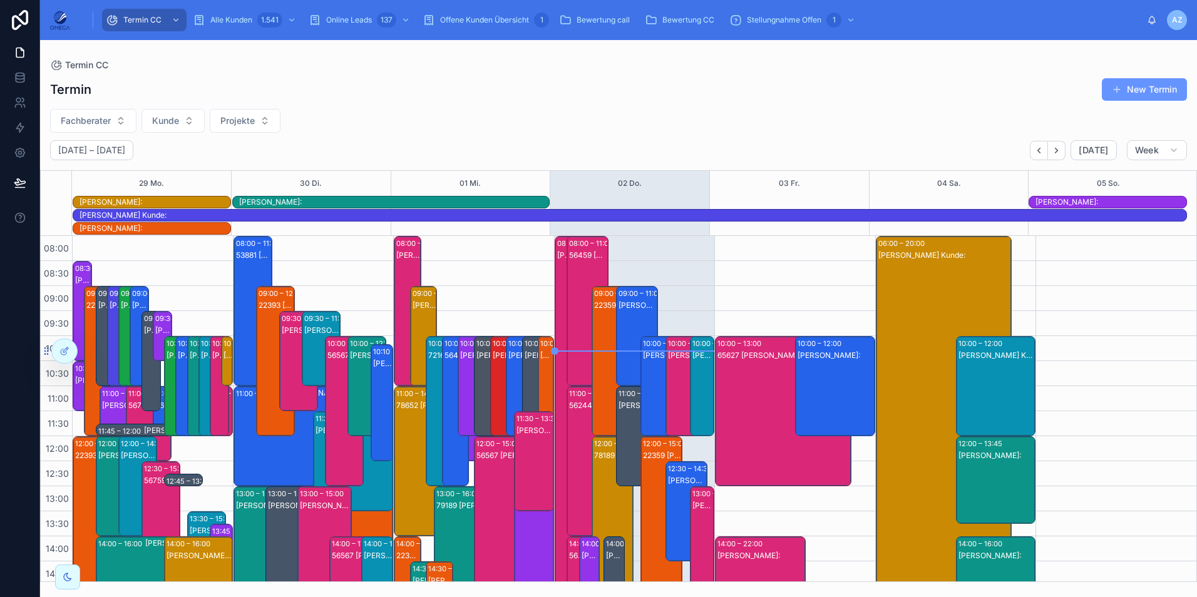
scroll to position [307, 0]
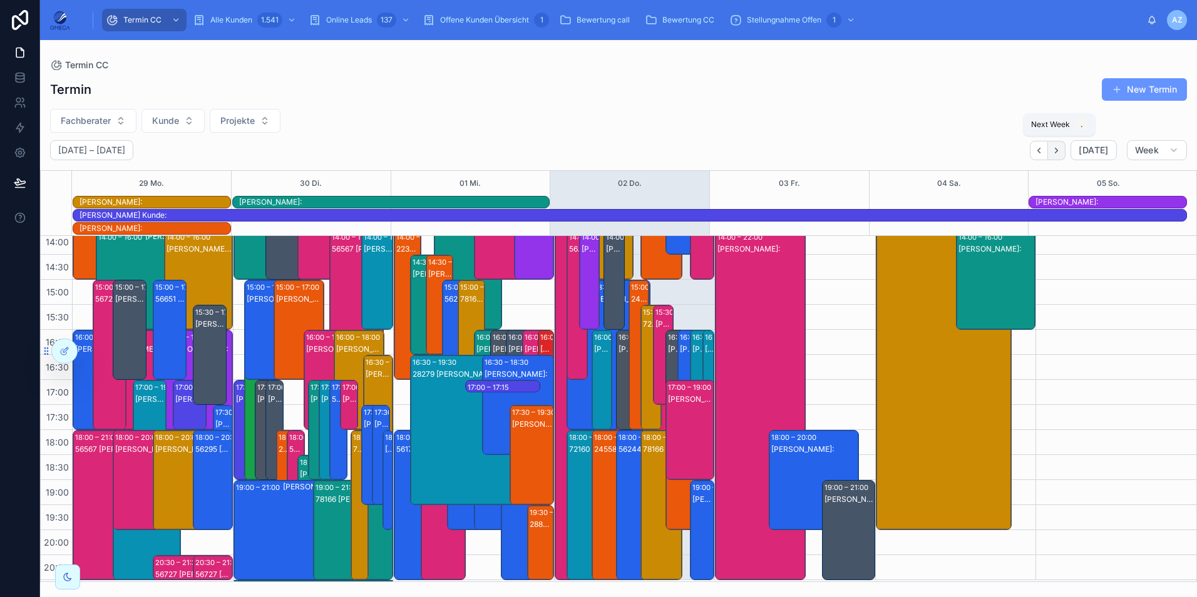
click at [1056, 153] on icon "Next" at bounding box center [1056, 150] width 9 height 9
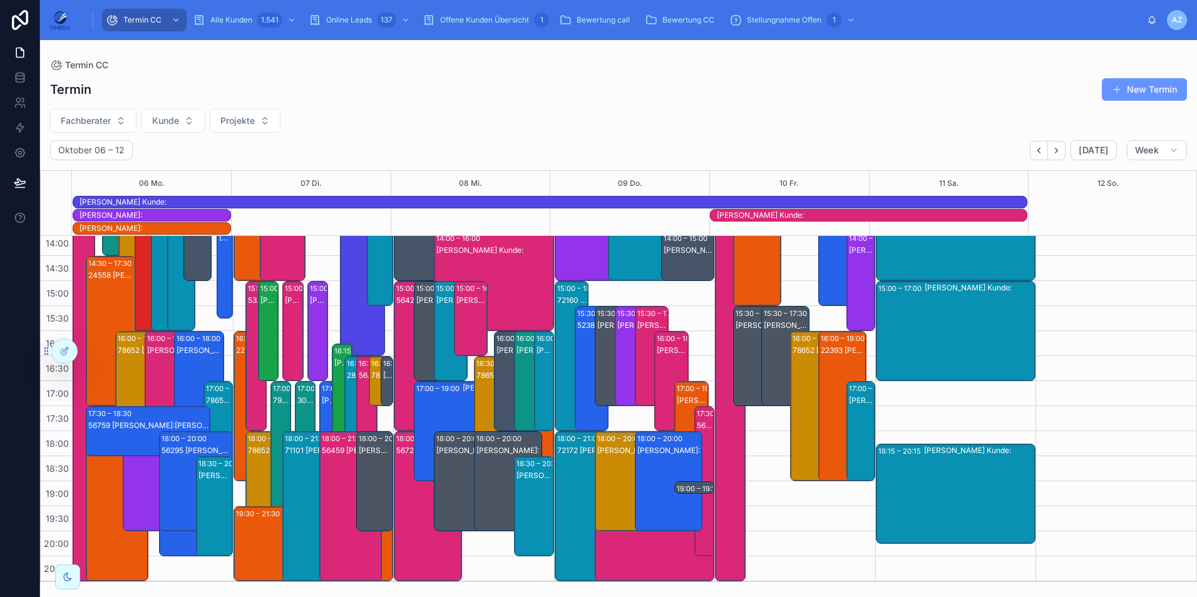
scroll to position [305, 0]
click at [545, 82] on div "Termin New Termin" at bounding box center [618, 90] width 1137 height 24
click at [1036, 143] on button "Back" at bounding box center [1039, 150] width 18 height 19
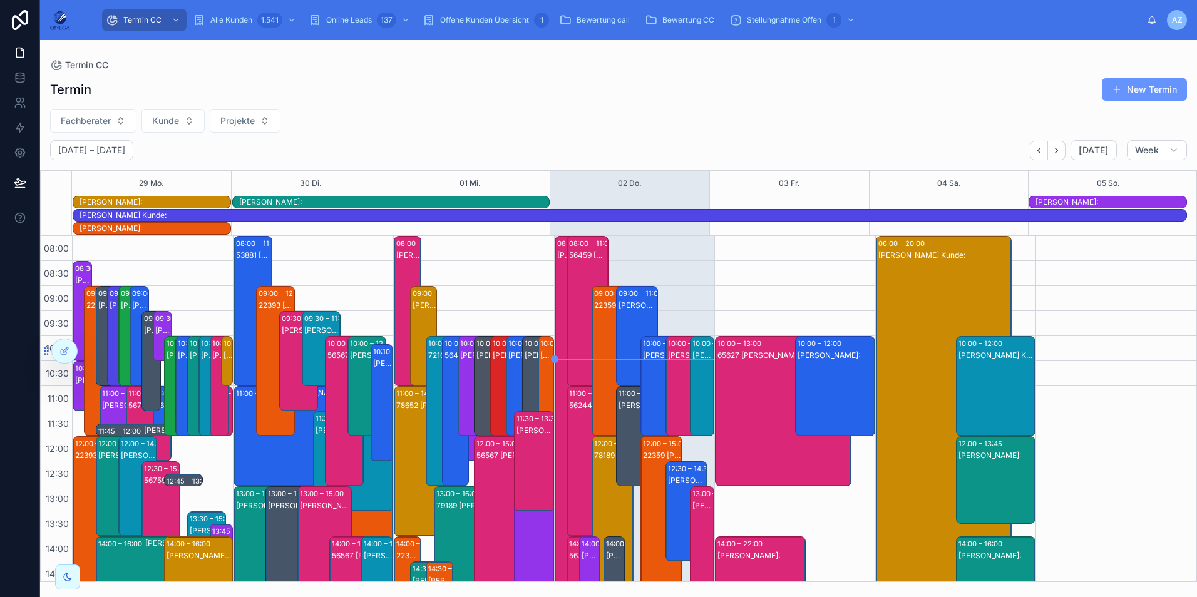
click at [738, 384] on div "65627 [PERSON_NAME]:[PERSON_NAME]" at bounding box center [783, 424] width 132 height 148
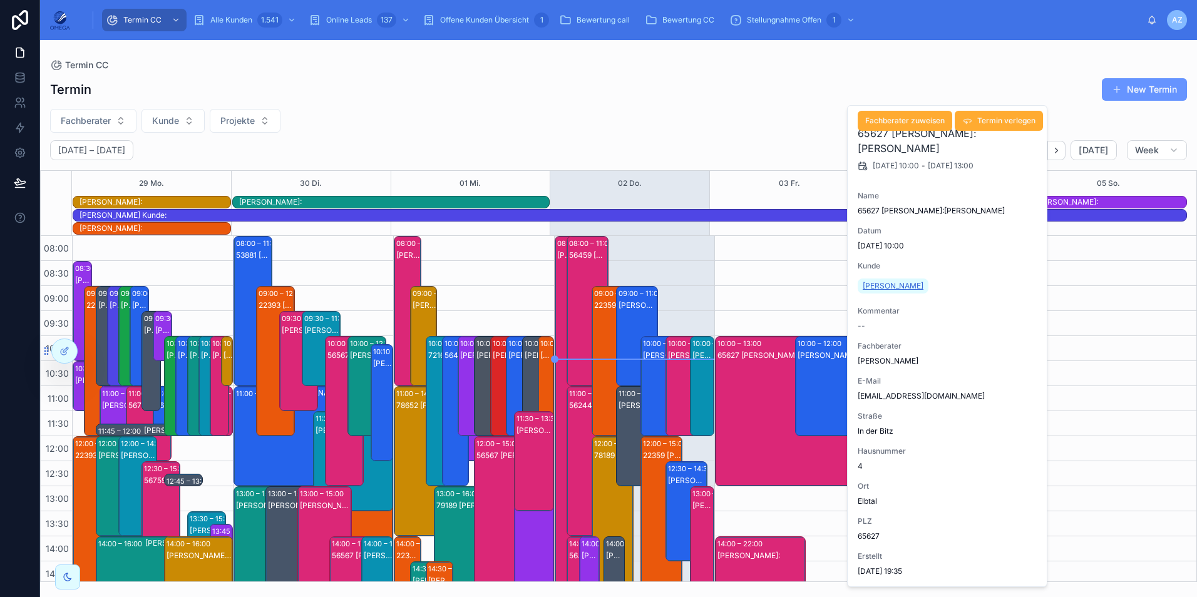
click at [901, 283] on span "Maximilian Kabler" at bounding box center [893, 286] width 61 height 10
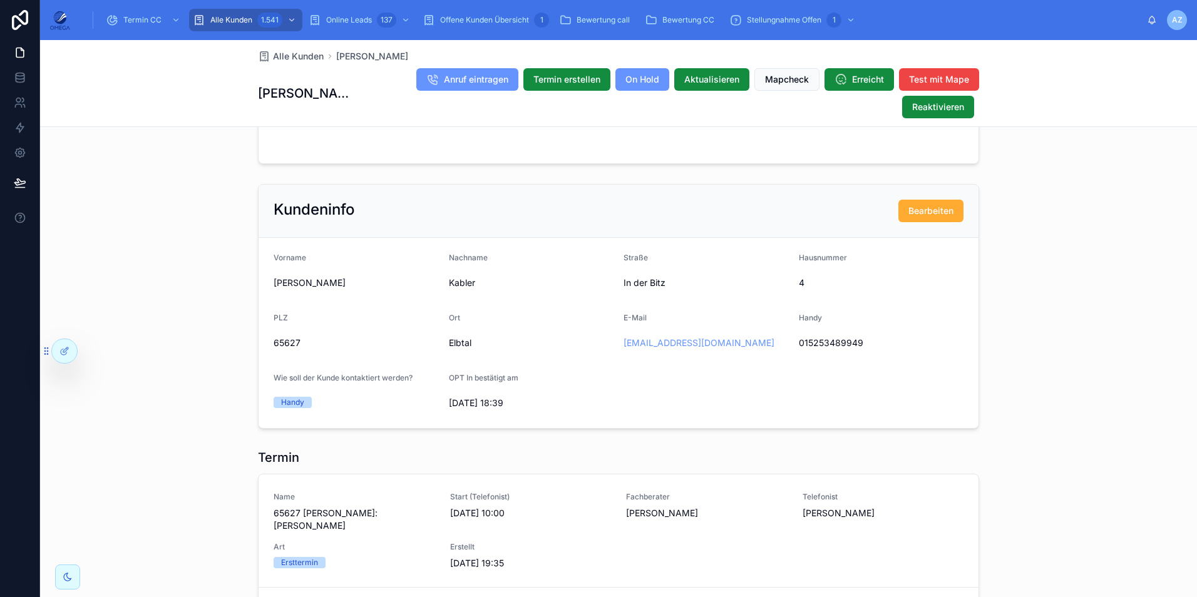
scroll to position [814, 0]
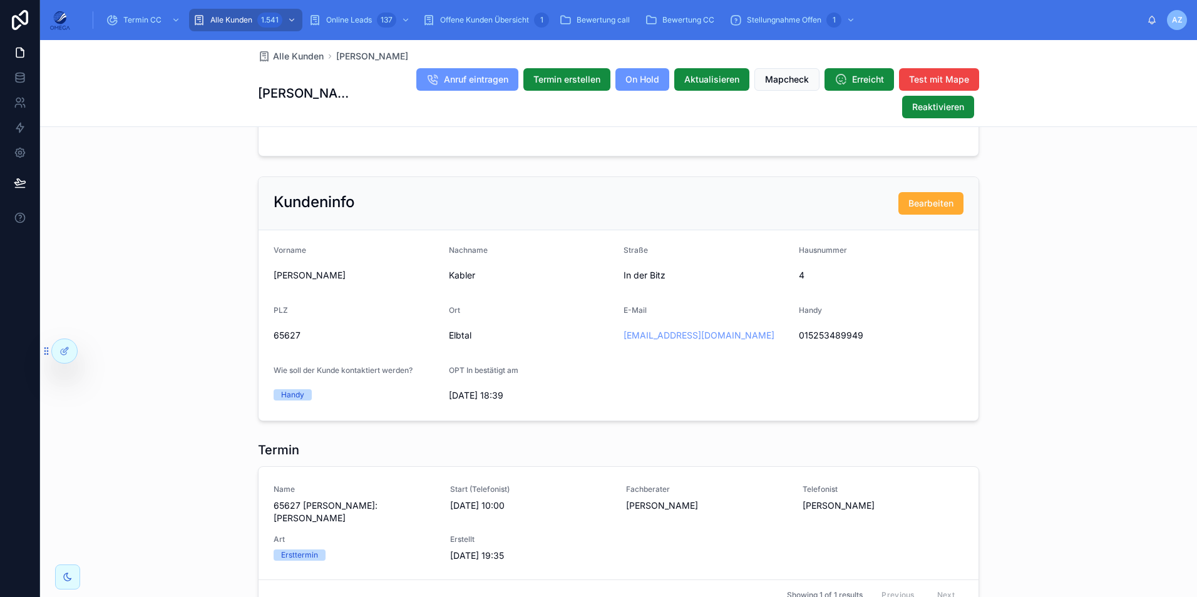
click at [300, 279] on span "Maximilian" at bounding box center [356, 275] width 165 height 13
copy span "Maximilian"
click at [460, 282] on span "Kabler" at bounding box center [531, 275] width 165 height 13
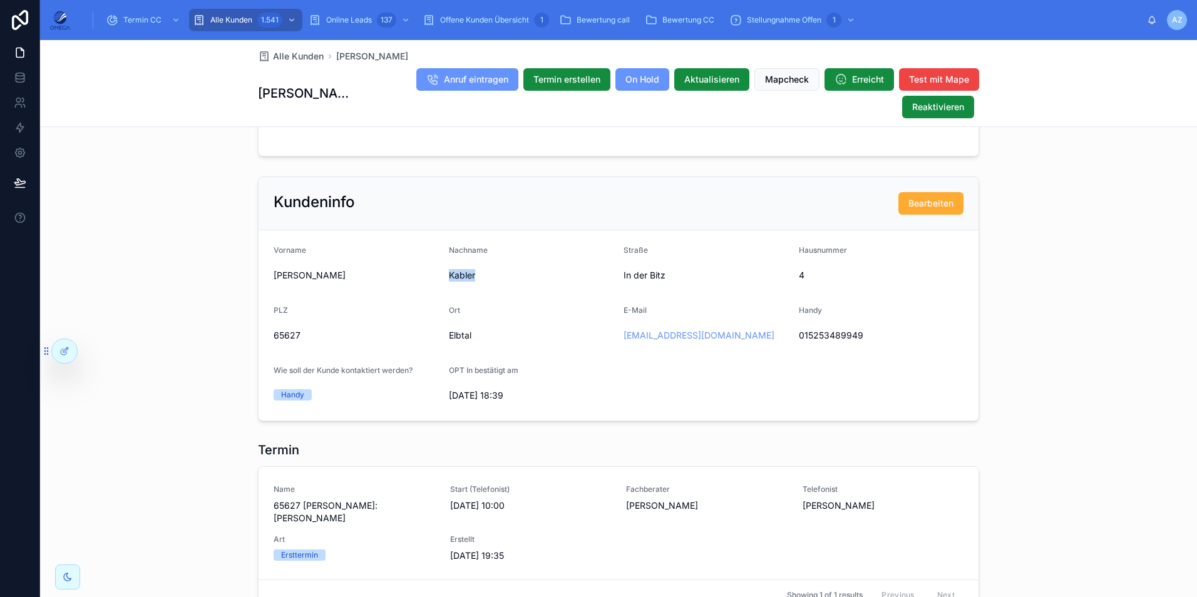
copy span "Kabler"
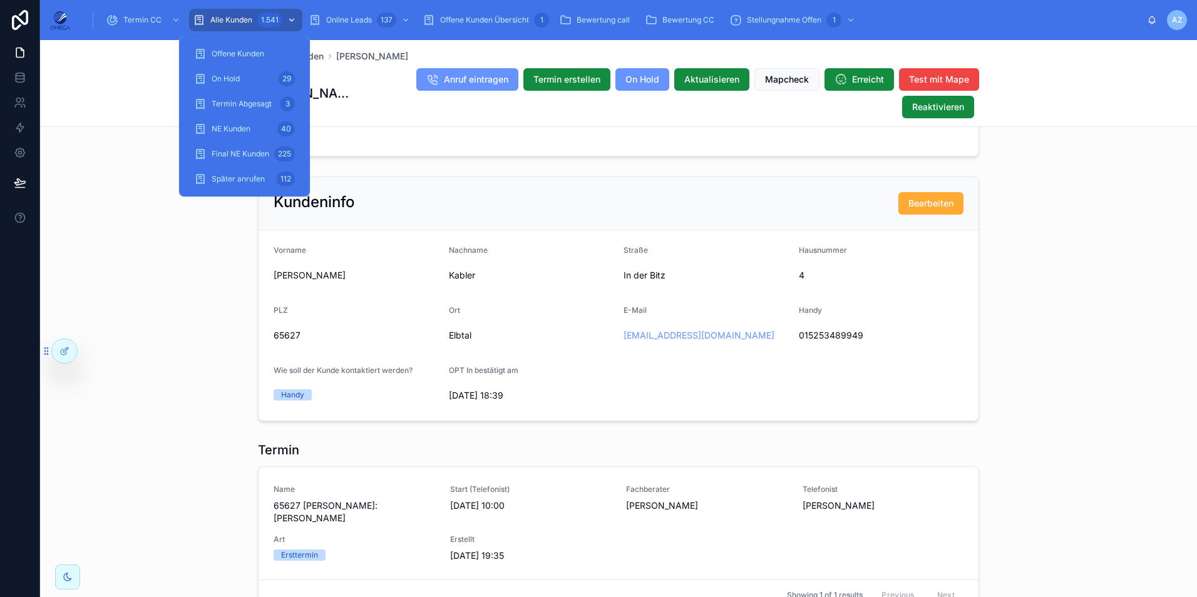
click at [208, 24] on div "Alle Kunden 1.541" at bounding box center [246, 20] width 106 height 20
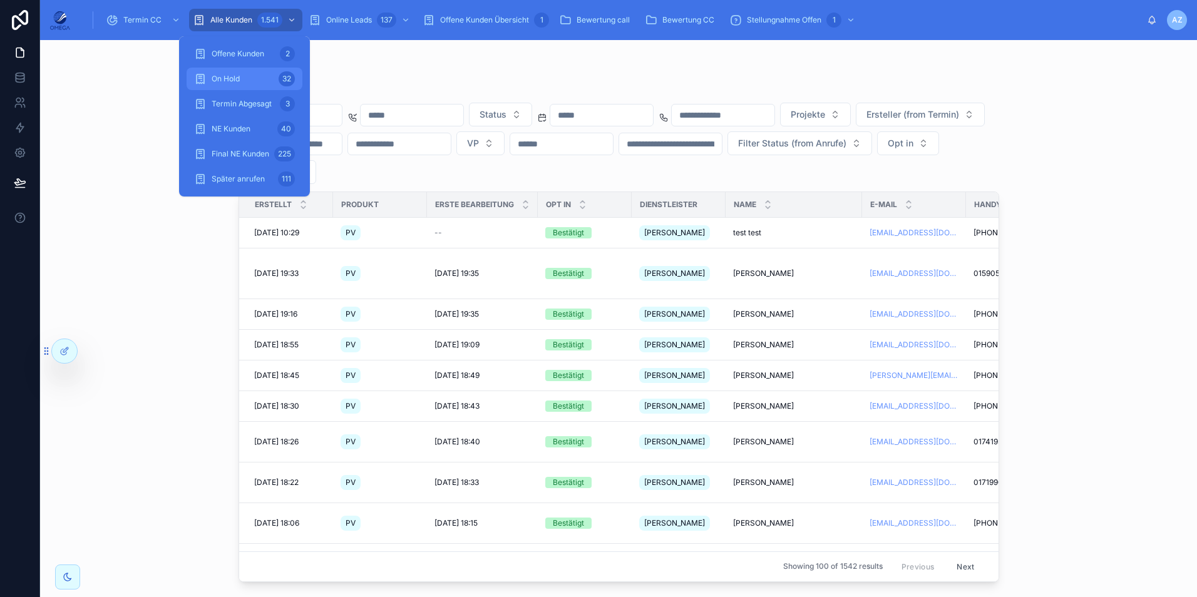
click at [275, 80] on div "On Hold 32" at bounding box center [244, 79] width 101 height 20
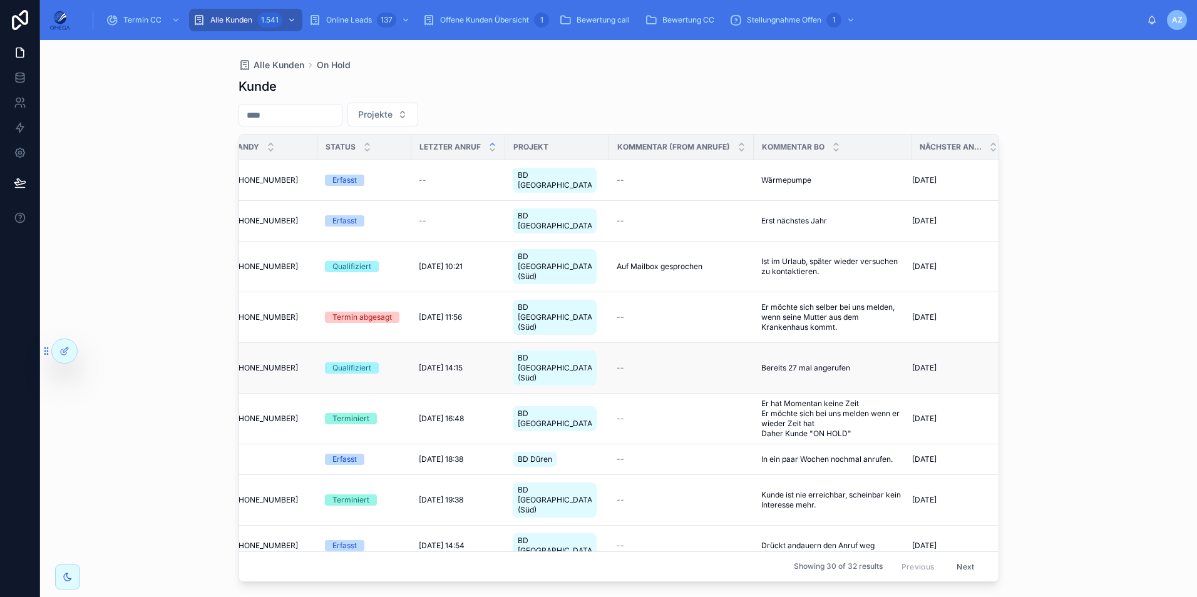
scroll to position [0, 512]
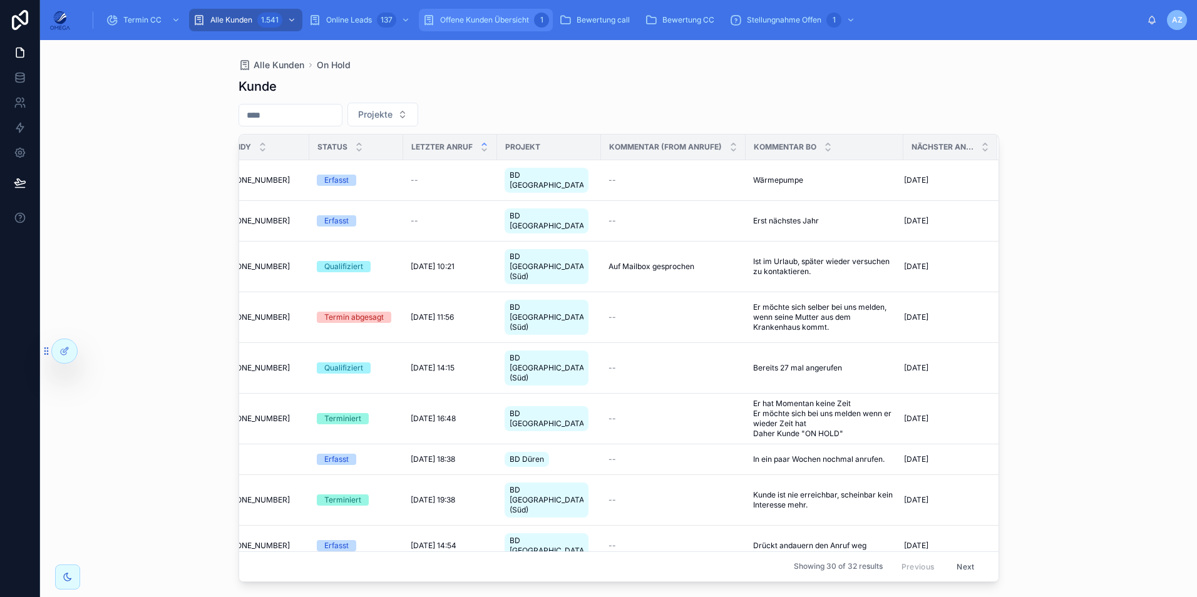
click at [495, 19] on span "Offene Kunden Übersicht" at bounding box center [484, 20] width 89 height 10
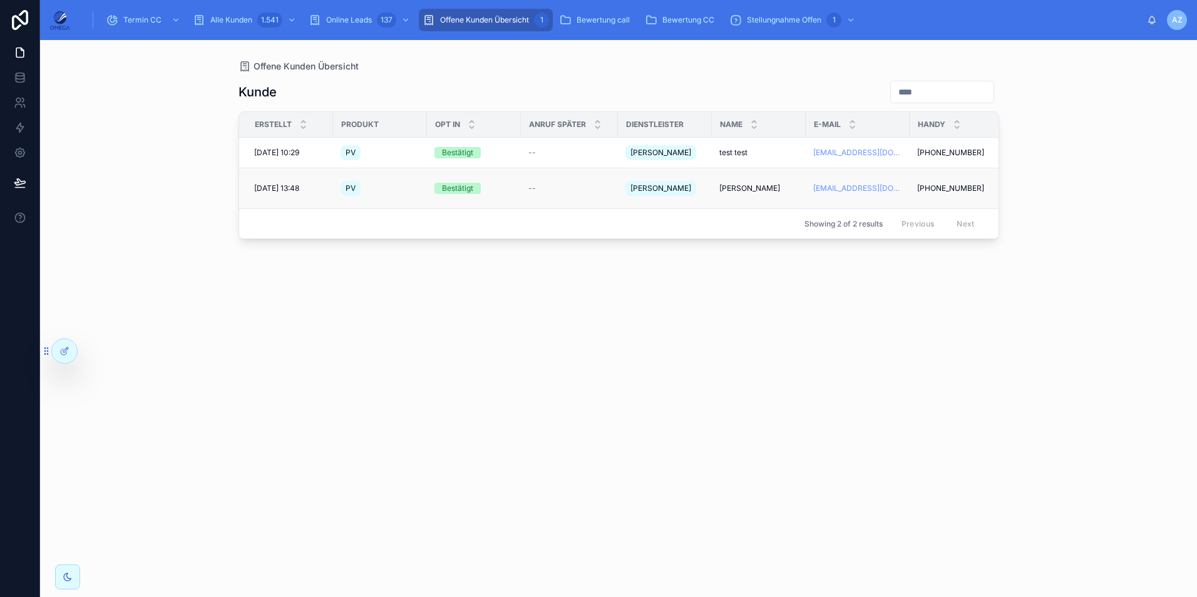
click at [743, 188] on span "David Meinhardt" at bounding box center [749, 188] width 61 height 10
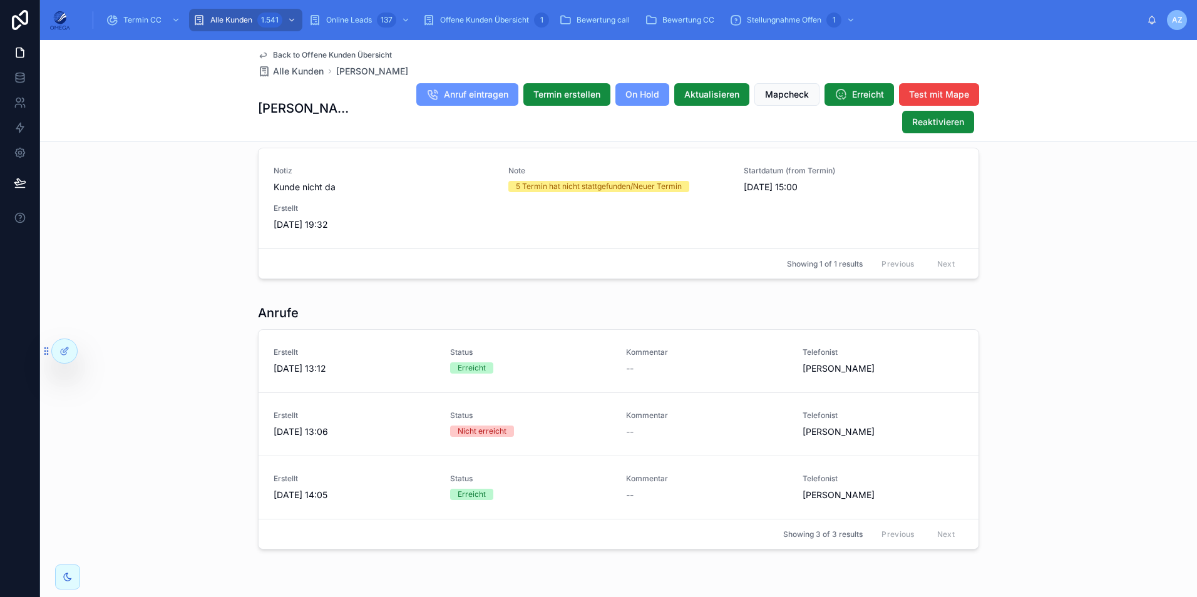
scroll to position [1377, 0]
click at [182, 98] on div "Back to Offene Kunden Übersicht Alle Kunden David Meinhardt David Meinhardt Anr…" at bounding box center [618, 91] width 1157 height 102
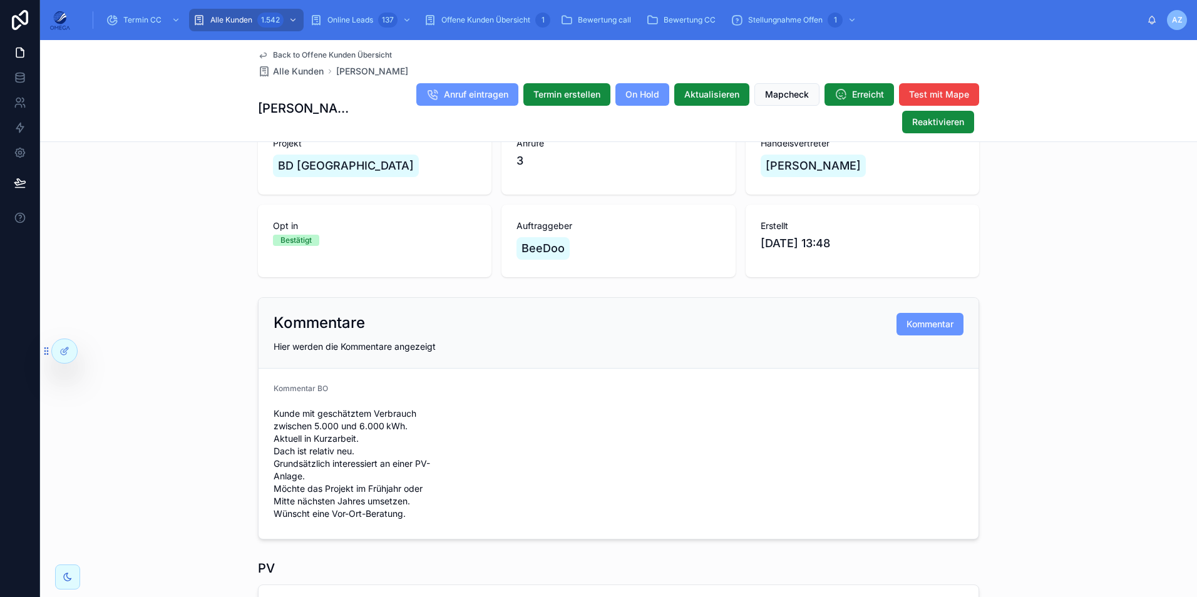
scroll to position [0, 0]
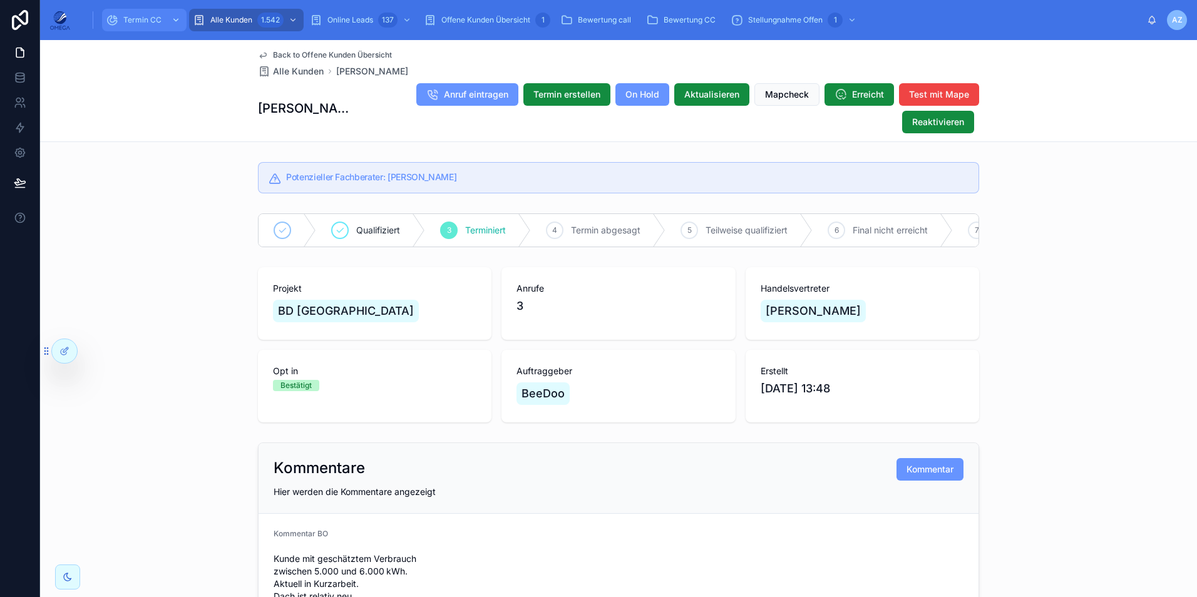
drag, startPoint x: 146, startPoint y: 19, endPoint x: 150, endPoint y: 24, distance: 7.1
click at [146, 19] on span "Termin CC" at bounding box center [142, 20] width 38 height 10
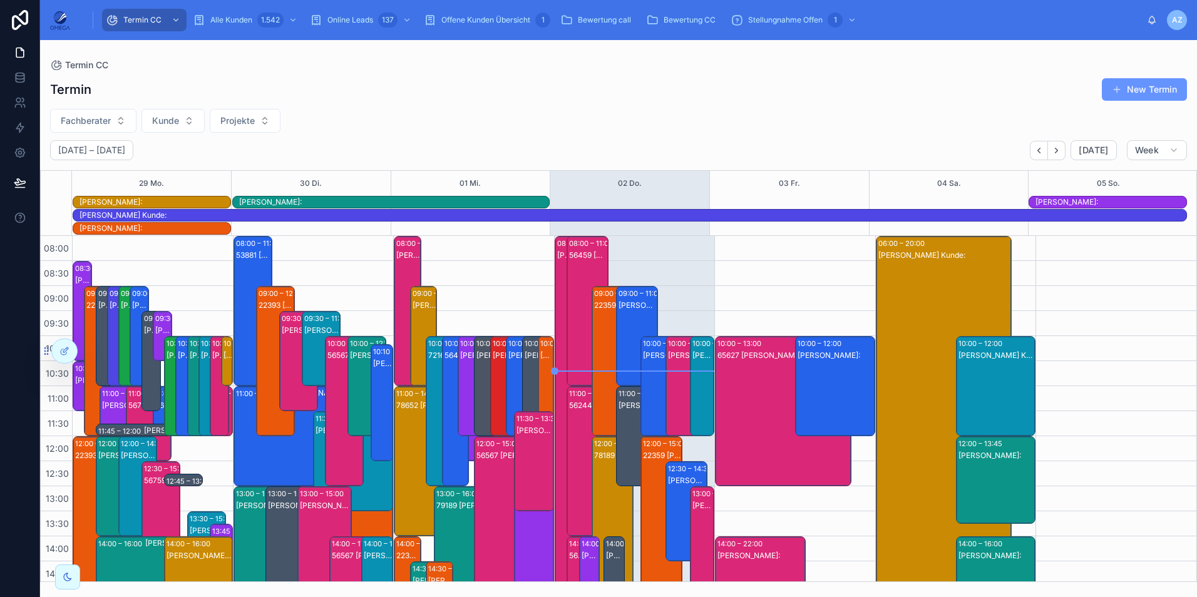
scroll to position [307, 0]
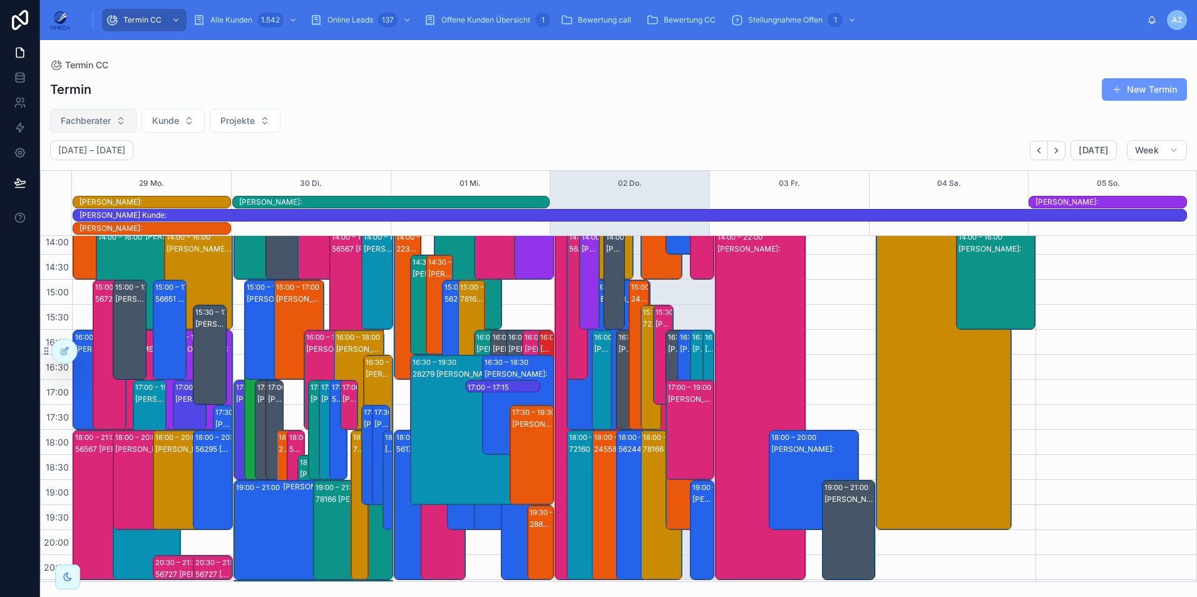
click at [98, 111] on button "Fachberater" at bounding box center [93, 121] width 86 height 24
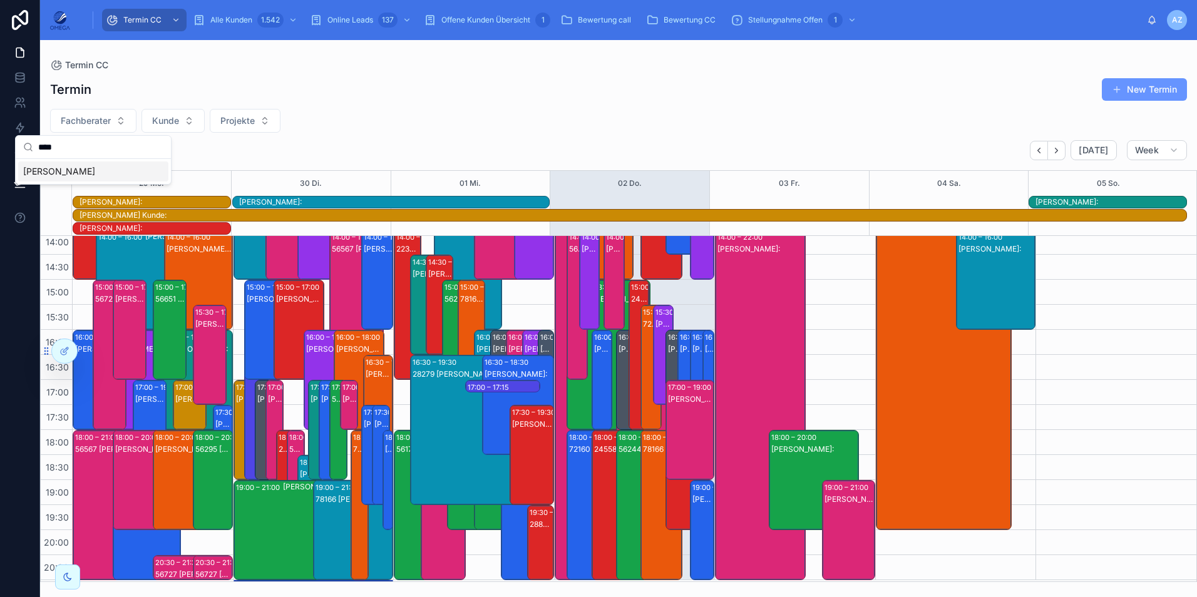
type input "****"
click at [91, 172] on div "[PERSON_NAME]" at bounding box center [93, 172] width 150 height 20
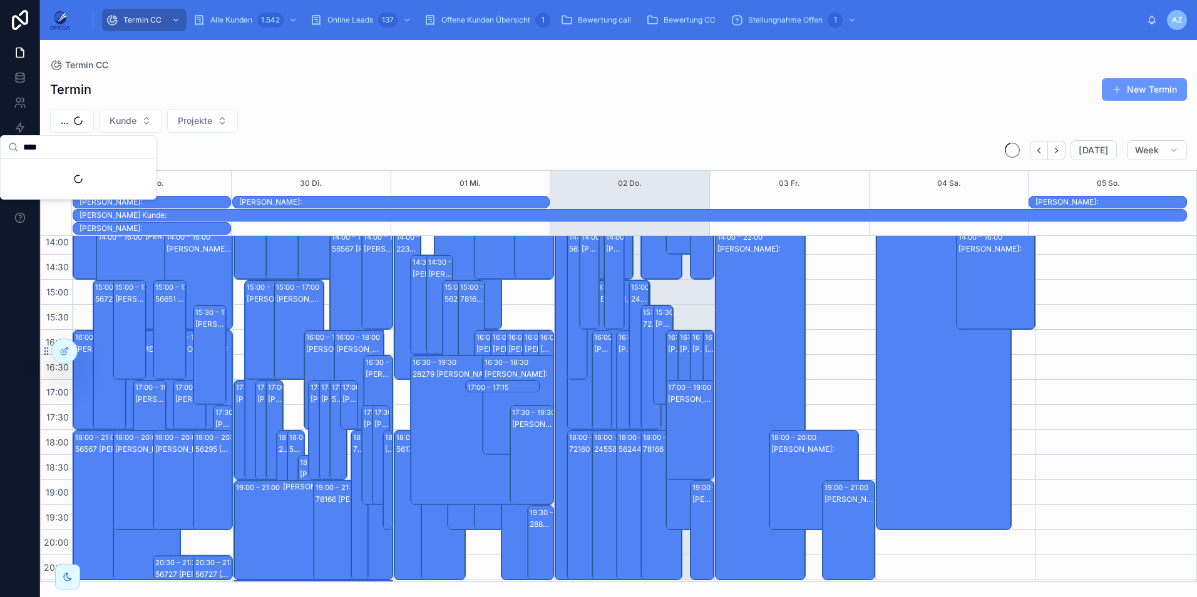
scroll to position [266, 0]
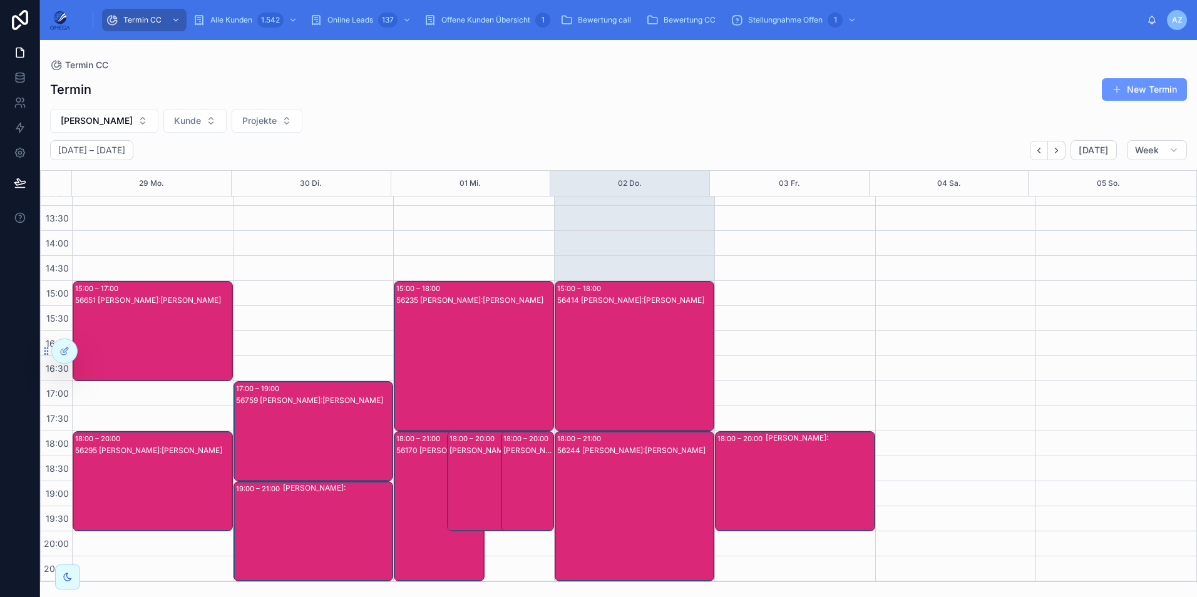
click at [496, 361] on div "56235 [PERSON_NAME]:[PERSON_NAME]" at bounding box center [474, 369] width 156 height 148
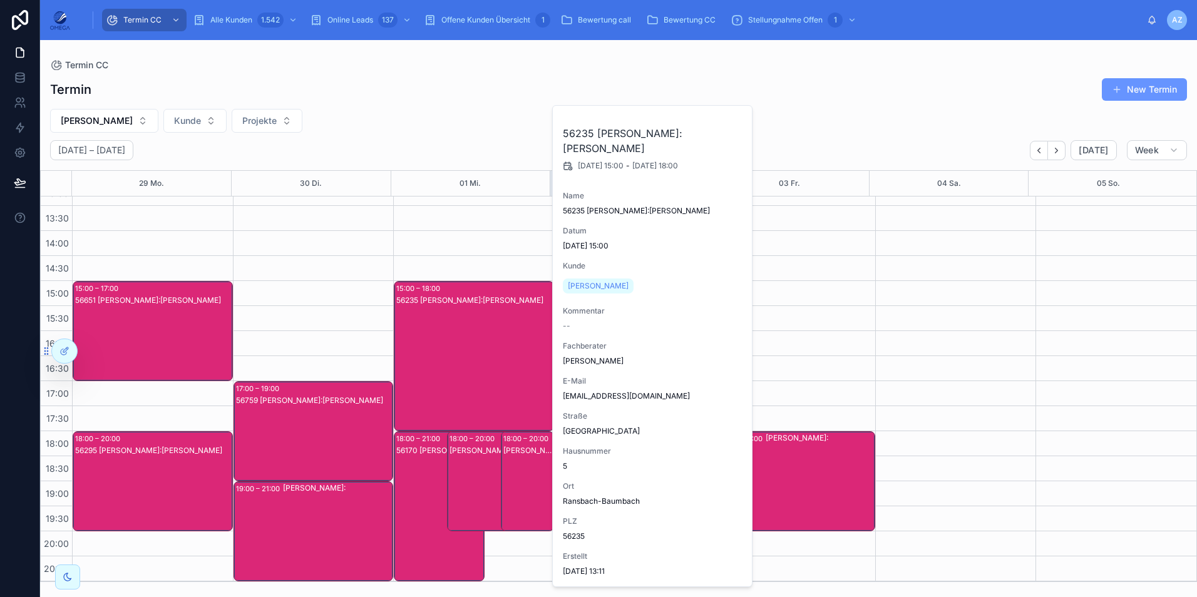
click at [810, 105] on div "Termin New Termin Maxim Horten Kunde Projekte September 29 – Oktober 05 Today W…" at bounding box center [618, 326] width 1157 height 512
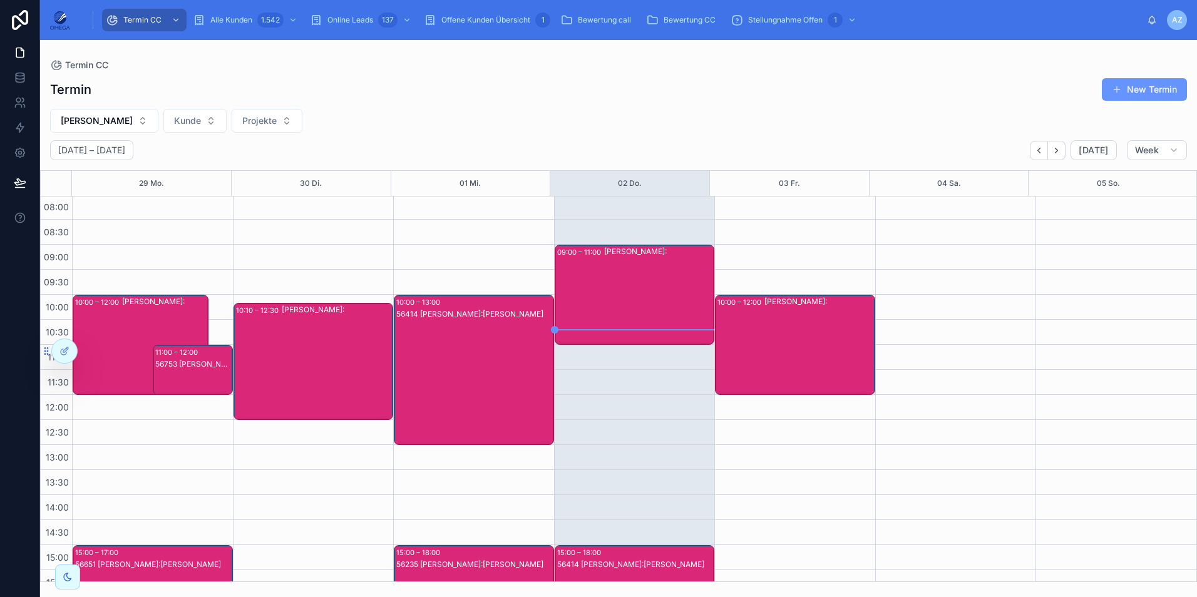
scroll to position [0, 0]
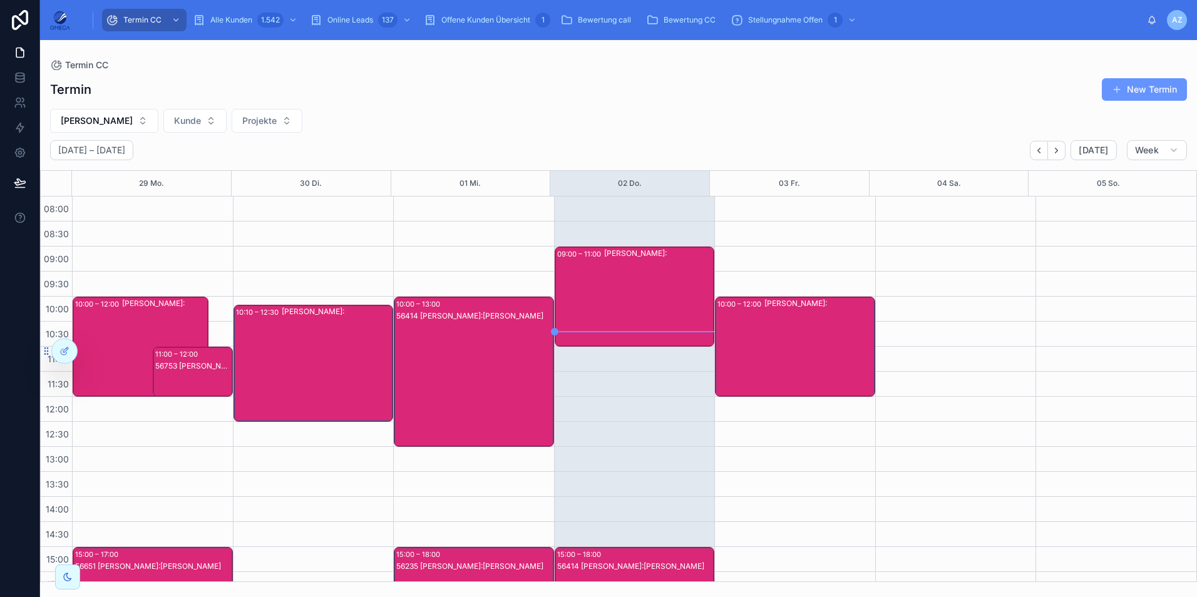
click at [633, 297] on div "[PERSON_NAME]:" at bounding box center [659, 297] width 110 height 98
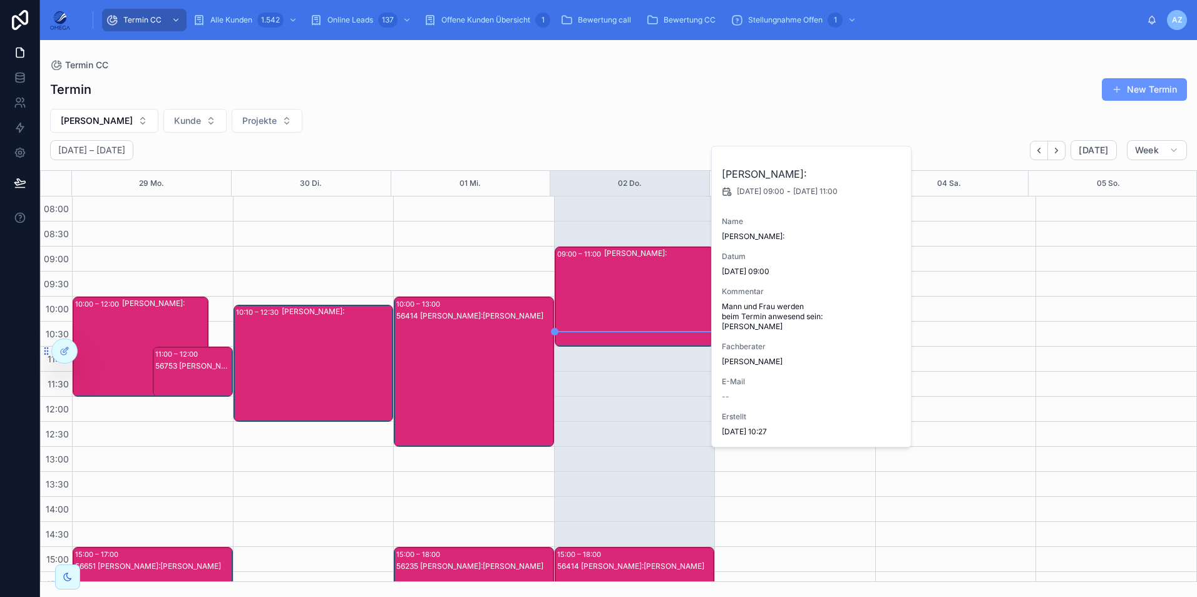
click at [633, 297] on div "[PERSON_NAME]:" at bounding box center [659, 297] width 110 height 98
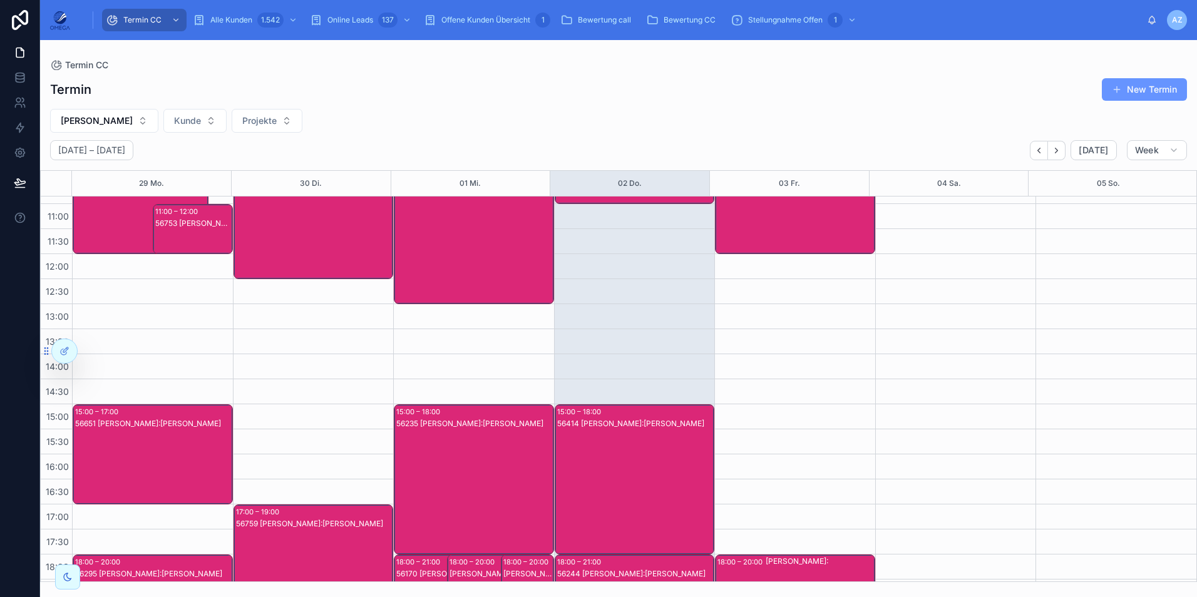
scroll to position [188, 0]
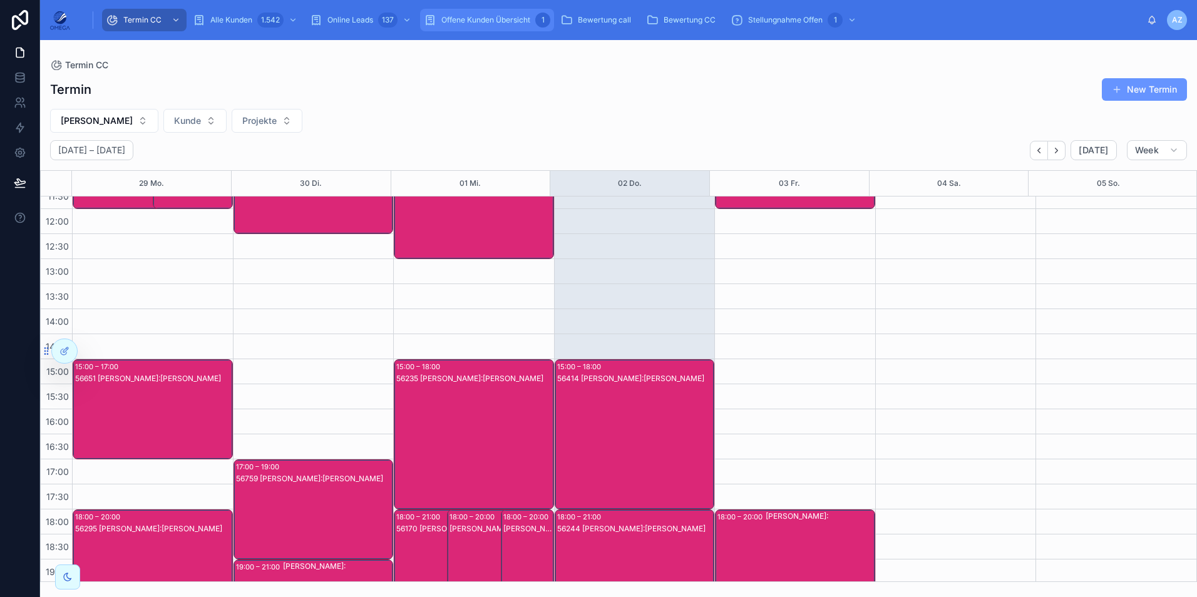
click at [464, 26] on div "Offene Kunden Übersicht 1" at bounding box center [487, 20] width 126 height 20
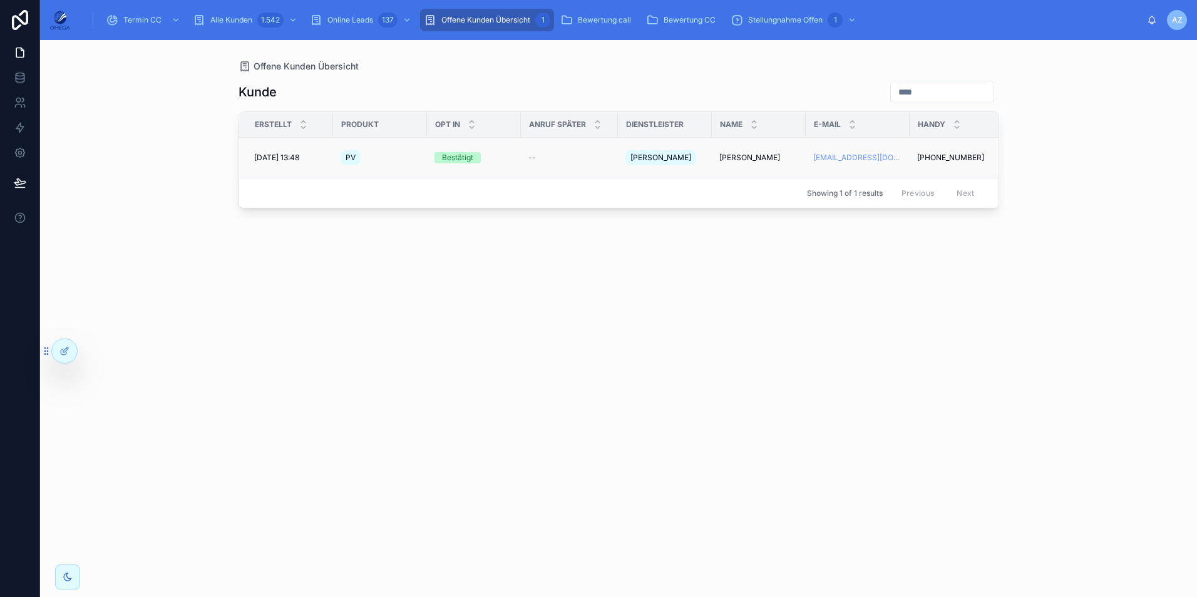
click at [737, 153] on span "David Meinhardt" at bounding box center [749, 158] width 61 height 10
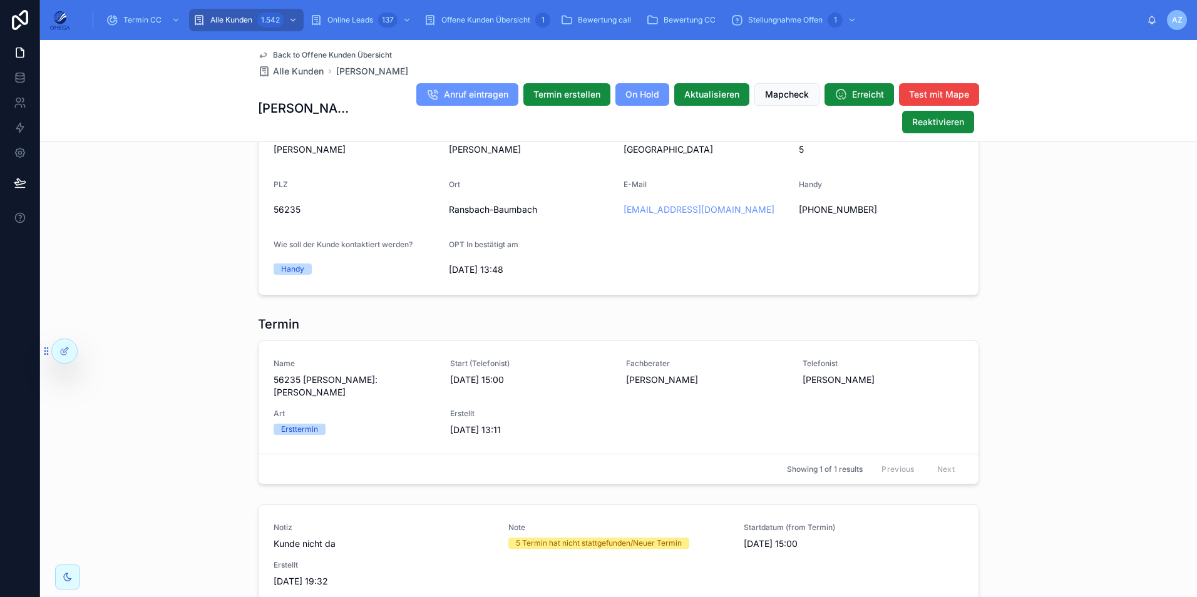
scroll to position [1002, 0]
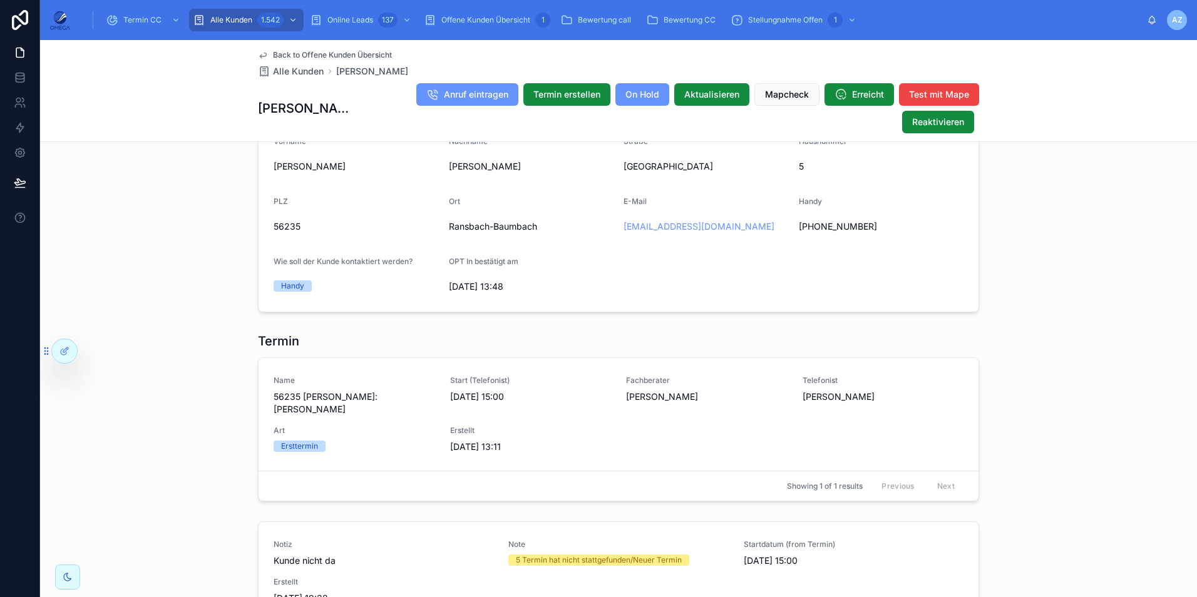
click at [343, 53] on span "Back to Offene Kunden Übersicht" at bounding box center [332, 55] width 119 height 10
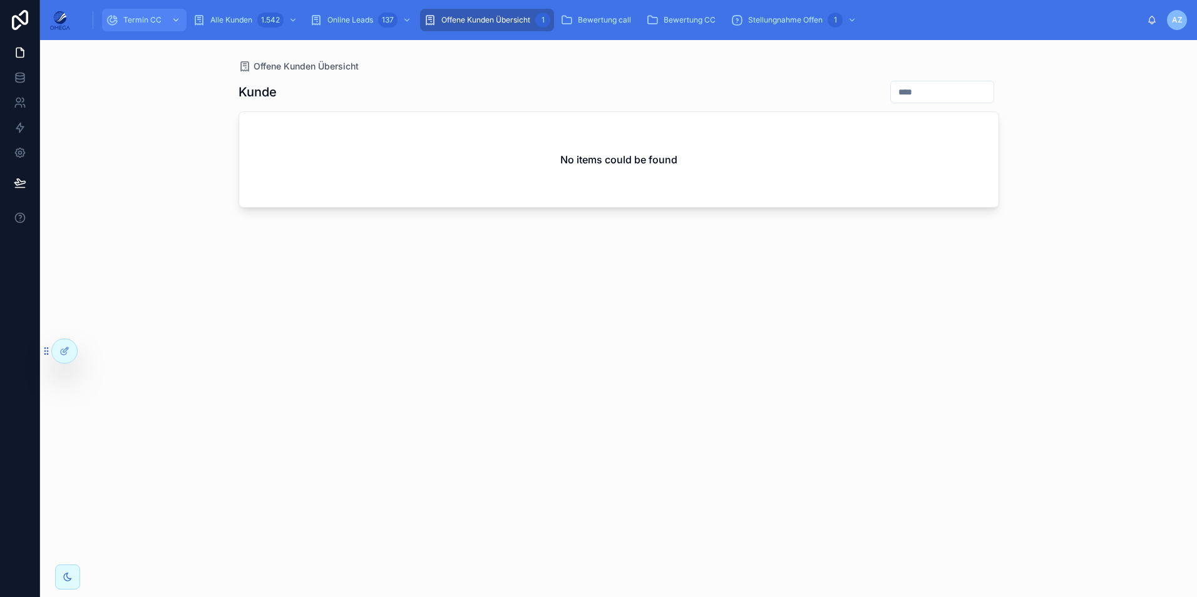
click at [141, 22] on span "Termin CC" at bounding box center [142, 20] width 38 height 10
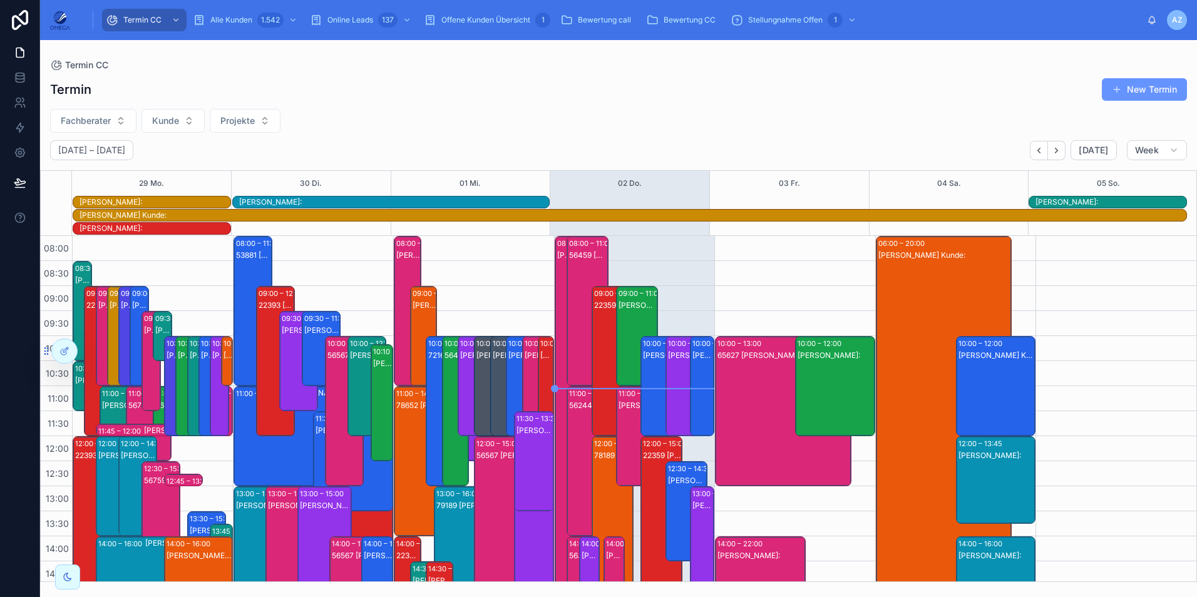
scroll to position [307, 0]
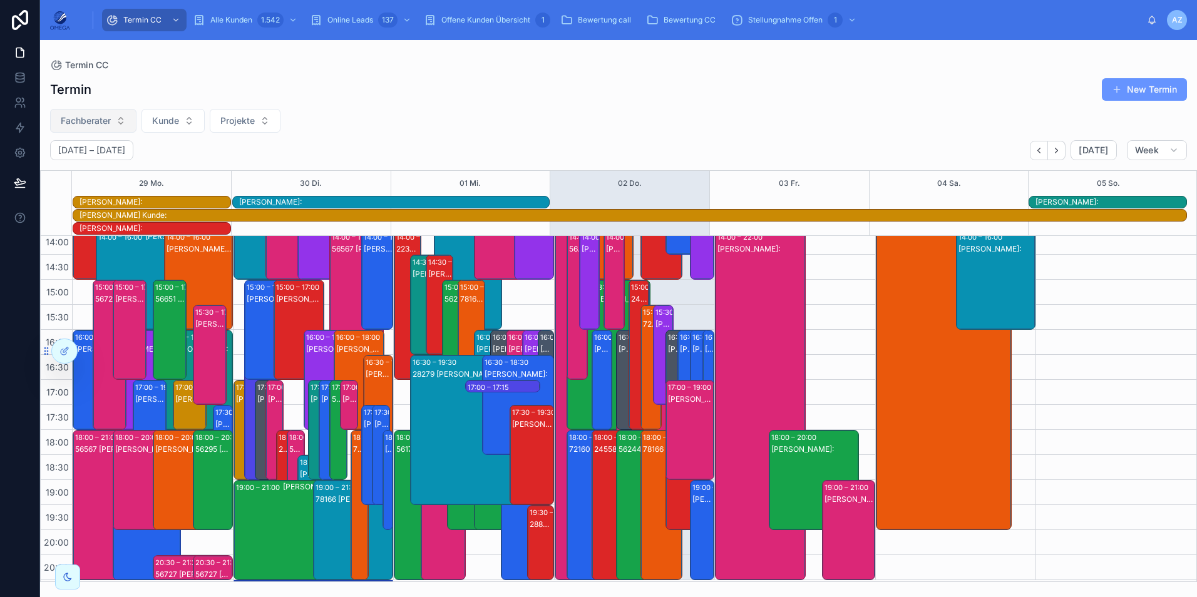
click at [112, 123] on button "Fachberater" at bounding box center [93, 121] width 86 height 24
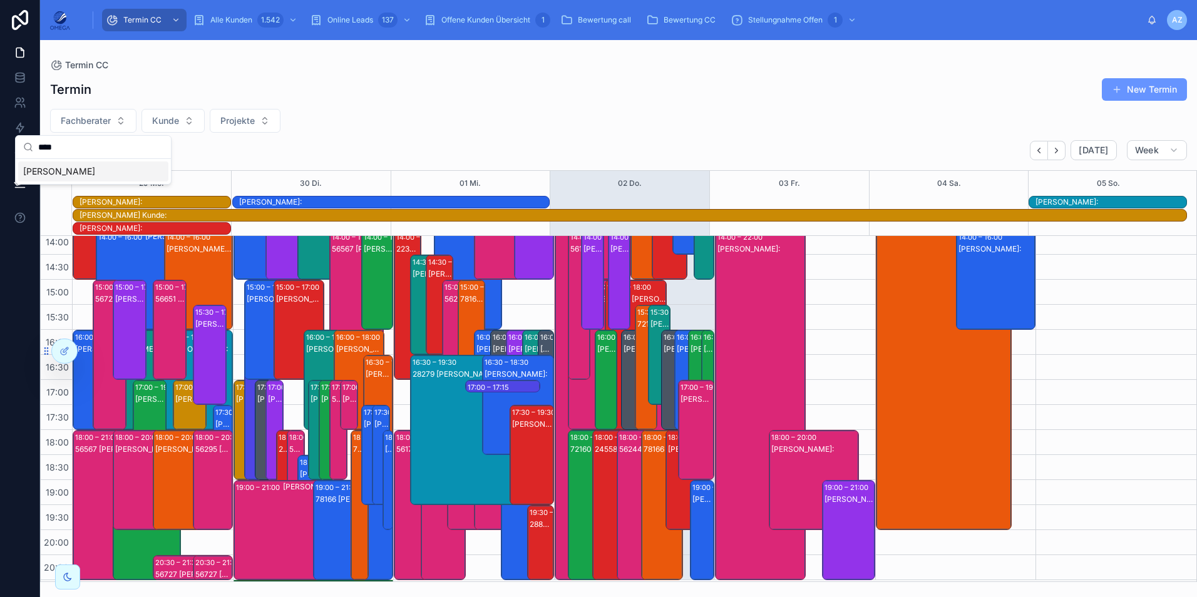
type input "****"
click at [80, 171] on span "[PERSON_NAME]" at bounding box center [59, 171] width 72 height 13
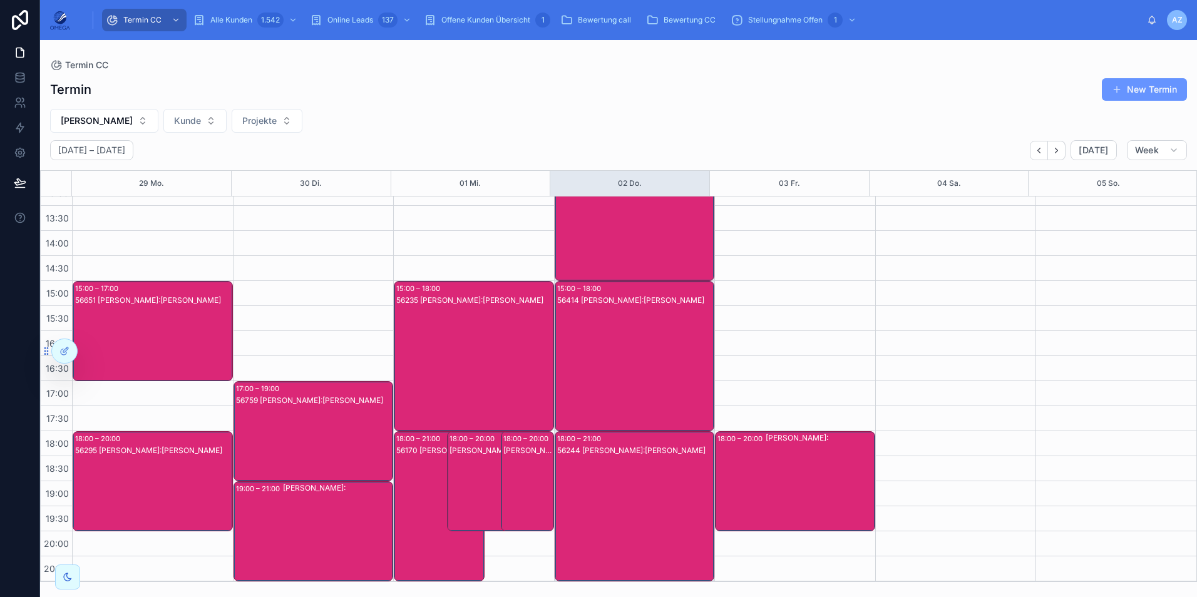
scroll to position [141, 0]
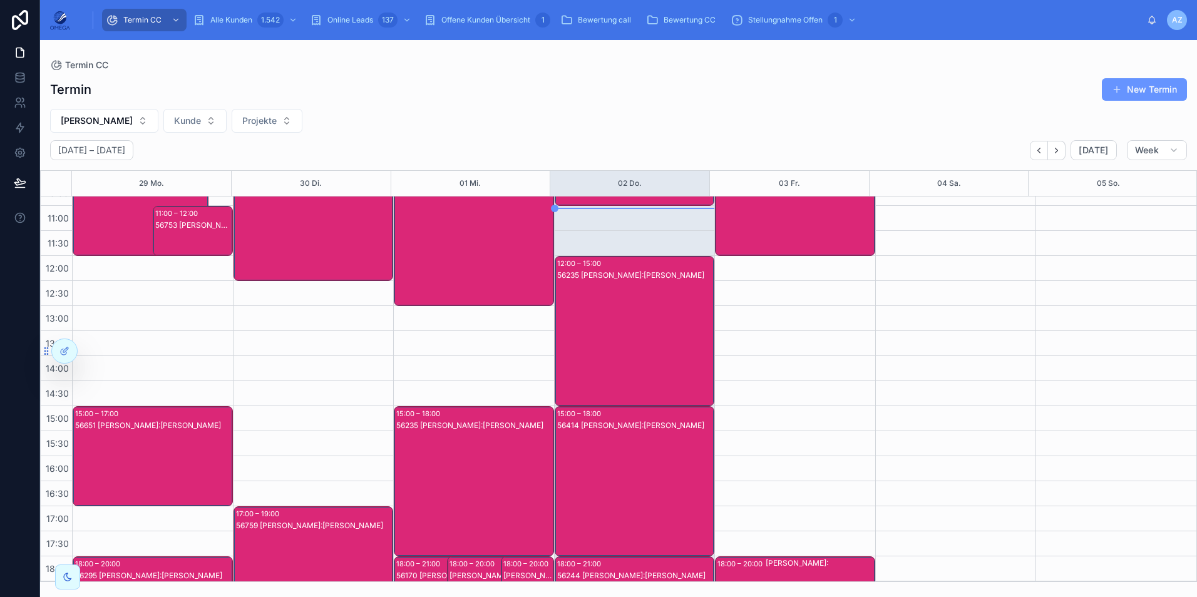
click at [649, 326] on div "56235 [PERSON_NAME]:[PERSON_NAME]" at bounding box center [635, 344] width 156 height 148
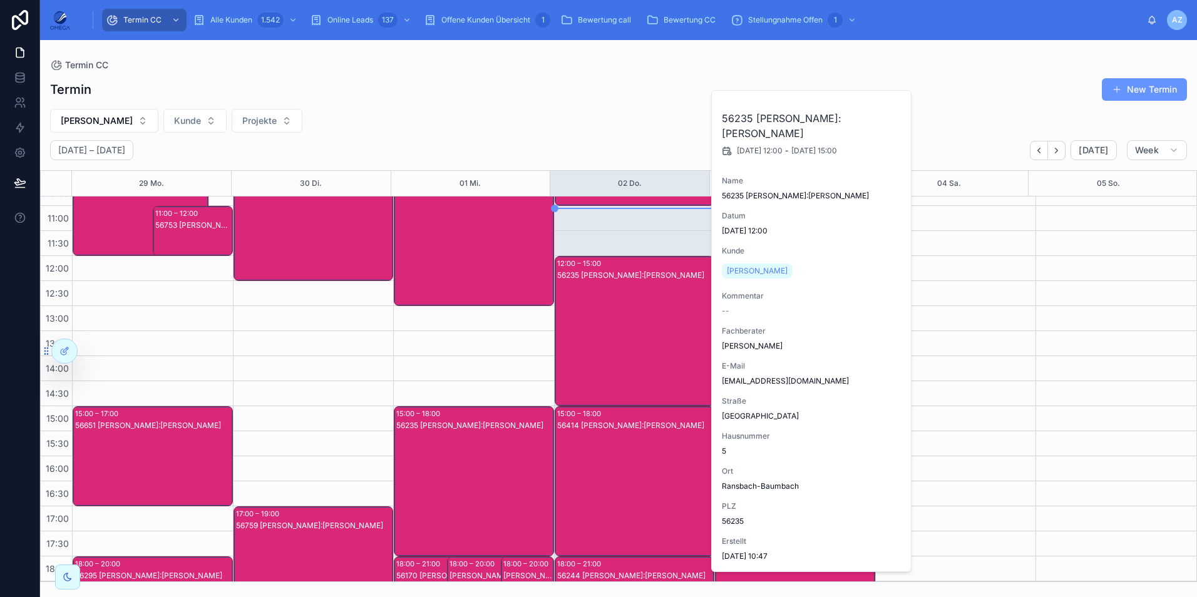
click at [639, 322] on div "56235 [PERSON_NAME]:[PERSON_NAME]" at bounding box center [635, 344] width 156 height 148
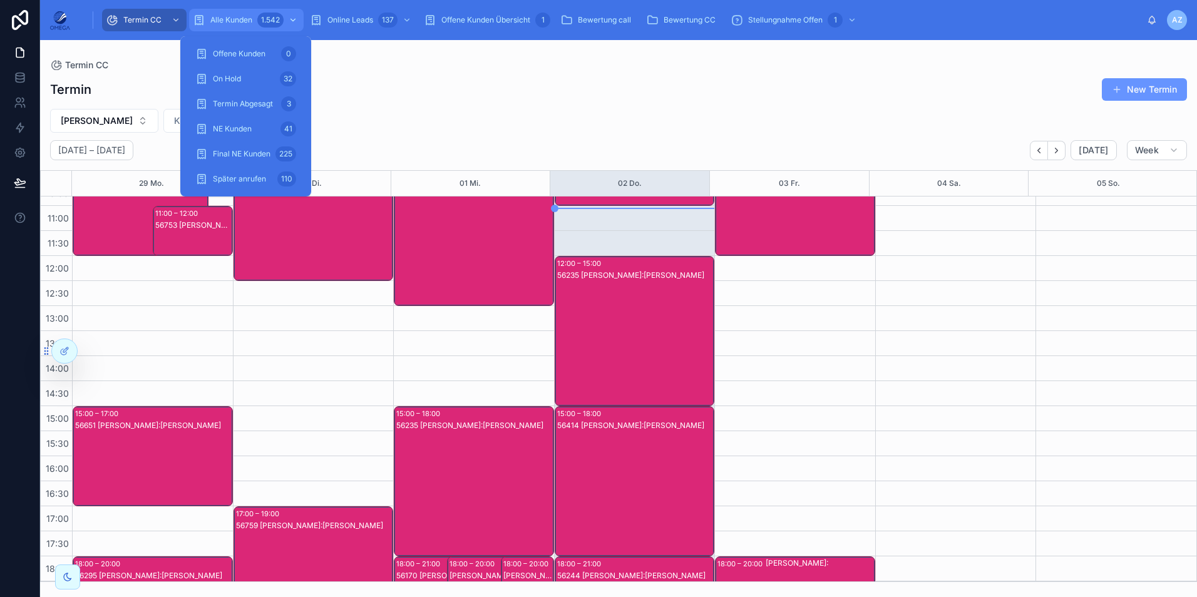
click at [232, 20] on span "Alle Kunden" at bounding box center [231, 20] width 42 height 10
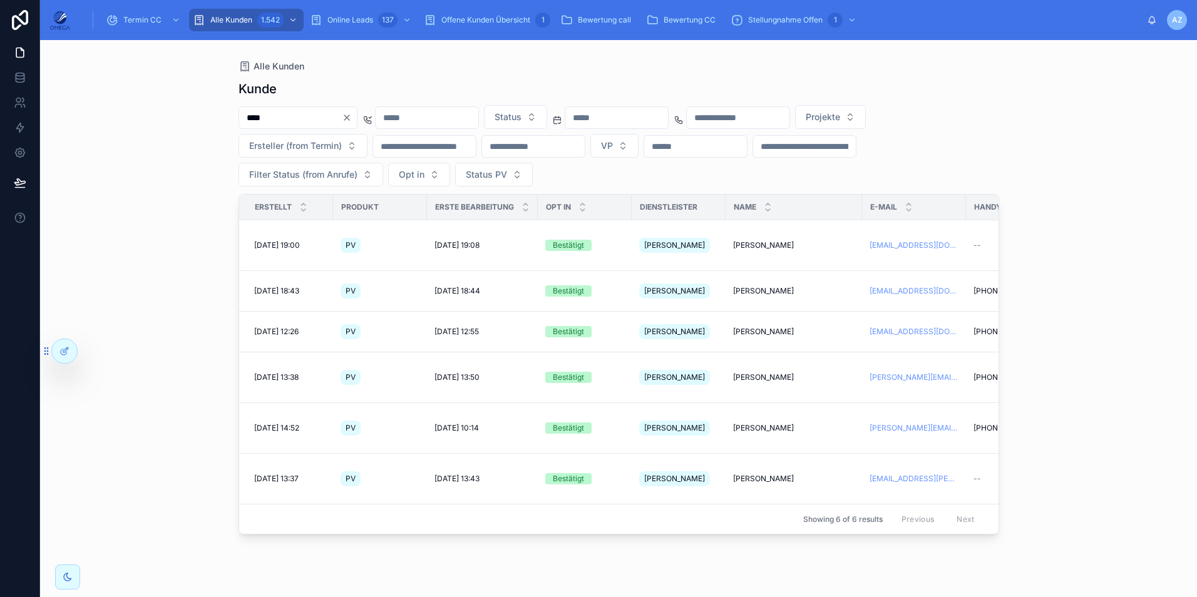
click at [552, 84] on div "Kunde" at bounding box center [619, 89] width 761 height 18
click at [300, 111] on input "****" at bounding box center [290, 118] width 103 height 18
click at [299, 113] on input "****" at bounding box center [290, 118] width 103 height 18
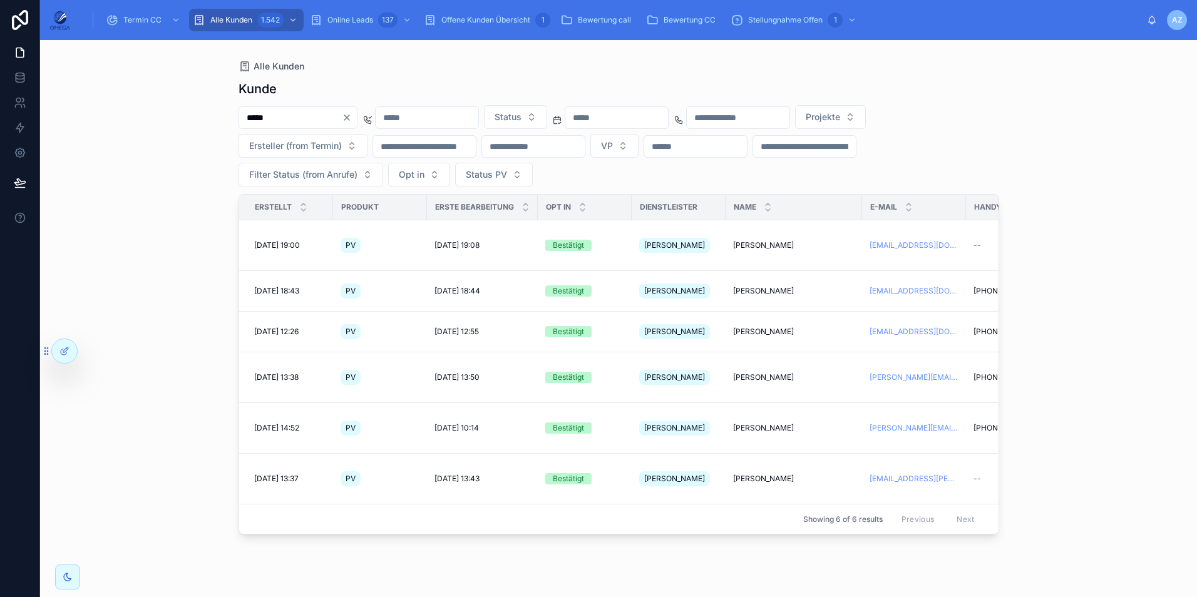
type input "*****"
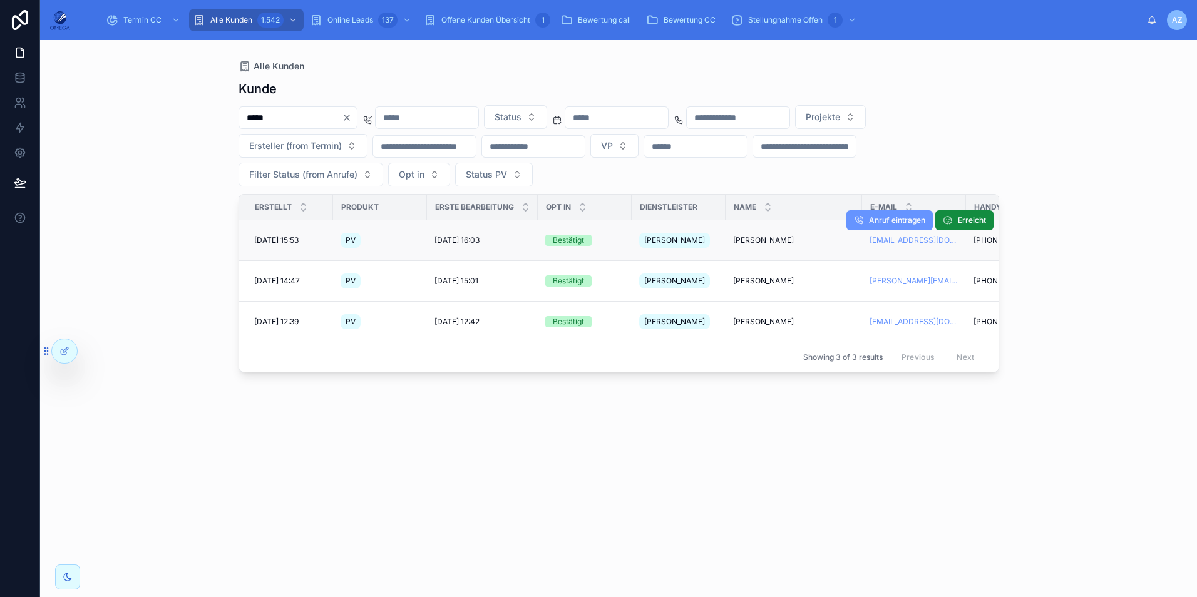
click at [771, 237] on span "[PERSON_NAME]" at bounding box center [763, 240] width 61 height 10
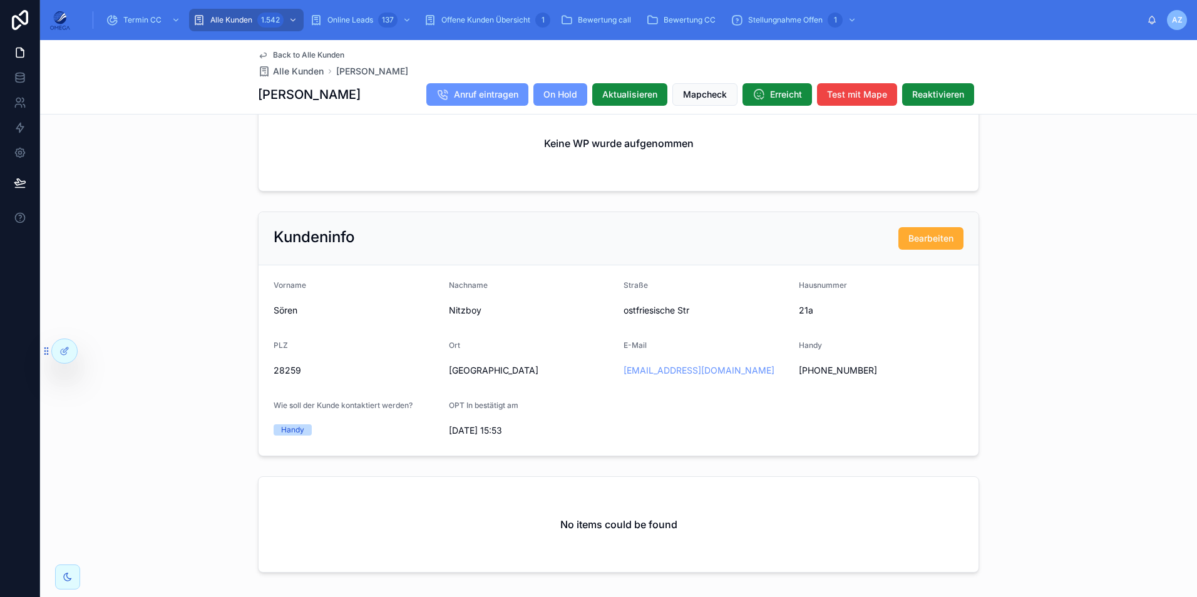
scroll to position [751, 0]
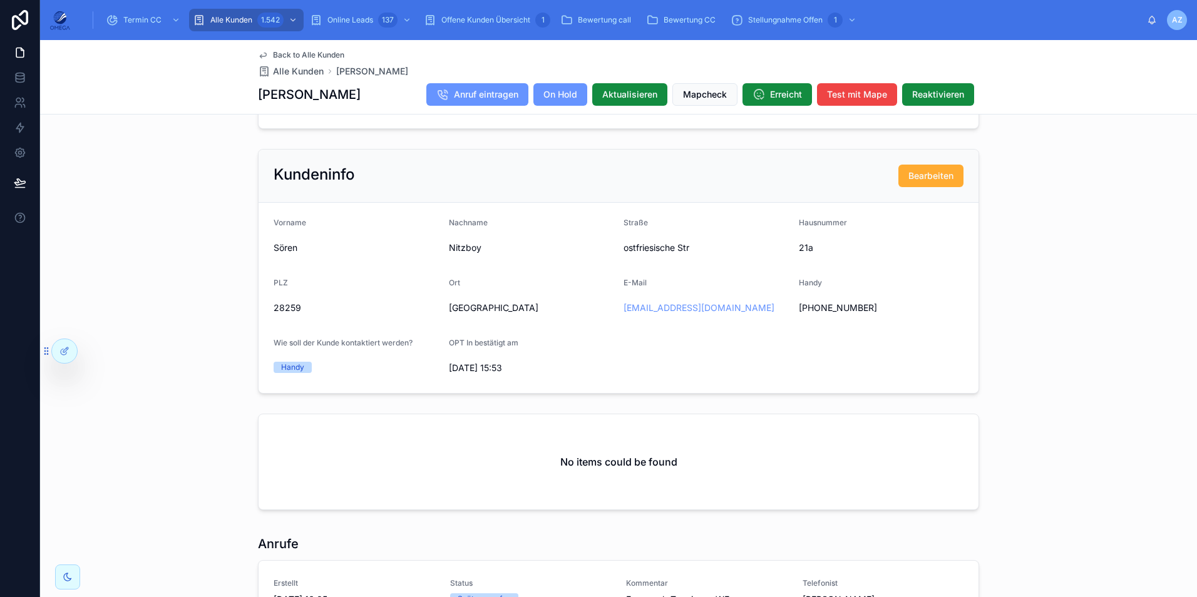
click at [289, 314] on span "28259" at bounding box center [356, 308] width 165 height 13
copy span "28259"
